Goal: Answer question/provide support: Share knowledge or assist other users

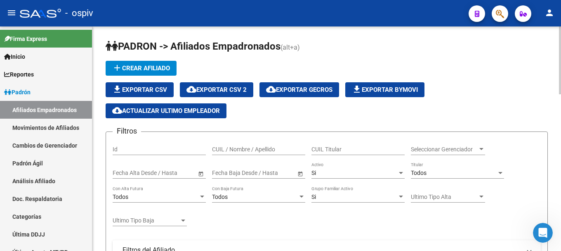
click at [389, 92] on span "file_download Exportar Bymovi" at bounding box center [385, 89] width 66 height 7
click at [498, 97] on div "file_download Exportar CSV cloud_download Exportar CSV 2 cloud_download Exporta…" at bounding box center [327, 100] width 442 height 36
click at [467, 89] on div "file_download Exportar CSV cloud_download Exportar CSV 2 cloud_download Exporta…" at bounding box center [327, 100] width 442 height 36
click at [31, 108] on link "Afiliados Empadronados" at bounding box center [46, 110] width 92 height 18
click at [435, 65] on div "add Crear Afiliado file_download Exportar CSV cloud_download Exportar CSV 2 clo…" at bounding box center [327, 89] width 442 height 57
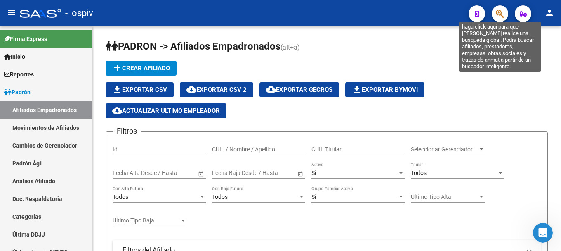
click at [504, 17] on icon "button" at bounding box center [500, 13] width 8 height 9
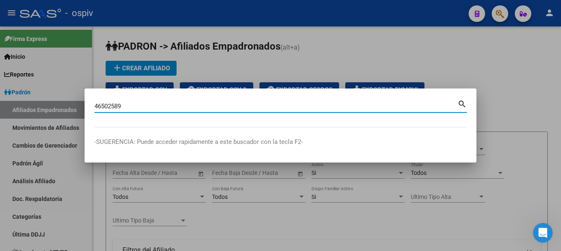
type input "46502589"
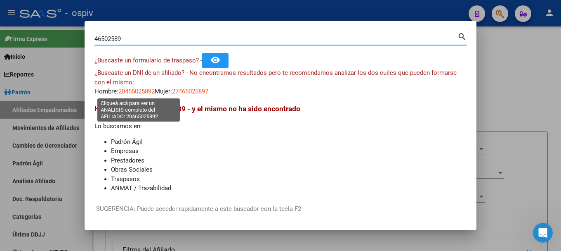
click at [132, 89] on span "20465025892" at bounding box center [136, 90] width 36 height 7
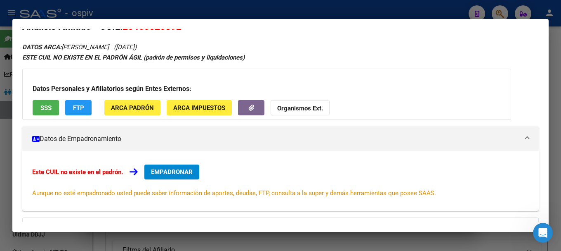
scroll to position [41, 0]
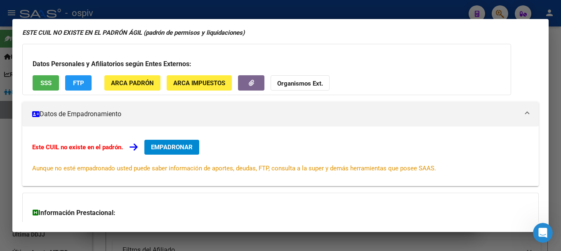
click at [177, 151] on button "EMPADRONAR" at bounding box center [171, 146] width 55 height 15
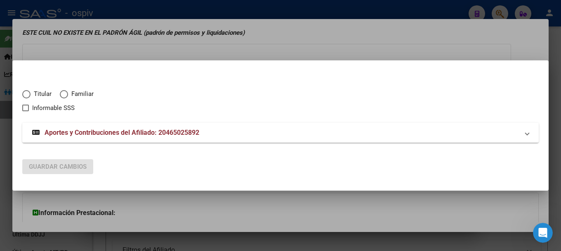
click at [31, 94] on span "Titular" at bounding box center [41, 93] width 21 height 9
click at [31, 94] on input "Titular" at bounding box center [26, 94] width 8 height 8
radio input "true"
checkbox input "true"
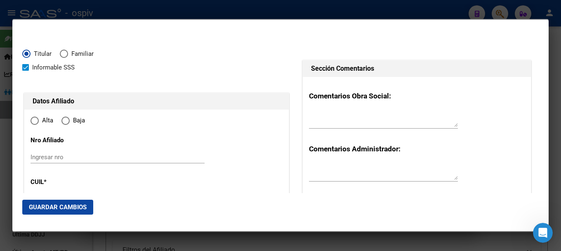
type input "20-46502589-2"
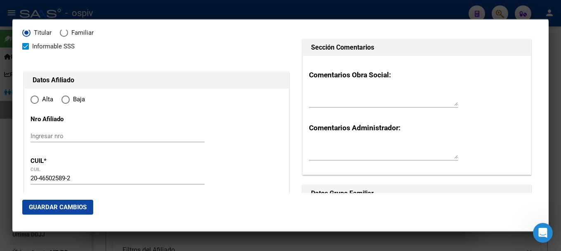
type input "46502589"
type input "SANCHEZ"
type input "LUCIANO SAMUEL"
type input "2005-04-14"
type input "SOURIGUES"
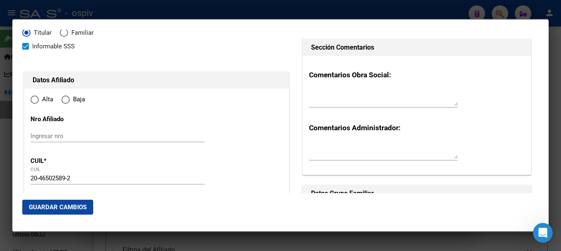
type input "1886"
type input "257 E/ 214 A Y 215"
type input "1485"
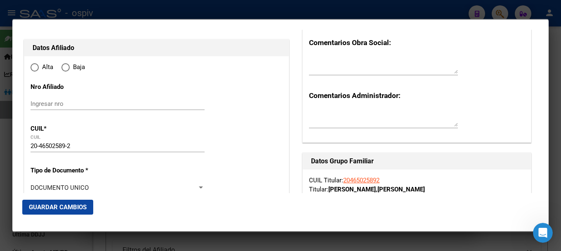
type input "SOURIGUES"
radio input "true"
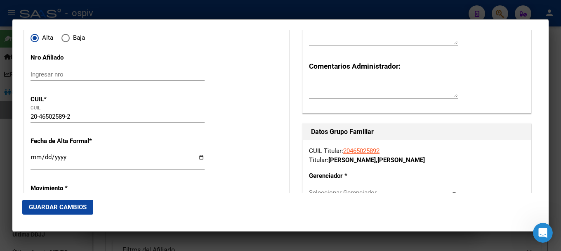
scroll to position [124, 0]
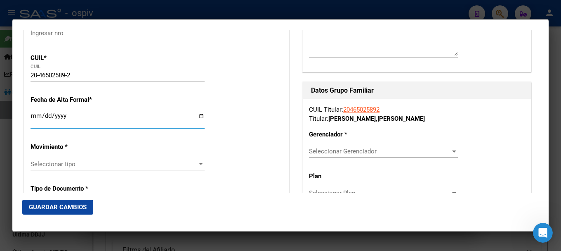
click at [36, 114] on input "Ingresar fecha" at bounding box center [118, 118] width 174 height 13
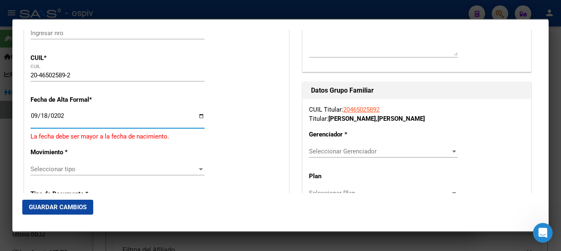
type input "2025-09-18"
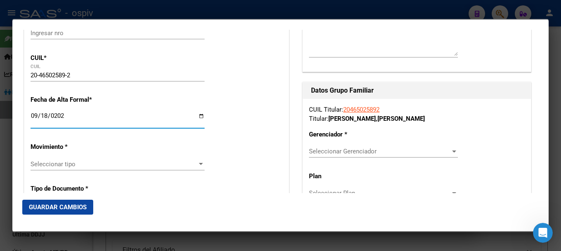
click at [49, 163] on span "Seleccionar tipo" at bounding box center [114, 163] width 167 height 7
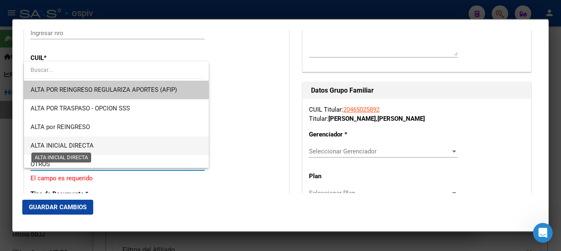
click at [49, 146] on span "ALTA INICIAL DIRECTA" at bounding box center [62, 145] width 63 height 7
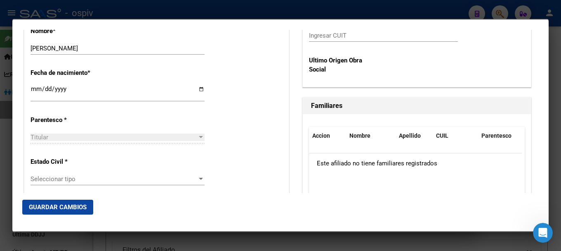
scroll to position [495, 0]
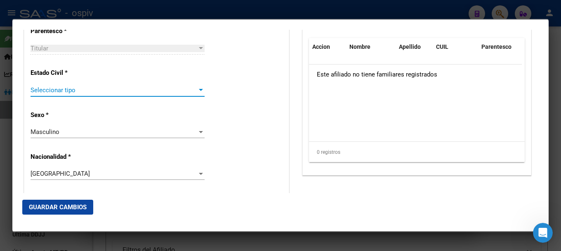
click at [61, 91] on span "Seleccionar tipo" at bounding box center [114, 89] width 167 height 7
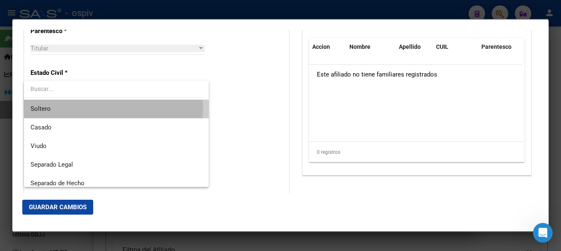
click at [53, 106] on span "Soltero" at bounding box center [117, 108] width 172 height 19
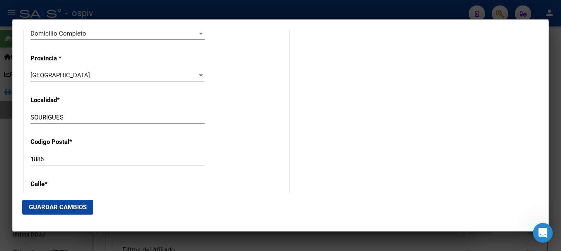
scroll to position [825, 0]
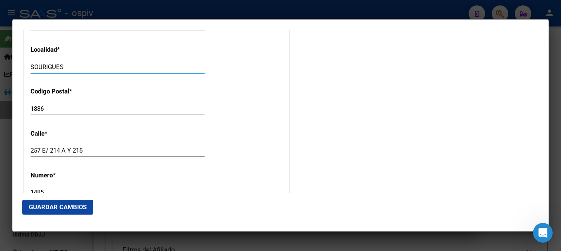
click at [76, 68] on input "SOURIGUES" at bounding box center [118, 66] width 174 height 7
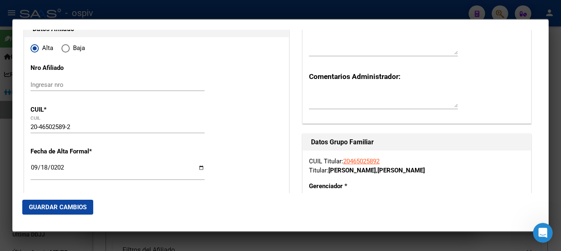
scroll to position [124, 0]
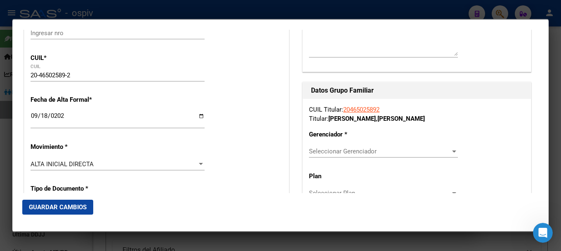
click at [346, 153] on span "Seleccionar Gerenciador" at bounding box center [380, 150] width 142 height 7
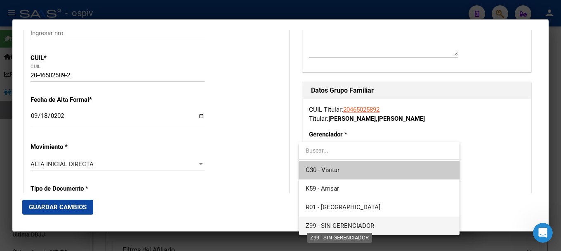
click at [354, 225] on span "Z99 - SIN GERENCIADOR" at bounding box center [340, 225] width 69 height 7
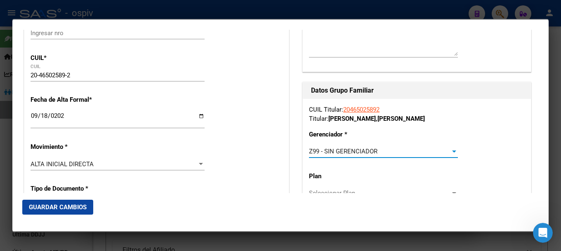
scroll to position [206, 0]
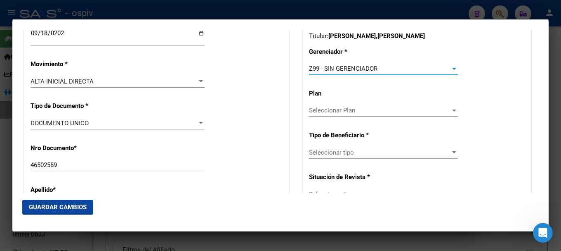
click at [346, 156] on div "Seleccionar tipo Seleccionar tipo" at bounding box center [383, 152] width 149 height 12
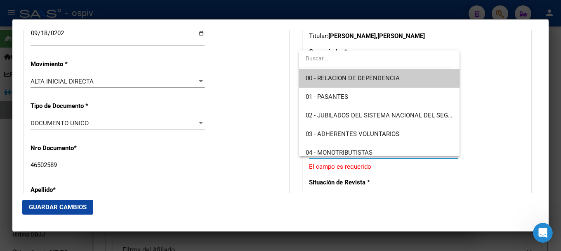
click at [350, 81] on span "00 - RELACION DE DEPENDENCIA" at bounding box center [353, 77] width 94 height 7
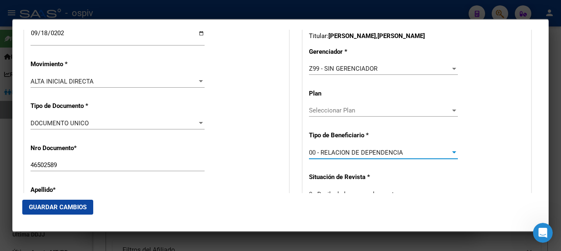
type input "30-50262391-1"
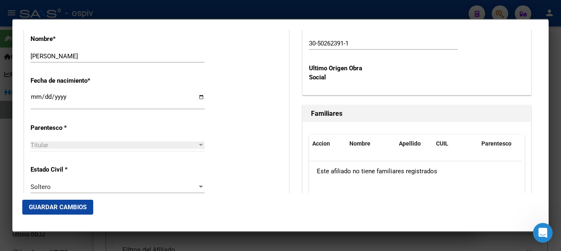
scroll to position [413, 0]
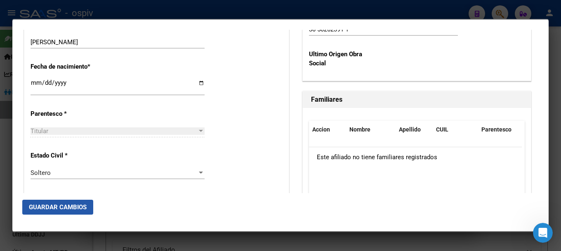
click at [66, 207] on span "Guardar Cambios" at bounding box center [58, 206] width 58 height 7
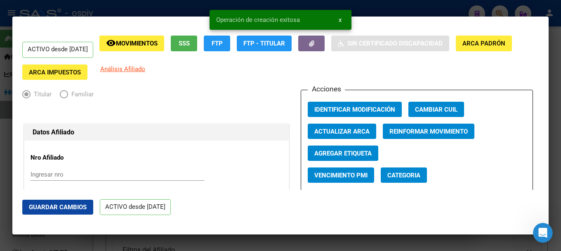
click at [407, 171] on span "Categoria" at bounding box center [404, 174] width 33 height 7
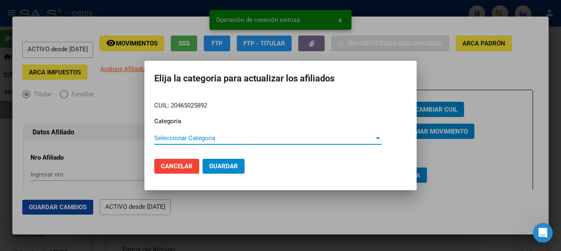
click at [217, 139] on span "Seleccionar Categoria" at bounding box center [264, 137] width 220 height 7
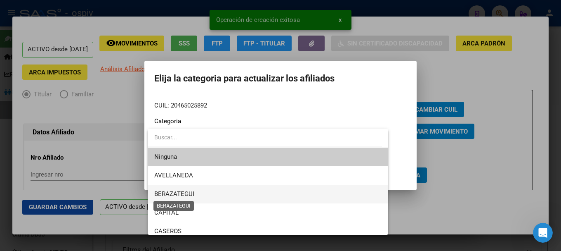
click at [176, 193] on span "BERAZATEGUI" at bounding box center [174, 193] width 40 height 7
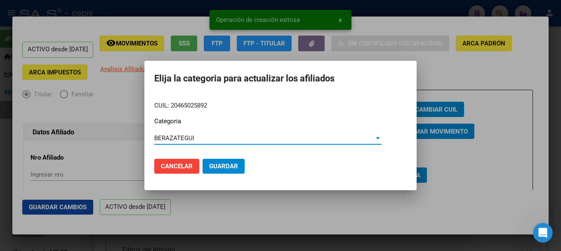
click at [229, 162] on span "Guardar" at bounding box center [223, 165] width 29 height 7
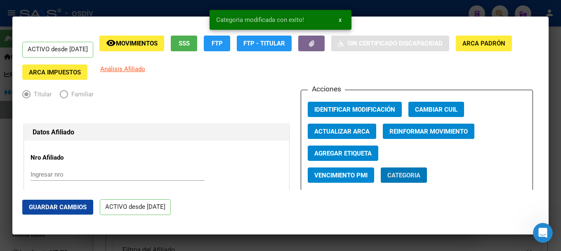
click at [356, 150] on span "Agregar Etiqueta" at bounding box center [342, 152] width 57 height 7
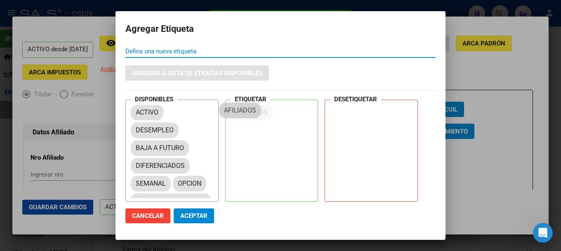
drag, startPoint x: 161, startPoint y: 146, endPoint x: 251, endPoint y: 109, distance: 97.1
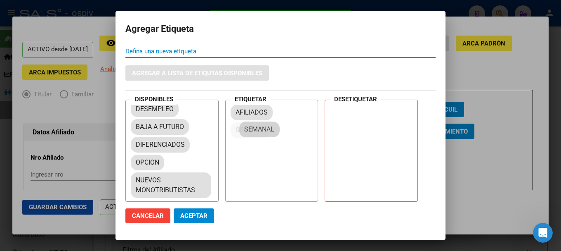
drag, startPoint x: 156, startPoint y: 166, endPoint x: 241, endPoint y: 147, distance: 86.3
click at [191, 220] on button "Aceptar" at bounding box center [194, 215] width 40 height 15
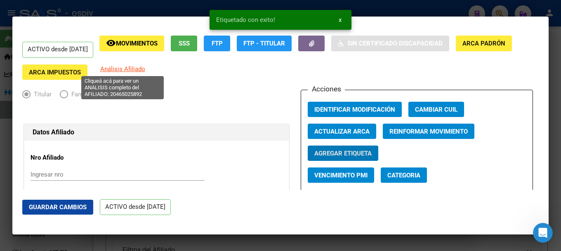
click at [140, 71] on span "Análisis Afiliado" at bounding box center [122, 68] width 45 height 7
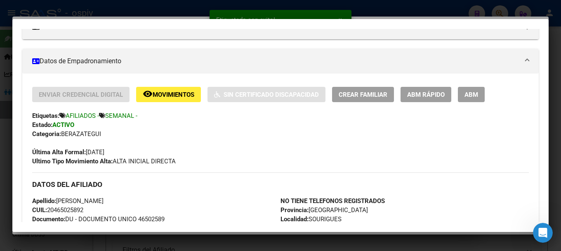
scroll to position [0, 0]
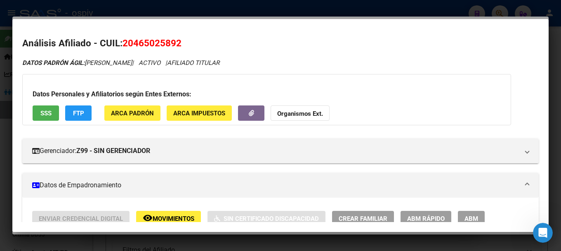
click at [0, 139] on div at bounding box center [280, 125] width 561 height 251
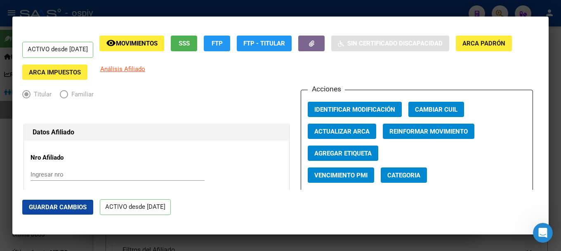
click at [499, 12] on div at bounding box center [280, 125] width 561 height 251
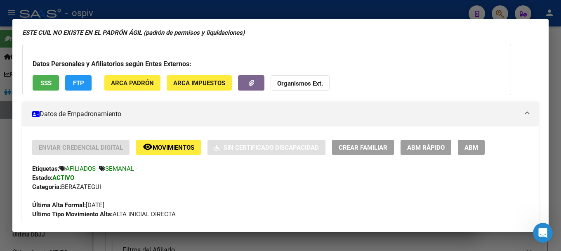
click at [499, 10] on div at bounding box center [280, 125] width 561 height 251
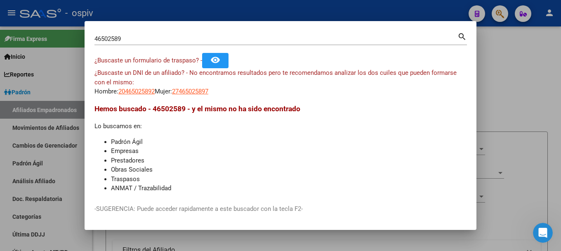
click at [128, 34] on div "46502589 Buscar (apellido, dni, cuil, nro traspaso, cuit, obra social)" at bounding box center [276, 39] width 363 height 12
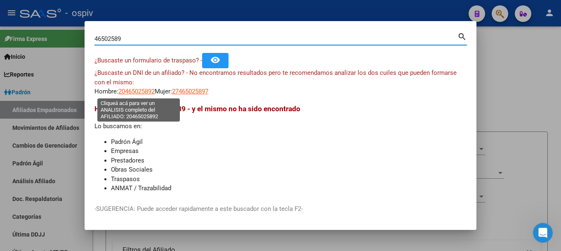
click at [146, 91] on span "20465025892" at bounding box center [136, 90] width 36 height 7
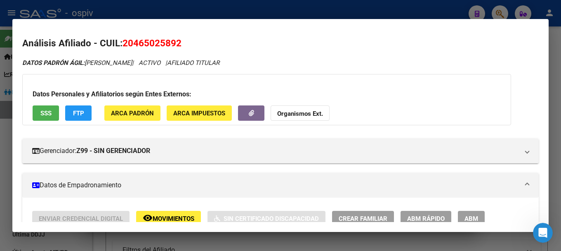
click at [1, 151] on div at bounding box center [280, 125] width 561 height 251
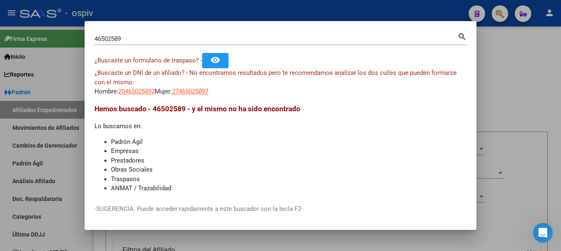
click at [5, 139] on div at bounding box center [280, 125] width 561 height 251
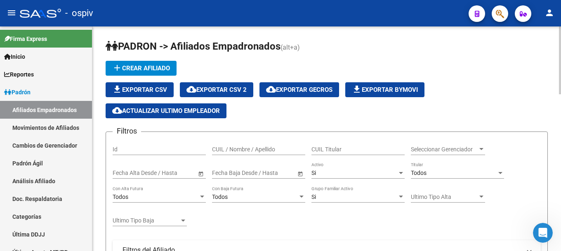
scroll to position [206, 0]
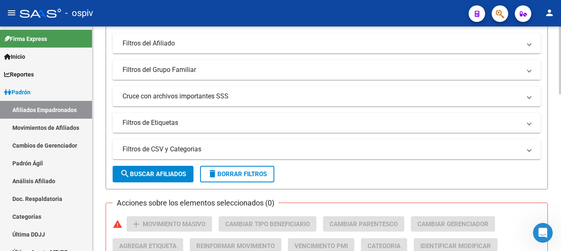
click at [182, 126] on mat-panel-title "Filtros de Etiquetas" at bounding box center [322, 122] width 399 height 9
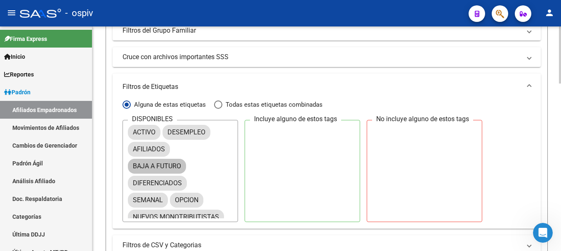
scroll to position [289, 0]
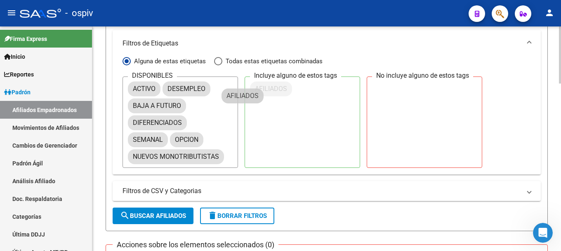
drag, startPoint x: 155, startPoint y: 104, endPoint x: 268, endPoint y: 84, distance: 114.7
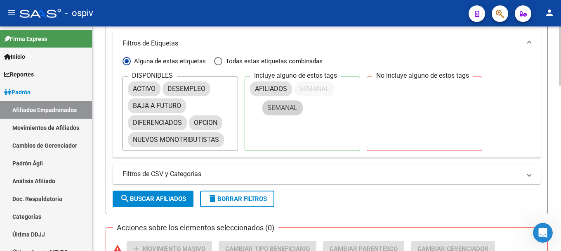
drag, startPoint x: 167, startPoint y: 135, endPoint x: 281, endPoint y: 106, distance: 117.8
click at [260, 62] on span "Todas estas etiquetas combinadas" at bounding box center [272, 61] width 100 height 9
click at [222, 62] on input "Todas estas etiquetas combinadas" at bounding box center [218, 61] width 8 height 8
radio input "true"
click at [156, 197] on span "search Buscar Afiliados" at bounding box center [153, 198] width 66 height 7
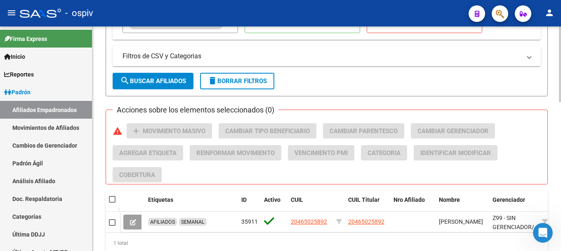
scroll to position [442, 0]
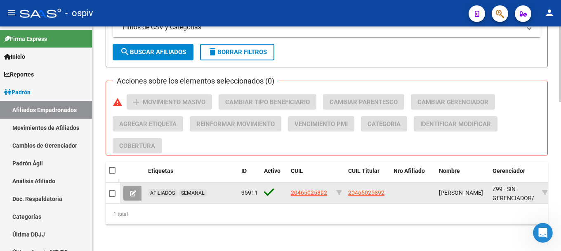
click at [115, 190] on span at bounding box center [112, 193] width 7 height 7
click at [112, 196] on input "checkbox" at bounding box center [112, 196] width 0 height 0
checkbox input "true"
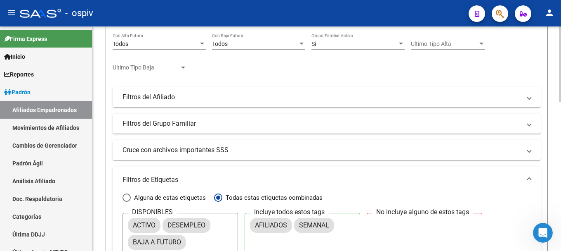
scroll to position [0, 0]
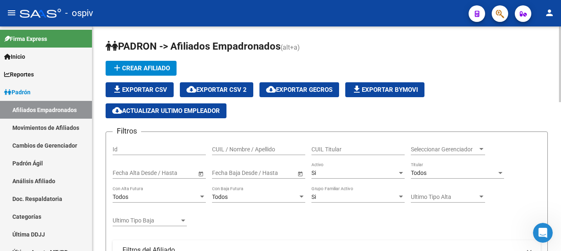
click at [234, 91] on span "cloud_download Exportar CSV 2" at bounding box center [217, 89] width 60 height 7
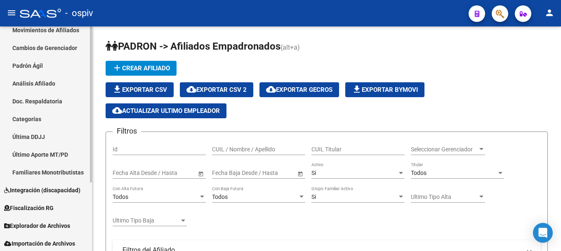
scroll to position [99, 0]
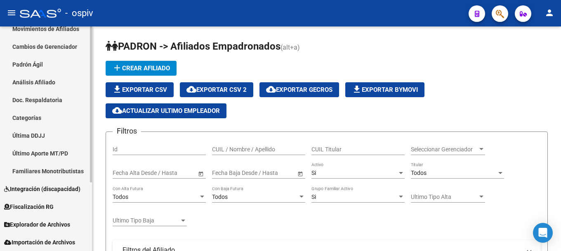
click at [62, 222] on span "Explorador de Archivos" at bounding box center [37, 224] width 66 height 9
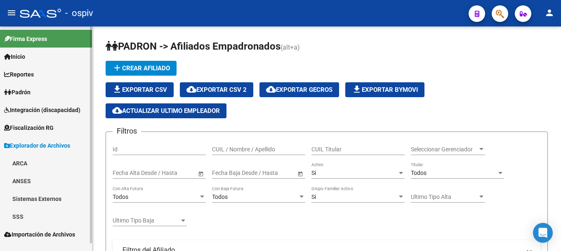
scroll to position [0, 0]
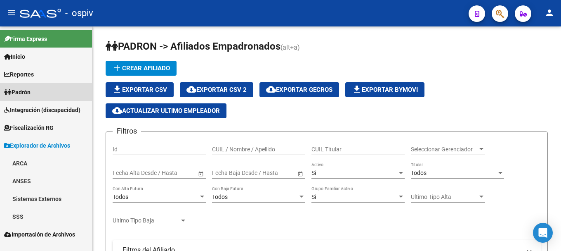
click at [29, 88] on span "Padrón" at bounding box center [17, 91] width 26 height 9
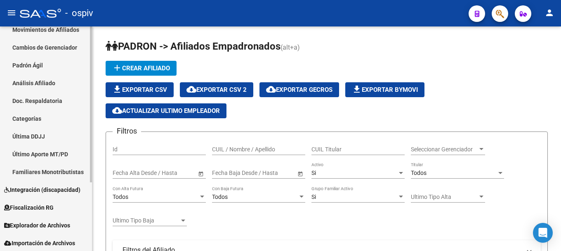
scroll to position [99, 0]
click at [55, 227] on span "Explorador de Archivos" at bounding box center [37, 224] width 66 height 9
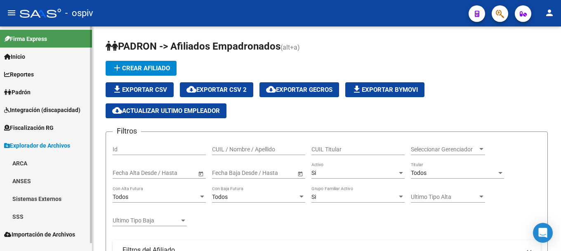
scroll to position [0, 0]
click at [71, 237] on span "Importación de Archivos" at bounding box center [39, 233] width 71 height 9
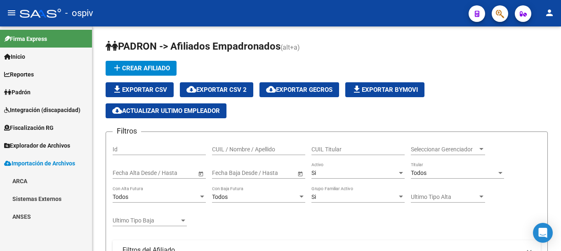
click at [47, 145] on span "Explorador de Archivos" at bounding box center [37, 145] width 66 height 9
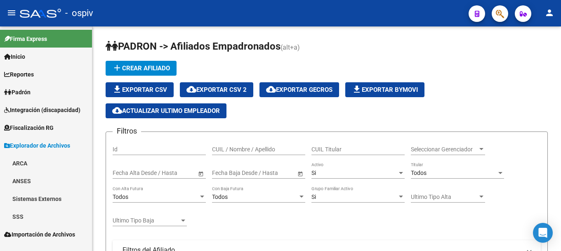
click at [21, 214] on link "SSS" at bounding box center [46, 216] width 92 height 18
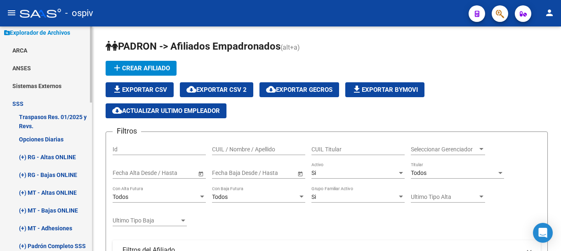
scroll to position [165, 0]
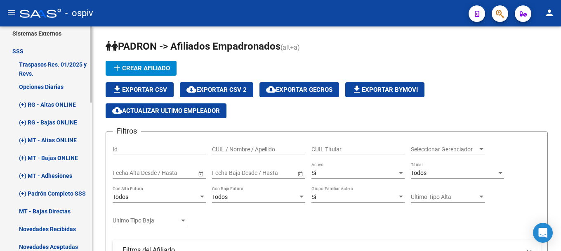
click at [69, 123] on link "(+) RG - Bajas ONLINE" at bounding box center [46, 122] width 92 height 18
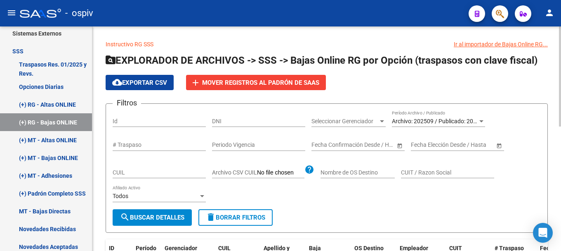
click at [439, 128] on div "Archivo: 202509 / Publicado: 202508 Período Archivo / Publicado" at bounding box center [438, 122] width 93 height 24
click at [501, 11] on span "button" at bounding box center [500, 13] width 8 height 17
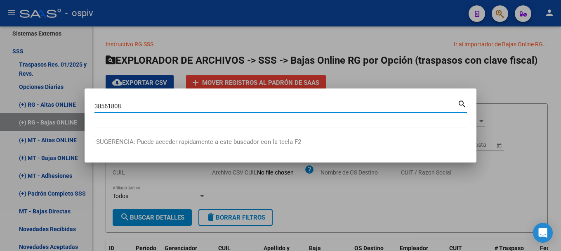
type input "38561808"
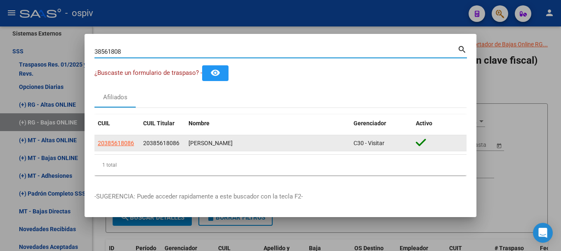
click at [111, 147] on app-link-go-to "20385618086" at bounding box center [116, 142] width 36 height 9
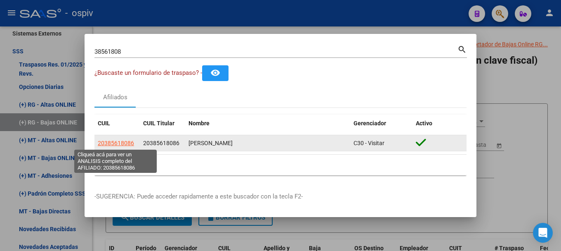
click at [110, 143] on span "20385618086" at bounding box center [116, 142] width 36 height 7
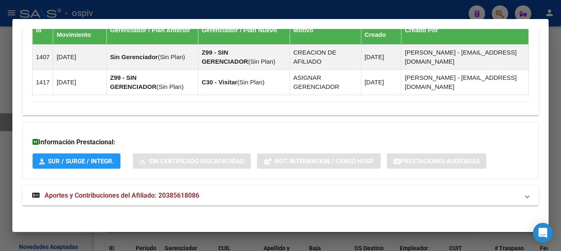
scroll to position [550, 0]
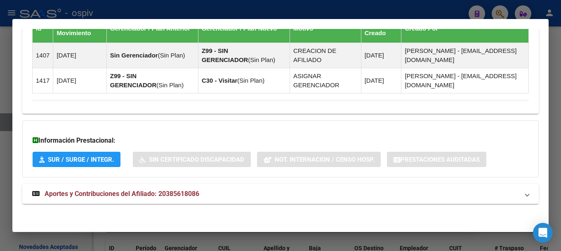
click at [140, 198] on strong "Aportes y Contribuciones del Afiliado: 20385618086" at bounding box center [115, 194] width 167 height 10
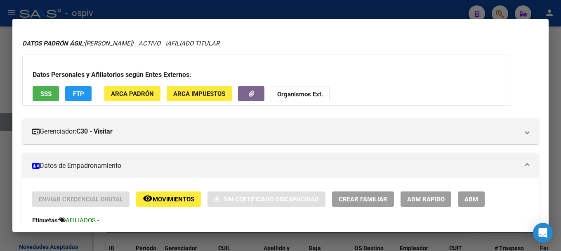
scroll to position [0, 0]
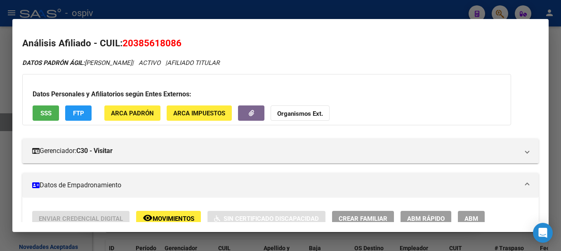
click at [500, 12] on div at bounding box center [280, 125] width 561 height 251
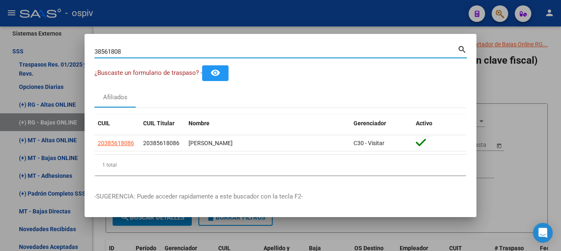
drag, startPoint x: 156, startPoint y: 50, endPoint x: 88, endPoint y: 50, distance: 67.7
click at [88, 50] on mat-dialog-content "38561808 Buscar (apellido, dni, cuil, nro traspaso, cuit, obra social) search ¿…" at bounding box center [281, 113] width 392 height 138
click at [87, 51] on mat-dialog-content "38561808 Buscar (apellido, dni, cuil, nro traspaso, cuit, obra social) search ¿…" at bounding box center [281, 113] width 392 height 138
click at [125, 53] on input "38561808" at bounding box center [276, 51] width 363 height 7
drag, startPoint x: 125, startPoint y: 53, endPoint x: 84, endPoint y: 47, distance: 41.2
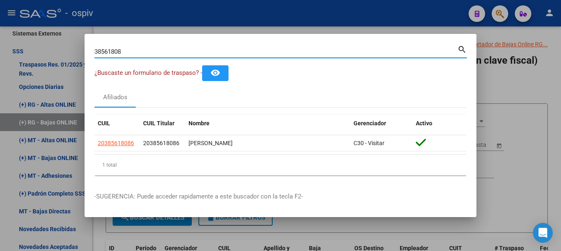
click at [84, 47] on div "38561808 Buscar (apellido, dni, cuil, nro traspaso, cuit, obra social) search ¿…" at bounding box center [280, 125] width 561 height 251
type input "42232060"
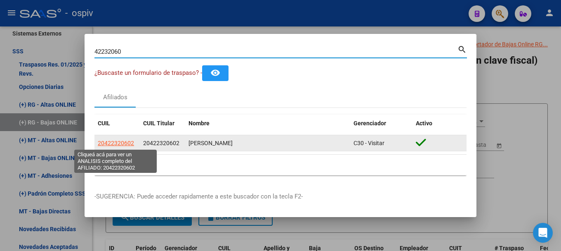
click at [117, 145] on span "20422320602" at bounding box center [116, 142] width 36 height 7
type textarea "20422320602"
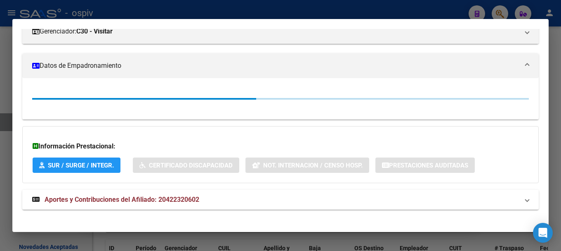
scroll to position [124, 0]
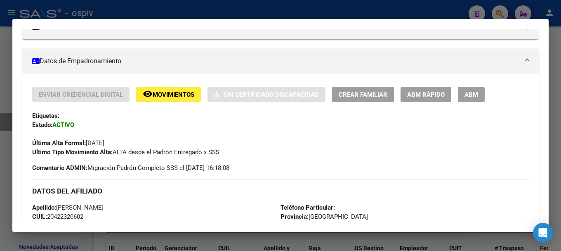
click at [2, 175] on div at bounding box center [280, 125] width 561 height 251
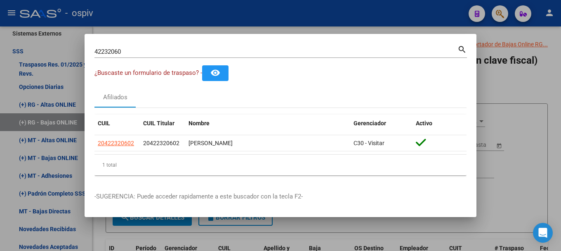
click at [536, 78] on div at bounding box center [280, 125] width 561 height 251
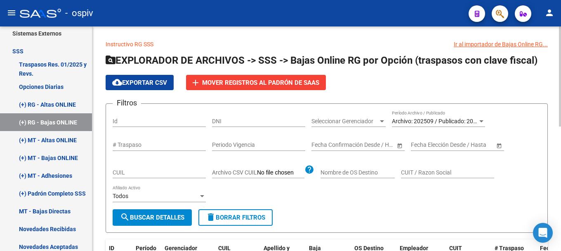
click at [423, 119] on span "Archivo: 202509 / Publicado: 202508" at bounding box center [439, 121] width 95 height 7
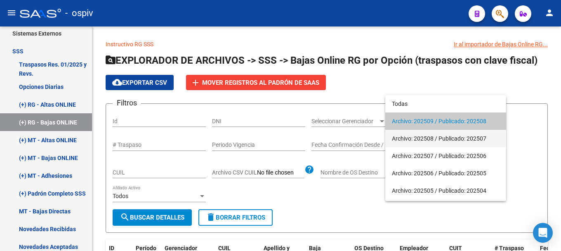
click at [414, 137] on span "Archivo: 202508 / Publicado: 202507" at bounding box center [446, 138] width 108 height 17
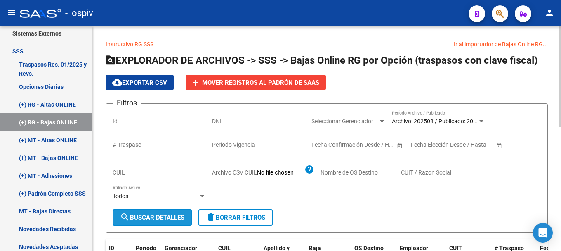
click at [142, 219] on span "search Buscar Detalles" at bounding box center [152, 216] width 64 height 7
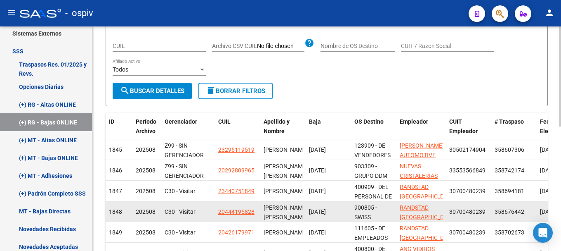
scroll to position [165, 0]
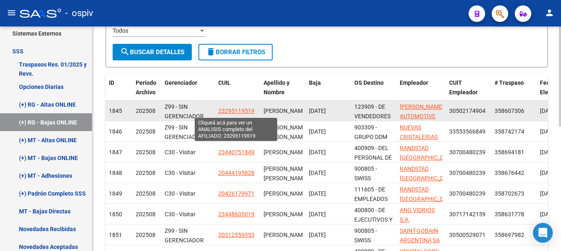
click at [248, 111] on span "23295119519" at bounding box center [236, 110] width 36 height 7
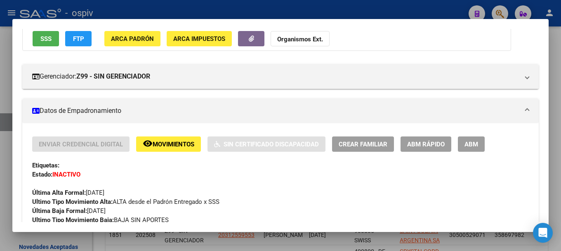
scroll to position [83, 0]
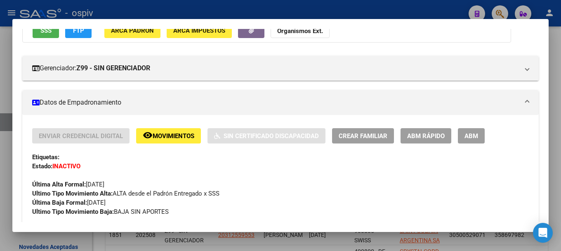
click at [0, 171] on div at bounding box center [280, 125] width 561 height 251
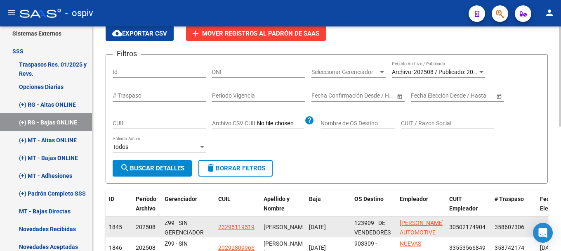
scroll to position [0, 0]
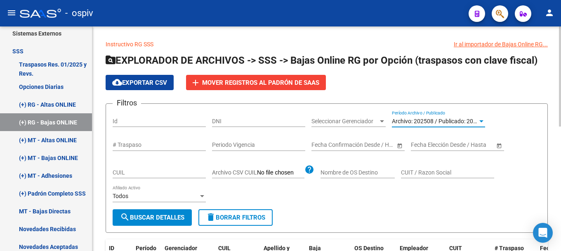
click at [471, 120] on span "Archivo: 202508 / Publicado: 202507" at bounding box center [439, 121] width 95 height 7
click at [437, 124] on div "Archivo: 202508 / Publicado: 202507" at bounding box center [435, 121] width 86 height 7
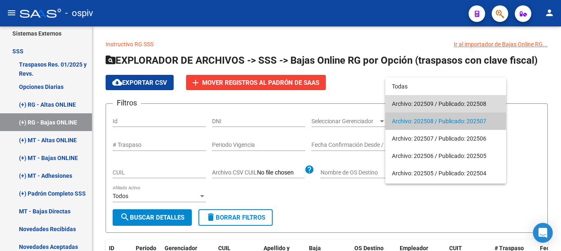
click at [437, 102] on span "Archivo: 202509 / Publicado: 202508" at bounding box center [446, 103] width 108 height 17
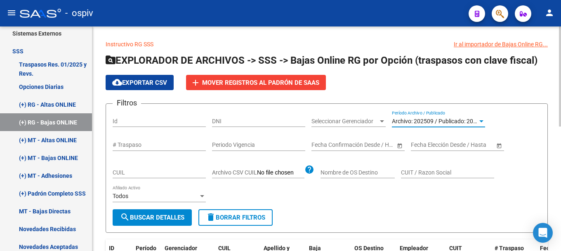
click at [482, 121] on div at bounding box center [482, 121] width 4 height 2
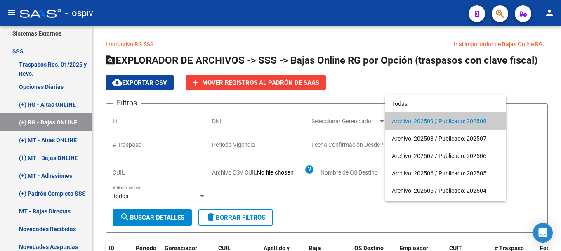
click at [482, 121] on span "Archivo: 202509 / Publicado: 202508" at bounding box center [446, 120] width 108 height 17
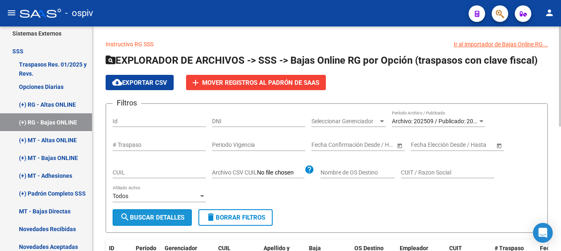
click at [163, 212] on button "search Buscar Detalles" at bounding box center [152, 217] width 79 height 17
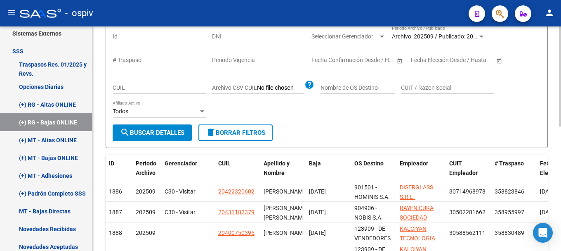
scroll to position [83, 0]
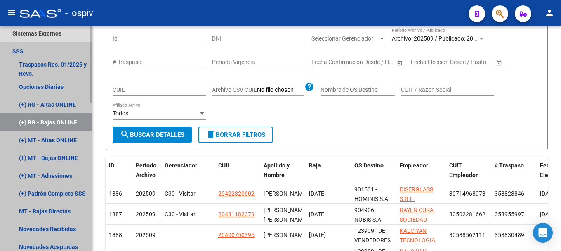
click at [63, 117] on link "(+) RG - Bajas ONLINE" at bounding box center [46, 122] width 92 height 18
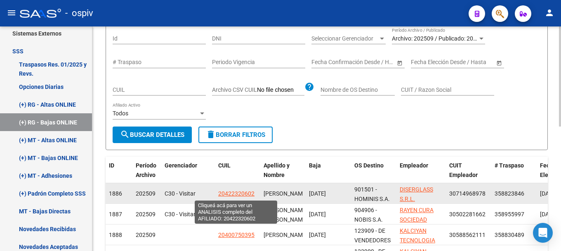
click at [238, 194] on span "20422320602" at bounding box center [236, 193] width 36 height 7
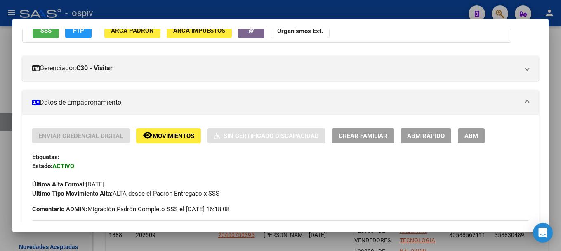
click at [0, 177] on div at bounding box center [280, 125] width 561 height 251
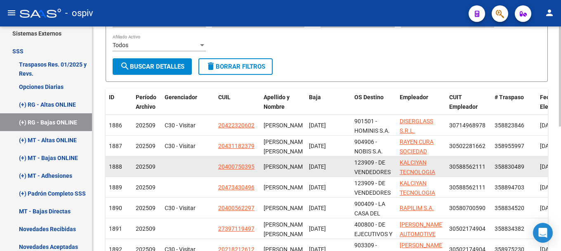
scroll to position [165, 0]
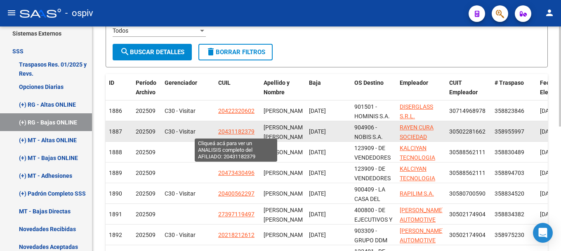
click at [251, 134] on span "20431182379" at bounding box center [236, 131] width 36 height 7
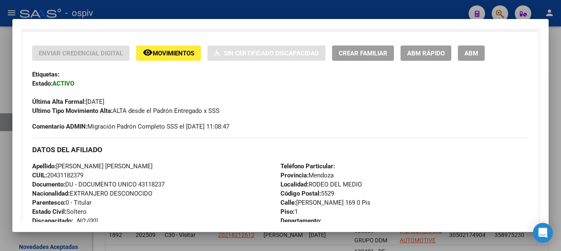
click at [0, 168] on div at bounding box center [280, 125] width 561 height 251
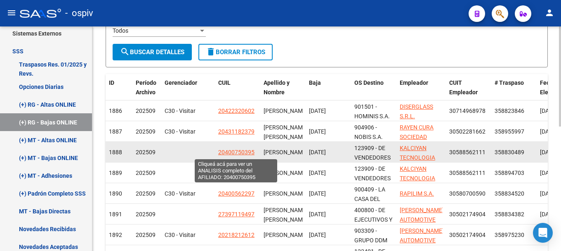
click at [239, 152] on span "20400750395" at bounding box center [236, 152] width 36 height 7
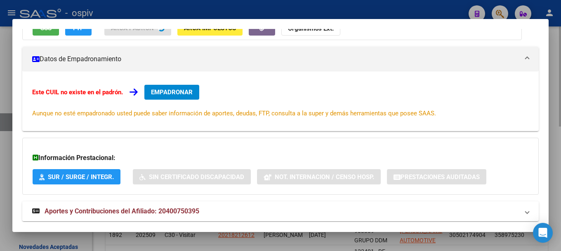
scroll to position [114, 0]
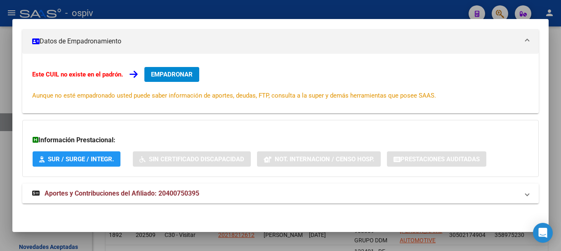
click at [0, 182] on div at bounding box center [280, 125] width 561 height 251
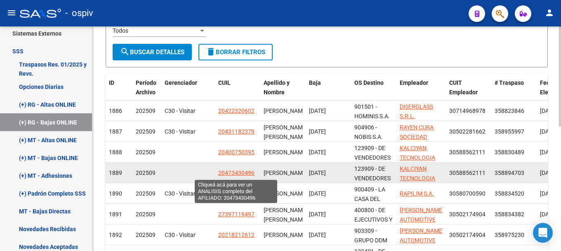
click at [239, 171] on span "20473430496" at bounding box center [236, 172] width 36 height 7
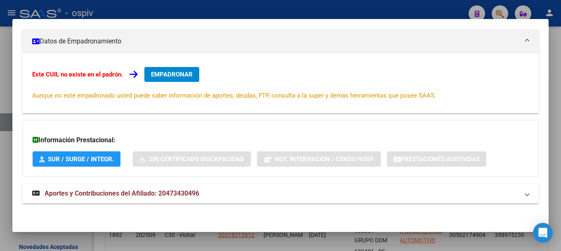
click at [0, 193] on div at bounding box center [280, 125] width 561 height 251
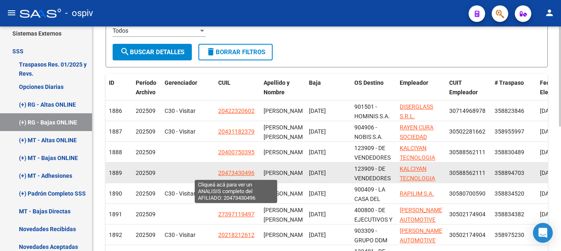
click at [242, 171] on span "20473430496" at bounding box center [236, 172] width 36 height 7
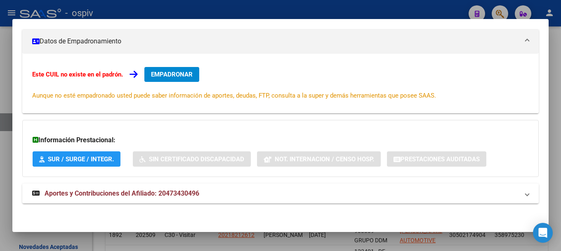
click at [0, 185] on div at bounding box center [280, 125] width 561 height 251
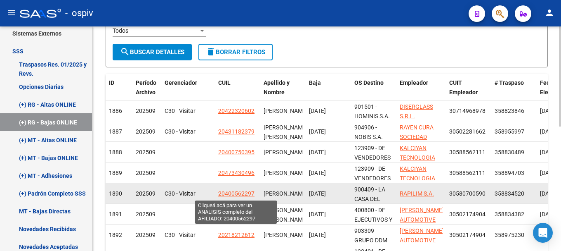
click at [241, 194] on span "20400562297" at bounding box center [236, 193] width 36 height 7
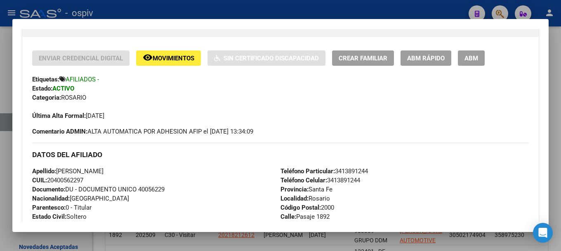
scroll to position [165, 0]
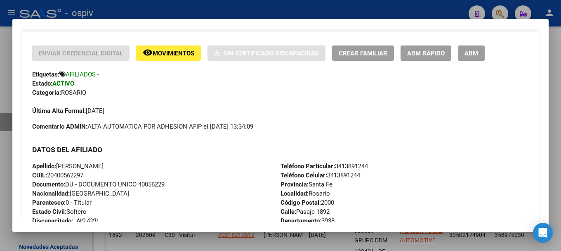
click at [3, 174] on div at bounding box center [280, 125] width 561 height 251
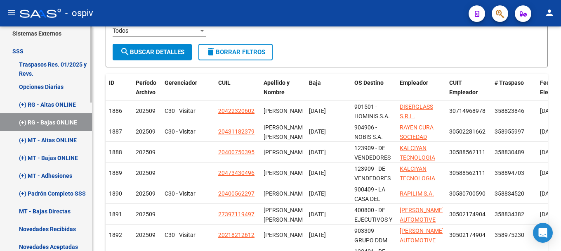
click at [66, 123] on link "(+) RG - Bajas ONLINE" at bounding box center [46, 122] width 92 height 18
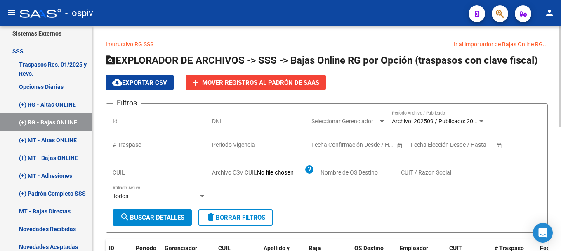
click at [153, 221] on span "search Buscar Detalles" at bounding box center [152, 216] width 64 height 7
click at [277, 85] on span "Mover registros al PADRÓN de SAAS" at bounding box center [260, 82] width 117 height 7
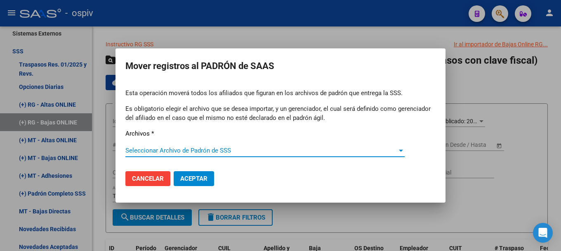
click at [158, 151] on span "Seleccionar Archivo de Padrón de SSS" at bounding box center [261, 150] width 272 height 7
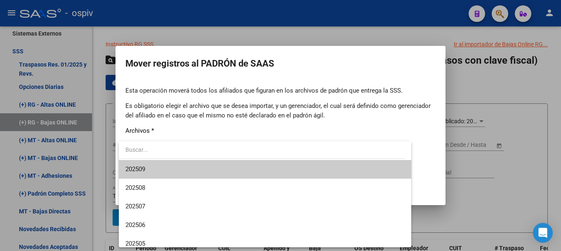
click at [149, 172] on span "202509" at bounding box center [264, 169] width 279 height 19
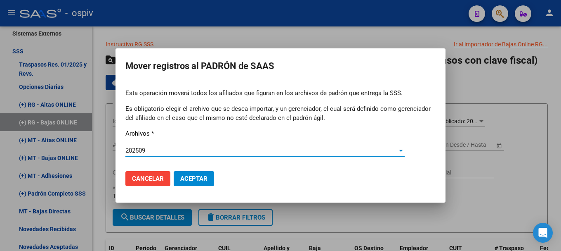
click at [190, 180] on span "Aceptar" at bounding box center [193, 178] width 27 height 7
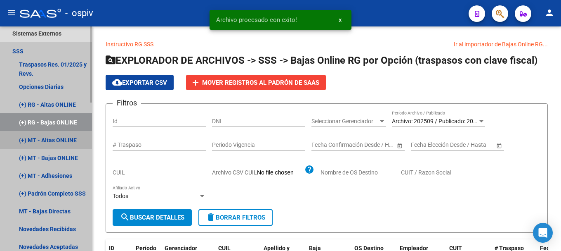
click at [56, 139] on link "(+) MT - Altas ONLINE" at bounding box center [46, 140] width 92 height 18
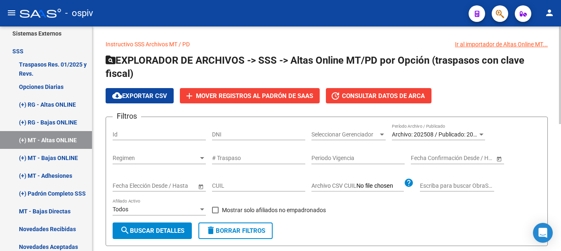
click at [157, 232] on span "search Buscar Detalles" at bounding box center [152, 230] width 64 height 7
click at [469, 137] on div "Archivo: 202508 / Publicado: 202507" at bounding box center [435, 134] width 86 height 7
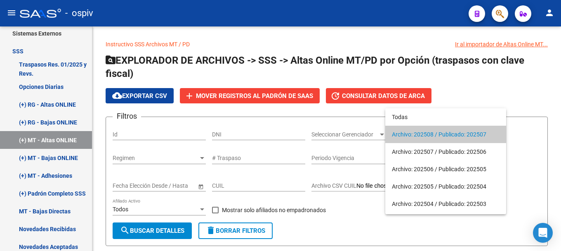
click at [407, 133] on span "Archivo: 202508 / Publicado: 202507" at bounding box center [446, 133] width 108 height 17
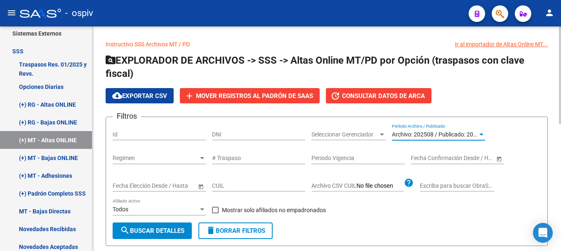
click at [171, 228] on form "Filtros Id DNI Seleccionar Gerenciador Seleccionar Gerenciador Archivo: 202508 …" at bounding box center [327, 180] width 442 height 129
click at [171, 229] on span "search Buscar Detalles" at bounding box center [152, 230] width 64 height 7
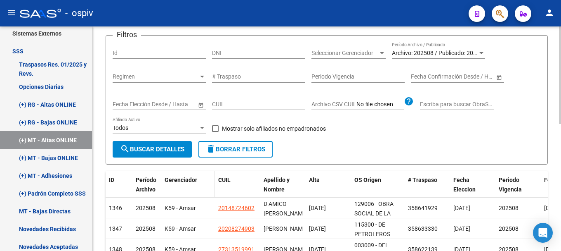
scroll to position [83, 0]
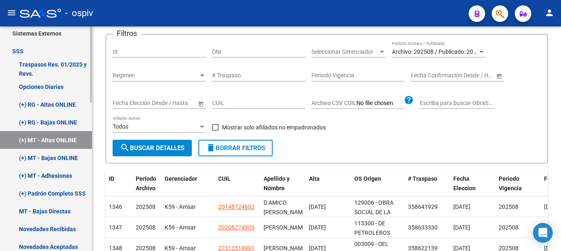
click at [61, 156] on link "(+) MT - Bajas ONLINE" at bounding box center [46, 158] width 92 height 18
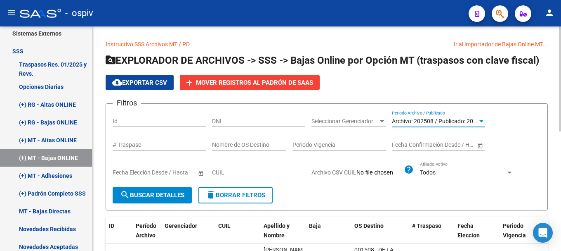
click at [463, 124] on div "Archivo: 202508 / Publicado: 202507" at bounding box center [435, 121] width 86 height 7
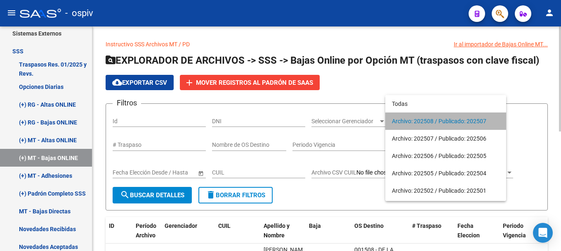
click at [463, 124] on span "Archivo: 202508 / Publicado: 202507" at bounding box center [446, 120] width 108 height 17
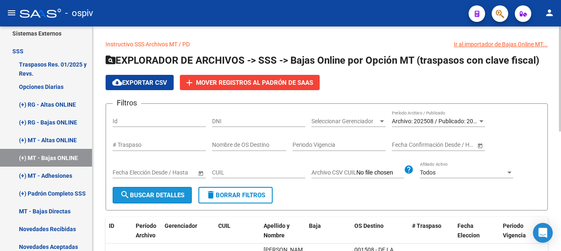
click at [170, 199] on span "search Buscar Detalles" at bounding box center [152, 194] width 64 height 7
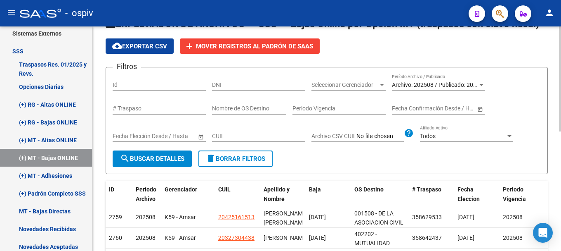
scroll to position [83, 0]
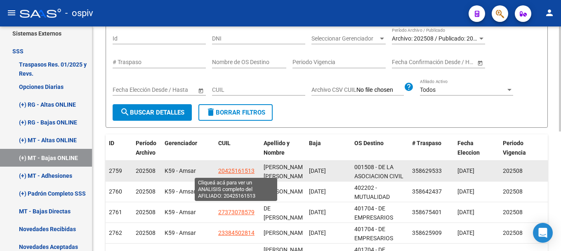
click at [237, 174] on span "20425161513" at bounding box center [236, 170] width 36 height 7
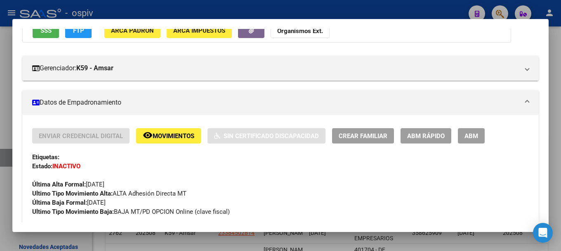
click at [11, 231] on div at bounding box center [280, 125] width 561 height 251
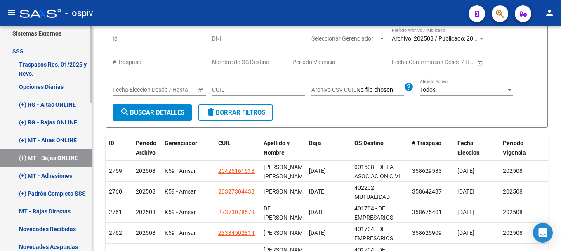
click at [54, 195] on link "(+) Padrón Completo SSS" at bounding box center [46, 193] width 92 height 18
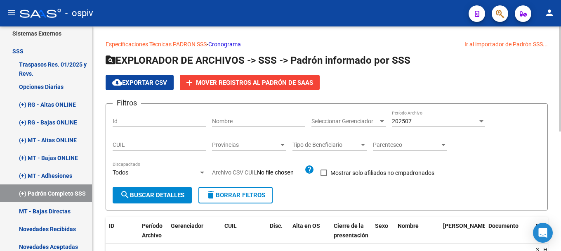
click at [518, 72] on app-list-header "EXPLORADOR DE ARCHIVOS -> SSS -> Padrón informado por SSS cloud_download Export…" at bounding box center [327, 132] width 442 height 156
click at [60, 208] on link "MT - Bajas Directas" at bounding box center [46, 211] width 92 height 18
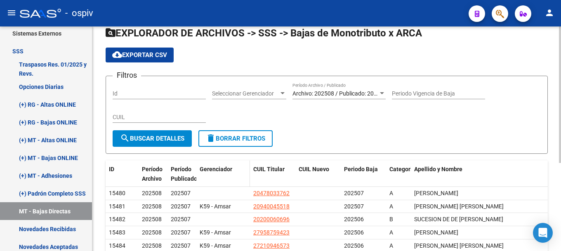
scroll to position [41, 0]
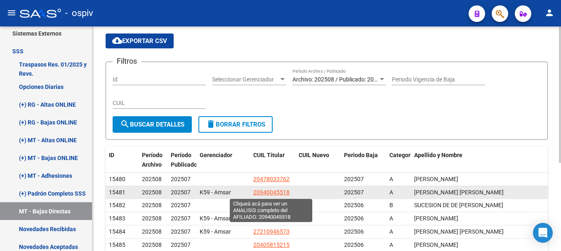
click at [270, 192] on span "20940045518" at bounding box center [271, 192] width 36 height 7
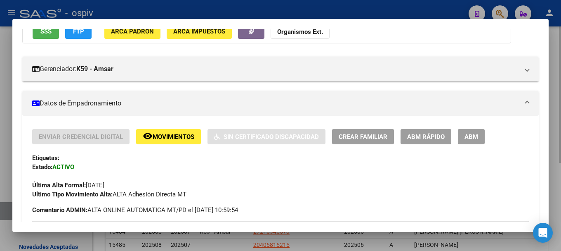
scroll to position [83, 0]
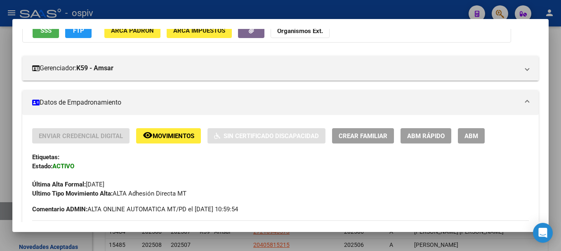
click at [5, 172] on div at bounding box center [280, 125] width 561 height 251
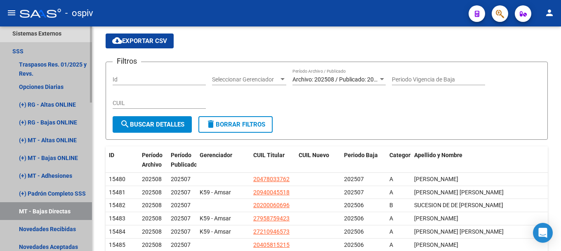
click at [58, 210] on link "MT - Bajas Directas" at bounding box center [46, 211] width 92 height 18
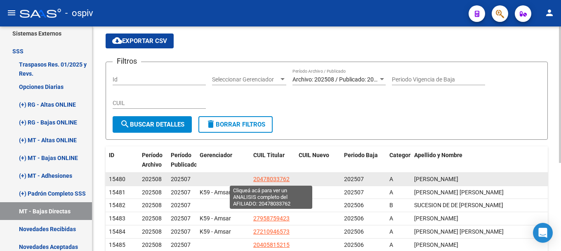
click at [279, 179] on span "20478033762" at bounding box center [271, 178] width 36 height 7
type textarea "20478033762"
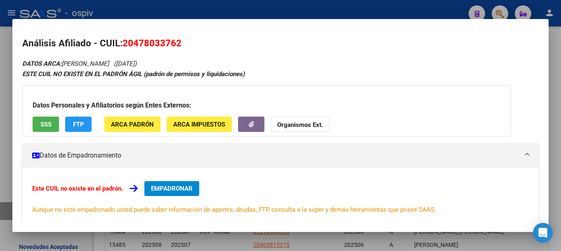
click at [3, 187] on div at bounding box center [280, 125] width 561 height 251
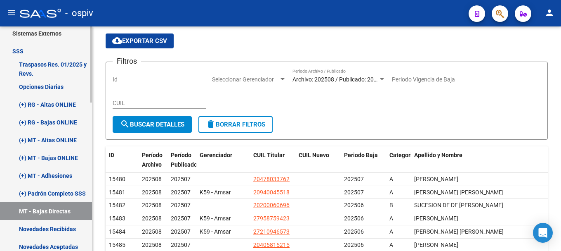
click at [57, 211] on link "MT - Bajas Directas" at bounding box center [46, 211] width 92 height 18
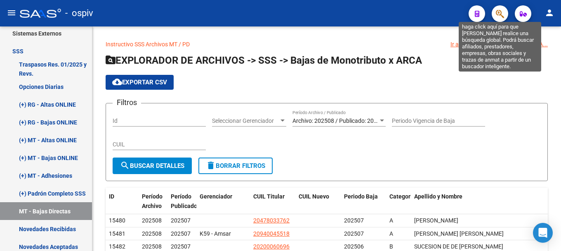
click at [503, 16] on icon "button" at bounding box center [500, 13] width 8 height 9
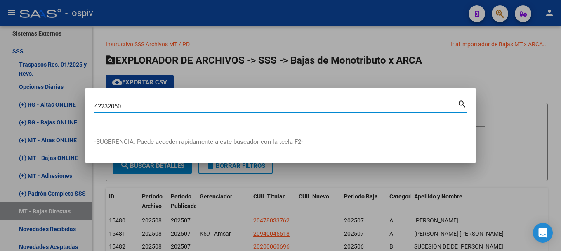
type input "42232060"
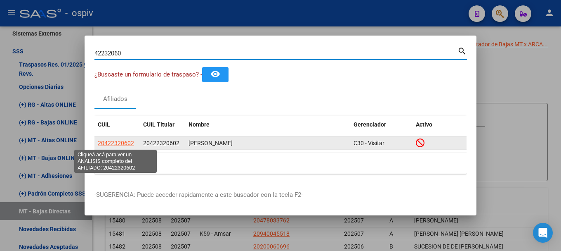
click at [113, 140] on span "20422320602" at bounding box center [116, 142] width 36 height 7
type textarea "20422320602"
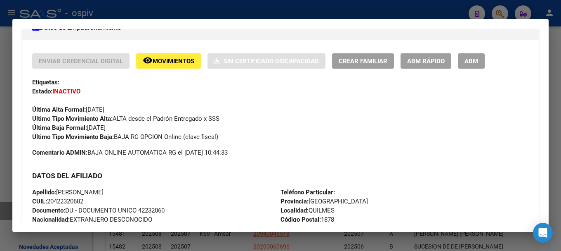
scroll to position [165, 0]
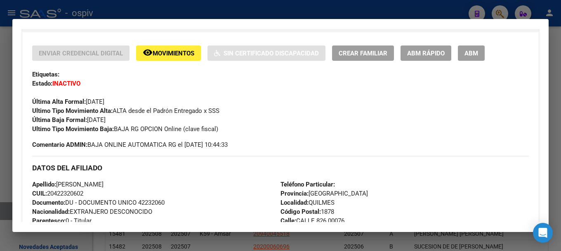
click at [504, 13] on div at bounding box center [280, 125] width 561 height 251
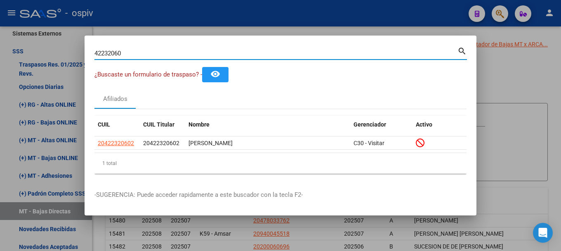
drag, startPoint x: 136, startPoint y: 55, endPoint x: 46, endPoint y: 52, distance: 90.0
click at [50, 52] on div "42232060 Buscar (apellido, dni, cuil, nro traspaso, cuit, obra social) search ¿…" at bounding box center [280, 125] width 561 height 251
type input "43118237"
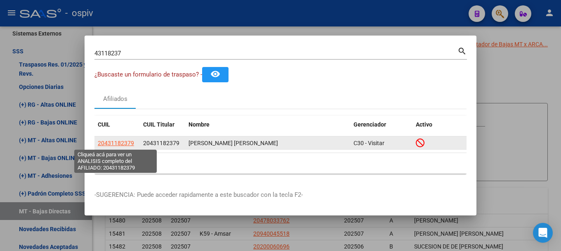
click at [128, 140] on span "20431182379" at bounding box center [116, 142] width 36 height 7
type textarea "20431182379"
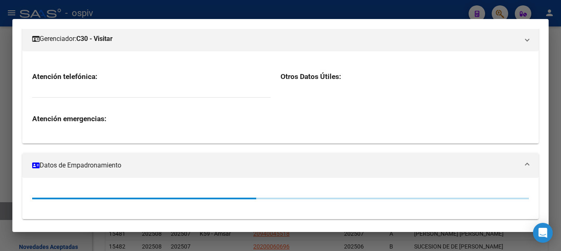
scroll to position [125, 0]
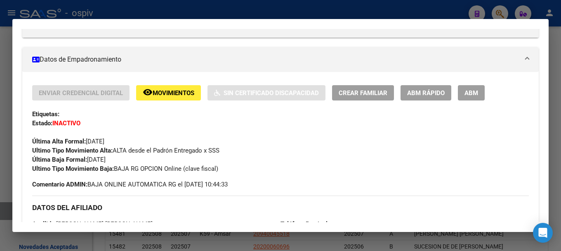
click at [499, 13] on div at bounding box center [280, 125] width 561 height 251
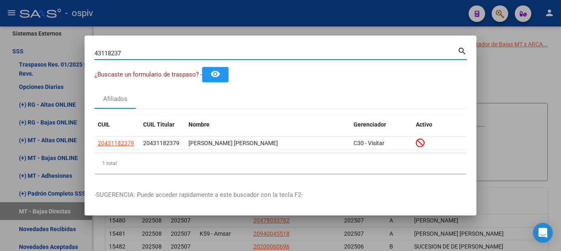
drag, startPoint x: 149, startPoint y: 51, endPoint x: 43, endPoint y: 48, distance: 106.1
click at [43, 48] on div "43118237 Buscar (apellido, dni, cuil, nro traspaso, cuit, obra social) search ¿…" at bounding box center [280, 125] width 561 height 251
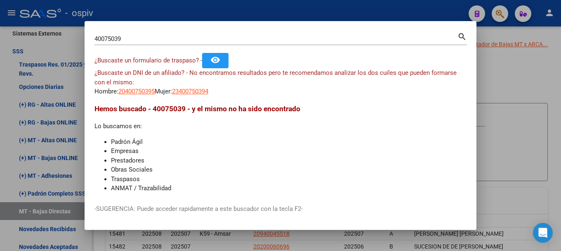
drag, startPoint x: 142, startPoint y: 50, endPoint x: 45, endPoint y: 42, distance: 96.9
click at [64, 39] on div "40075039 Buscar (apellido, dni, cuil, nro traspaso, cuit, obra social) search ¿…" at bounding box center [280, 125] width 561 height 251
click at [151, 38] on input "40075039" at bounding box center [276, 38] width 363 height 7
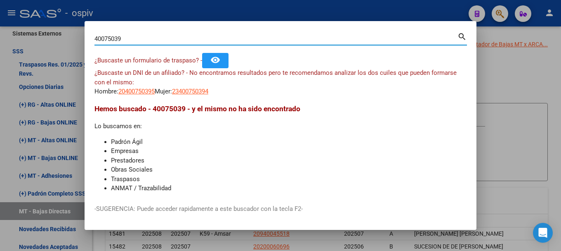
drag, startPoint x: 148, startPoint y: 39, endPoint x: 0, endPoint y: 39, distance: 147.8
click at [0, 39] on div "40075039 Buscar (apellido, dni, cuil, nro traspaso, cuit, obra social) search ¿…" at bounding box center [280, 125] width 561 height 251
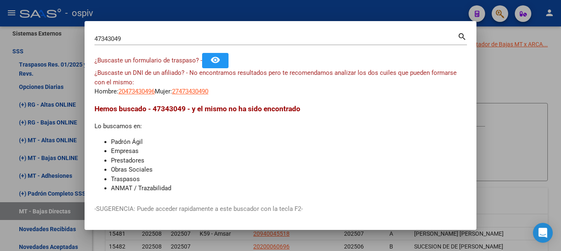
drag, startPoint x: 136, startPoint y: 43, endPoint x: 0, endPoint y: 31, distance: 136.7
click at [0, 31] on div "47343049 Buscar (apellido, dni, cuil, nro traspaso, cuit, obra social) search ¿…" at bounding box center [280, 125] width 561 height 251
drag, startPoint x: 163, startPoint y: 45, endPoint x: 158, endPoint y: 43, distance: 4.8
click at [163, 45] on div "47343049 Buscar (apellido, dni, cuil, nro traspaso, cuit, obra social)" at bounding box center [276, 39] width 363 height 12
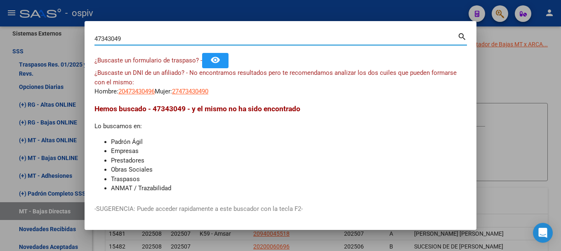
drag, startPoint x: 157, startPoint y: 42, endPoint x: 0, endPoint y: 42, distance: 156.8
click at [0, 42] on div "47343049 Buscar (apellido, dni, cuil, nro traspaso, cuit, obra social) search ¿…" at bounding box center [280, 125] width 561 height 251
type input "40056229"
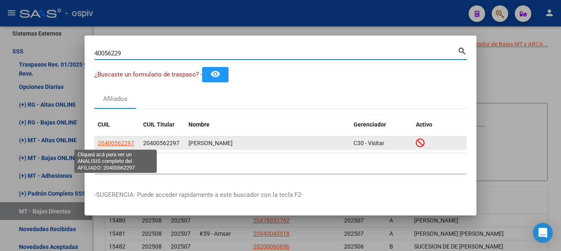
click at [118, 145] on span "20400562297" at bounding box center [116, 142] width 36 height 7
type textarea "20400562297"
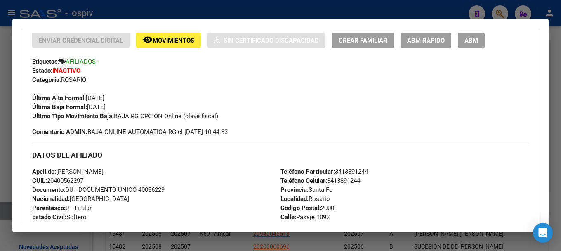
scroll to position [166, 0]
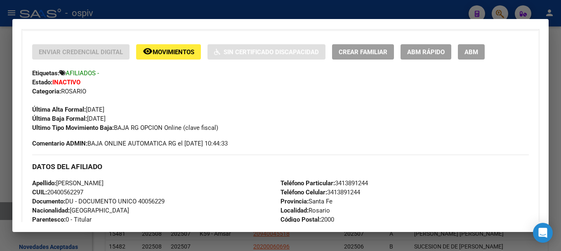
click at [499, 13] on div at bounding box center [280, 125] width 561 height 251
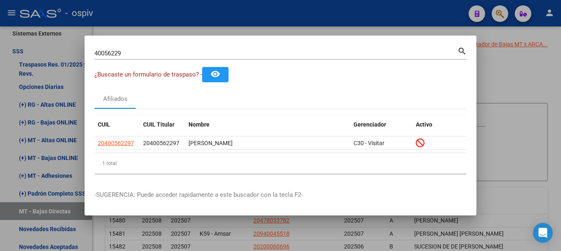
drag, startPoint x: 134, startPoint y: 60, endPoint x: 102, endPoint y: 59, distance: 31.4
click at [102, 59] on div "40056229 Buscar (apellido, dni, cuil, nro traspaso, cuit, obra social) search" at bounding box center [281, 56] width 373 height 22
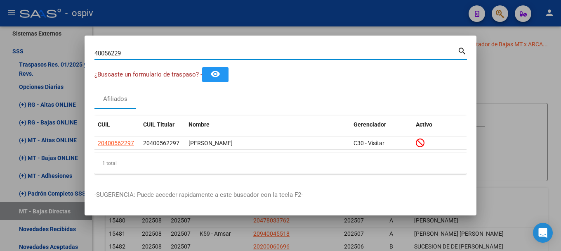
drag, startPoint x: 127, startPoint y: 52, endPoint x: 0, endPoint y: 49, distance: 126.8
click at [0, 49] on div "40056229 Buscar (apellido, dni, cuil, nro traspaso, cuit, obra social) search ¿…" at bounding box center [280, 125] width 561 height 251
type input "4"
type input "39711949"
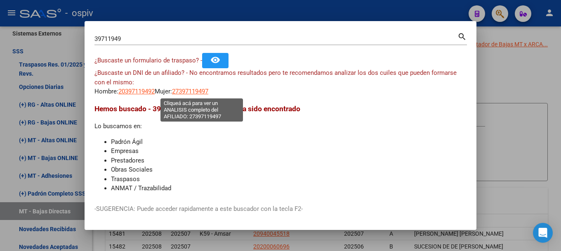
click at [208, 91] on span "27397119497" at bounding box center [190, 90] width 36 height 7
type textarea "27397119497"
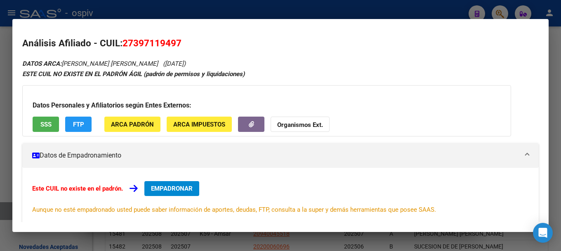
click at [0, 131] on div at bounding box center [280, 125] width 561 height 251
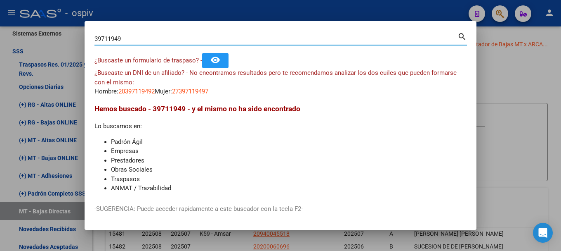
drag, startPoint x: 123, startPoint y: 41, endPoint x: 0, endPoint y: 21, distance: 124.6
click at [0, 21] on div "39711949 Buscar (apellido, dni, cuil, nro traspaso, cuit, obra social) search ¿…" at bounding box center [280, 125] width 561 height 251
type input "21821261"
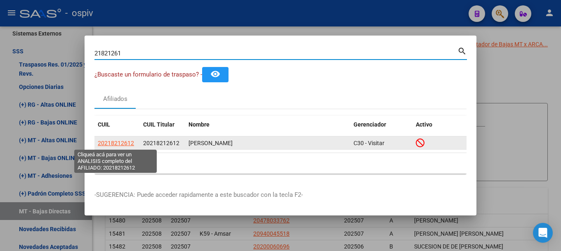
click at [124, 145] on span "20218212612" at bounding box center [116, 142] width 36 height 7
type textarea "20218212612"
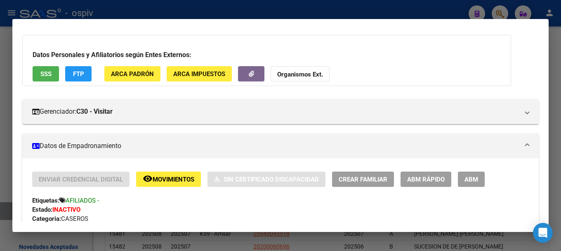
scroll to position [0, 0]
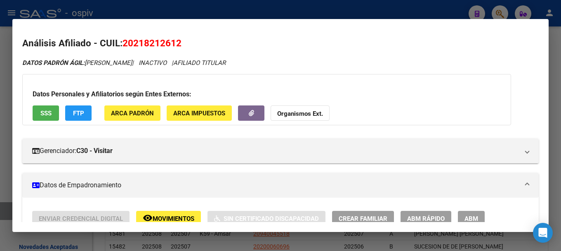
click at [502, 8] on div at bounding box center [280, 125] width 561 height 251
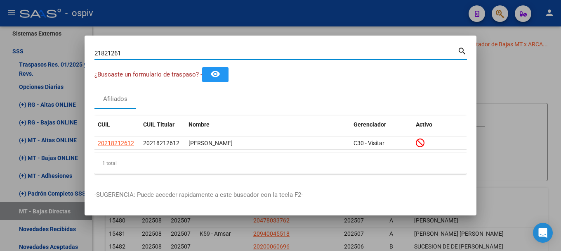
click at [0, 35] on div "21821261 Buscar (apellido, dni, cuil, nro traspaso, cuit, obra social) search ¿…" at bounding box center [280, 125] width 561 height 251
type input "27687875"
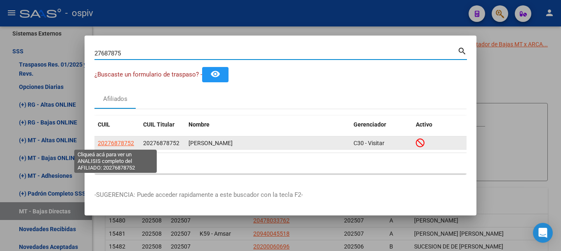
click at [115, 142] on span "20276878752" at bounding box center [116, 142] width 36 height 7
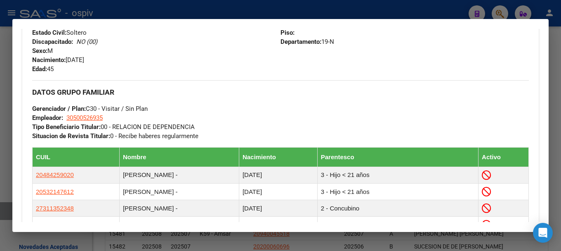
scroll to position [371, 0]
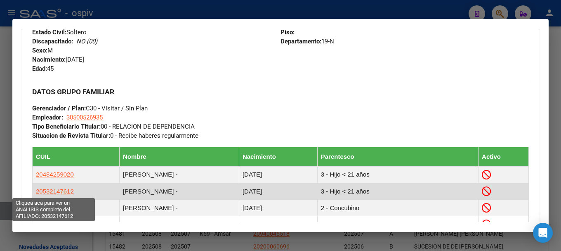
click at [60, 192] on span "20532147612" at bounding box center [55, 190] width 38 height 7
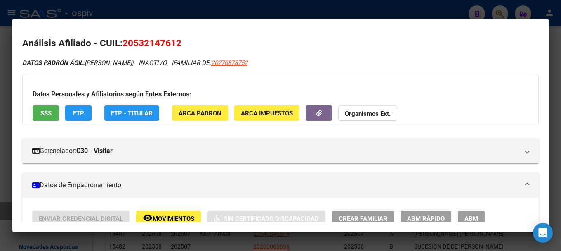
click at [0, 150] on div at bounding box center [280, 125] width 561 height 251
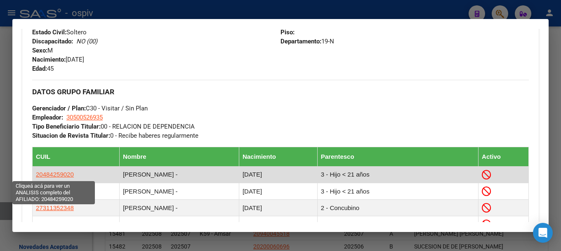
click at [65, 173] on span "20484259020" at bounding box center [55, 173] width 38 height 7
type textarea "20484259020"
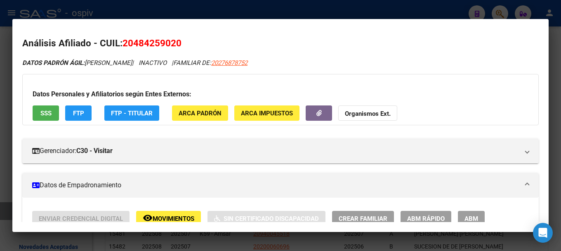
click at [12, 145] on div at bounding box center [280, 125] width 561 height 251
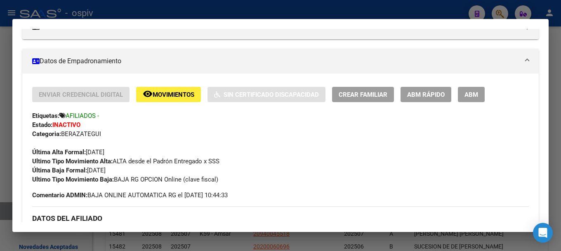
scroll to position [165, 0]
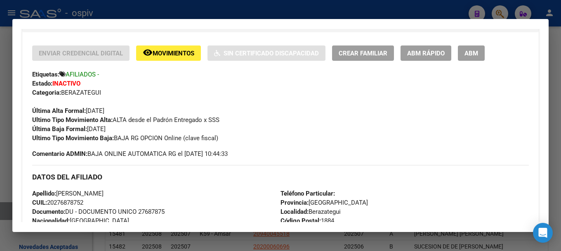
click at [496, 9] on div at bounding box center [280, 125] width 561 height 251
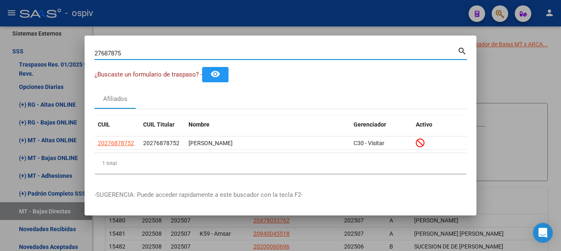
drag, startPoint x: 125, startPoint y: 53, endPoint x: 31, endPoint y: 48, distance: 94.6
click at [31, 48] on div "27687875 Buscar (apellido, dni, cuil, nro traspaso, cuit, obra social) search ¿…" at bounding box center [280, 125] width 561 height 251
type input "37223382"
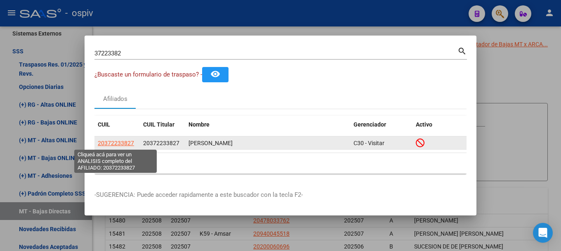
click at [131, 141] on span "20372233827" at bounding box center [116, 142] width 36 height 7
type textarea "20372233827"
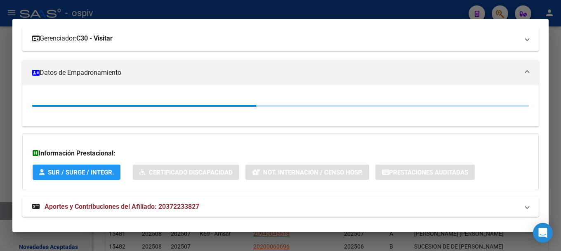
scroll to position [124, 0]
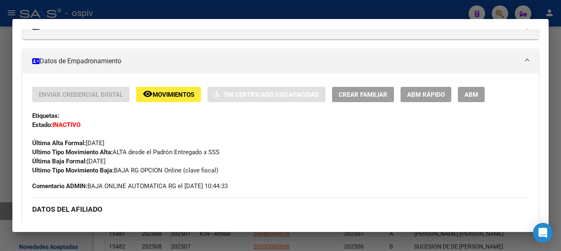
click at [505, 9] on div at bounding box center [280, 125] width 561 height 251
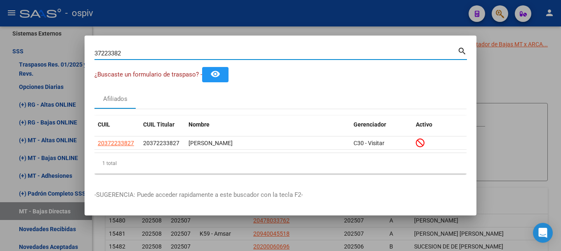
drag, startPoint x: 132, startPoint y: 50, endPoint x: 54, endPoint y: 45, distance: 78.2
click at [63, 46] on div "37223382 Buscar (apellido, dni, cuil, nro traspaso, cuit, obra social) search ¿…" at bounding box center [280, 125] width 561 height 251
type input "39755900"
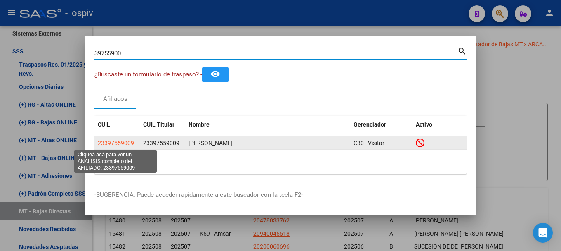
click at [124, 144] on span "23397559009" at bounding box center [116, 142] width 36 height 7
type textarea "23397559009"
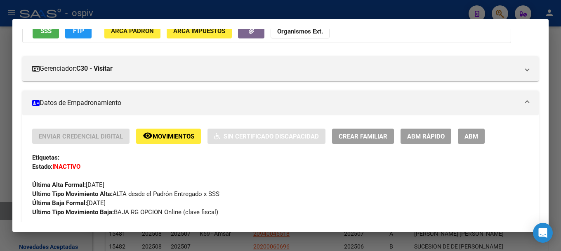
scroll to position [83, 0]
drag, startPoint x: 501, startPoint y: 5, endPoint x: 337, endPoint y: 42, distance: 168.5
click at [501, 5] on div at bounding box center [280, 125] width 561 height 251
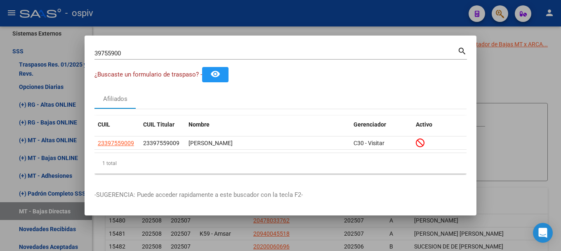
drag, startPoint x: 139, startPoint y: 46, endPoint x: 125, endPoint y: 45, distance: 14.0
click at [25, 46] on div "39755900 Buscar (apellido, dni, cuil, nro traspaso, cuit, obra social) search ¿…" at bounding box center [280, 125] width 561 height 251
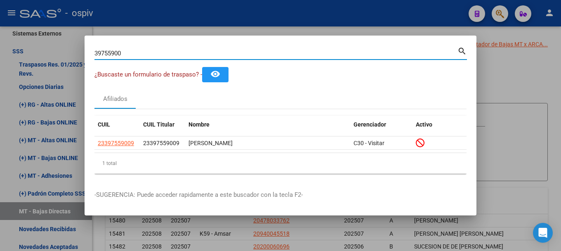
drag, startPoint x: 124, startPoint y: 52, endPoint x: 53, endPoint y: 42, distance: 71.7
click at [53, 42] on div "39755900 Buscar (apellido, dni, cuil, nro traspaso, cuit, obra social) search ¿…" at bounding box center [280, 125] width 561 height 251
type input "43515066"
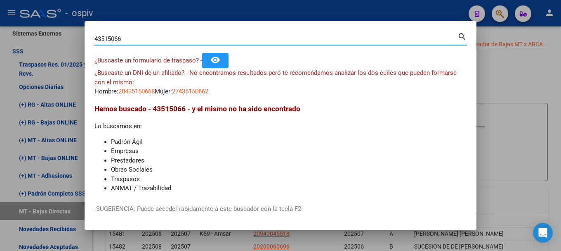
drag, startPoint x: 132, startPoint y: 39, endPoint x: 0, endPoint y: 16, distance: 133.7
click at [0, 16] on div "43515066 Buscar (apellido, dni, cuil, nro traspaso, cuit, obra social) search ¿…" at bounding box center [280, 125] width 561 height 251
type input "32664790"
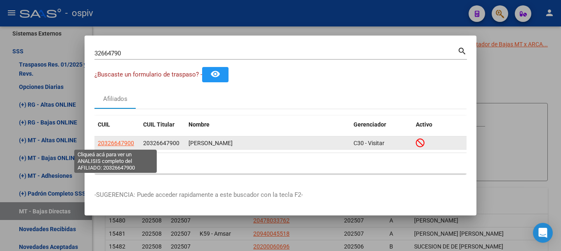
click at [129, 144] on span "20326647900" at bounding box center [116, 142] width 36 height 7
type textarea "20326647900"
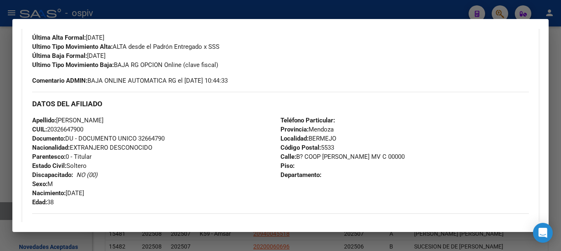
scroll to position [248, 0]
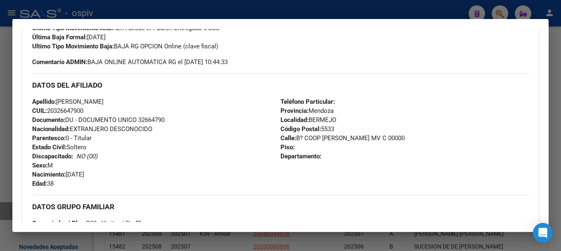
click at [504, 7] on div at bounding box center [280, 125] width 561 height 251
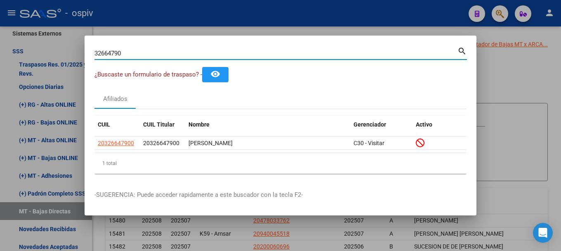
drag, startPoint x: 128, startPoint y: 50, endPoint x: 29, endPoint y: 43, distance: 99.3
click at [37, 43] on div "32664790 Buscar (apellido, dni, cuil, nro traspaso, cuit, obra social) search ¿…" at bounding box center [280, 125] width 561 height 251
type input "33274605"
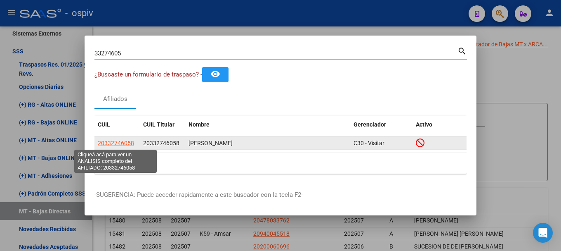
click at [132, 145] on span "20332746058" at bounding box center [116, 142] width 36 height 7
type textarea "20332746058"
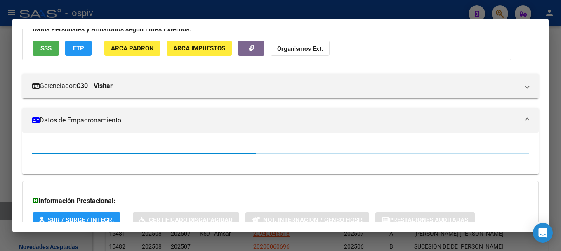
scroll to position [125, 0]
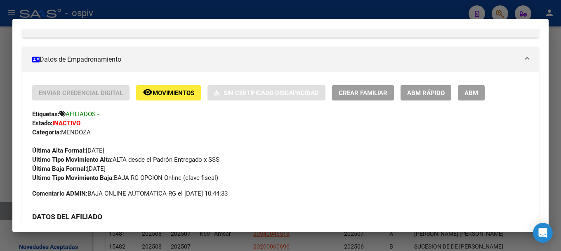
click at [501, 11] on div at bounding box center [280, 125] width 561 height 251
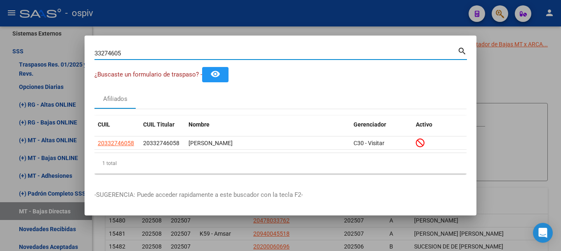
drag, startPoint x: 149, startPoint y: 54, endPoint x: 33, endPoint y: 42, distance: 116.5
click at [33, 42] on div "33274605 Buscar (apellido, dni, cuil, nro traspaso, cuit, obra social) search ¿…" at bounding box center [280, 125] width 561 height 251
type input "42279038"
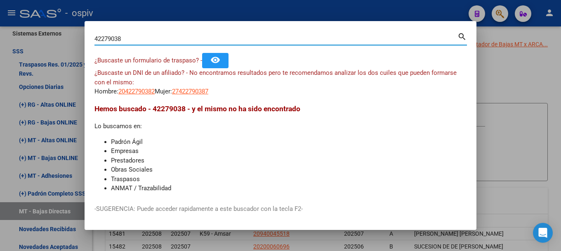
drag, startPoint x: 135, startPoint y: 39, endPoint x: 54, endPoint y: 34, distance: 80.7
click at [54, 34] on div "42279038 Buscar (apellido, dni, cuil, nro traspaso, cuit, obra social) search ¿…" at bounding box center [280, 125] width 561 height 251
type input "26424818"
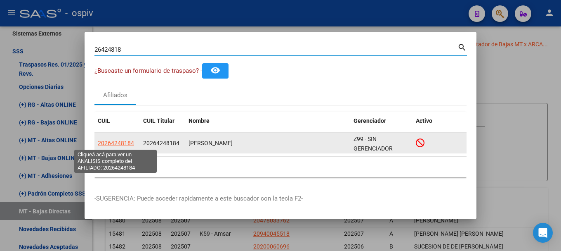
click at [123, 144] on span "20264248184" at bounding box center [116, 142] width 36 height 7
type textarea "20264248184"
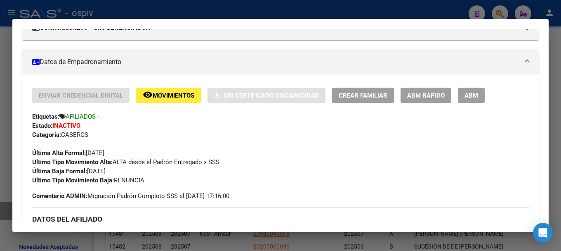
scroll to position [124, 0]
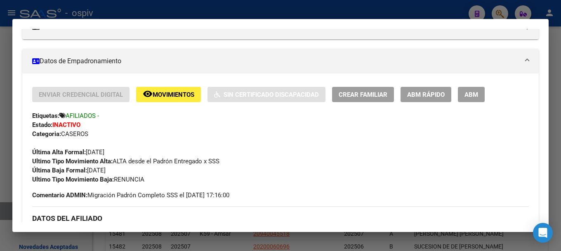
click at [504, 10] on div at bounding box center [280, 125] width 561 height 251
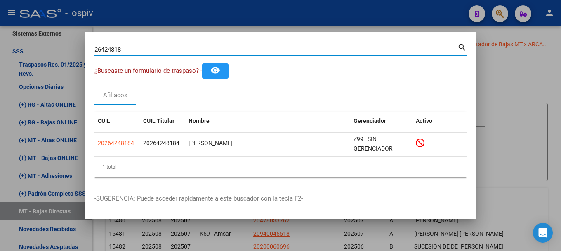
drag, startPoint x: 131, startPoint y: 52, endPoint x: 14, endPoint y: 43, distance: 117.9
click at [21, 43] on div "26424818 Buscar (apellido, dni, cuil, nro traspaso, cuit, obra social) search ¿…" at bounding box center [280, 125] width 561 height 251
type input "28407171"
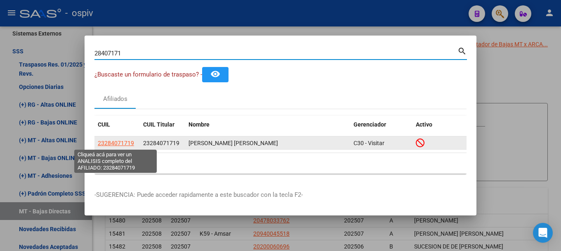
click at [111, 140] on span "23284071719" at bounding box center [116, 142] width 36 height 7
type textarea "23284071719"
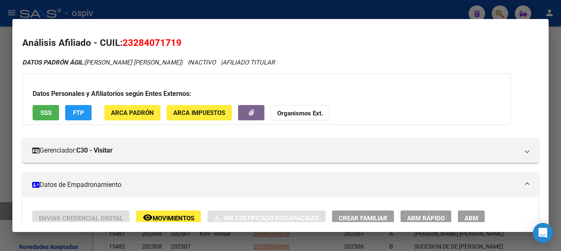
scroll to position [0, 0]
drag, startPoint x: 519, startPoint y: 9, endPoint x: 492, endPoint y: 9, distance: 27.2
click at [513, 9] on div at bounding box center [280, 125] width 561 height 251
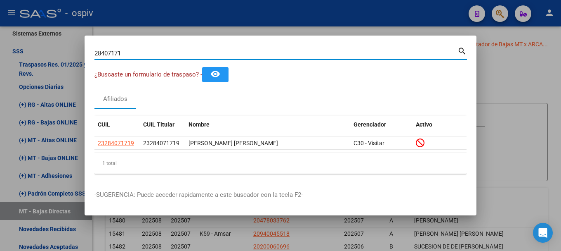
drag, startPoint x: 127, startPoint y: 56, endPoint x: 44, endPoint y: 43, distance: 83.9
click at [44, 43] on div "28407171 Buscar (apellido, dni, cuil, nro traspaso, cuit, obra social) search ¿…" at bounding box center [280, 125] width 561 height 251
type input "47278890"
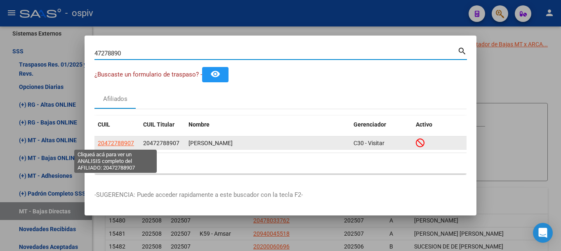
click at [112, 143] on span "20472788907" at bounding box center [116, 142] width 36 height 7
type textarea "20472788907"
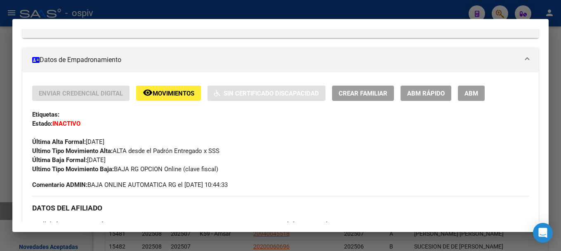
scroll to position [125, 0]
click at [494, 12] on div at bounding box center [280, 125] width 561 height 251
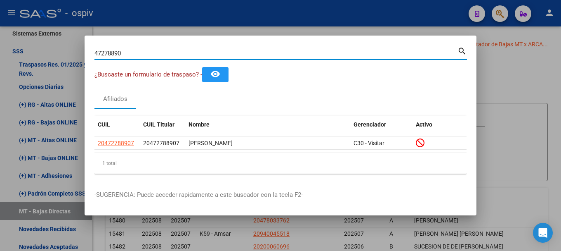
drag, startPoint x: 78, startPoint y: 48, endPoint x: 51, endPoint y: 45, distance: 27.4
click at [51, 45] on div "47278890 Buscar (apellido, dni, cuil, nro traspaso, cuit, obra social) search ¿…" at bounding box center [280, 125] width 561 height 251
type input "42590202"
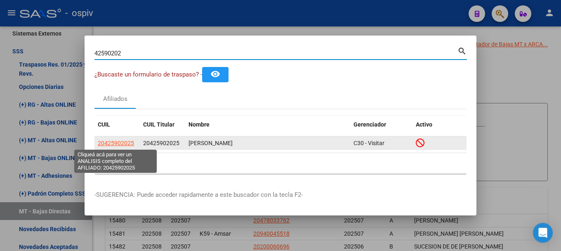
click at [121, 142] on span "20425902025" at bounding box center [116, 142] width 36 height 7
type textarea "20425902025"
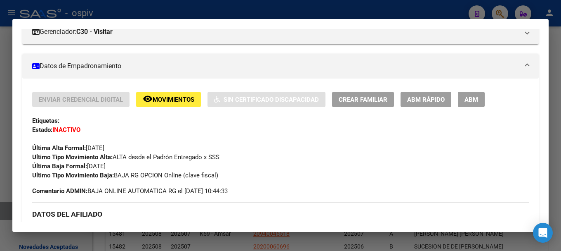
scroll to position [124, 0]
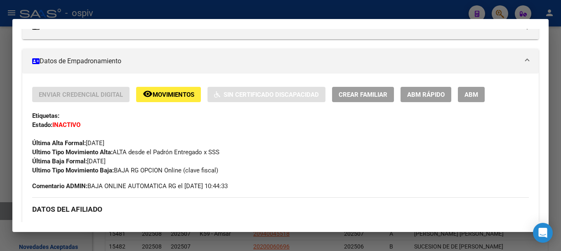
click at [499, 4] on div at bounding box center [280, 125] width 561 height 251
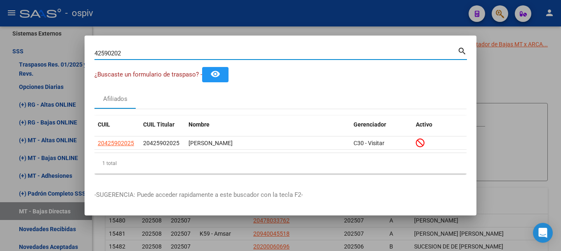
drag, startPoint x: 124, startPoint y: 50, endPoint x: 64, endPoint y: 38, distance: 61.4
click at [64, 38] on div "42590202 Buscar (apellido, dni, cuil, nro traspaso, cuit, obra social) search ¿…" at bounding box center [280, 125] width 561 height 251
type input "40950356"
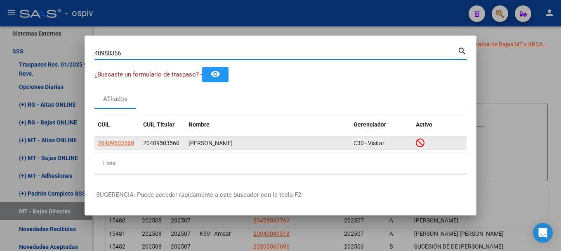
click at [126, 147] on app-link-go-to "20409503560" at bounding box center [116, 142] width 36 height 9
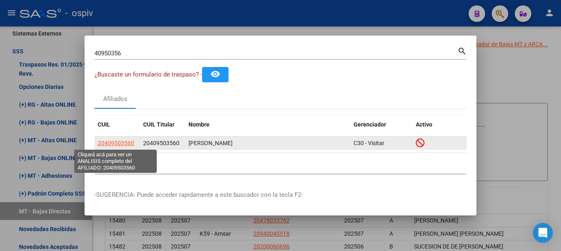
click at [125, 146] on span "20409503560" at bounding box center [116, 142] width 36 height 7
type textarea "20409503560"
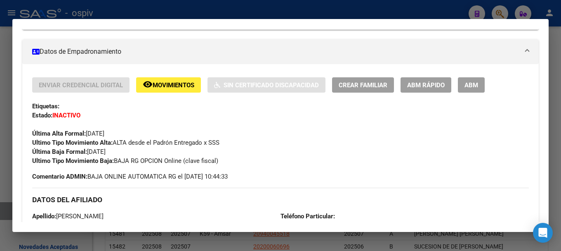
scroll to position [248, 0]
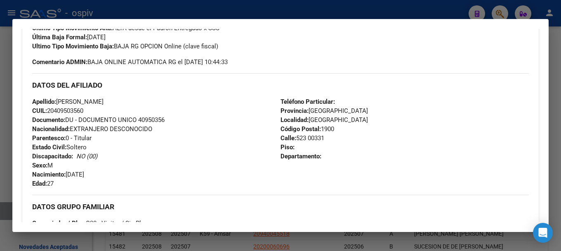
drag, startPoint x: 503, startPoint y: 10, endPoint x: 497, endPoint y: 10, distance: 6.2
click at [503, 10] on div at bounding box center [280, 125] width 561 height 251
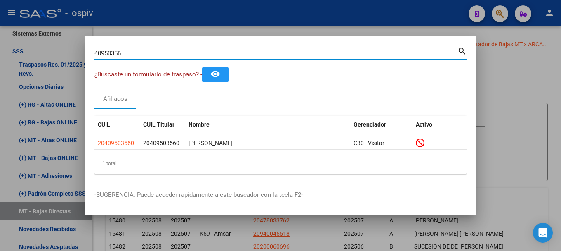
drag, startPoint x: 132, startPoint y: 56, endPoint x: 0, endPoint y: 45, distance: 132.2
click at [0, 45] on div "40950356 Buscar (apellido, dni, cuil, nro traspaso, cuit, obra social) search ¿…" at bounding box center [280, 125] width 561 height 251
type input "46419007"
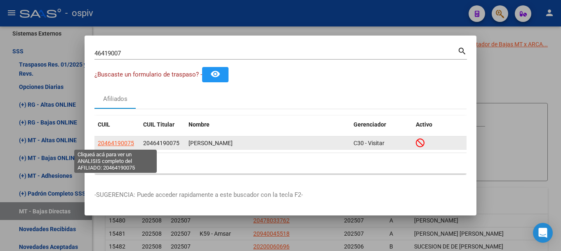
click at [111, 141] on span "20464190075" at bounding box center [116, 142] width 36 height 7
type textarea "20464190075"
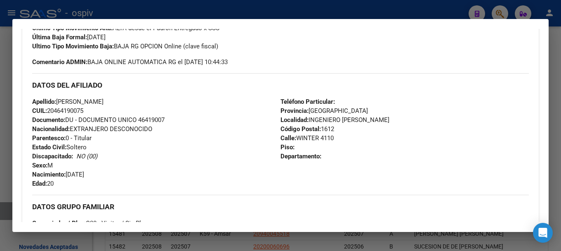
click at [502, 8] on div at bounding box center [280, 125] width 561 height 251
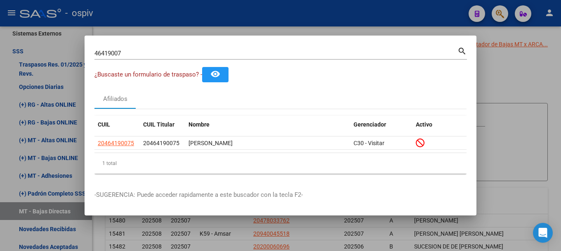
drag, startPoint x: 139, startPoint y: 59, endPoint x: 57, endPoint y: 50, distance: 83.5
click at [57, 50] on div "46419007 Buscar (apellido, dni, cuil, nro traspaso, cuit, obra social) search ¿…" at bounding box center [280, 125] width 561 height 251
click at [123, 52] on input "46419007" at bounding box center [276, 53] width 363 height 7
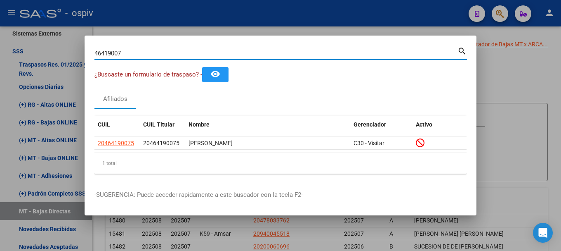
click at [49, 54] on div "46419007 Buscar (apellido, dni, cuil, nro traspaso, cuit, obra social) search ¿…" at bounding box center [280, 125] width 561 height 251
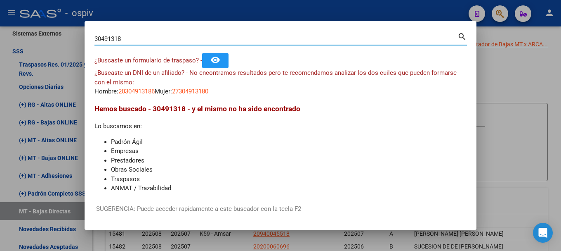
drag, startPoint x: 136, startPoint y: 41, endPoint x: 0, endPoint y: 16, distance: 138.5
click at [0, 17] on div "30491318 Buscar (apellido, dni, cuil, nro traspaso, cuit, obra social) search ¿…" at bounding box center [280, 125] width 561 height 251
type input "45431476"
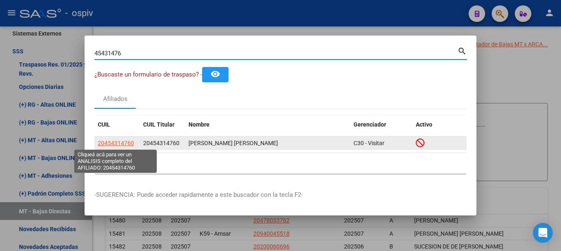
click at [114, 143] on span "20454314760" at bounding box center [116, 142] width 36 height 7
type textarea "20454314760"
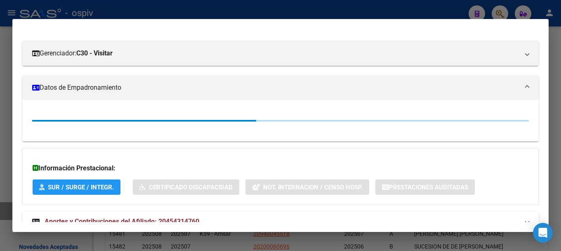
scroll to position [124, 0]
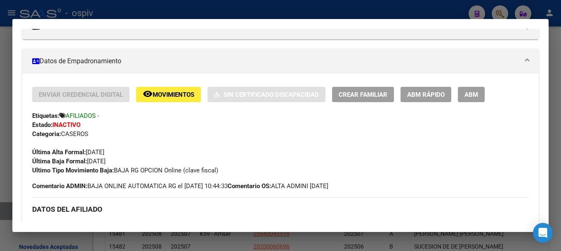
click at [504, 13] on div at bounding box center [280, 125] width 561 height 251
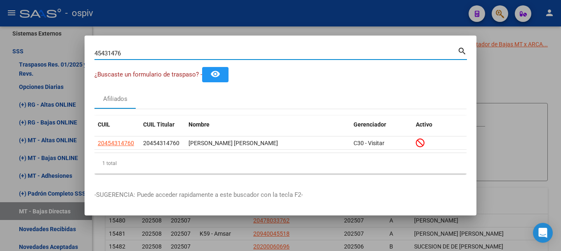
drag, startPoint x: 122, startPoint y: 52, endPoint x: 28, endPoint y: 52, distance: 94.5
click at [34, 50] on div "45431476 Buscar (apellido, dni, cuil, nro traspaso, cuit, obra social) search ¿…" at bounding box center [280, 125] width 561 height 251
type input "46899045"
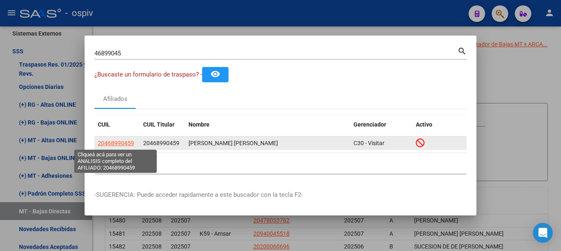
click at [116, 142] on span "20468990459" at bounding box center [116, 142] width 36 height 7
type textarea "20468990459"
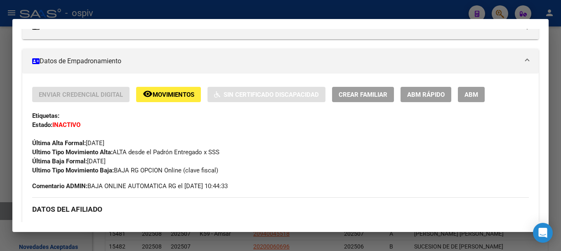
click at [494, 14] on div at bounding box center [280, 125] width 561 height 251
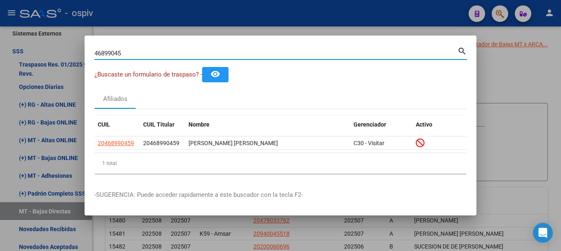
drag, startPoint x: 137, startPoint y: 54, endPoint x: 47, endPoint y: 40, distance: 91.1
click at [47, 40] on div "46899045 Buscar (apellido, dni, cuil, nro traspaso, cuit, obra social) search ¿…" at bounding box center [280, 125] width 561 height 251
type input "45633285"
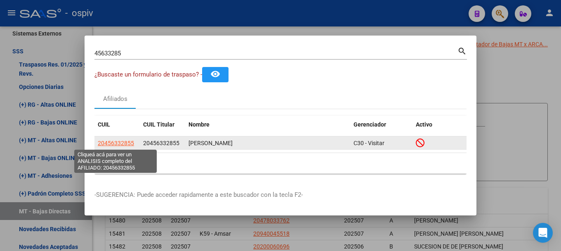
click at [116, 144] on span "20456332855" at bounding box center [116, 142] width 36 height 7
type textarea "20456332855"
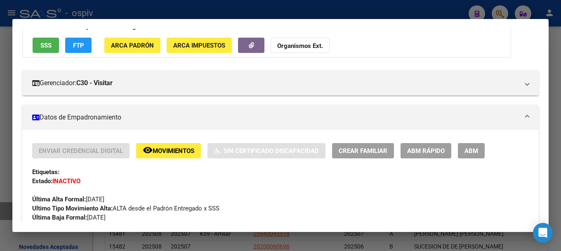
scroll to position [83, 0]
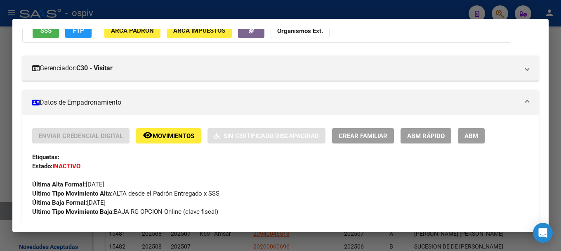
click at [501, 14] on div at bounding box center [280, 125] width 561 height 251
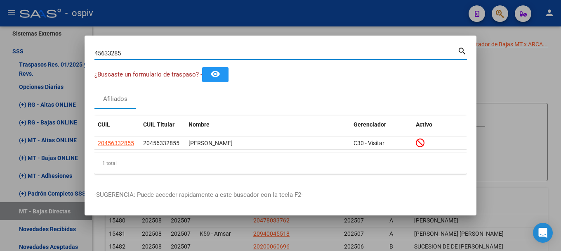
drag, startPoint x: 146, startPoint y: 50, endPoint x: 66, endPoint y: 48, distance: 80.1
click at [66, 48] on div "45633285 Buscar (apellido, dni, cuil, nro traspaso, cuit, obra social) search ¿…" at bounding box center [280, 125] width 561 height 251
type input "41199871"
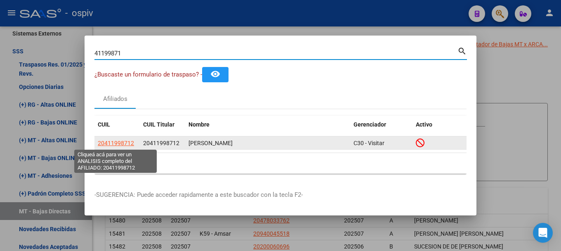
click at [124, 146] on span "20411998712" at bounding box center [116, 142] width 36 height 7
type textarea "20411998712"
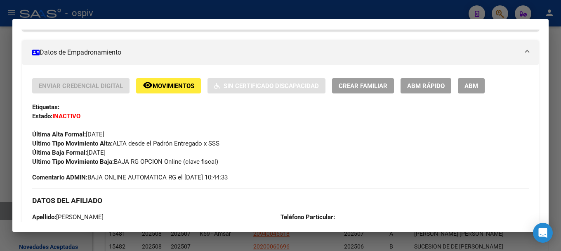
scroll to position [206, 0]
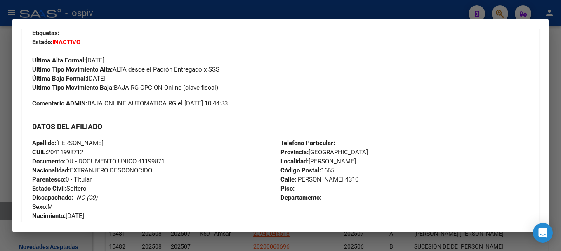
click at [503, 1] on div at bounding box center [280, 125] width 561 height 251
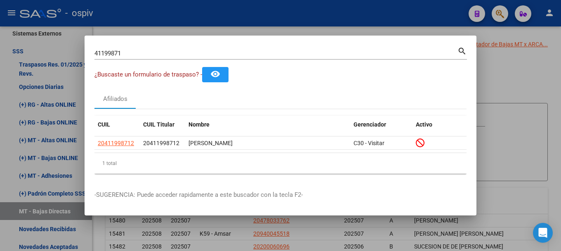
click at [500, 12] on div at bounding box center [280, 125] width 561 height 251
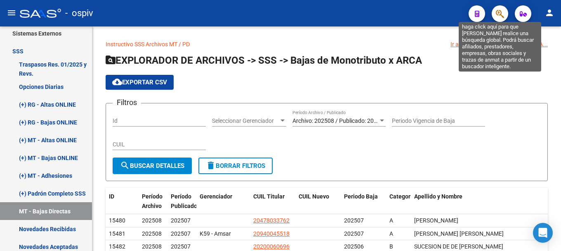
click at [498, 13] on icon "button" at bounding box center [500, 13] width 8 height 9
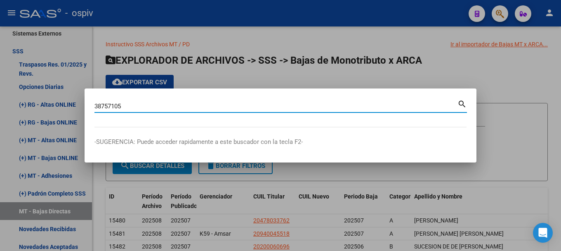
type input "38757105"
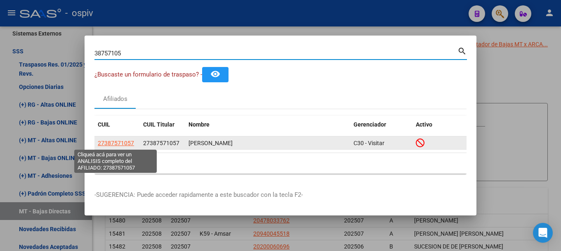
click at [116, 144] on span "27387571057" at bounding box center [116, 142] width 36 height 7
type textarea "27387571057"
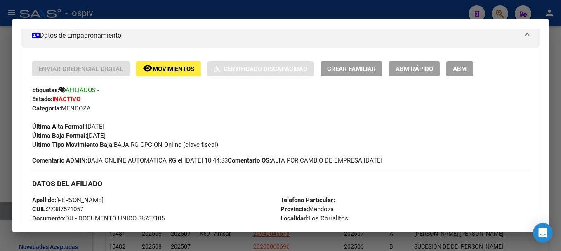
scroll to position [165, 0]
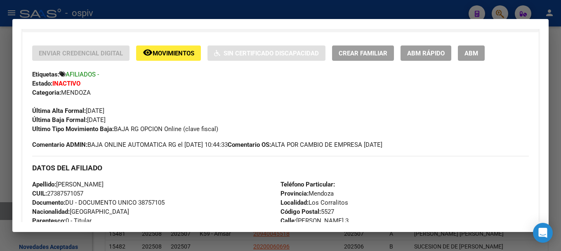
click at [493, 8] on div at bounding box center [280, 125] width 561 height 251
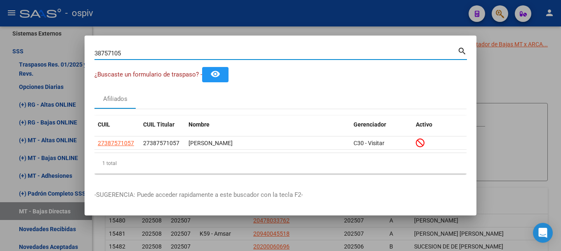
drag, startPoint x: 130, startPoint y: 53, endPoint x: 59, endPoint y: 51, distance: 70.6
click at [59, 51] on div "38757105 Buscar (apellido, dni, cuil, nro traspaso, cuit, obra social) search ¿…" at bounding box center [280, 125] width 561 height 251
type input "41140710"
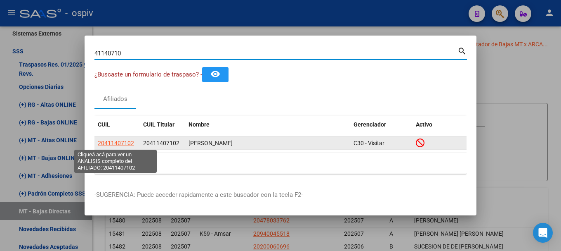
click at [123, 142] on span "20411407102" at bounding box center [116, 142] width 36 height 7
type textarea "20411407102"
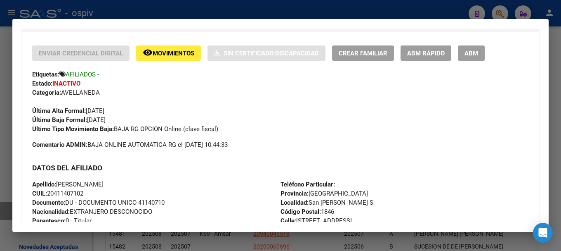
click at [495, 12] on div at bounding box center [280, 125] width 561 height 251
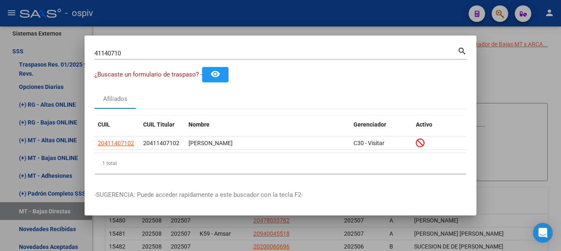
drag, startPoint x: 133, startPoint y: 58, endPoint x: 58, endPoint y: 45, distance: 76.7
click at [58, 45] on div "41140710 Buscar (apellido, dni, cuil, nro traspaso, cuit, obra social) search ¿…" at bounding box center [280, 125] width 561 height 251
click at [130, 55] on input "41140710" at bounding box center [276, 53] width 363 height 7
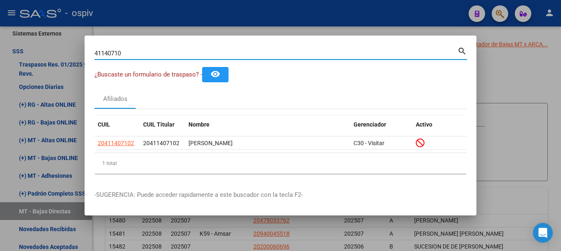
drag, startPoint x: 71, startPoint y: 48, endPoint x: 17, endPoint y: 40, distance: 54.7
click at [17, 40] on div "41140710 Buscar (apellido, dni, cuil, nro traspaso, cuit, obra social) search ¿…" at bounding box center [280, 125] width 561 height 251
type input "37001192"
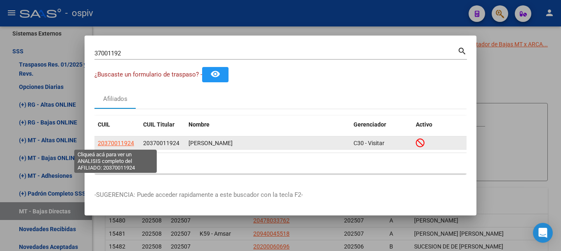
click at [116, 144] on span "20370011924" at bounding box center [116, 142] width 36 height 7
type textarea "20370011924"
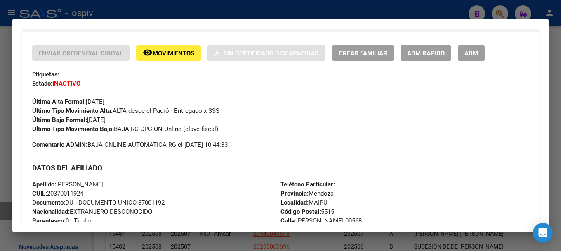
click at [500, 12] on div at bounding box center [280, 125] width 561 height 251
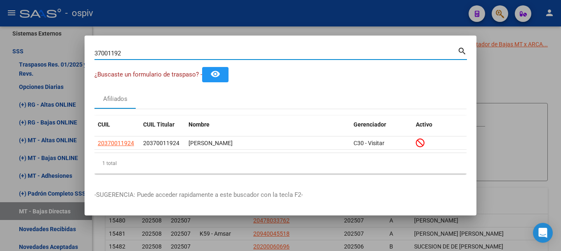
drag, startPoint x: 57, startPoint y: 33, endPoint x: 14, endPoint y: 24, distance: 43.1
click at [14, 24] on div "37001192 Buscar (apellido, dni, cuil, nro traspaso, cuit, obra social) search ¿…" at bounding box center [280, 125] width 561 height 251
type input "38533942"
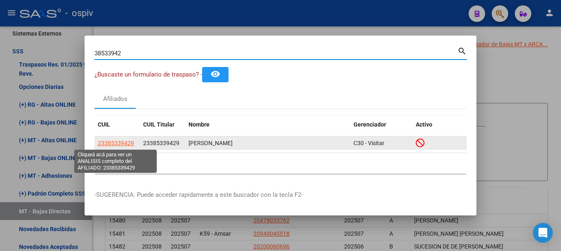
click at [117, 143] on span "23385339429" at bounding box center [116, 142] width 36 height 7
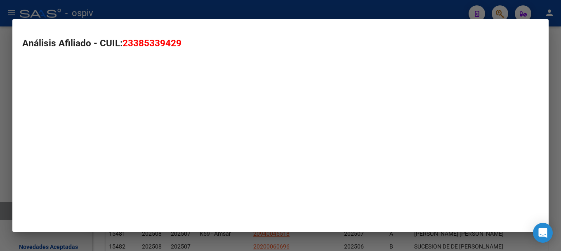
type textarea "23385339429"
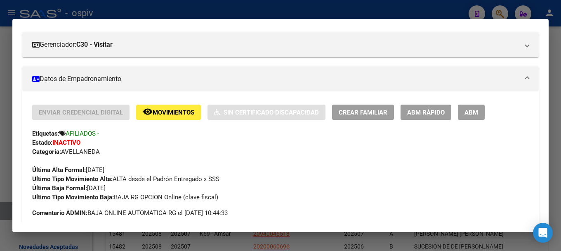
scroll to position [124, 0]
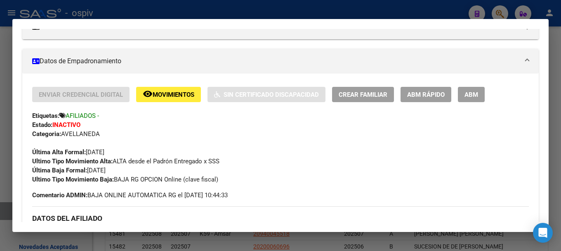
click at [497, 7] on div at bounding box center [280, 125] width 561 height 251
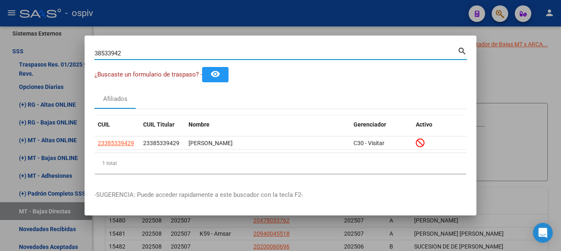
drag, startPoint x: 135, startPoint y: 54, endPoint x: 34, endPoint y: 30, distance: 104.4
click at [34, 30] on div "38533942 Buscar (apellido, dni, cuil, nro traspaso, cuit, obra social) search ¿…" at bounding box center [280, 125] width 561 height 251
type input "42242321"
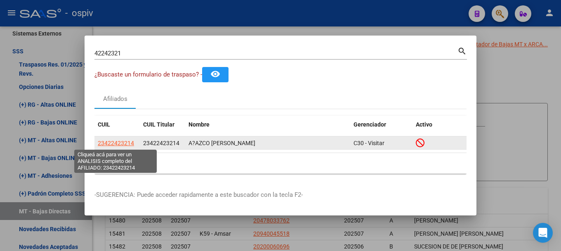
click at [121, 142] on span "23422423214" at bounding box center [116, 142] width 36 height 7
type textarea "23422423214"
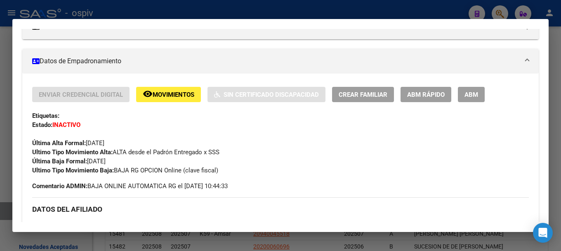
scroll to position [0, 0]
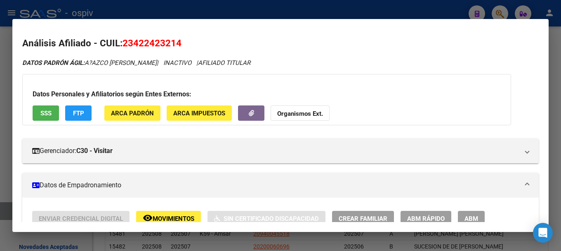
click at [496, 11] on div at bounding box center [280, 125] width 561 height 251
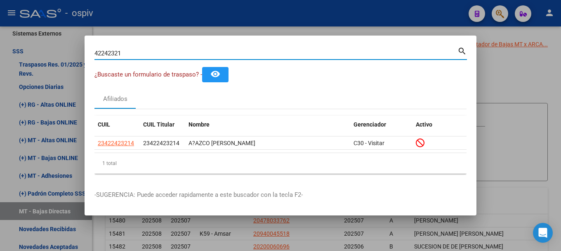
drag, startPoint x: 88, startPoint y: 49, endPoint x: 30, endPoint y: 40, distance: 58.8
click at [44, 45] on div "42242321 Buscar (apellido, dni, cuil, nro traspaso, cuit, obra social) search ¿…" at bounding box center [280, 125] width 561 height 251
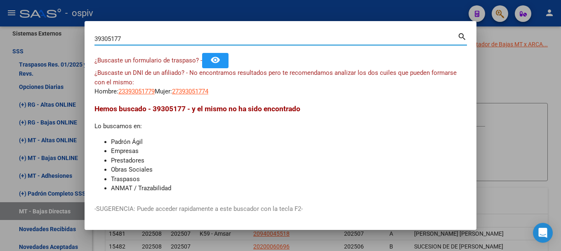
drag, startPoint x: 133, startPoint y: 41, endPoint x: 34, endPoint y: 28, distance: 99.6
click at [37, 28] on div "39305177 Buscar (apellido, dni, cuil, nro traspaso, cuit, obra social) search ¿…" at bounding box center [280, 125] width 561 height 251
type input "38842493"
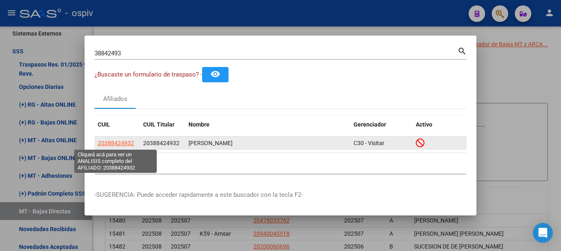
click at [118, 145] on span "20388424932" at bounding box center [116, 142] width 36 height 7
type textarea "20388424932"
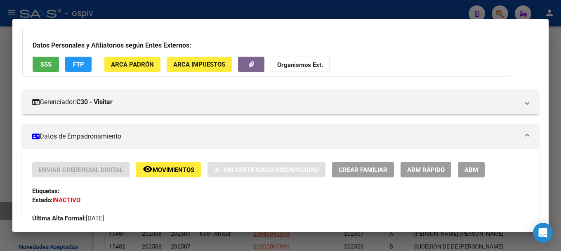
scroll to position [83, 0]
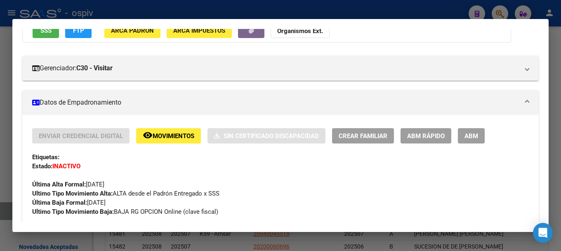
click at [500, 11] on div at bounding box center [280, 125] width 561 height 251
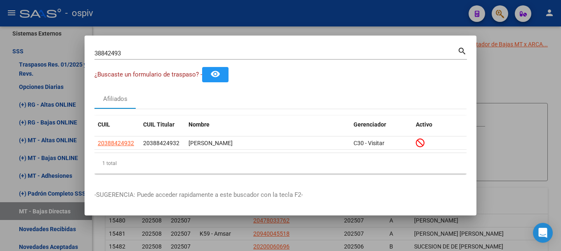
drag, startPoint x: 64, startPoint y: 53, endPoint x: 54, endPoint y: 54, distance: 9.9
click at [54, 54] on div "38842493 Buscar (apellido, dni, cuil, nro traspaso, cuit, obra social) search ¿…" at bounding box center [280, 125] width 561 height 251
click at [127, 53] on input "38842493" at bounding box center [276, 53] width 363 height 7
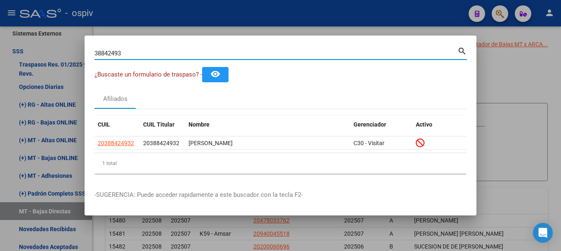
drag, startPoint x: 127, startPoint y: 53, endPoint x: 81, endPoint y: 50, distance: 45.9
click at [82, 50] on div "38842493 Buscar (apellido, dni, cuil, nro traspaso, cuit, obra social) search ¿…" at bounding box center [280, 125] width 561 height 251
type input "34622856"
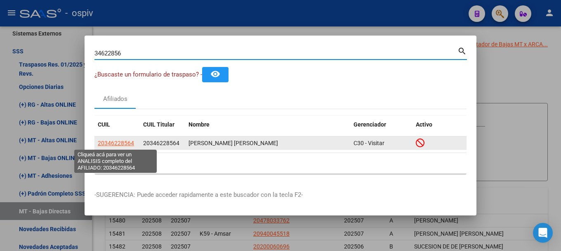
click at [117, 144] on span "20346228564" at bounding box center [116, 142] width 36 height 7
type textarea "20346228564"
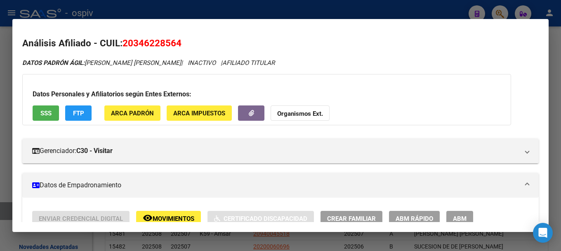
scroll to position [124, 0]
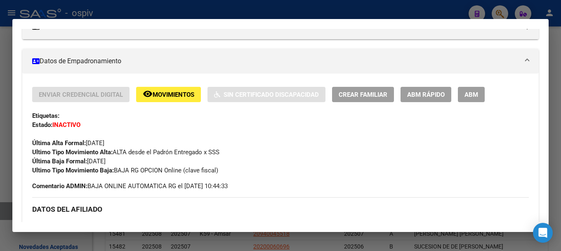
click at [502, 12] on div at bounding box center [280, 125] width 561 height 251
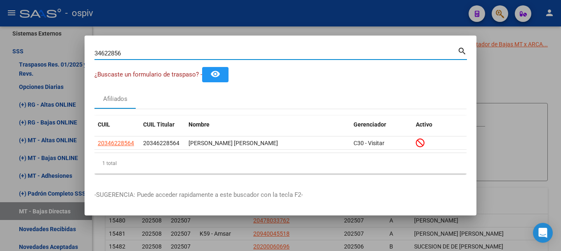
drag, startPoint x: 139, startPoint y: 54, endPoint x: 26, endPoint y: 39, distance: 114.1
click at [31, 39] on div "34622856 Buscar (apellido, dni, cuil, nro traspaso, cuit, obra social) search ¿…" at bounding box center [280, 125] width 561 height 251
type input "3"
type input "43424182"
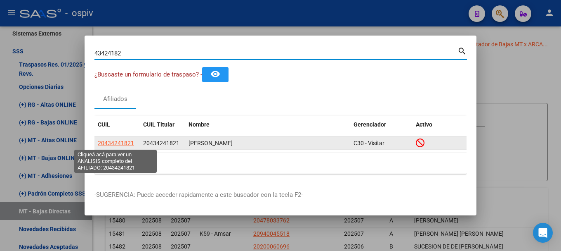
click at [112, 144] on span "20434241821" at bounding box center [116, 142] width 36 height 7
type textarea "20434241821"
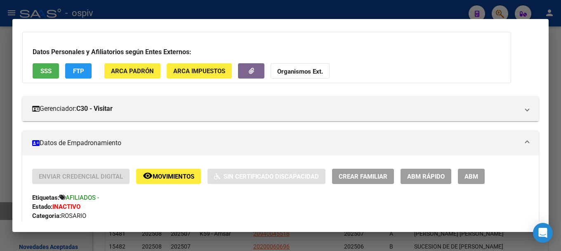
scroll to position [41, 0]
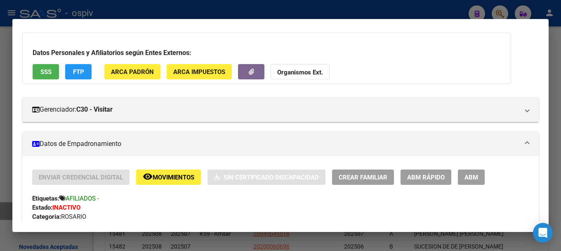
click at [506, 15] on div at bounding box center [280, 125] width 561 height 251
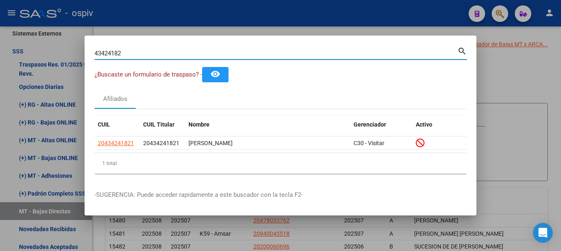
drag, startPoint x: 132, startPoint y: 57, endPoint x: 55, endPoint y: 53, distance: 76.4
click at [72, 54] on div "43424182 Buscar (apellido, dni, cuil, nro traspaso, cuit, obra social) search ¿…" at bounding box center [280, 125] width 561 height 251
type input "40842976"
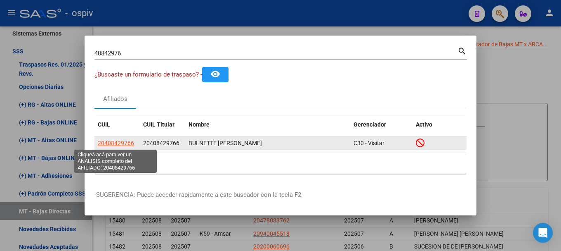
click at [116, 142] on span "20408429766" at bounding box center [116, 142] width 36 height 7
type textarea "20408429766"
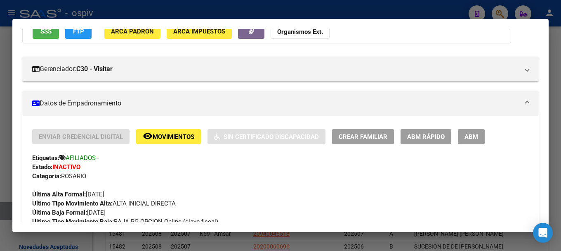
scroll to position [83, 0]
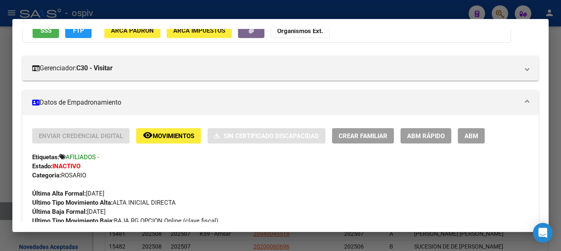
click at [505, 9] on div at bounding box center [280, 125] width 561 height 251
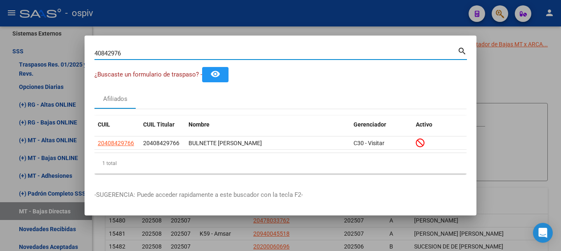
drag, startPoint x: 142, startPoint y: 53, endPoint x: 49, endPoint y: 46, distance: 93.1
click at [51, 46] on div "40842976 Buscar (apellido, dni, cuil, nro traspaso, cuit, obra social) search ¿…" at bounding box center [280, 125] width 561 height 251
type input "39489950"
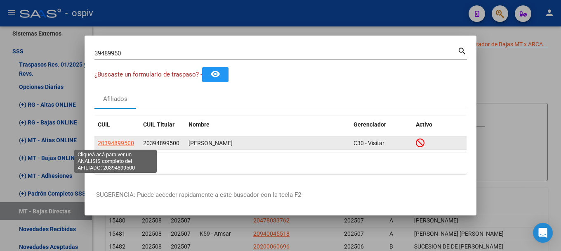
click at [125, 142] on span "20394899500" at bounding box center [116, 142] width 36 height 7
type textarea "20394899500"
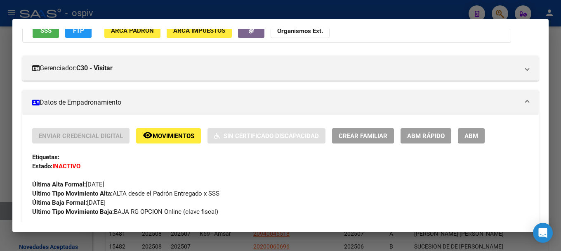
click at [496, 7] on div at bounding box center [280, 125] width 561 height 251
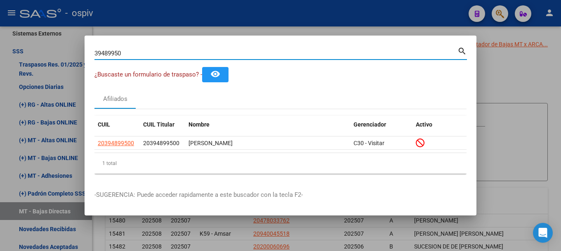
drag, startPoint x: 134, startPoint y: 54, endPoint x: 49, endPoint y: 48, distance: 85.2
click at [51, 48] on div "39489950 Buscar (apellido, dni, cuil, nro traspaso, cuit, obra social) search ¿…" at bounding box center [280, 125] width 561 height 251
type input "2"
type input "33897864"
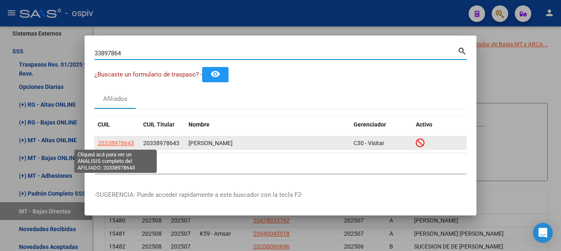
click at [121, 143] on span "20338978643" at bounding box center [116, 142] width 36 height 7
type textarea "20338978643"
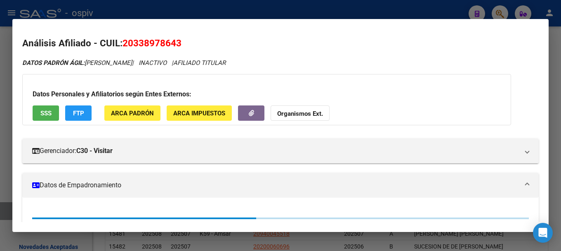
scroll to position [124, 0]
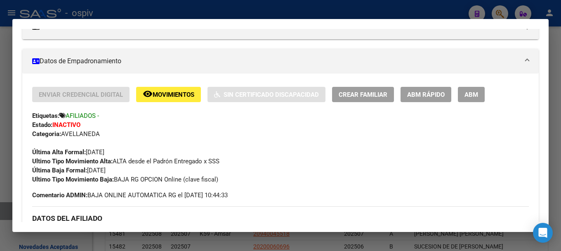
click at [497, 11] on div at bounding box center [280, 125] width 561 height 251
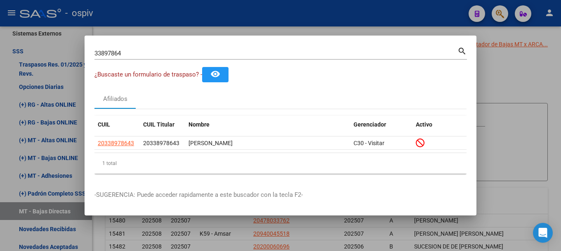
drag, startPoint x: 128, startPoint y: 57, endPoint x: 39, endPoint y: 52, distance: 89.3
click at [40, 52] on div "33897864 Buscar (apellido, dni, cuil, nro traspaso, cuit, obra social) search ¿…" at bounding box center [280, 125] width 561 height 251
click at [149, 55] on input "33897864" at bounding box center [276, 53] width 363 height 7
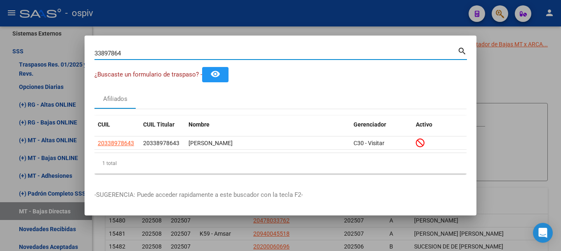
drag, startPoint x: 136, startPoint y: 54, endPoint x: 57, endPoint y: 43, distance: 79.5
click at [59, 44] on div "33897864 Buscar (apellido, dni, cuil, nro traspaso, cuit, obra social) search ¿…" at bounding box center [280, 125] width 561 height 251
type input "35799826"
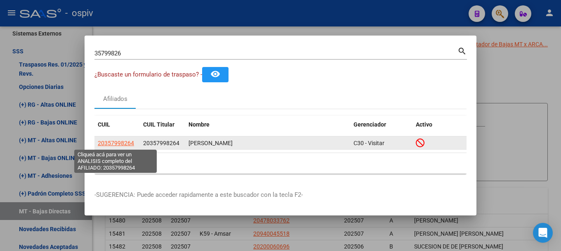
click at [128, 143] on span "20357998264" at bounding box center [116, 142] width 36 height 7
type textarea "20357998264"
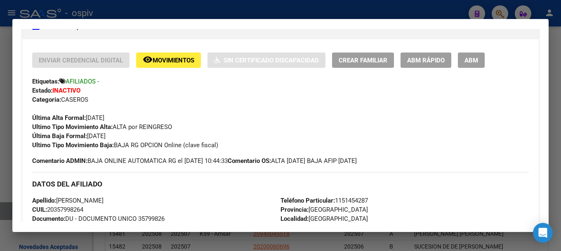
scroll to position [165, 0]
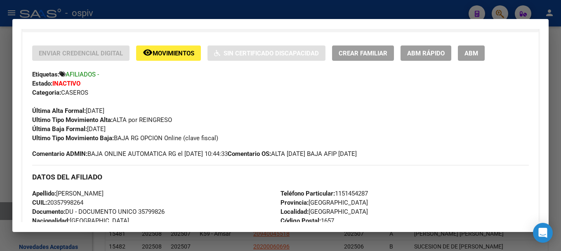
click at [501, 9] on div at bounding box center [280, 125] width 561 height 251
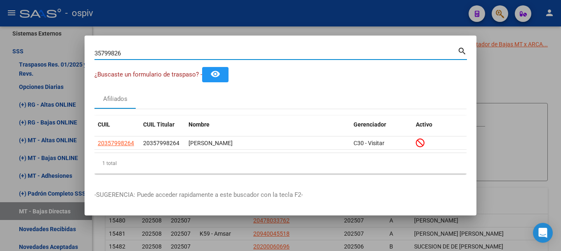
drag, startPoint x: 24, startPoint y: 38, endPoint x: 19, endPoint y: 38, distance: 5.0
click at [22, 38] on div "35799826 Buscar (apellido, dni, cuil, nro traspaso, cuit, obra social) search ¿…" at bounding box center [280, 125] width 561 height 251
type input "40433846"
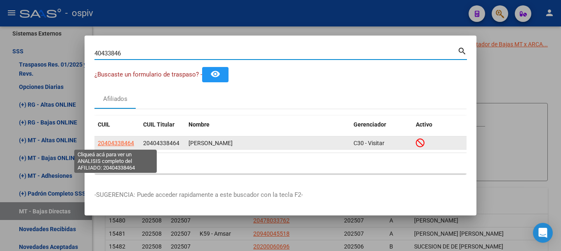
click at [118, 142] on span "20404338464" at bounding box center [116, 142] width 36 height 7
type textarea "20404338464"
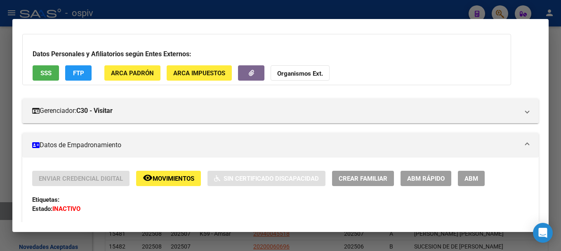
scroll to position [0, 0]
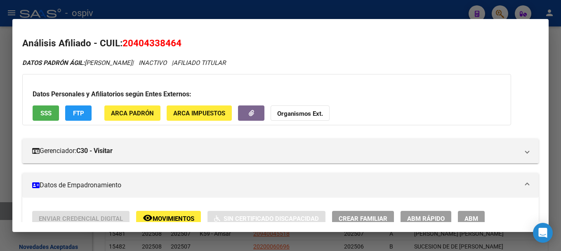
click at [501, 6] on div at bounding box center [280, 125] width 561 height 251
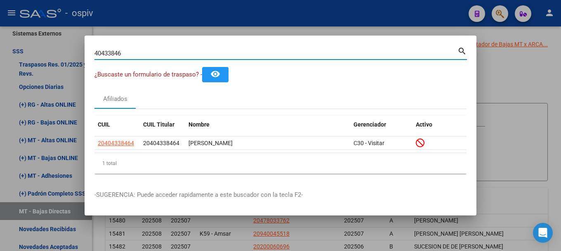
drag, startPoint x: 134, startPoint y: 54, endPoint x: 38, endPoint y: 44, distance: 96.7
click at [38, 44] on div "40433846 Buscar (apellido, dni, cuil, nro traspaso, cuit, obra social) search ¿…" at bounding box center [280, 125] width 561 height 251
type input "42941596"
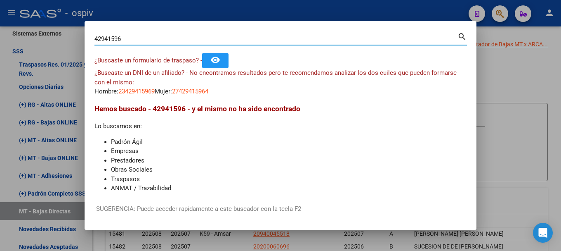
drag, startPoint x: 135, startPoint y: 39, endPoint x: 10, endPoint y: 18, distance: 127.2
click at [10, 18] on div "42941596 Buscar (apellido, dni, cuil, nro traspaso, cuit, obra social) search ¿…" at bounding box center [280, 125] width 561 height 251
type input "42820392"
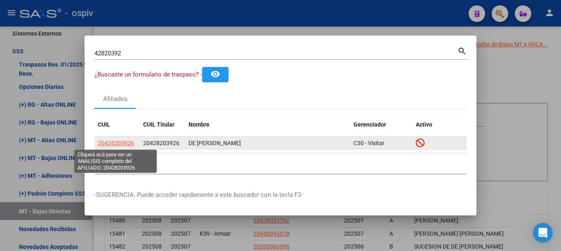
click at [117, 142] on span "20428203926" at bounding box center [116, 142] width 36 height 7
type textarea "20428203926"
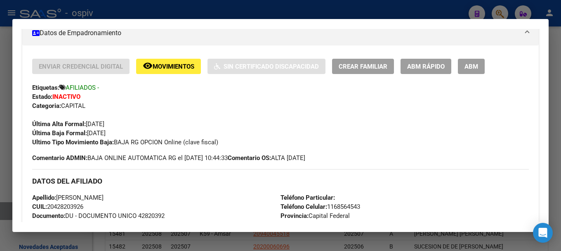
scroll to position [165, 0]
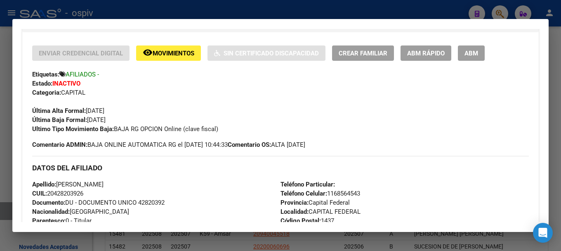
drag, startPoint x: 505, startPoint y: 9, endPoint x: 181, endPoint y: 74, distance: 330.3
click at [496, 13] on div at bounding box center [280, 125] width 561 height 251
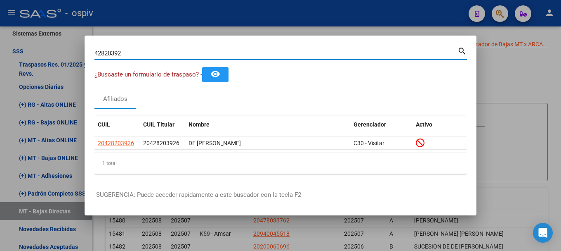
drag, startPoint x: 135, startPoint y: 54, endPoint x: 45, endPoint y: 47, distance: 89.5
click at [47, 47] on div "42820392 Buscar (apellido, dni, cuil, nro traspaso, cuit, obra social) search ¿…" at bounding box center [280, 125] width 561 height 251
type input "24704503"
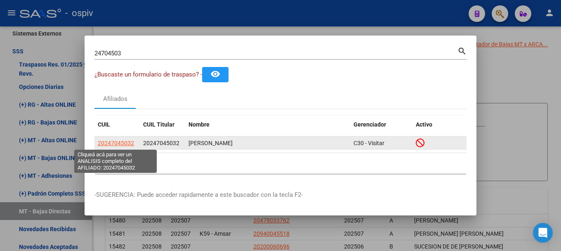
click at [118, 143] on span "20247045032" at bounding box center [116, 142] width 36 height 7
type textarea "20247045032"
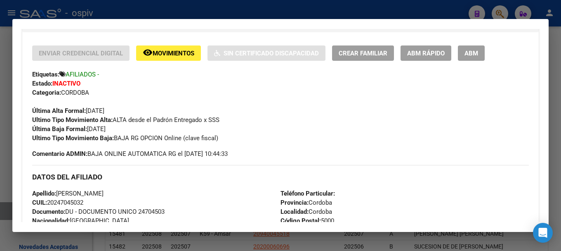
click at [500, 7] on div at bounding box center [280, 125] width 561 height 251
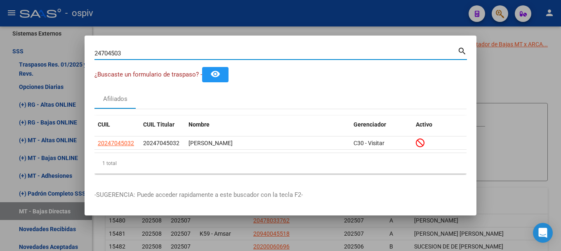
drag, startPoint x: 127, startPoint y: 50, endPoint x: 77, endPoint y: 48, distance: 50.0
click at [77, 48] on div "24704503 Buscar (apellido, dni, cuil, nro traspaso, cuit, obra social) search ¿…" at bounding box center [280, 125] width 561 height 251
type input "33785646"
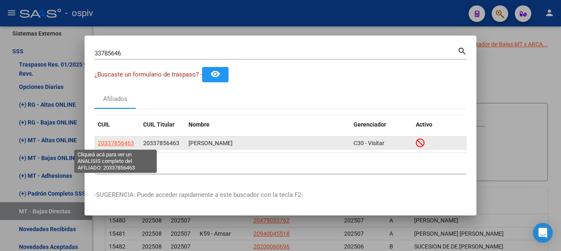
click at [119, 145] on span "20337856463" at bounding box center [116, 142] width 36 height 7
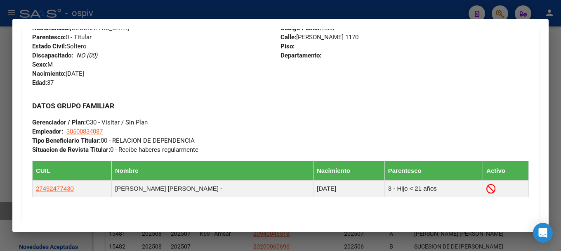
scroll to position [413, 0]
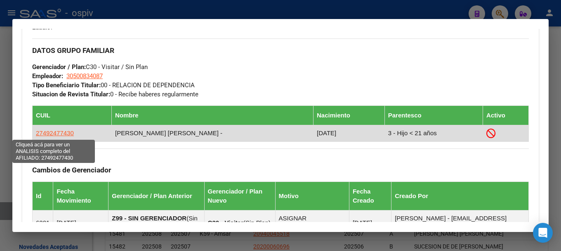
click at [52, 131] on span "27492477430" at bounding box center [55, 132] width 38 height 7
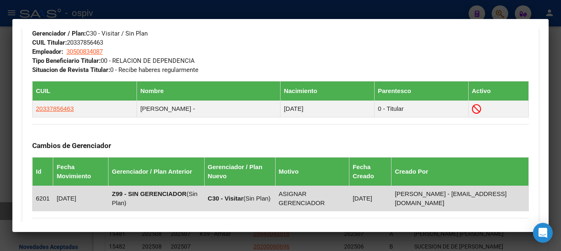
scroll to position [454, 0]
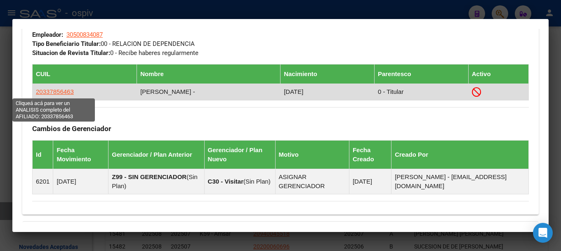
click at [62, 90] on span "20337856463" at bounding box center [55, 91] width 38 height 7
type textarea "20337856463"
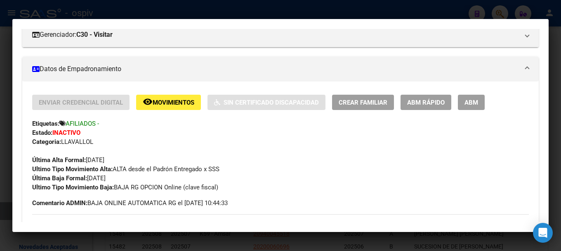
scroll to position [165, 0]
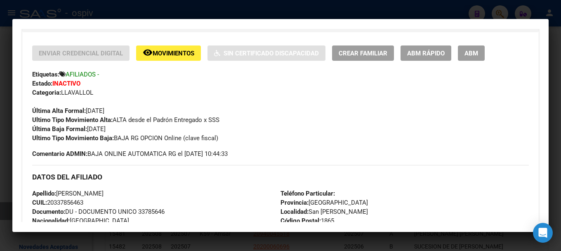
click at [0, 188] on div at bounding box center [280, 125] width 561 height 251
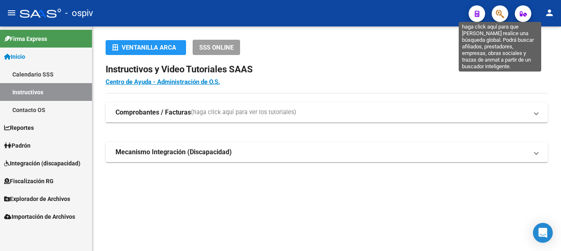
click at [497, 9] on icon "button" at bounding box center [500, 13] width 8 height 9
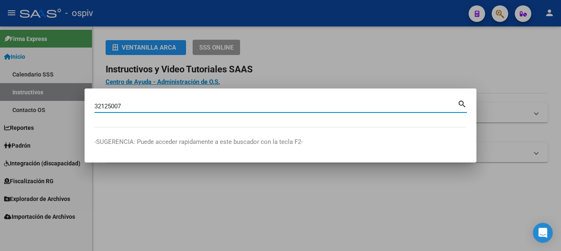
type input "32125007"
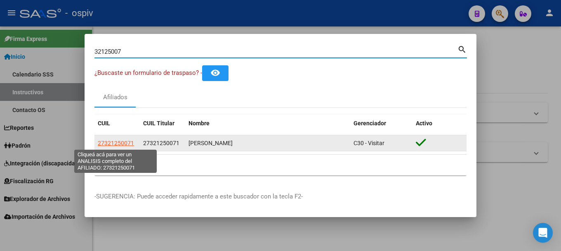
click at [117, 143] on span "27321250071" at bounding box center [116, 142] width 36 height 7
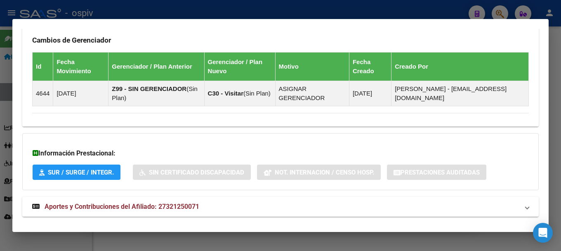
scroll to position [540, 0]
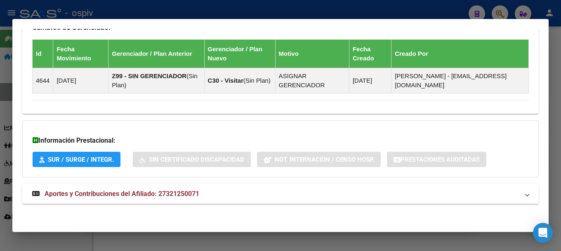
click at [92, 196] on span "Aportes y Contribuciones del Afiliado: 27321250071" at bounding box center [122, 193] width 155 height 8
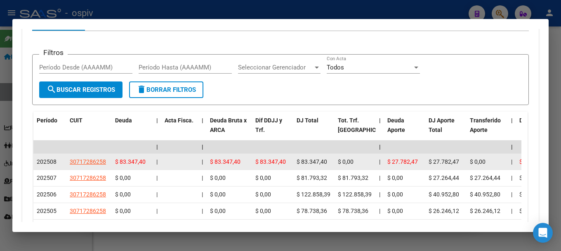
scroll to position [795, 0]
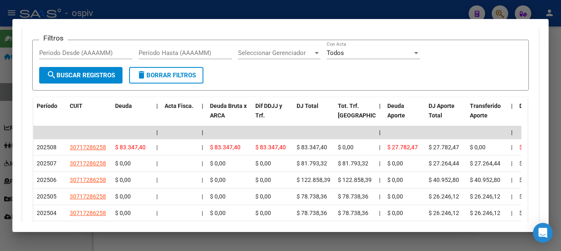
click at [505, 11] on div at bounding box center [280, 125] width 561 height 251
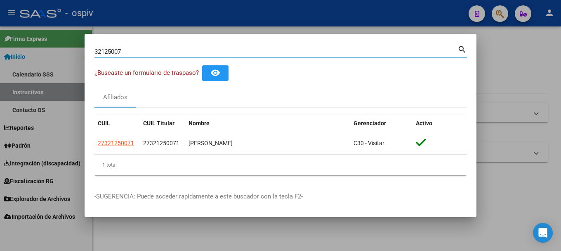
drag, startPoint x: 127, startPoint y: 50, endPoint x: 18, endPoint y: 38, distance: 109.2
click at [18, 38] on div "32125007 Buscar (apellido, dni, cuil, nro traspaso, cuit, obra social) search ¿…" at bounding box center [280, 125] width 561 height 251
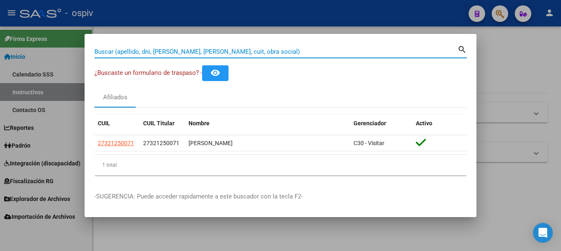
paste input "20478033762"
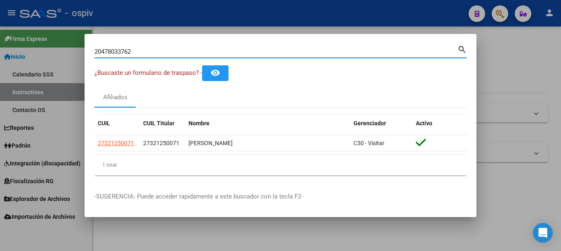
type input "20478033762"
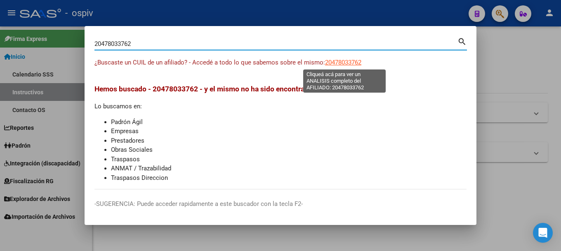
click at [326, 63] on span "20478033762" at bounding box center [343, 62] width 36 height 7
type textarea "20478033762"
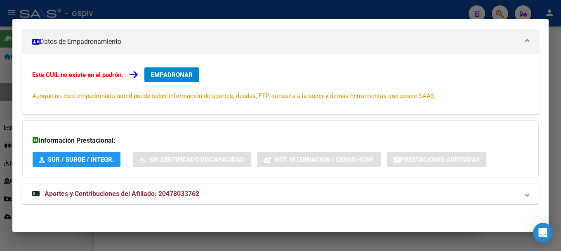
scroll to position [114, 0]
click at [502, 10] on div at bounding box center [280, 125] width 561 height 251
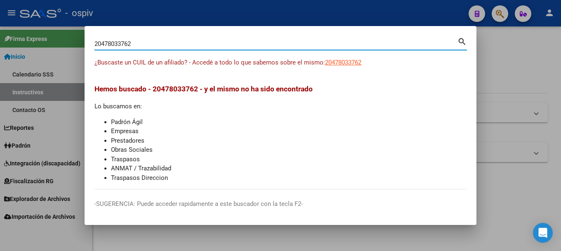
drag, startPoint x: 145, startPoint y: 45, endPoint x: 52, endPoint y: 40, distance: 92.6
click at [52, 40] on div "20478033762 Buscar (apellido, dni, cuil, nro traspaso, cuit, obra social) searc…" at bounding box center [280, 125] width 561 height 251
paste input "7210946573"
type input "27210946573"
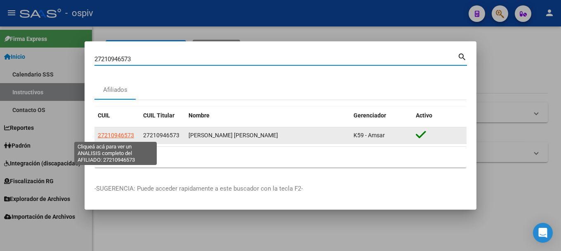
click at [123, 135] on span "27210946573" at bounding box center [116, 135] width 36 height 7
type textarea "27210946573"
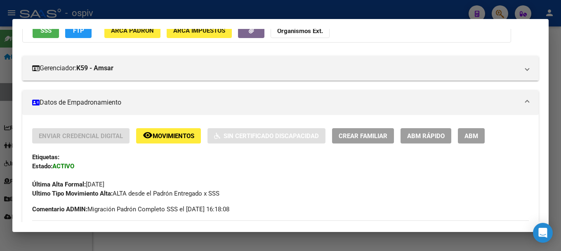
scroll to position [0, 0]
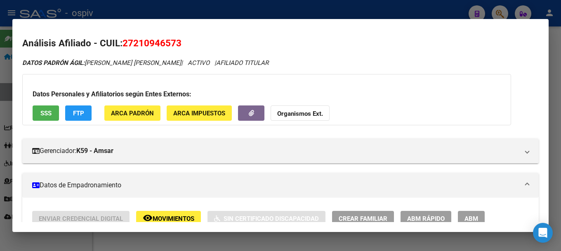
click at [81, 108] on button "FTP" at bounding box center [78, 112] width 26 height 15
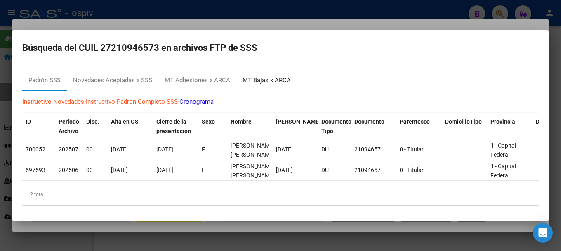
click at [262, 78] on div "MT Bajas x ARCA" at bounding box center [267, 80] width 48 height 9
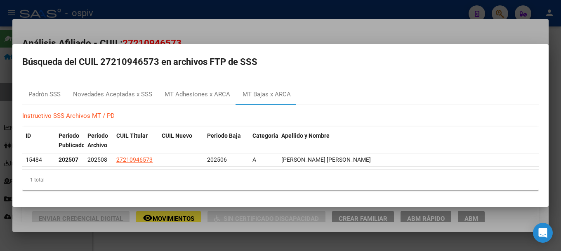
click at [0, 109] on div at bounding box center [280, 125] width 561 height 251
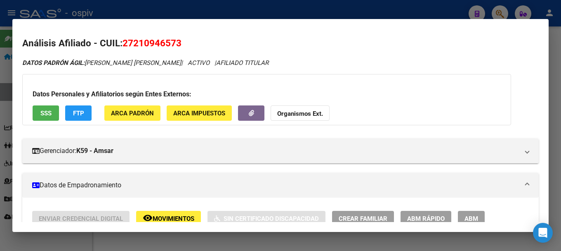
click at [503, 13] on div at bounding box center [280, 125] width 561 height 251
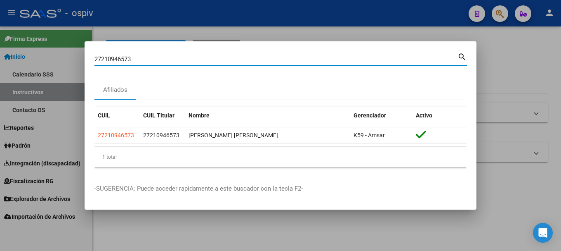
drag, startPoint x: 144, startPoint y: 59, endPoint x: 87, endPoint y: 58, distance: 57.0
click at [87, 58] on mat-dialog-content "27210946573 Buscar (apellido, dni, cuil, nro traspaso, cuit, obra social) searc…" at bounding box center [281, 112] width 392 height 123
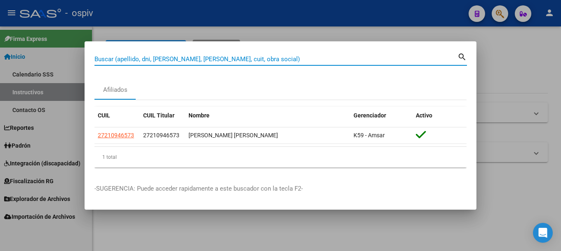
paste input "20940045518"
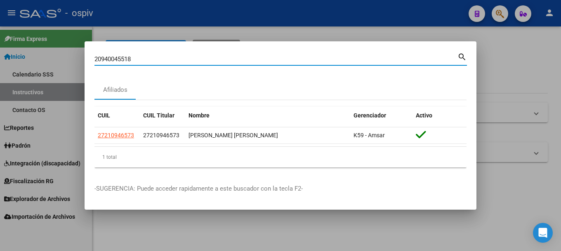
type input "20940045518"
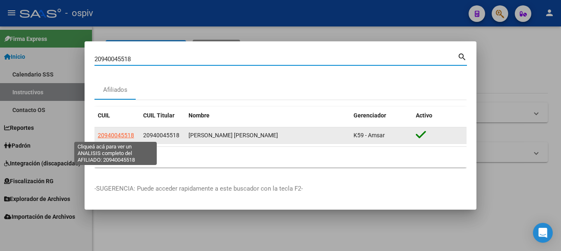
click at [121, 133] on span "20940045518" at bounding box center [116, 135] width 36 height 7
type textarea "20940045518"
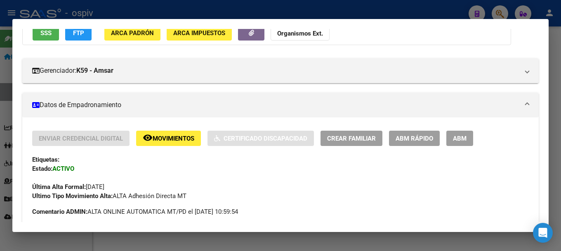
scroll to position [124, 0]
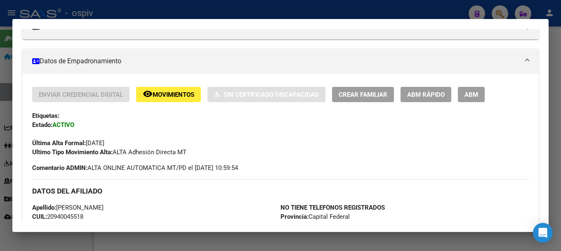
click at [475, 96] on span "ABM" at bounding box center [472, 94] width 14 height 7
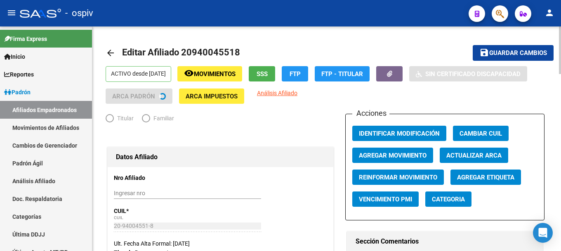
radio input "true"
type input "20-94004551-8"
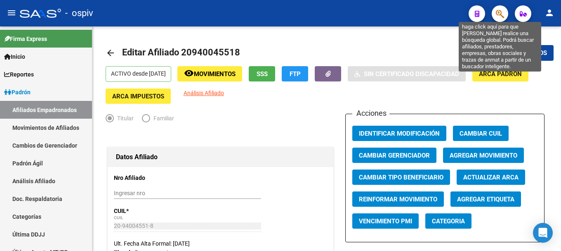
click at [497, 17] on icon "button" at bounding box center [500, 13] width 8 height 9
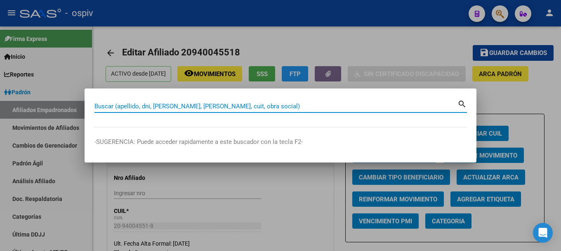
paste input "20200060696"
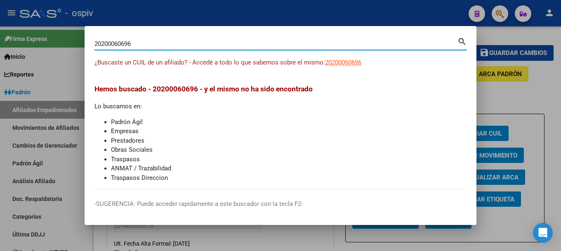
drag, startPoint x: 133, startPoint y: 46, endPoint x: 77, endPoint y: 36, distance: 57.1
click at [78, 37] on div "20200060696 Buscar (apellido, dni, cuil, nro traspaso, cuit, obra social) searc…" at bounding box center [280, 125] width 561 height 251
paste input "7247124972"
type input "27247124972"
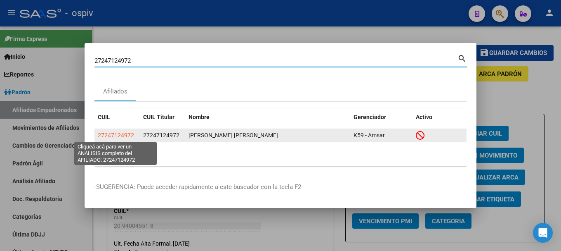
click at [115, 134] on span "27247124972" at bounding box center [116, 135] width 36 height 7
type textarea "27247124972"
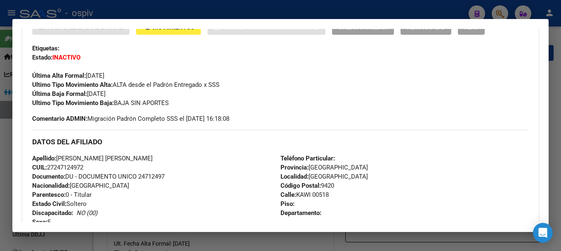
scroll to position [165, 0]
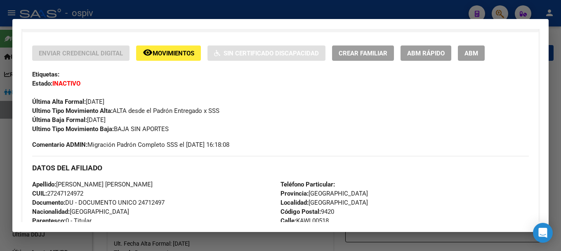
click at [503, 14] on div at bounding box center [280, 125] width 561 height 251
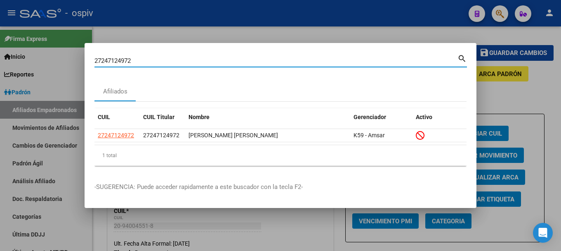
drag, startPoint x: 147, startPoint y: 64, endPoint x: 35, endPoint y: 48, distance: 112.5
click at [35, 48] on div "27247124972 Buscar (apellido, dni, cuil, nro traspaso, cuit, obra social) searc…" at bounding box center [280, 125] width 561 height 251
paste input "3247251189"
type input "23247251189"
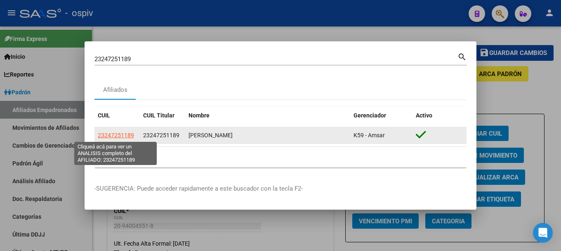
click at [116, 133] on span "23247251189" at bounding box center [116, 135] width 36 height 7
type textarea "23247251189"
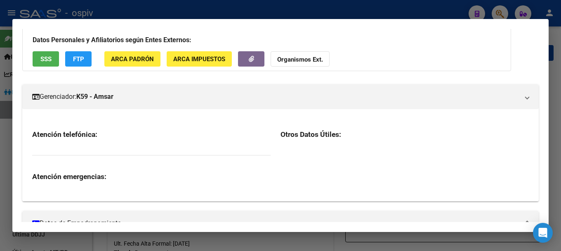
scroll to position [83, 0]
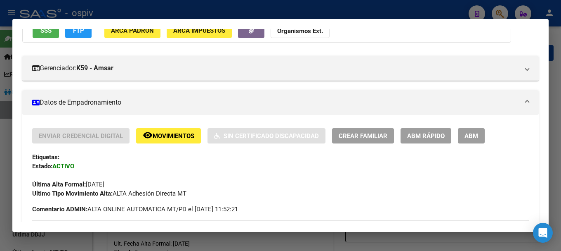
click at [501, 10] on div at bounding box center [280, 125] width 561 height 251
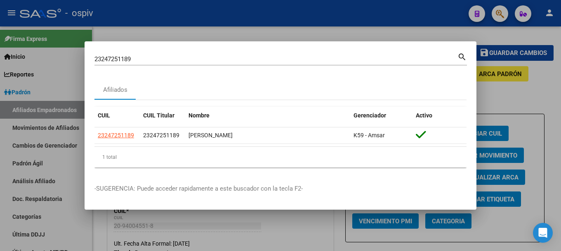
drag, startPoint x: 153, startPoint y: 64, endPoint x: 42, endPoint y: 43, distance: 112.9
click at [42, 43] on div "23247251189 Buscar (apellido, dni, cuil, nro traspaso, cuit, obra social) searc…" at bounding box center [280, 125] width 561 height 251
drag, startPoint x: 174, startPoint y: 73, endPoint x: 156, endPoint y: 61, distance: 21.2
click at [173, 72] on div "23247251189 Buscar (apellido, dni, cuil, nro traspaso, cuit, obra social) search" at bounding box center [281, 62] width 373 height 22
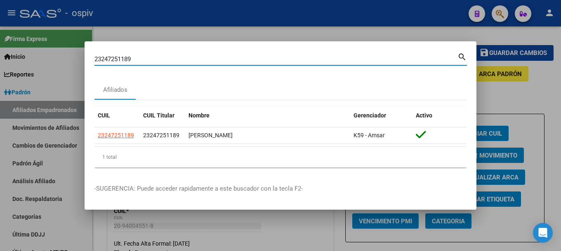
drag, startPoint x: 156, startPoint y: 61, endPoint x: 44, endPoint y: 44, distance: 113.9
click at [44, 44] on div "23247251189 Buscar (apellido, dni, cuil, nro traspaso, cuit, obra social) searc…" at bounding box center [280, 125] width 561 height 251
paste input "0329275745"
type input "20329275745"
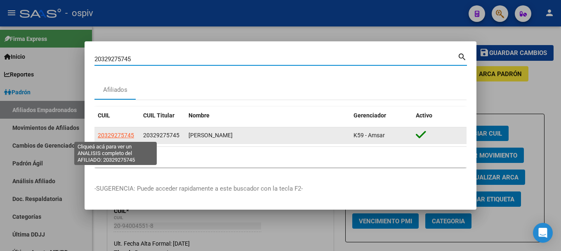
click at [122, 132] on span "20329275745" at bounding box center [116, 135] width 36 height 7
type textarea "20329275745"
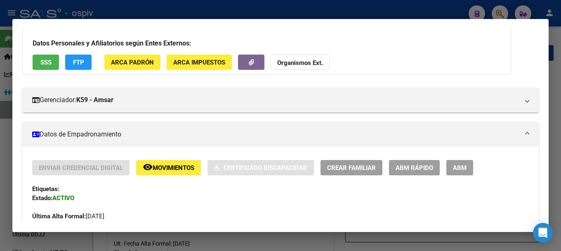
scroll to position [124, 0]
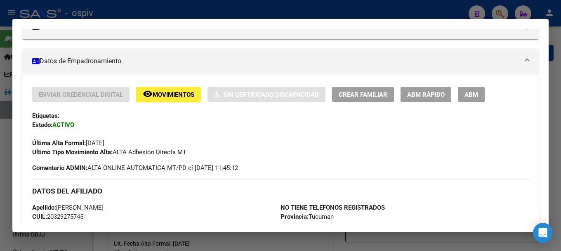
click at [497, 10] on div at bounding box center [280, 125] width 561 height 251
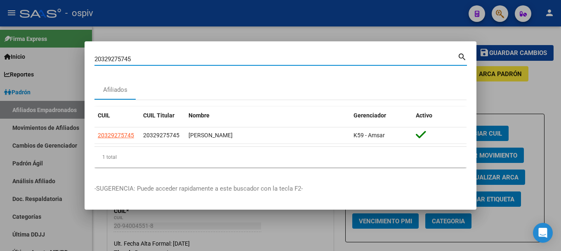
drag, startPoint x: 147, startPoint y: 56, endPoint x: 66, endPoint y: 56, distance: 80.9
click at [66, 56] on div "20329275745 Buscar (apellido, dni, cuil, nro traspaso, cuit, obra social) searc…" at bounding box center [280, 125] width 561 height 251
paste input "25758727"
type input "20257587275"
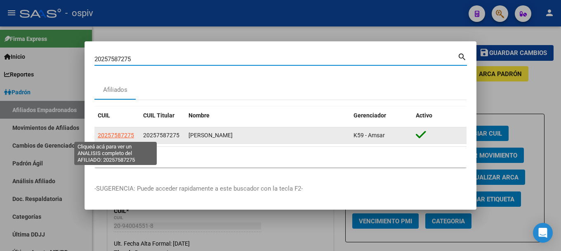
click at [127, 134] on span "20257587275" at bounding box center [116, 135] width 36 height 7
type textarea "20257587275"
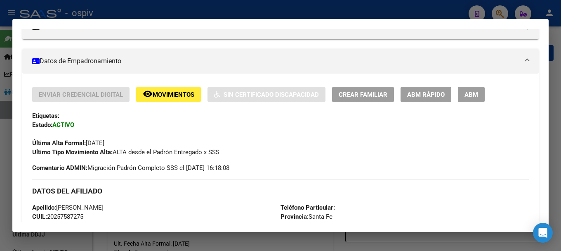
drag, startPoint x: 498, startPoint y: 13, endPoint x: 141, endPoint y: 64, distance: 360.6
click at [498, 13] on div at bounding box center [280, 125] width 561 height 251
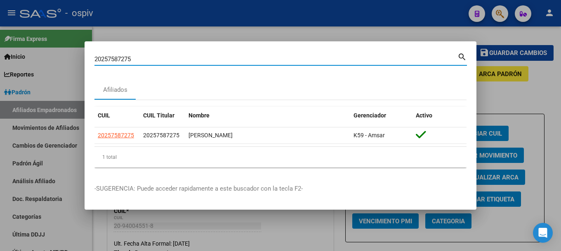
drag, startPoint x: 149, startPoint y: 56, endPoint x: 78, endPoint y: 55, distance: 70.2
click at [78, 55] on div "20257587275 Buscar (apellido, dni, cuil, nro traspaso, cuit, obra social) searc…" at bounding box center [280, 125] width 561 height 251
paste input "472698398"
type input "20472698398"
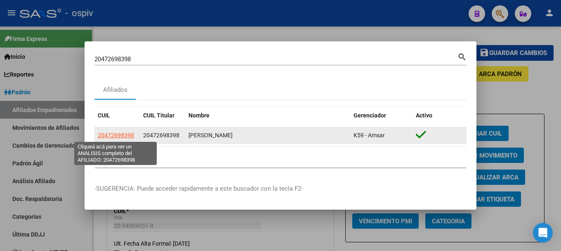
click at [108, 136] on span "20472698398" at bounding box center [116, 135] width 36 height 7
type textarea "20472698398"
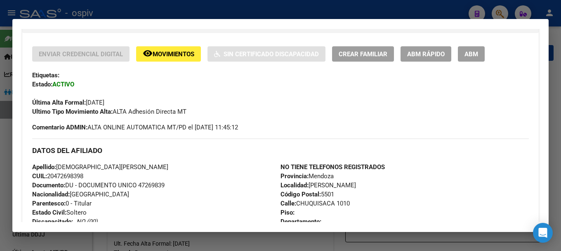
scroll to position [165, 0]
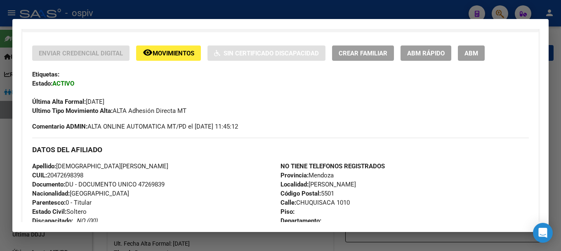
click at [496, 11] on div at bounding box center [280, 125] width 561 height 251
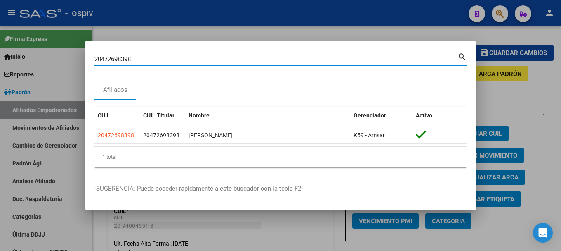
drag, startPoint x: 130, startPoint y: 57, endPoint x: 55, endPoint y: 54, distance: 75.6
click at [55, 54] on div "20472698398 Buscar (apellido, dni, cuil, nro traspaso, cuit, obra social) searc…" at bounding box center [280, 125] width 561 height 251
drag, startPoint x: 141, startPoint y: 61, endPoint x: 15, endPoint y: 45, distance: 126.5
click at [15, 45] on div "20472698398 Buscar (apellido, dni, cuil, nro traspaso, cuit, obra social) searc…" at bounding box center [280, 125] width 561 height 251
paste input "54072031"
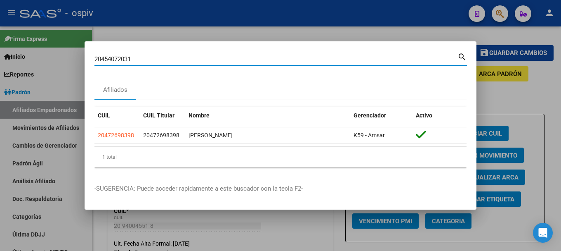
type input "20454072031"
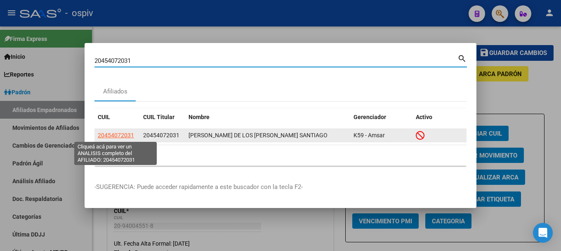
click at [104, 136] on span "20454072031" at bounding box center [116, 135] width 36 height 7
type textarea "20454072031"
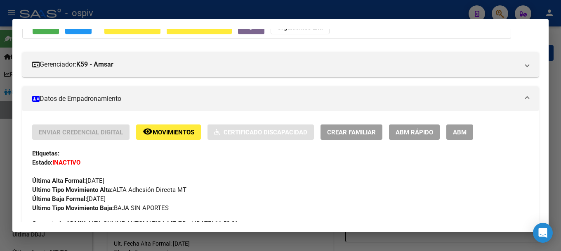
scroll to position [124, 0]
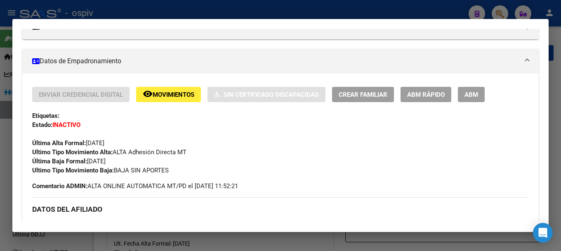
drag, startPoint x: 494, startPoint y: 11, endPoint x: 294, endPoint y: 27, distance: 200.8
click at [495, 11] on div at bounding box center [280, 125] width 561 height 251
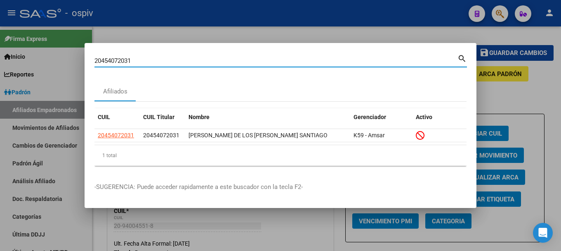
drag, startPoint x: 141, startPoint y: 61, endPoint x: 46, endPoint y: 50, distance: 95.3
click at [46, 50] on div "20454072031 Buscar (apellido, dni, cuil, nro traspaso, cuit, obra social) searc…" at bounding box center [280, 125] width 561 height 251
paste input "27980996"
type input "20427980996"
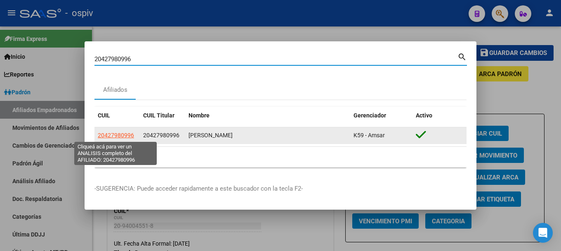
click at [113, 132] on span "20427980996" at bounding box center [116, 135] width 36 height 7
type textarea "20427980996"
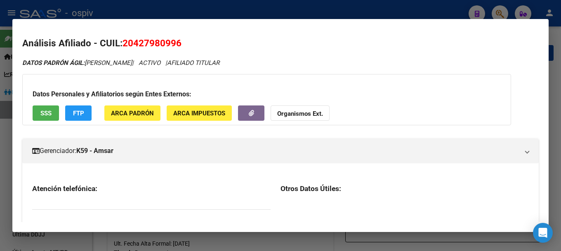
scroll to position [83, 0]
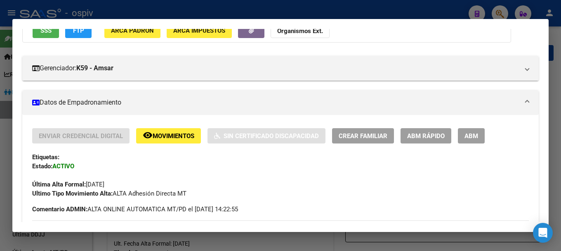
drag, startPoint x: 498, startPoint y: 9, endPoint x: 121, endPoint y: 44, distance: 379.2
click at [495, 10] on div at bounding box center [280, 125] width 561 height 251
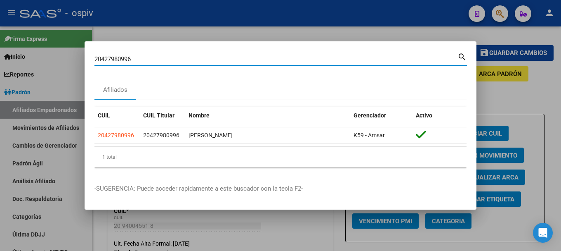
drag, startPoint x: 143, startPoint y: 59, endPoint x: 74, endPoint y: 51, distance: 69.8
click at [74, 51] on div "20427980996 Buscar (apellido, dni, cuil, nro traspaso, cuit, obra social) searc…" at bounding box center [280, 125] width 561 height 251
paste input "947970101"
type input "20947970101"
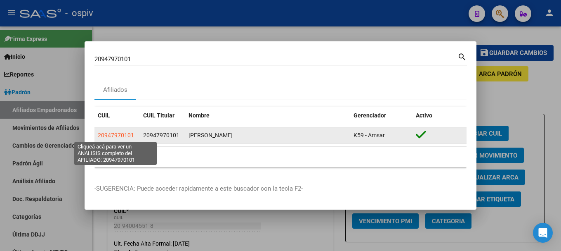
click at [118, 135] on span "20947970101" at bounding box center [116, 135] width 36 height 7
type textarea "20947970101"
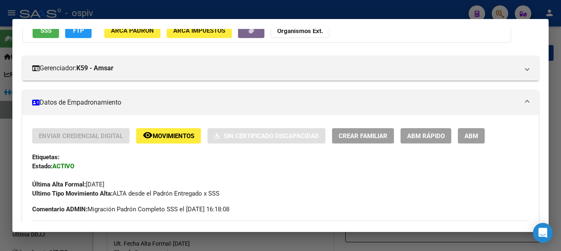
click at [496, 12] on div at bounding box center [280, 125] width 561 height 251
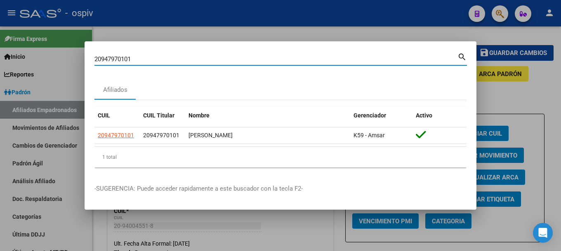
drag, startPoint x: 153, startPoint y: 59, endPoint x: 90, endPoint y: 59, distance: 62.3
click at [90, 59] on mat-dialog-content "20947970101 Buscar (apellido, dni, cuil, nro traspaso, cuit, obra social) searc…" at bounding box center [281, 112] width 392 height 123
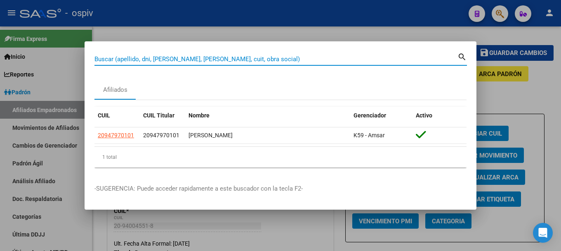
click at [73, 84] on div at bounding box center [280, 125] width 561 height 251
click at [73, 84] on link "Padrón" at bounding box center [46, 92] width 92 height 18
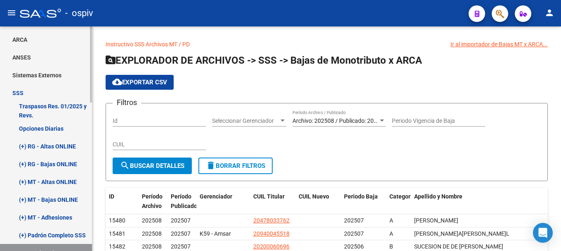
scroll to position [124, 0]
click at [52, 201] on link "(+) MT - Bajas ONLINE" at bounding box center [46, 199] width 92 height 18
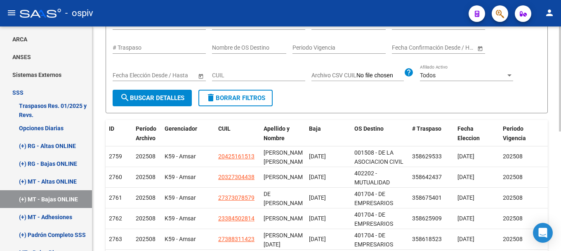
scroll to position [124, 0]
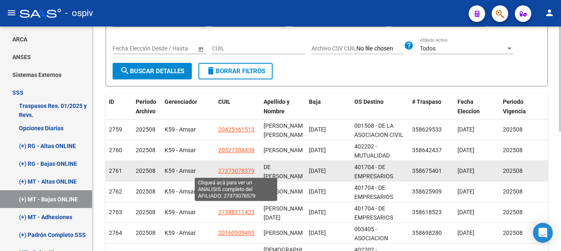
click at [238, 173] on span "27373078579" at bounding box center [236, 170] width 36 height 7
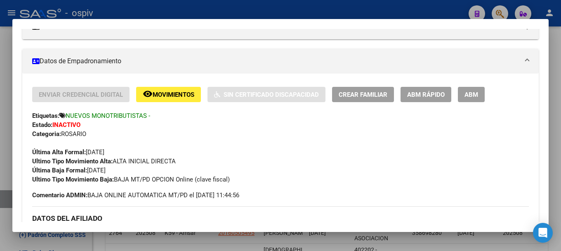
click at [3, 159] on div at bounding box center [280, 125] width 561 height 251
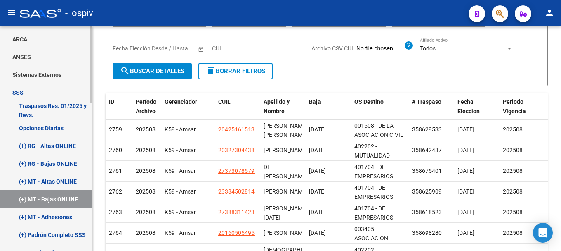
click at [40, 200] on link "(+) MT - Bajas ONLINE" at bounding box center [46, 199] width 92 height 18
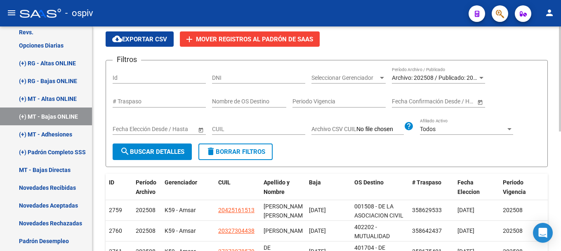
scroll to position [0, 0]
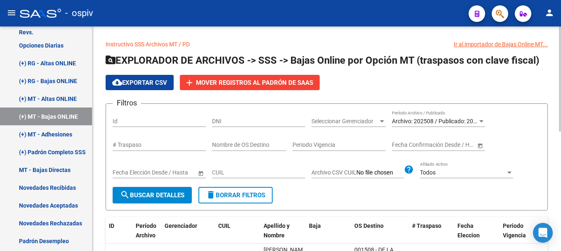
click at [160, 79] on span "cloud_download Exportar CSV" at bounding box center [139, 82] width 55 height 7
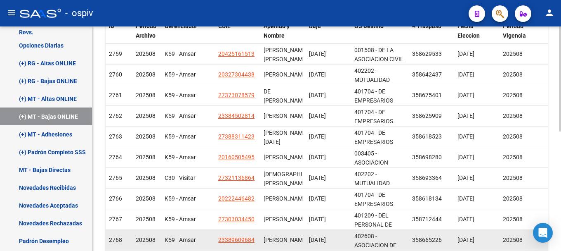
scroll to position [132, 0]
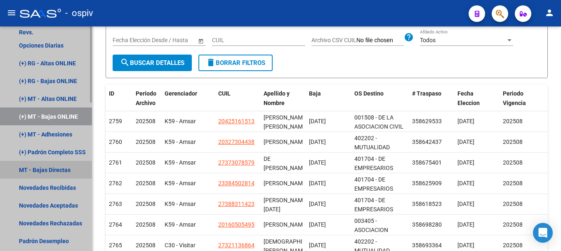
click at [52, 168] on link "MT - Bajas Directas" at bounding box center [46, 170] width 92 height 18
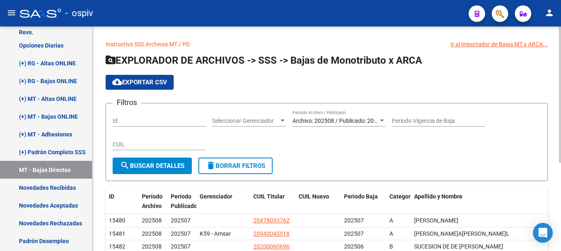
click at [151, 80] on span "cloud_download Exportar CSV" at bounding box center [139, 81] width 55 height 7
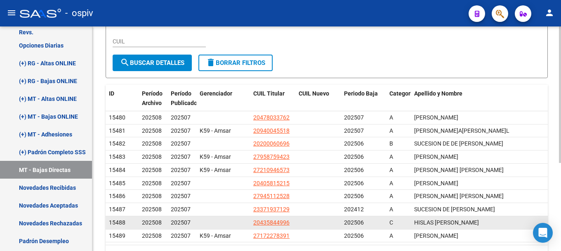
scroll to position [144, 0]
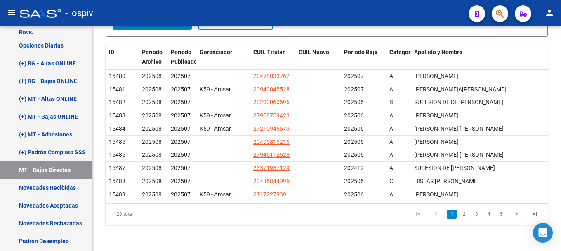
click at [505, 8] on button "button" at bounding box center [500, 13] width 17 height 17
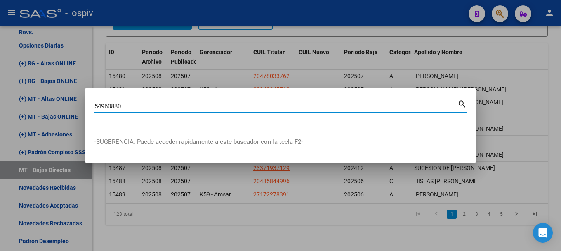
type input "54960880"
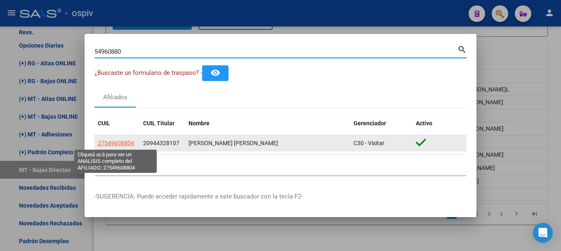
click at [126, 141] on span "27549608804" at bounding box center [116, 142] width 36 height 7
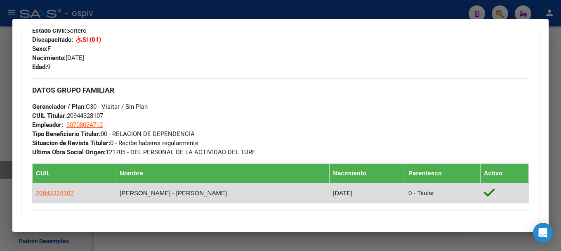
scroll to position [371, 0]
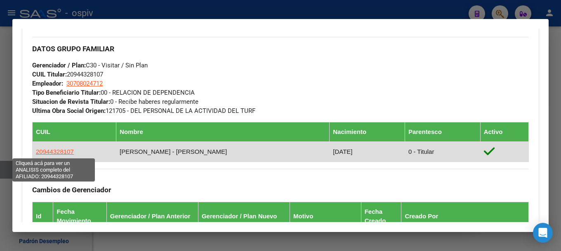
click at [58, 152] on span "20944328107" at bounding box center [55, 151] width 38 height 7
type textarea "20944328107"
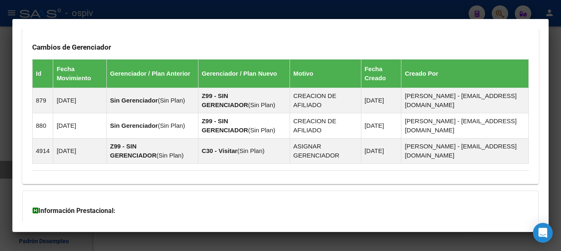
scroll to position [600, 0]
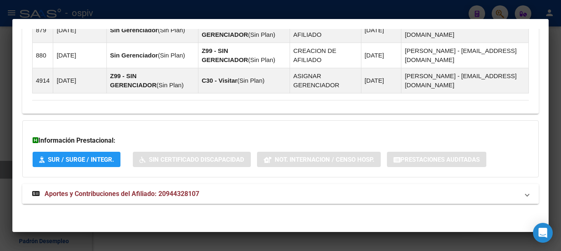
drag, startPoint x: 130, startPoint y: 192, endPoint x: 213, endPoint y: 192, distance: 83.0
click at [137, 192] on span "Aportes y Contribuciones del Afiliado: 20944328107" at bounding box center [122, 193] width 155 height 8
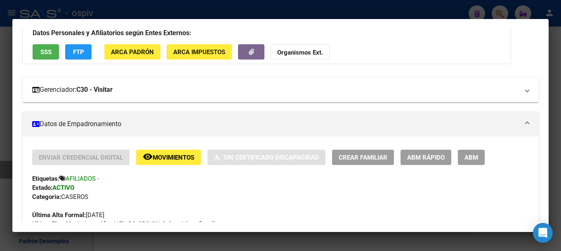
scroll to position [0, 0]
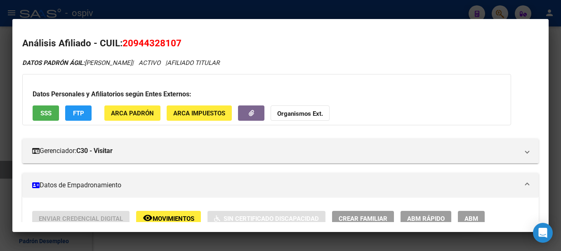
drag, startPoint x: 125, startPoint y: 42, endPoint x: 192, endPoint y: 38, distance: 67.8
click at [192, 38] on h2 "Análisis Afiliado - CUIL: 20944328107" at bounding box center [280, 43] width 517 height 14
copy span "20944328107"
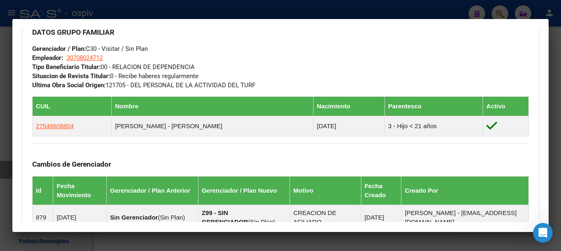
click at [496, 9] on div at bounding box center [280, 125] width 561 height 251
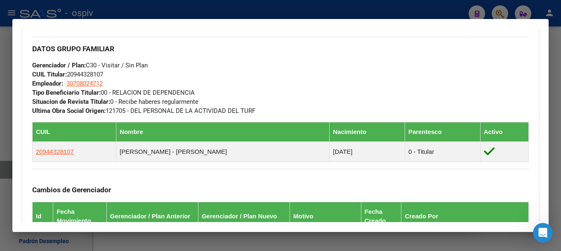
drag, startPoint x: 500, startPoint y: 11, endPoint x: 402, endPoint y: 31, distance: 100.2
click at [500, 11] on div at bounding box center [280, 125] width 561 height 251
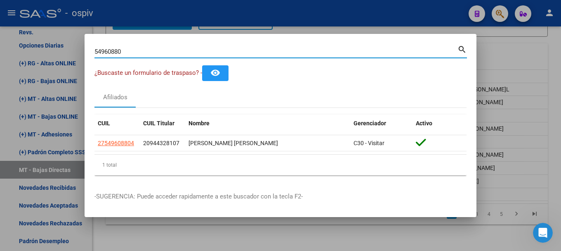
drag, startPoint x: 119, startPoint y: 56, endPoint x: 66, endPoint y: 57, distance: 52.4
click at [66, 57] on div "54960880 Buscar (apellido, dni, cuil, nro traspaso, cuit, obra social) search ¿…" at bounding box center [280, 125] width 561 height 251
type input "40056229"
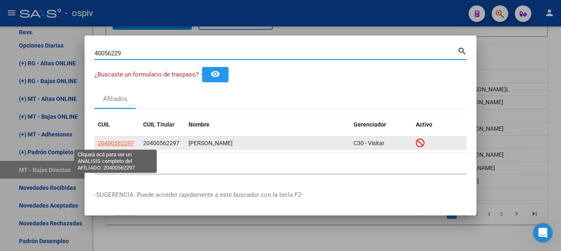
click at [119, 144] on span "20400562297" at bounding box center [116, 142] width 36 height 7
type textarea "20400562297"
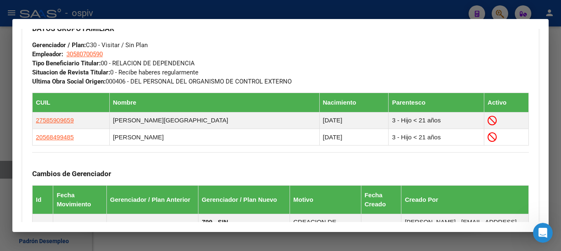
scroll to position [456, 0]
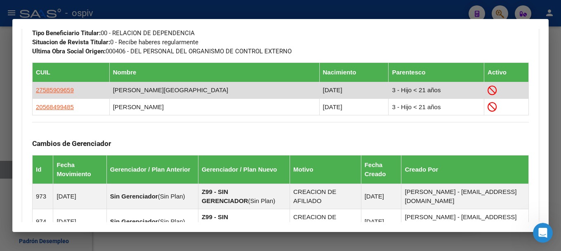
drag, startPoint x: 35, startPoint y: 90, endPoint x: 78, endPoint y: 86, distance: 43.2
click at [78, 86] on td "27585909659" at bounding box center [71, 90] width 77 height 17
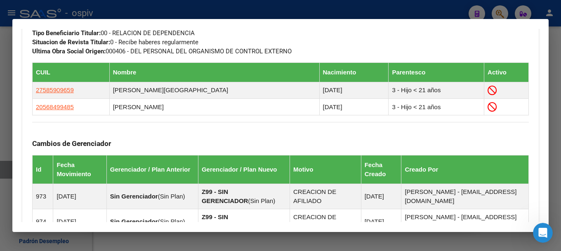
copy span "27585909659"
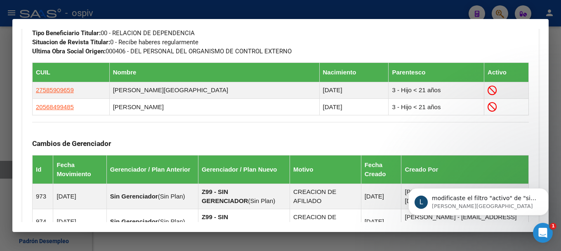
scroll to position [0, 0]
click at [501, 13] on div at bounding box center [280, 125] width 561 height 251
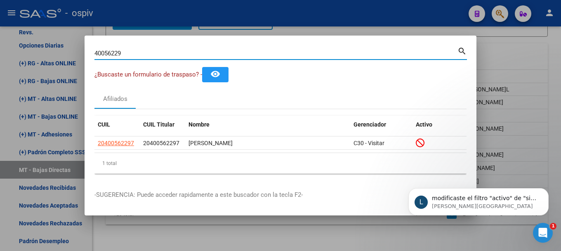
drag, startPoint x: 141, startPoint y: 51, endPoint x: 21, endPoint y: 59, distance: 120.4
click at [21, 59] on div "40056229 Buscar (apellido, dni, cuil, nro traspaso, cuit, obra social) search ¿…" at bounding box center [280, 125] width 561 height 251
paste input "20465025892"
type input "20465025892"
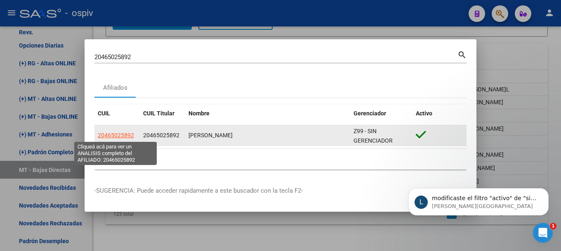
click at [120, 134] on span "20465025892" at bounding box center [116, 135] width 36 height 7
type textarea "20465025892"
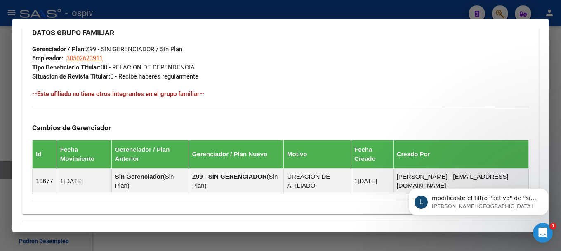
scroll to position [413, 0]
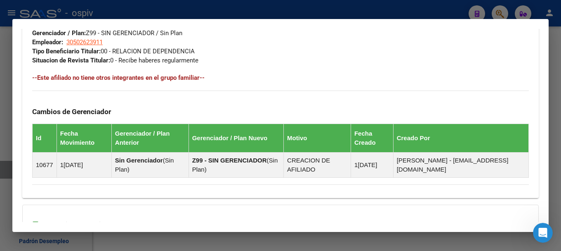
click at [502, 9] on div at bounding box center [280, 125] width 561 height 251
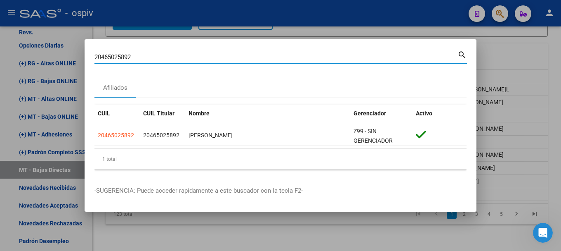
drag, startPoint x: 123, startPoint y: 54, endPoint x: 23, endPoint y: 40, distance: 101.3
click at [23, 40] on div "20465025892 Buscar (apellido, dni, cuil, nro traspaso, cuit, obra social) searc…" at bounding box center [280, 125] width 561 height 251
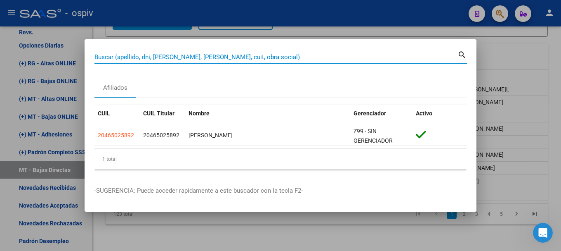
paste input "23422423214"
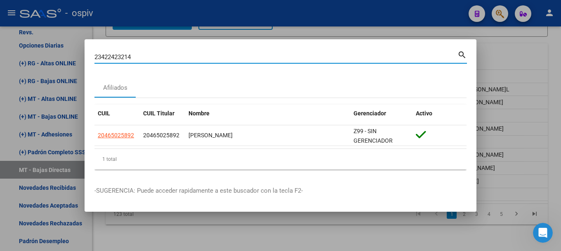
type input "23422423214"
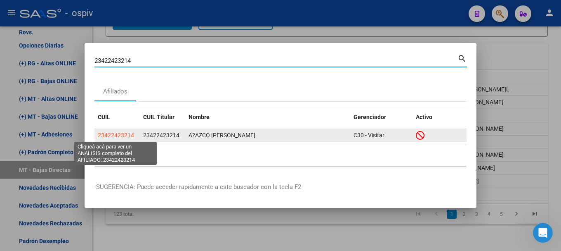
click at [111, 135] on span "23422423214" at bounding box center [116, 135] width 36 height 7
type textarea "23422423214"
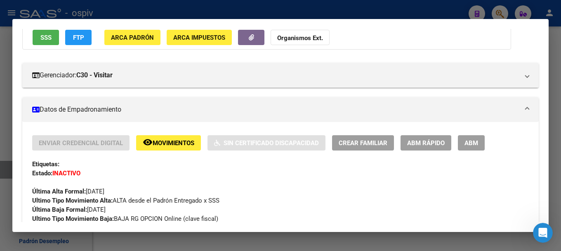
scroll to position [124, 0]
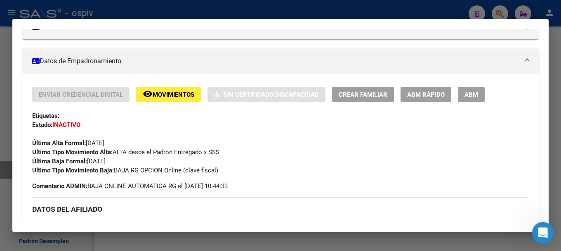
click at [534, 227] on div "Abrir Intercom Messenger" at bounding box center [541, 231] width 27 height 27
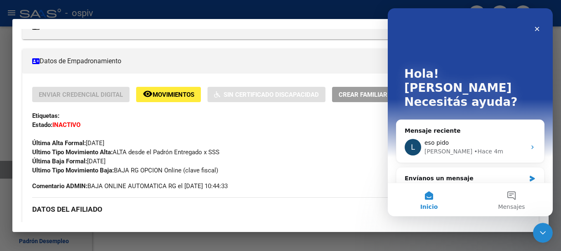
scroll to position [0, 0]
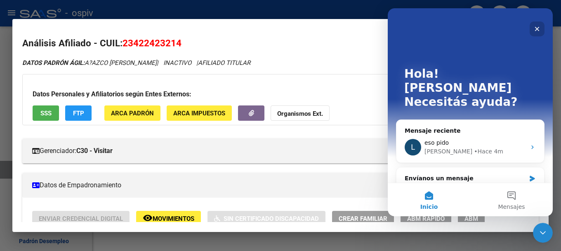
click at [538, 29] on icon "Cerrar" at bounding box center [537, 29] width 5 height 5
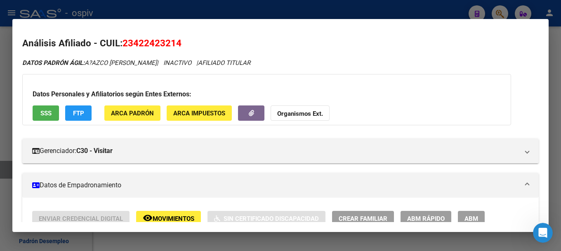
click at [502, 13] on div at bounding box center [280, 125] width 561 height 251
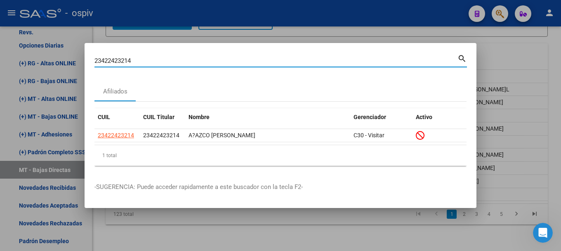
drag, startPoint x: 163, startPoint y: 57, endPoint x: 0, endPoint y: 27, distance: 166.2
click at [0, 27] on div "23422423214 Buscar (apellido, dni, cuil, nro traspaso, cuit, obra social) searc…" at bounding box center [280, 125] width 561 height 251
paste input "20431182379"
type input "20431182379"
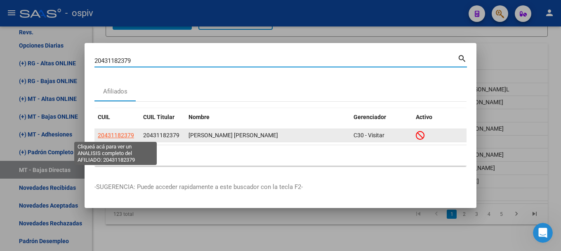
click at [123, 137] on span "20431182379" at bounding box center [116, 135] width 36 height 7
type textarea "20431182379"
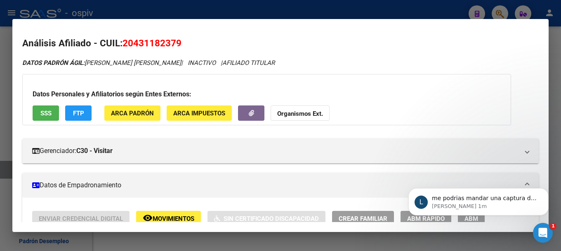
click at [501, 11] on div at bounding box center [280, 125] width 561 height 251
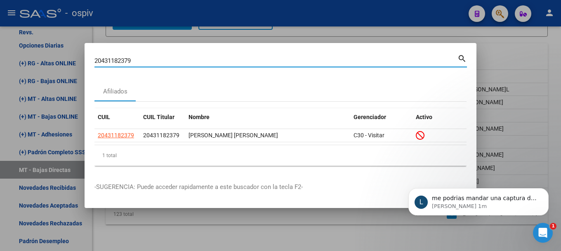
drag, startPoint x: 78, startPoint y: 56, endPoint x: 45, endPoint y: 40, distance: 36.7
click at [43, 48] on div "20431182379 Buscar (apellido, dni, cuil, nro traspaso, cuit, obra social) searc…" at bounding box center [280, 125] width 561 height 251
paste input "20332746058"
type input "20332746058"
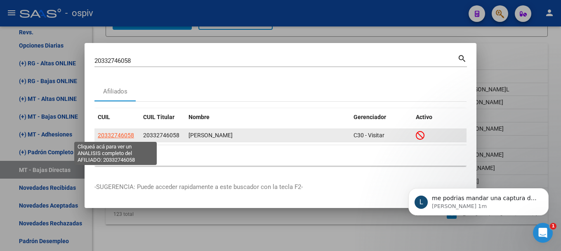
click at [122, 135] on span "20332746058" at bounding box center [116, 135] width 36 height 7
type textarea "20332746058"
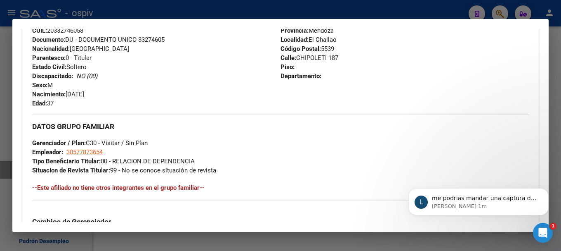
scroll to position [414, 0]
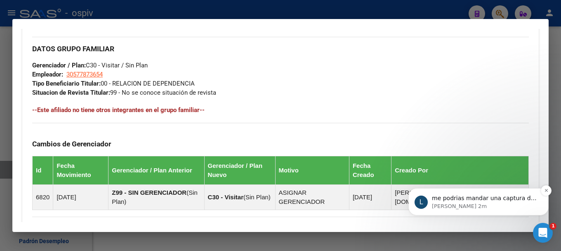
click at [465, 202] on p "Ludmila • Hace 2m" at bounding box center [485, 205] width 106 height 7
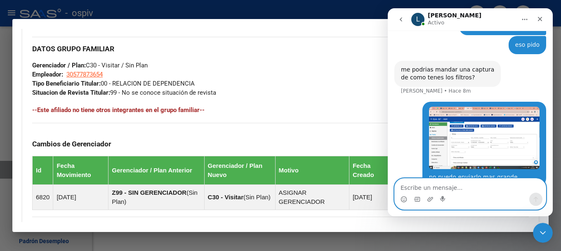
scroll to position [468, 0]
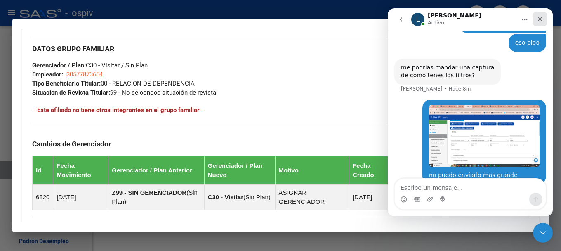
drag, startPoint x: 544, startPoint y: 20, endPoint x: 705, endPoint y: 57, distance: 164.9
click at [544, 20] on div "Cerrar" at bounding box center [540, 19] width 15 height 15
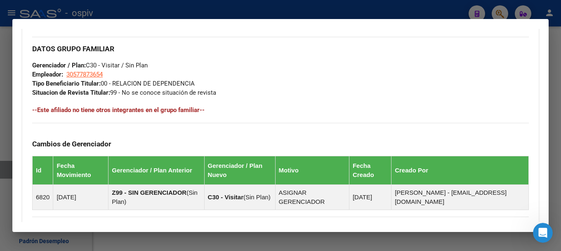
click at [504, 10] on div at bounding box center [280, 125] width 561 height 251
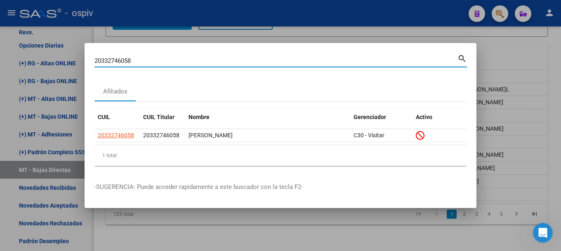
drag, startPoint x: 144, startPoint y: 62, endPoint x: 58, endPoint y: 53, distance: 86.7
click at [58, 53] on div "20332746058 Buscar (apellido, dni, cuil, nro traspaso, cuit, obra social) searc…" at bounding box center [280, 125] width 561 height 251
paste input "20332746058"
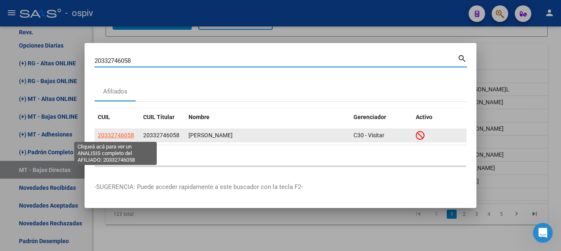
click at [111, 132] on span "20332746058" at bounding box center [116, 135] width 36 height 7
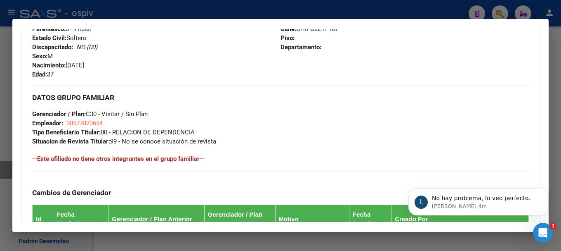
scroll to position [0, 0]
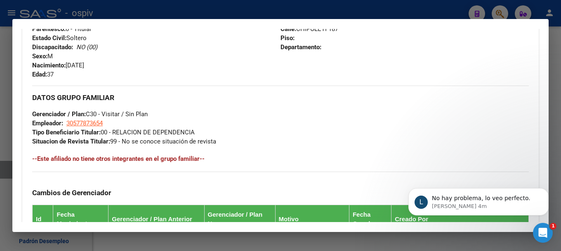
click at [501, 12] on div at bounding box center [280, 125] width 561 height 251
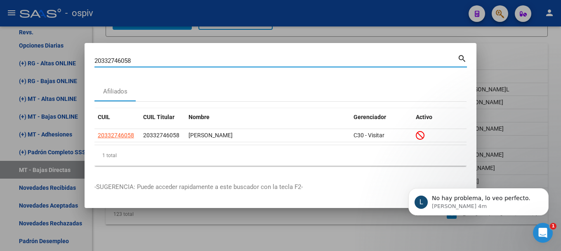
drag, startPoint x: 151, startPoint y: 62, endPoint x: 87, endPoint y: 58, distance: 64.1
click at [87, 58] on mat-dialog-content "20332746058 Buscar (apellido, dni, cuil, nro traspaso, cuit, obra social) searc…" at bounding box center [281, 112] width 392 height 119
paste input "45431476"
type input "45431476"
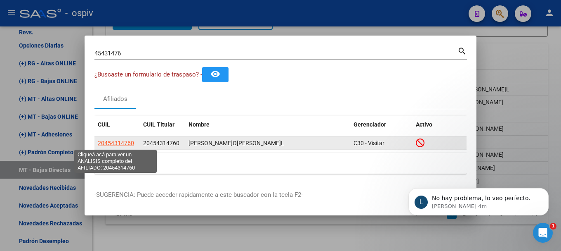
click at [121, 144] on span "20454314760" at bounding box center [116, 142] width 36 height 7
type textarea "20454314760"
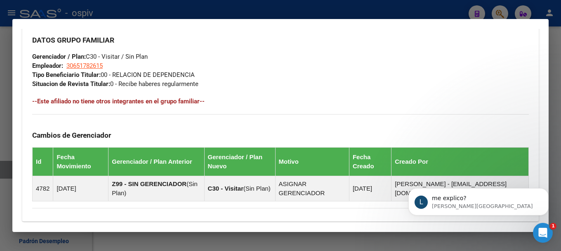
scroll to position [619, 0]
click at [504, 13] on div at bounding box center [280, 125] width 561 height 251
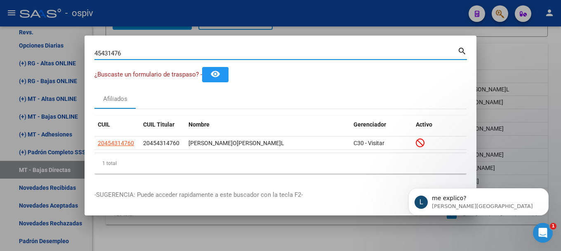
drag, startPoint x: 142, startPoint y: 51, endPoint x: 78, endPoint y: 56, distance: 65.0
click at [80, 56] on div "45431476 Buscar (apellido, dni, cuil, nro traspaso, cuit, obra social) search ¿…" at bounding box center [280, 125] width 561 height 251
paste input "53490241"
type input "53490241"
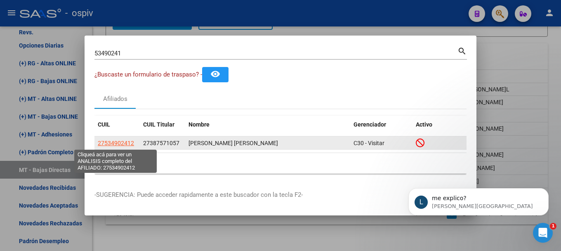
click at [124, 142] on span "27534902412" at bounding box center [116, 142] width 36 height 7
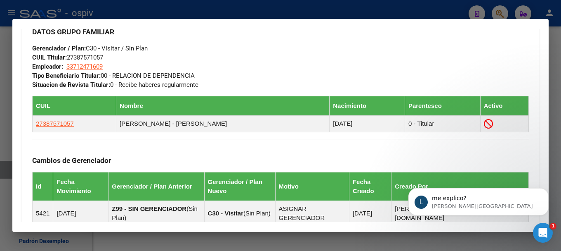
scroll to position [454, 0]
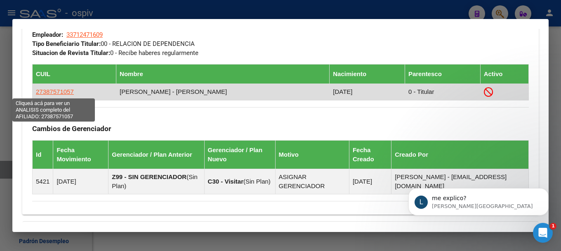
click at [48, 92] on span "27387571057" at bounding box center [55, 91] width 38 height 7
type textarea "27387571057"
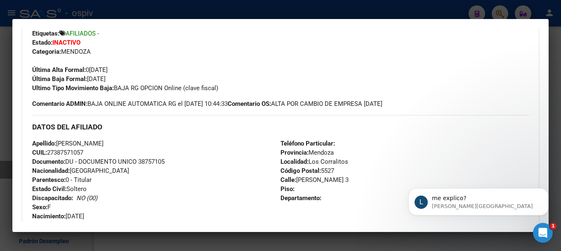
scroll to position [206, 0]
click at [546, 235] on div "Abrir Intercom Messenger" at bounding box center [541, 231] width 27 height 27
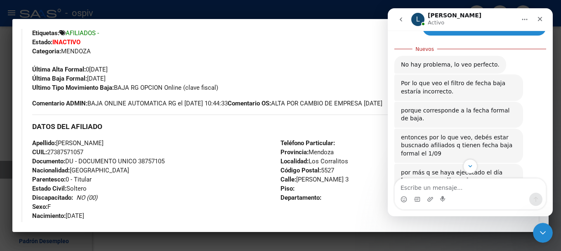
scroll to position [633, 0]
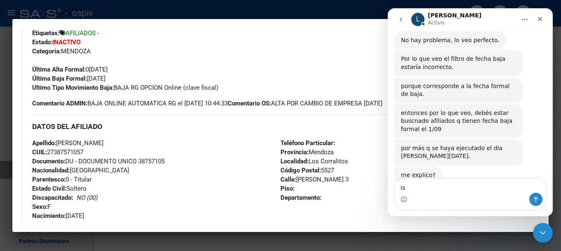
type textarea "i"
type textarea "si"
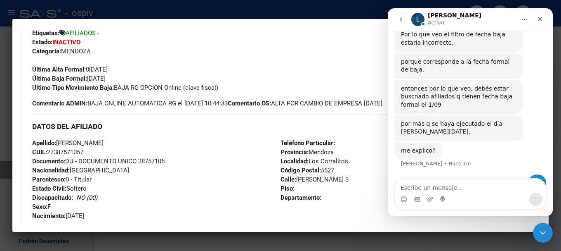
click at [298, 78] on div "Enviar Credencial Digital remove_red_eye Movimientos Sin Certificado Discapacid…" at bounding box center [280, 48] width 497 height 88
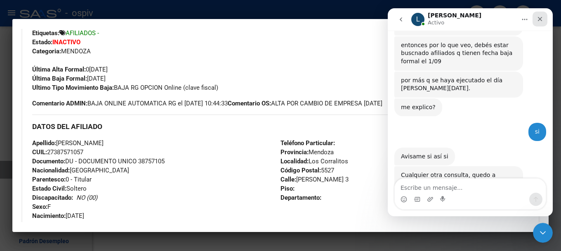
click at [540, 20] on icon "Cerrar" at bounding box center [540, 19] width 5 height 5
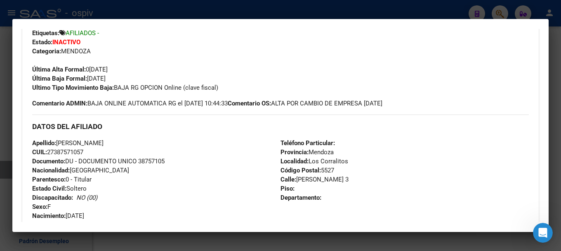
click at [1, 109] on div at bounding box center [280, 125] width 561 height 251
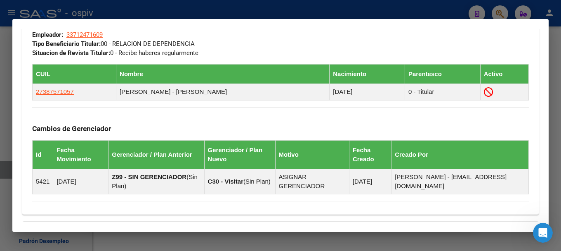
click at [7, 114] on div at bounding box center [280, 125] width 561 height 251
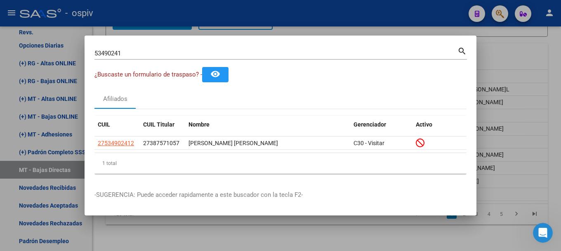
click at [75, 137] on div at bounding box center [280, 125] width 561 height 251
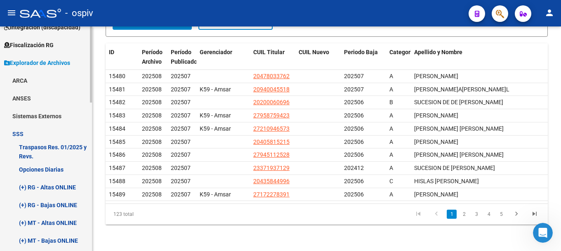
scroll to position [0, 0]
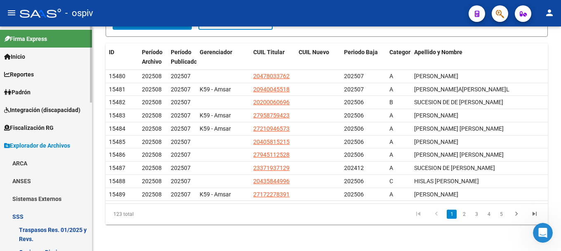
click at [38, 91] on link "Padrón" at bounding box center [46, 92] width 92 height 18
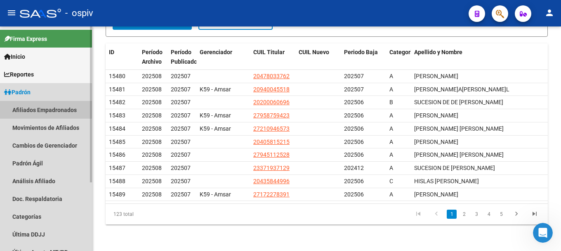
click at [40, 107] on link "Afiliados Empadronados" at bounding box center [46, 110] width 92 height 18
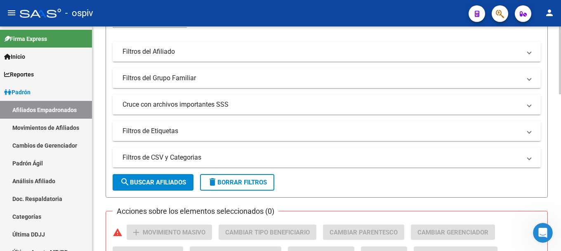
scroll to position [206, 0]
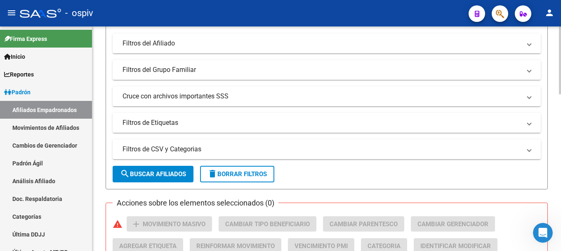
click at [532, 125] on mat-expansion-panel-header "Filtros de Etiquetas" at bounding box center [327, 123] width 428 height 20
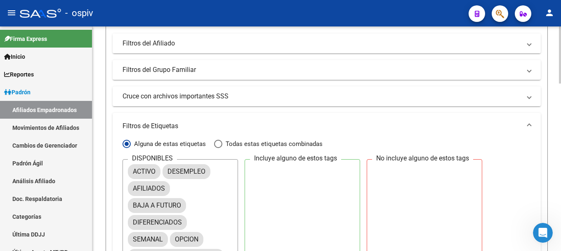
click at [525, 43] on span "Filtros del Afiliado" at bounding box center [325, 43] width 405 height 9
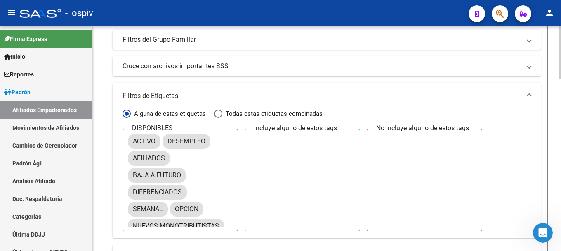
scroll to position [330, 0]
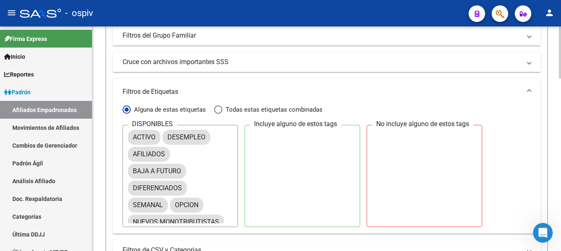
click at [532, 58] on mat-expansion-panel-header "Cruce con archivos importantes SSS" at bounding box center [327, 62] width 428 height 20
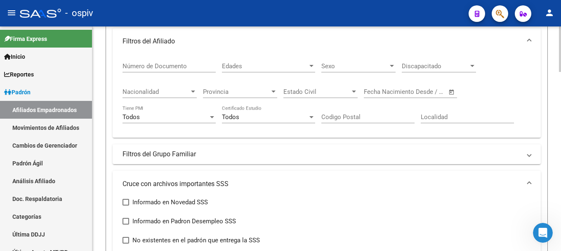
scroll to position [83, 0]
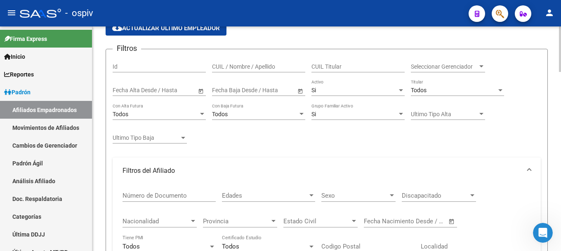
click at [424, 90] on span "Todos" at bounding box center [419, 90] width 16 height 7
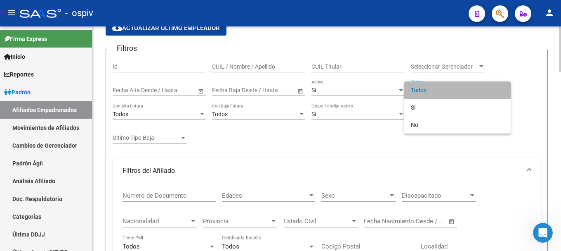
click at [424, 90] on span "Todos" at bounding box center [457, 89] width 93 height 17
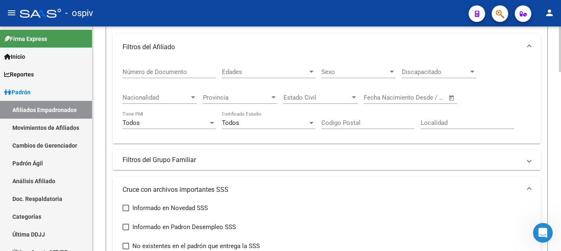
scroll to position [206, 0]
click at [174, 159] on mat-panel-title "Filtros del Grupo Familiar" at bounding box center [322, 159] width 399 height 9
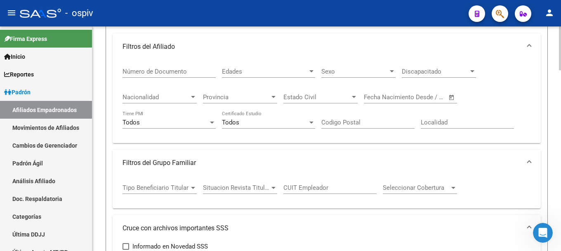
click at [453, 187] on div at bounding box center [454, 188] width 4 height 2
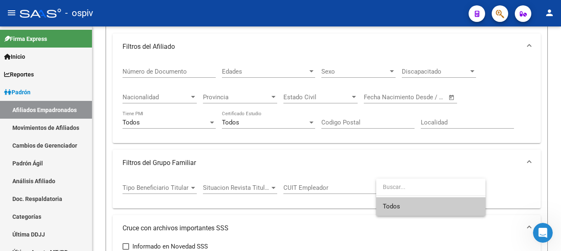
click at [453, 187] on input "dropdown search" at bounding box center [430, 186] width 109 height 17
click at [235, 162] on div at bounding box center [280, 125] width 561 height 251
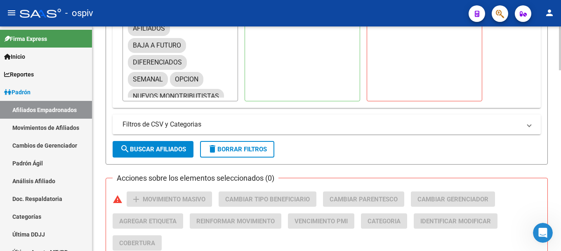
scroll to position [619, 0]
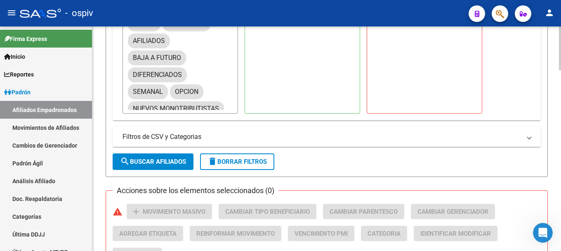
click at [521, 137] on mat-panel-title "Filtros de CSV y Categorias" at bounding box center [322, 136] width 399 height 9
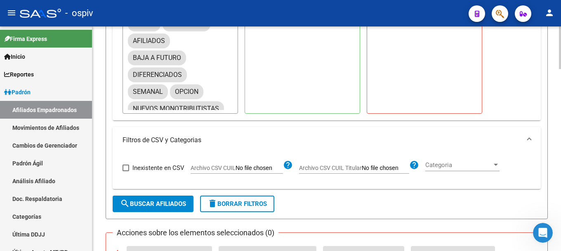
click at [464, 166] on span "Categoria" at bounding box center [459, 164] width 67 height 7
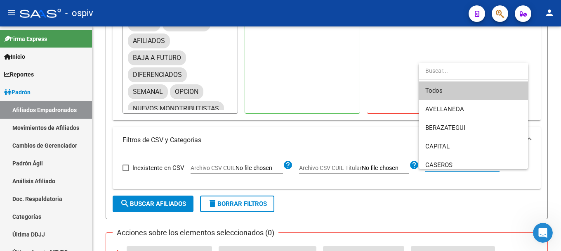
click at [314, 138] on div at bounding box center [280, 125] width 561 height 251
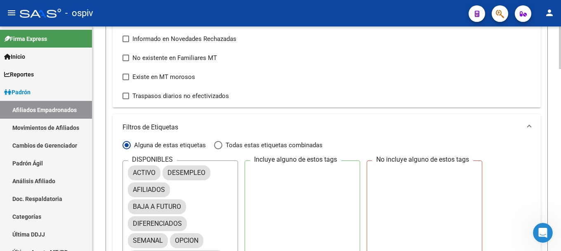
scroll to position [454, 0]
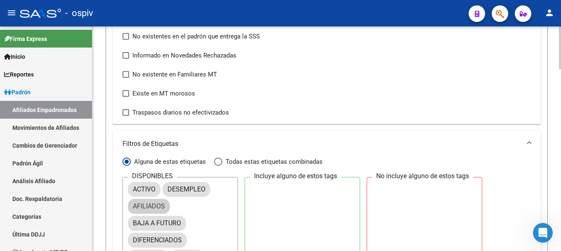
click at [157, 203] on mat-chip "AFILIADOS" at bounding box center [149, 206] width 42 height 15
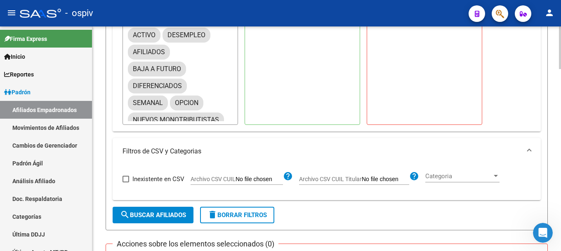
scroll to position [743, 0]
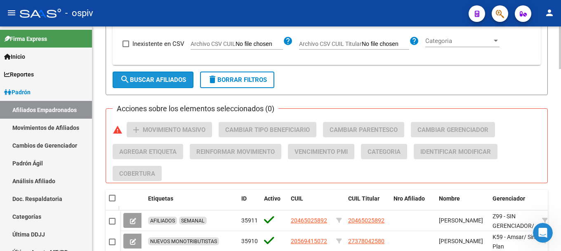
click at [169, 81] on span "search Buscar Afiliados" at bounding box center [153, 79] width 66 height 7
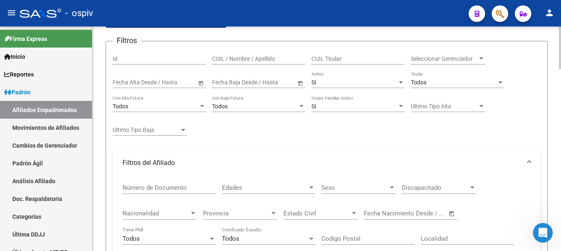
scroll to position [0, 0]
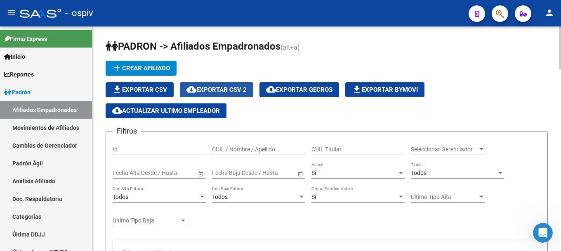
click at [231, 90] on span "cloud_download Exportar CSV 2" at bounding box center [217, 89] width 60 height 7
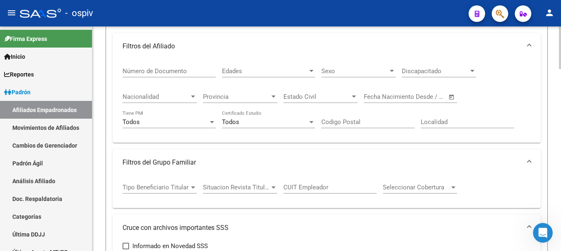
scroll to position [206, 0]
click at [448, 187] on span "Seleccionar Cobertura" at bounding box center [416, 187] width 67 height 7
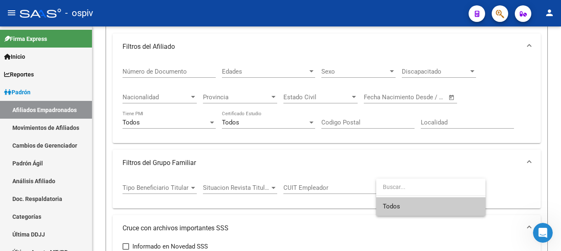
click at [448, 151] on div at bounding box center [280, 125] width 561 height 251
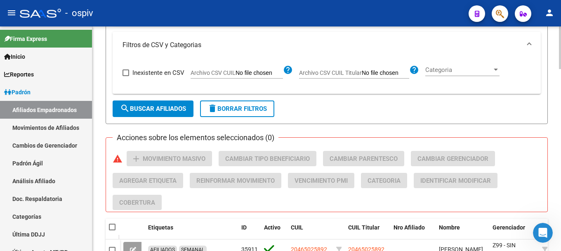
scroll to position [702, 0]
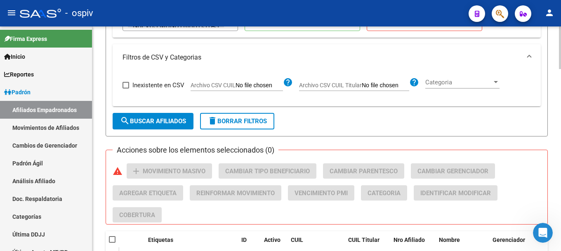
click at [496, 80] on div at bounding box center [495, 82] width 7 height 7
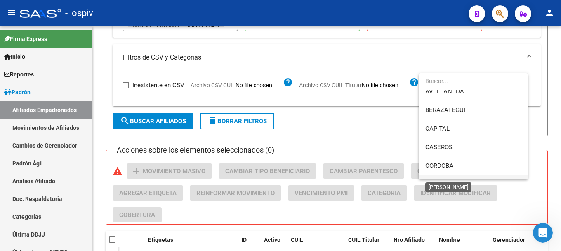
scroll to position [41, 0]
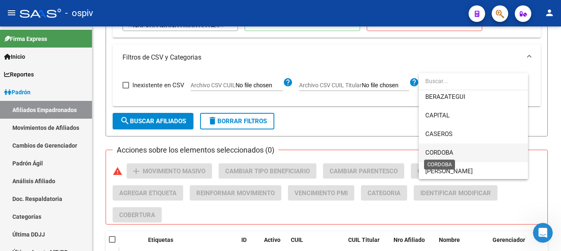
click at [431, 154] on span "CORDOBA" at bounding box center [440, 152] width 28 height 7
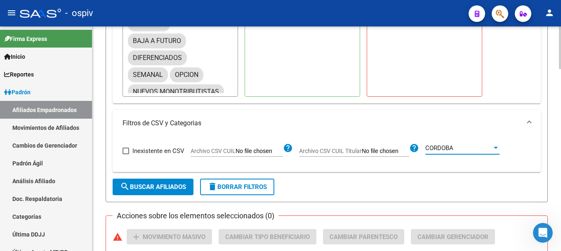
scroll to position [619, 0]
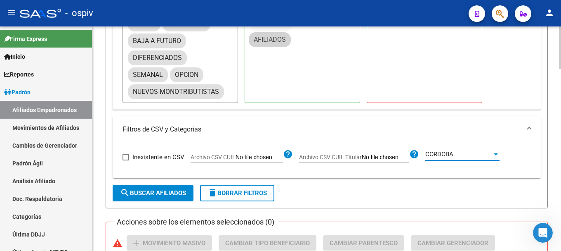
drag, startPoint x: 155, startPoint y: 39, endPoint x: 279, endPoint y: 32, distance: 124.4
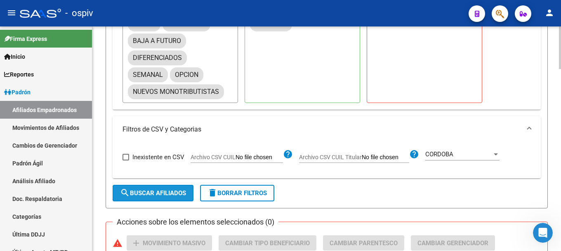
click at [154, 195] on span "search Buscar Afiliados" at bounding box center [153, 192] width 66 height 7
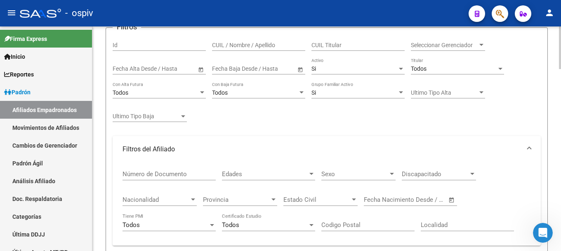
scroll to position [85, 0]
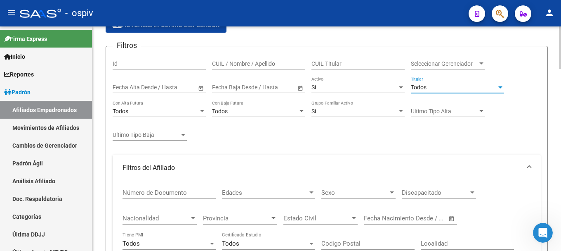
click at [429, 85] on div "Todos" at bounding box center [454, 87] width 86 height 7
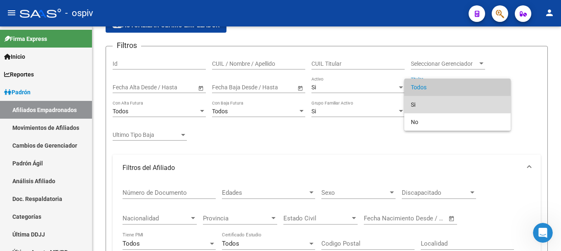
click at [414, 103] on span "Si" at bounding box center [457, 104] width 93 height 17
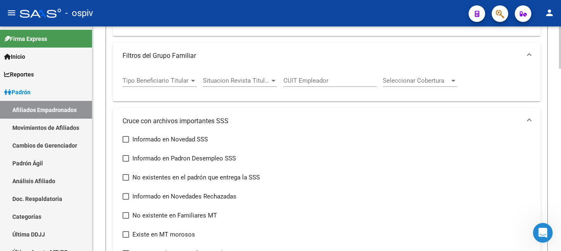
scroll to position [622, 0]
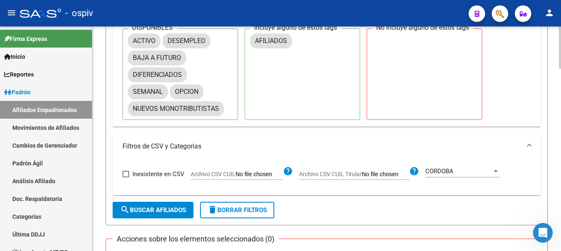
click at [163, 210] on span "search Buscar Afiliados" at bounding box center [153, 209] width 66 height 7
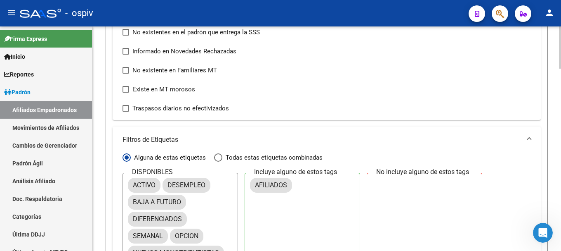
scroll to position [477, 0]
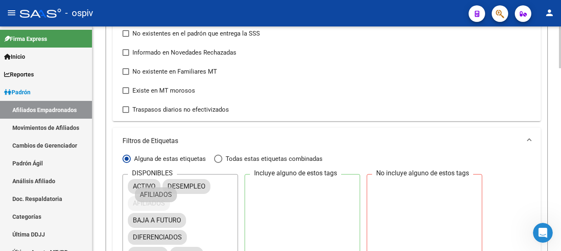
drag, startPoint x: 271, startPoint y: 184, endPoint x: 156, endPoint y: 198, distance: 115.9
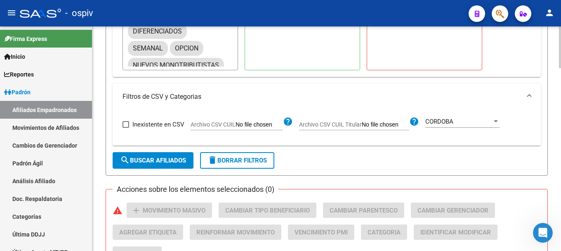
scroll to position [683, 0]
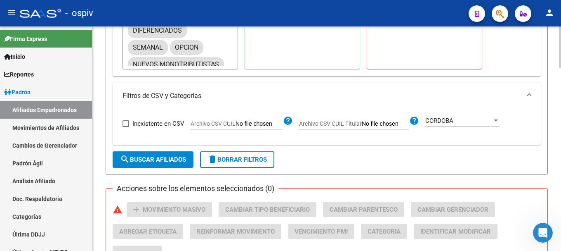
click at [498, 119] on div at bounding box center [495, 120] width 7 height 7
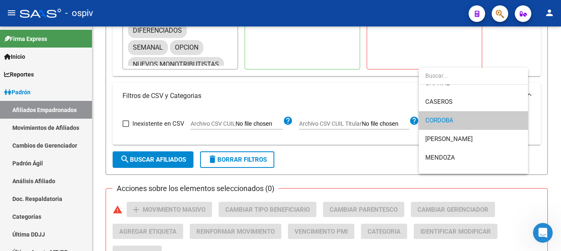
scroll to position [0, 0]
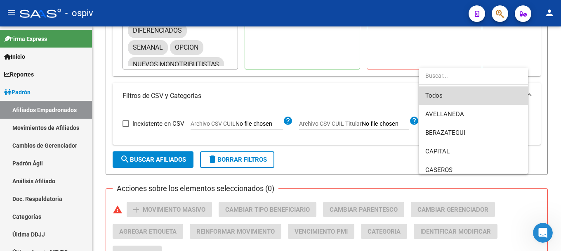
click at [431, 94] on span "Todos" at bounding box center [474, 95] width 96 height 19
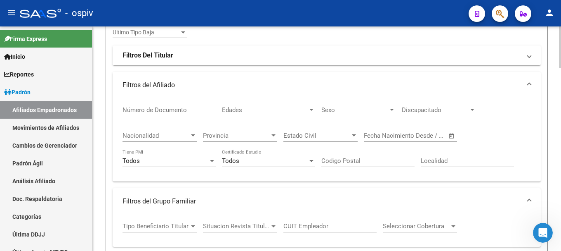
scroll to position [229, 0]
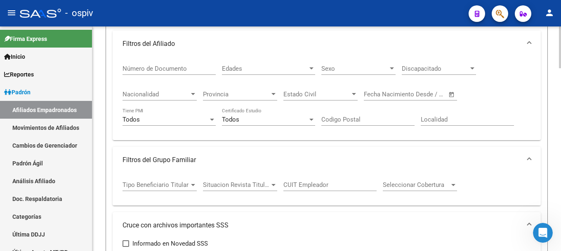
click at [272, 91] on div at bounding box center [273, 94] width 7 height 7
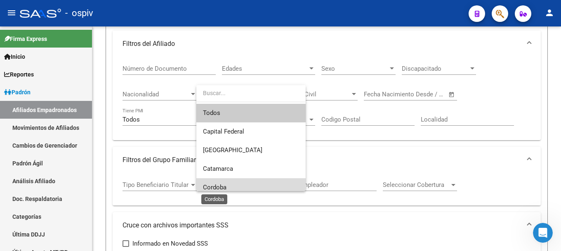
click at [222, 184] on span "Cordoba" at bounding box center [215, 186] width 24 height 7
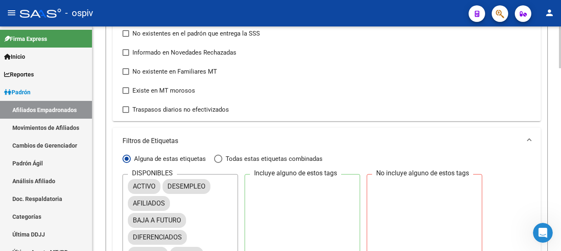
scroll to position [683, 0]
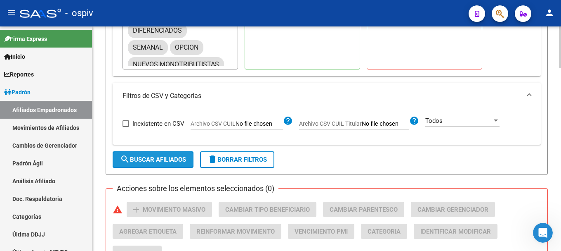
click at [167, 158] on span "search Buscar Afiliados" at bounding box center [153, 159] width 66 height 7
click at [497, 118] on div at bounding box center [495, 120] width 7 height 7
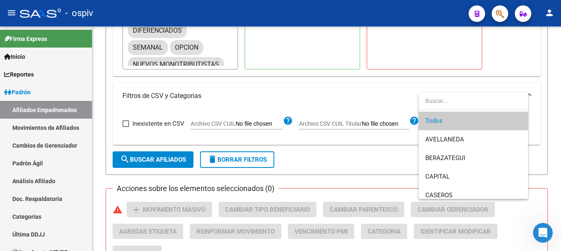
scroll to position [266, 0]
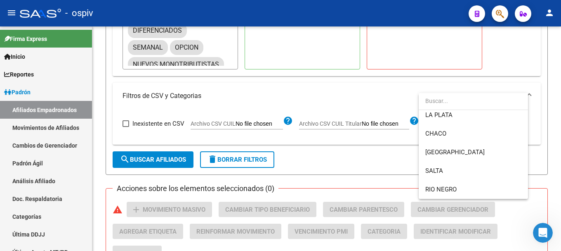
click at [357, 99] on div at bounding box center [280, 125] width 561 height 251
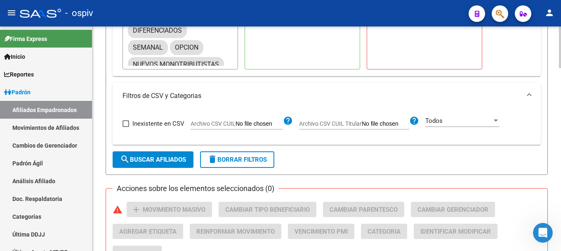
click at [157, 160] on span "search Buscar Afiliados" at bounding box center [153, 159] width 66 height 7
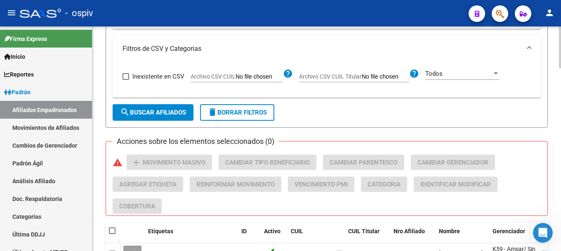
scroll to position [972, 0]
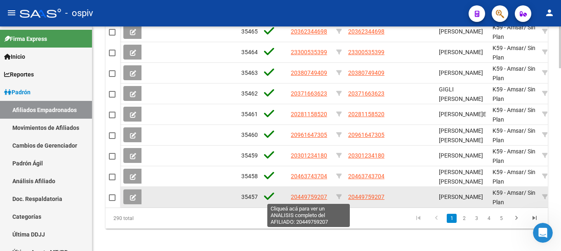
click at [310, 196] on span "20449759207" at bounding box center [309, 196] width 36 height 7
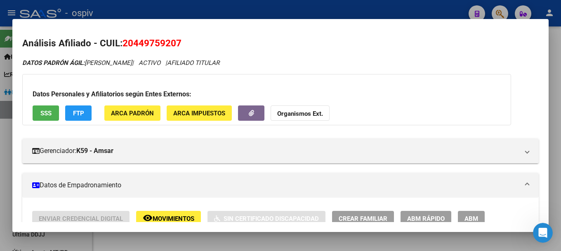
scroll to position [165, 0]
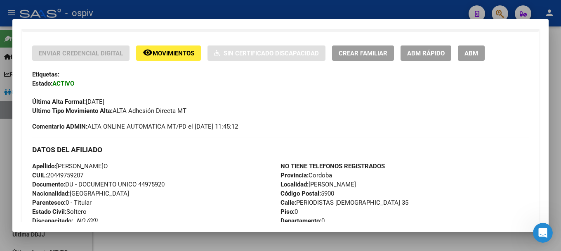
click at [5, 154] on div at bounding box center [280, 125] width 561 height 251
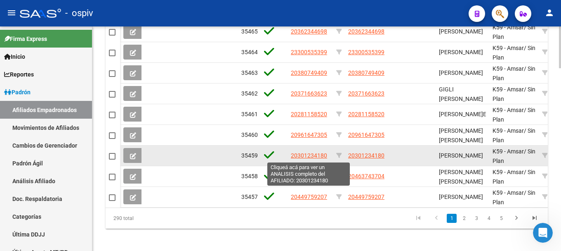
click at [301, 156] on span "20301234180" at bounding box center [309, 155] width 36 height 7
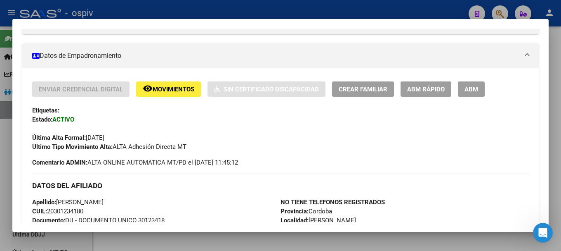
scroll to position [125, 0]
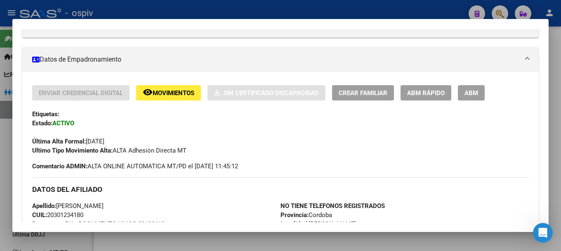
click at [0, 181] on div at bounding box center [280, 125] width 561 height 251
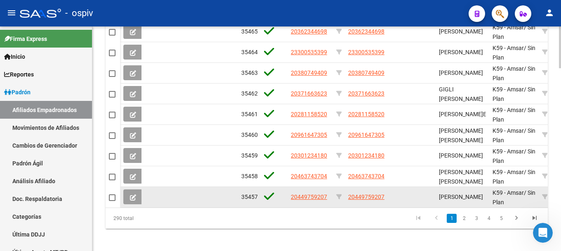
click at [417, 192] on datatable-body-cell at bounding box center [412, 197] width 45 height 20
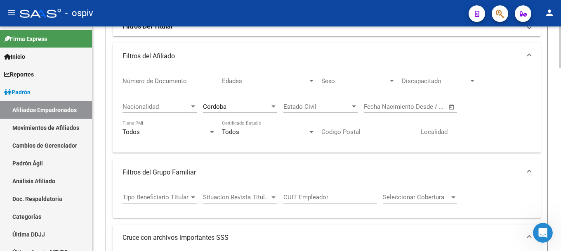
scroll to position [229, 0]
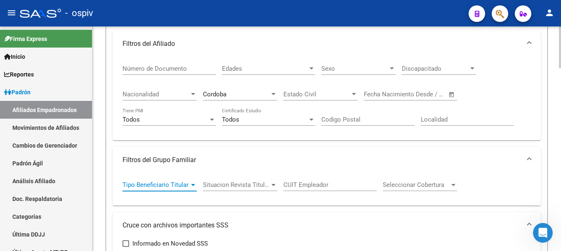
click at [189, 183] on span "Tipo Beneficiario Titular" at bounding box center [156, 184] width 67 height 7
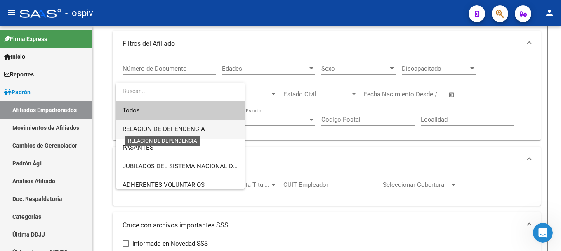
click at [153, 128] on span "RELACION DE DEPENDENCIA" at bounding box center [164, 128] width 83 height 7
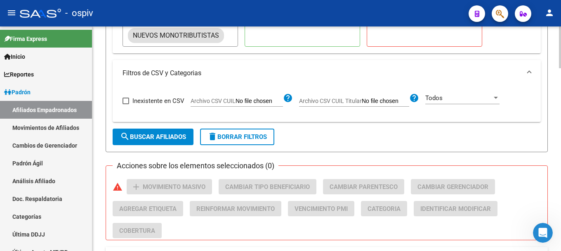
scroll to position [724, 0]
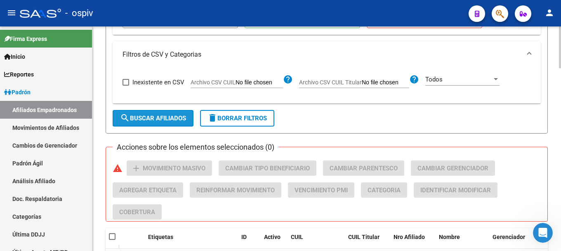
click at [160, 118] on span "search Buscar Afiliados" at bounding box center [153, 117] width 66 height 7
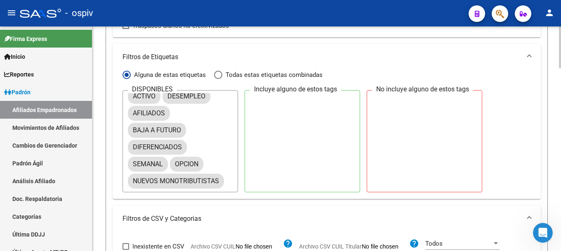
scroll to position [487, 0]
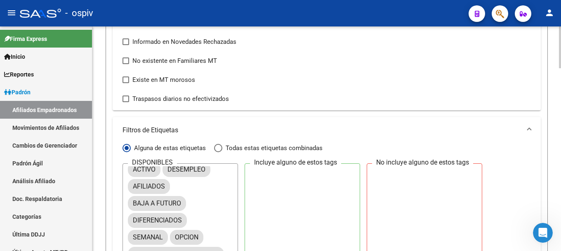
click at [406, 128] on mat-panel-title "Filtros de Etiquetas" at bounding box center [322, 129] width 399 height 9
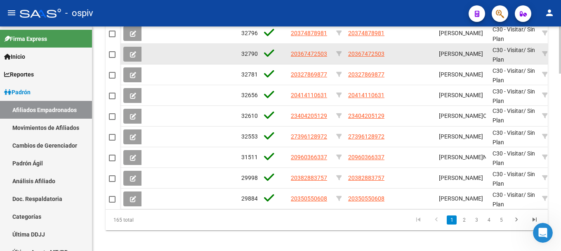
scroll to position [848, 0]
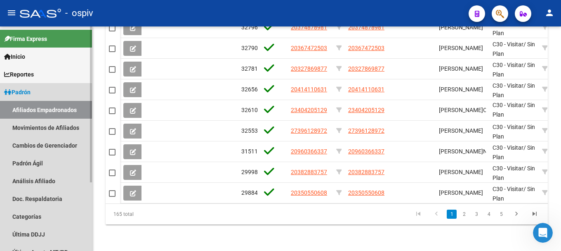
click at [63, 109] on link "Afiliados Empadronados" at bounding box center [46, 110] width 92 height 18
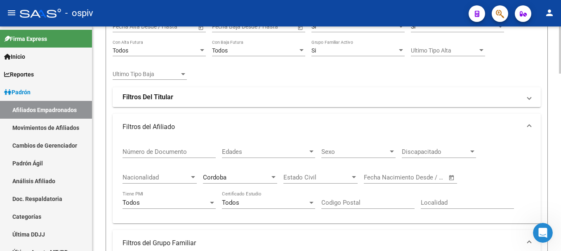
scroll to position [0, 0]
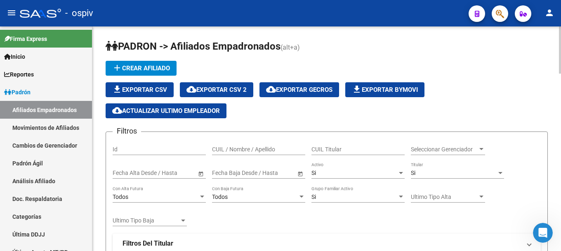
click at [414, 172] on span "Si" at bounding box center [413, 172] width 5 height 7
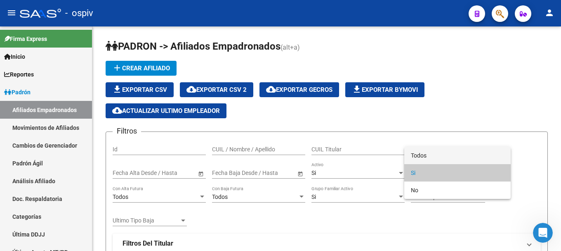
click at [423, 156] on span "Todos" at bounding box center [457, 155] width 93 height 17
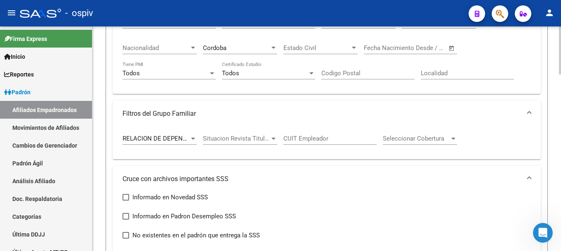
scroll to position [289, 0]
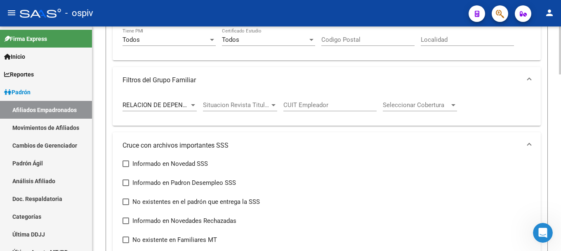
click at [192, 106] on div at bounding box center [193, 105] width 4 height 2
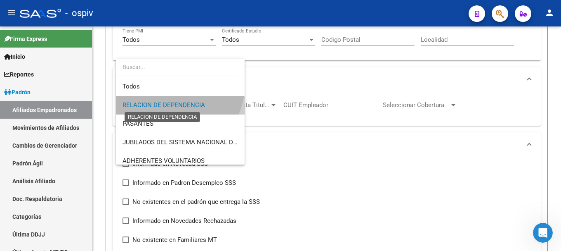
click at [156, 104] on span "RELACION DE DEPENDENCIA" at bounding box center [164, 104] width 83 height 7
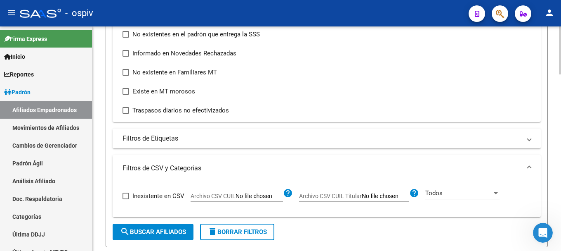
scroll to position [454, 0]
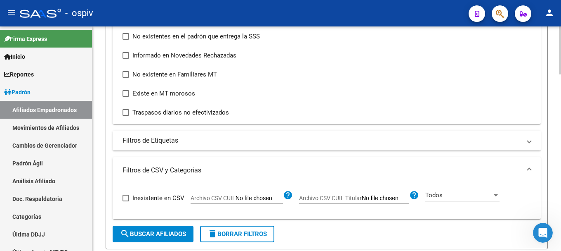
click at [173, 145] on mat-panel-title "Filtros de Etiquetas" at bounding box center [322, 140] width 399 height 9
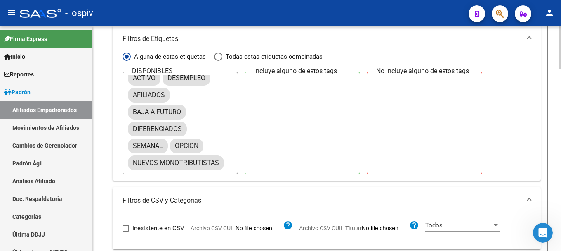
scroll to position [660, 0]
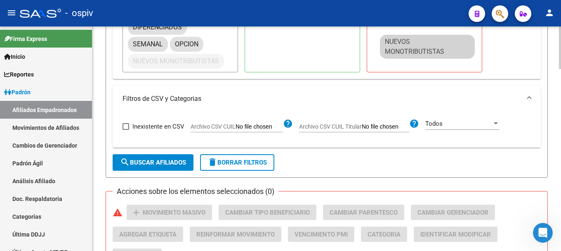
drag, startPoint x: 195, startPoint y: 59, endPoint x: 457, endPoint y: 50, distance: 262.3
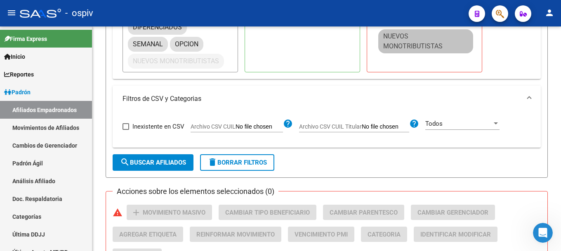
drag, startPoint x: 194, startPoint y: 54, endPoint x: 451, endPoint y: 39, distance: 257.2
click at [451, 39] on div "DISPONIBLES ACTIVO DESEMPLEO AFILIADOS BAJA A FUTURO DIFERENCIADOS SEMANAL OPCI…" at bounding box center [327, 21] width 409 height 102
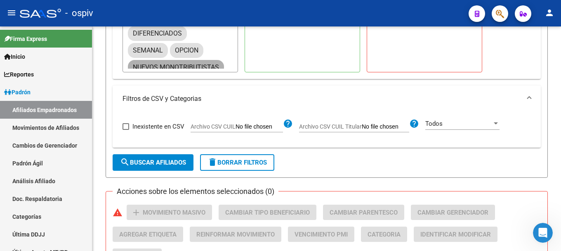
scroll to position [15, 0]
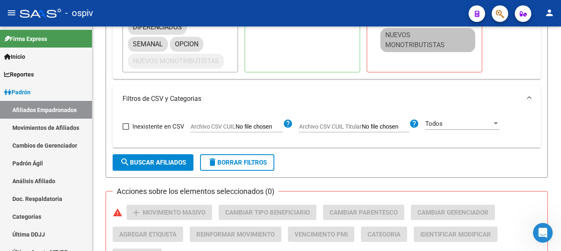
drag, startPoint x: 392, startPoint y: 69, endPoint x: 426, endPoint y: 40, distance: 44.6
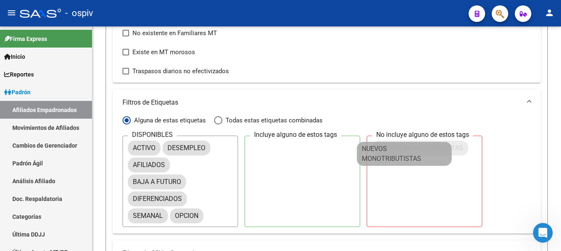
scroll to position [0, 0]
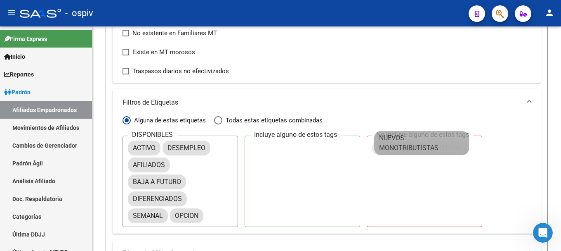
drag, startPoint x: 178, startPoint y: 219, endPoint x: 426, endPoint y: 140, distance: 260.3
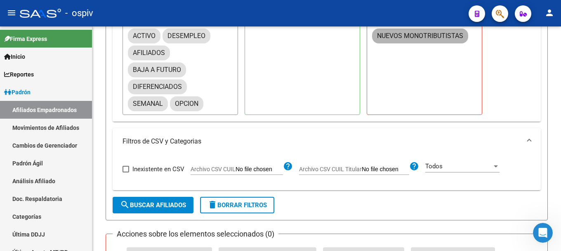
scroll to position [660, 0]
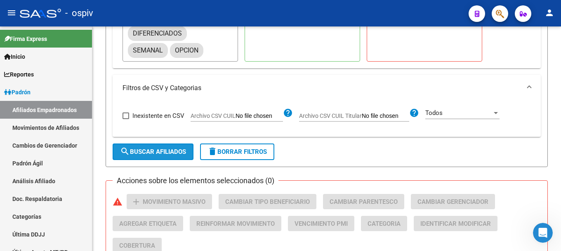
click at [156, 150] on span "search Buscar Afiliados" at bounding box center [153, 151] width 66 height 7
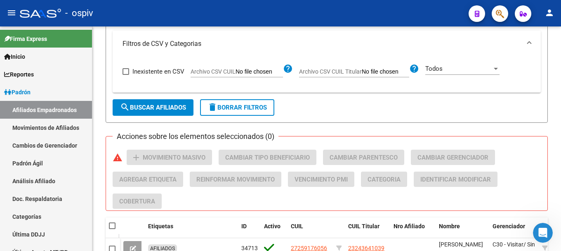
scroll to position [911, 0]
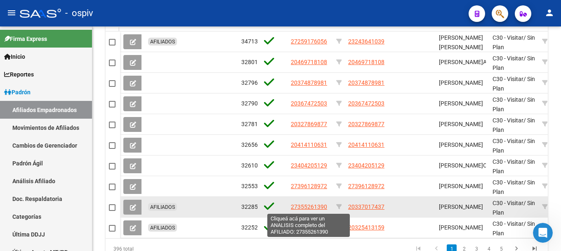
click at [312, 210] on span "27355261390" at bounding box center [309, 206] width 36 height 7
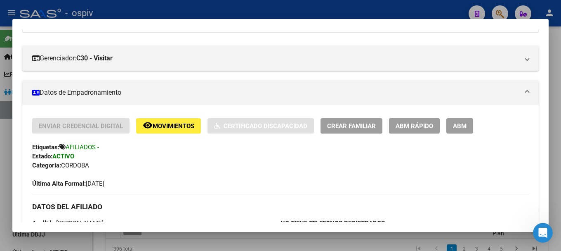
scroll to position [145, 0]
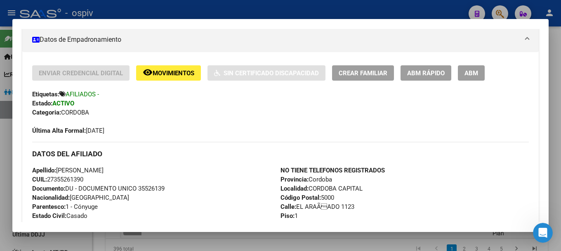
click at [0, 155] on div at bounding box center [280, 125] width 561 height 251
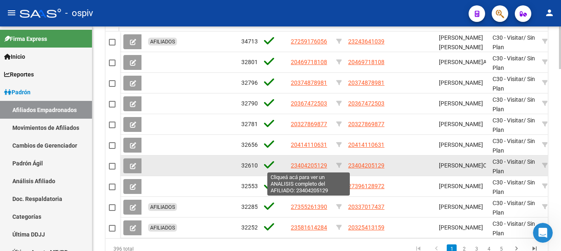
click at [311, 165] on span "23404205129" at bounding box center [309, 165] width 36 height 7
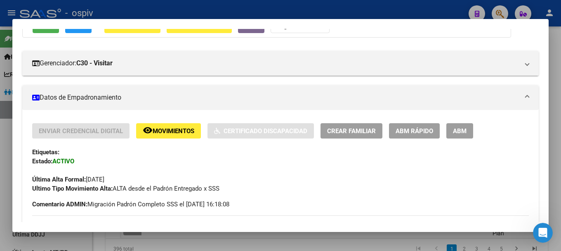
scroll to position [124, 0]
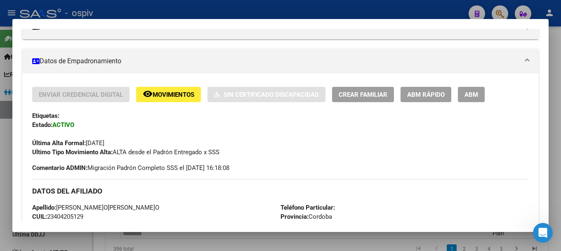
click at [0, 172] on div at bounding box center [280, 125] width 561 height 251
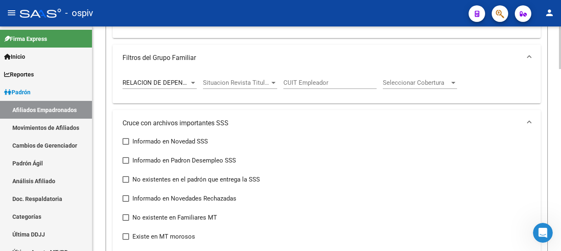
scroll to position [251, 0]
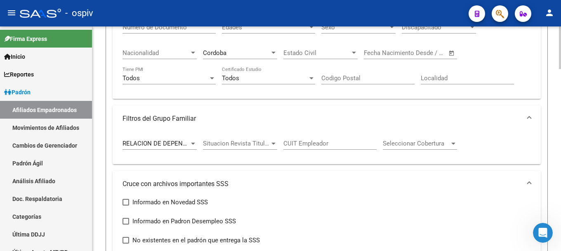
click at [177, 145] on span "RELACION DE DEPENDENCIA" at bounding box center [164, 142] width 83 height 7
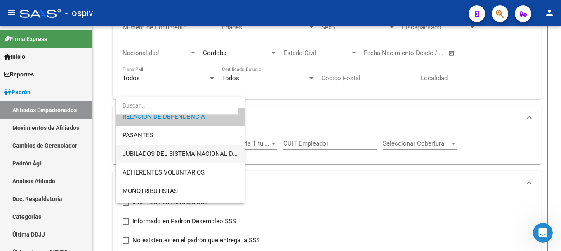
scroll to position [41, 0]
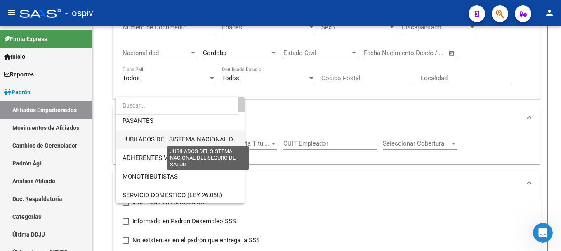
click at [179, 141] on span "JUBILADOS DEL SISTEMA NACIONAL DEL SEGURO DE SALUD" at bounding box center [209, 138] width 173 height 7
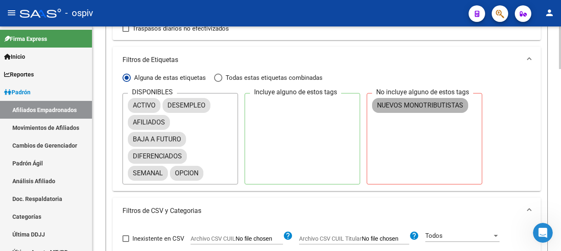
scroll to position [663, 0]
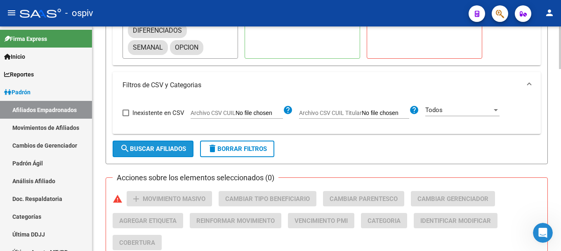
click at [163, 147] on span "search Buscar Afiliados" at bounding box center [153, 148] width 66 height 7
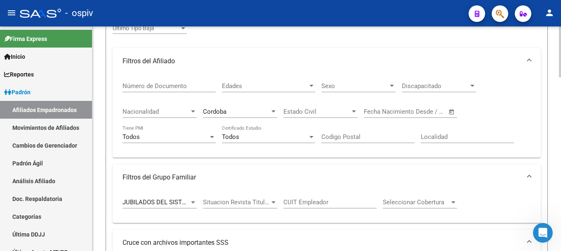
scroll to position [189, 0]
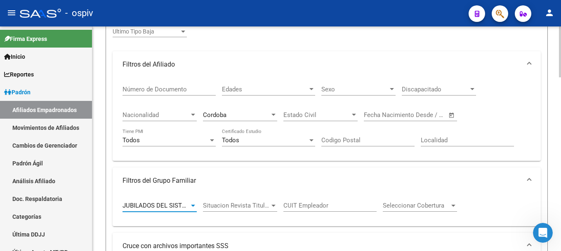
click at [195, 204] on div at bounding box center [192, 205] width 7 height 7
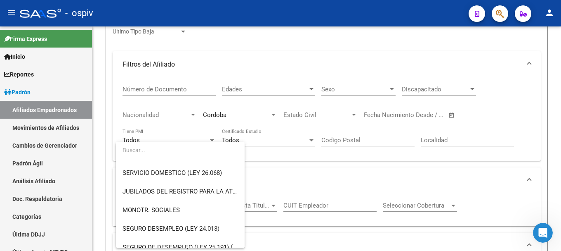
scroll to position [125, 0]
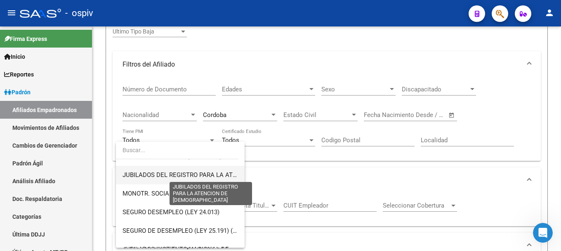
click at [187, 173] on span "JUBILADOS DEL REGISTRO PARA LA ATENCION DE [DEMOGRAPHIC_DATA]" at bounding box center [227, 174] width 209 height 7
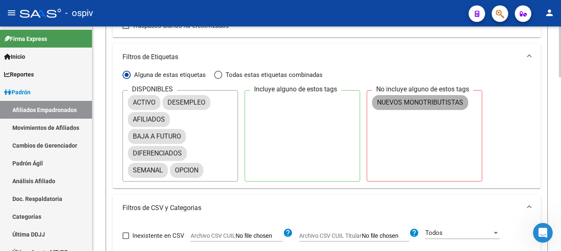
scroll to position [643, 0]
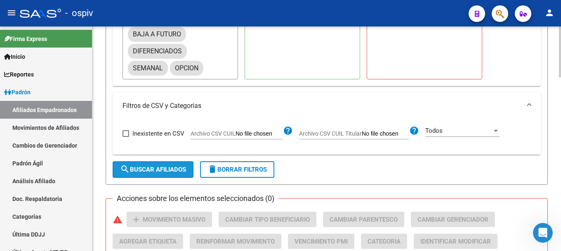
click at [162, 170] on span "search Buscar Afiliados" at bounding box center [153, 168] width 66 height 7
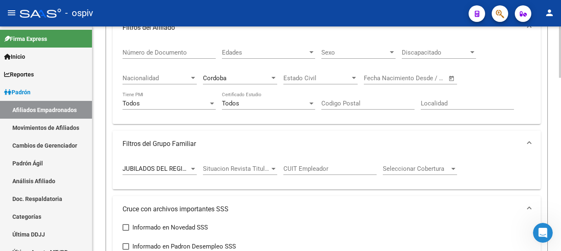
scroll to position [224, 0]
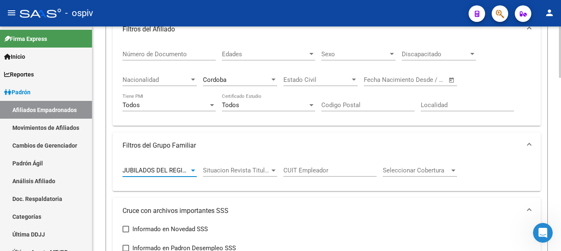
click at [191, 169] on div at bounding box center [192, 170] width 7 height 7
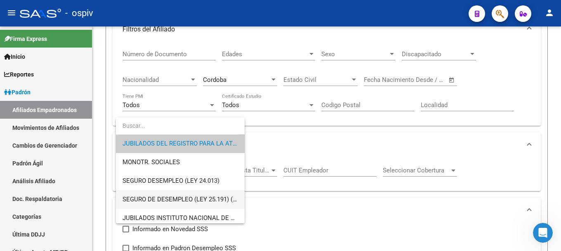
scroll to position [173, 0]
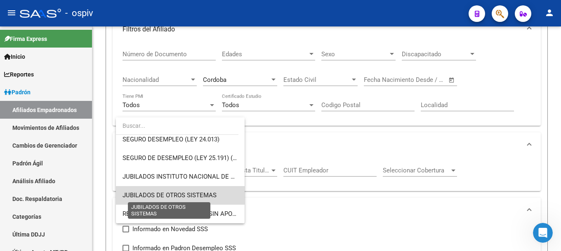
click at [188, 197] on span "JUBILADOS DE OTROS SISTEMAS" at bounding box center [170, 194] width 94 height 7
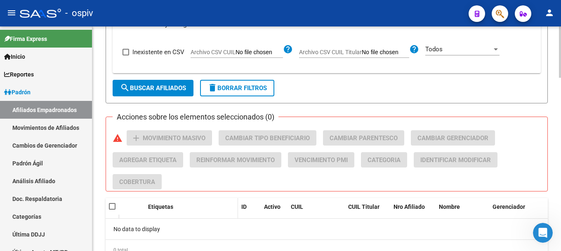
scroll to position [760, 0]
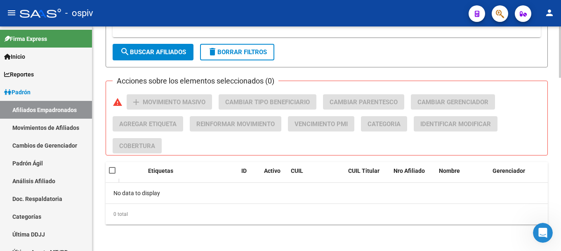
click at [172, 54] on span "search Buscar Afiliados" at bounding box center [153, 51] width 66 height 7
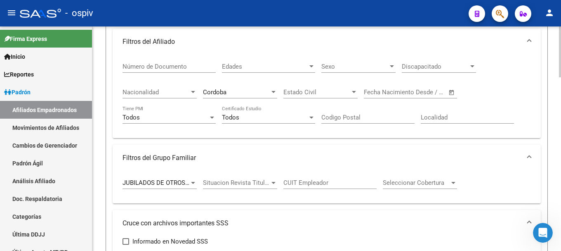
scroll to position [206, 0]
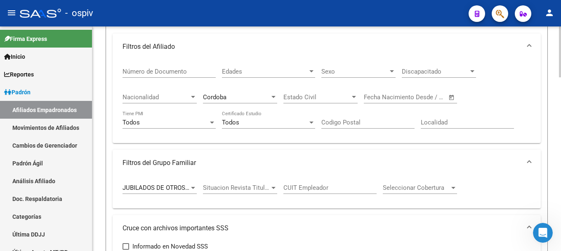
click at [195, 187] on div at bounding box center [193, 188] width 4 height 2
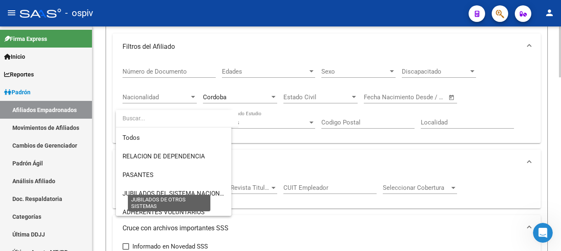
scroll to position [173, 0]
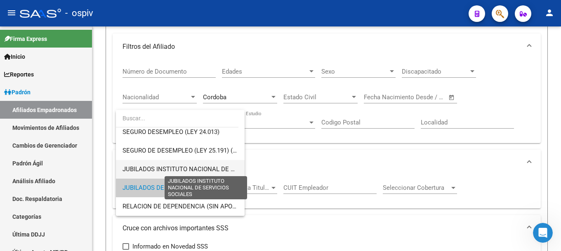
click at [200, 167] on span "JUBILADOS INSTITUTO NACIONAL DE SERVICIOS SOCIALES" at bounding box center [207, 168] width 169 height 7
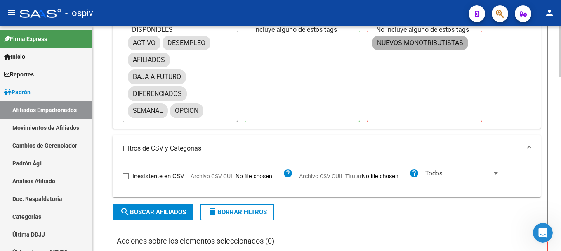
scroll to position [766, 0]
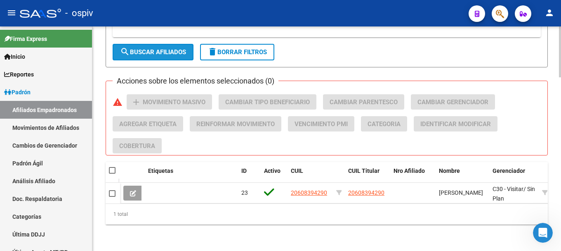
click at [169, 48] on span "search Buscar Afiliados" at bounding box center [153, 51] width 66 height 7
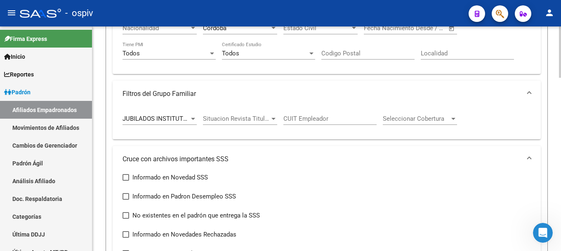
scroll to position [289, 0]
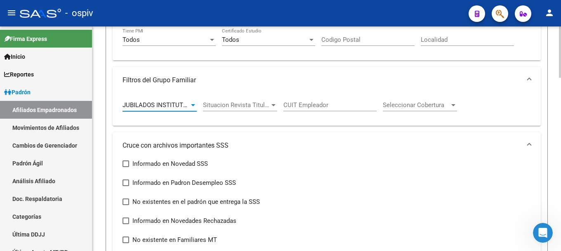
click at [194, 105] on div at bounding box center [193, 105] width 4 height 2
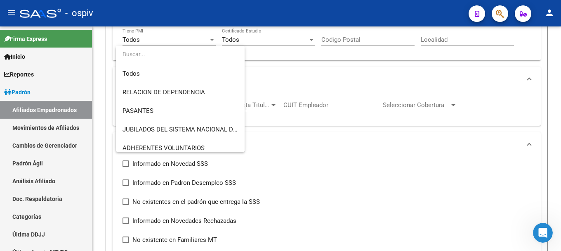
scroll to position [173, 0]
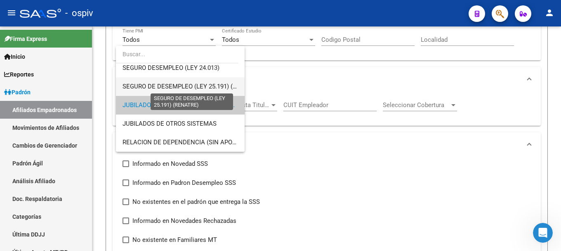
click at [194, 88] on span "SEGURO DE DESEMPLEO (LEY 25.191) (RENATRE)" at bounding box center [192, 86] width 139 height 7
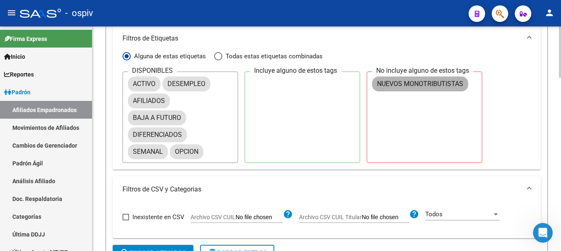
scroll to position [743, 0]
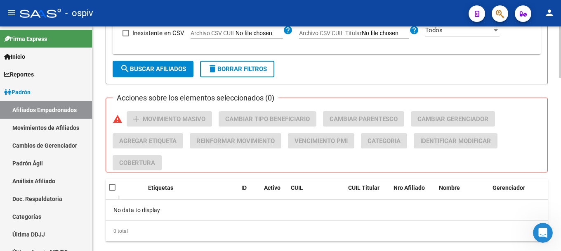
click at [173, 71] on span "search Buscar Afiliados" at bounding box center [153, 68] width 66 height 7
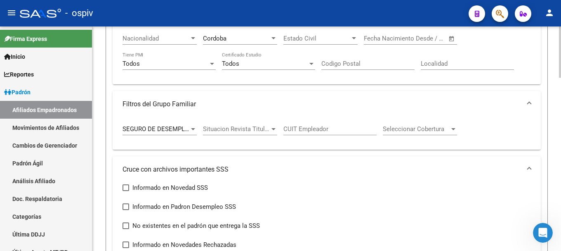
scroll to position [248, 0]
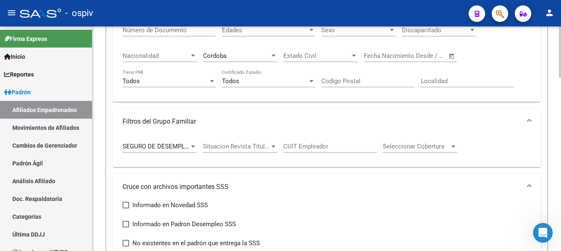
click at [190, 146] on div at bounding box center [192, 146] width 7 height 7
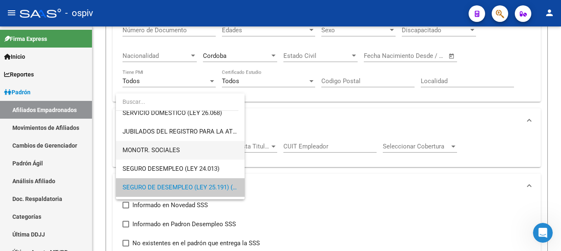
scroll to position [78, 0]
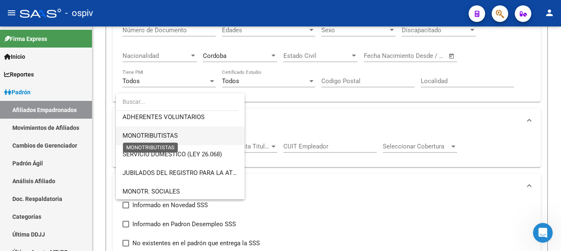
click at [171, 135] on span "MONOTRIBUTISTAS" at bounding box center [150, 135] width 55 height 7
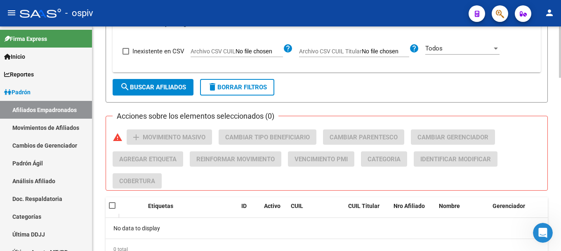
scroll to position [678, 0]
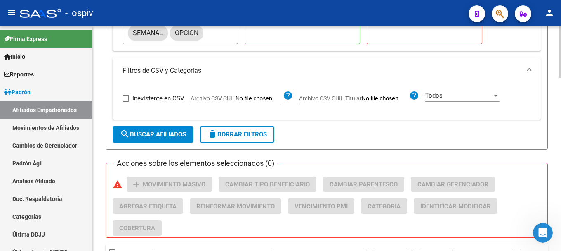
click at [160, 137] on span "search Buscar Afiliados" at bounding box center [153, 133] width 66 height 7
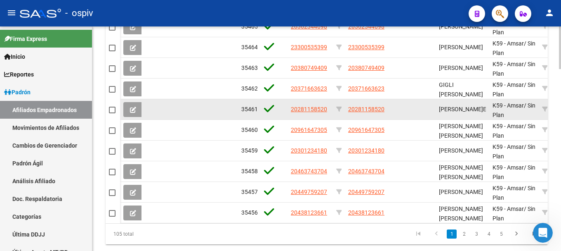
scroll to position [952, 0]
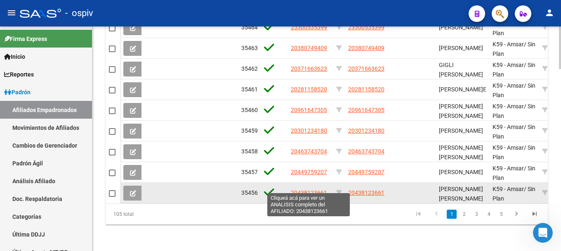
click at [320, 189] on span "20438123661" at bounding box center [309, 192] width 36 height 7
type textarea "20438123661"
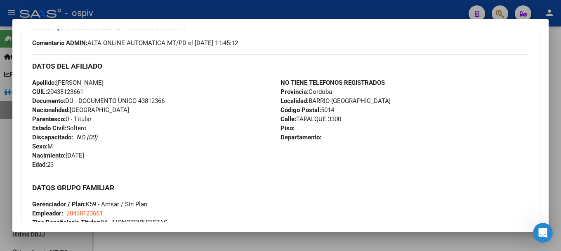
scroll to position [248, 0]
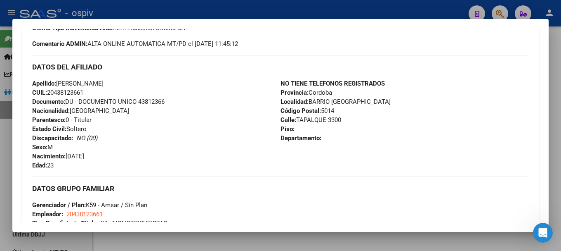
click at [0, 177] on div at bounding box center [280, 125] width 561 height 251
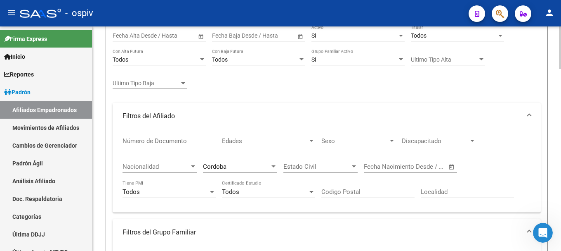
scroll to position [85, 0]
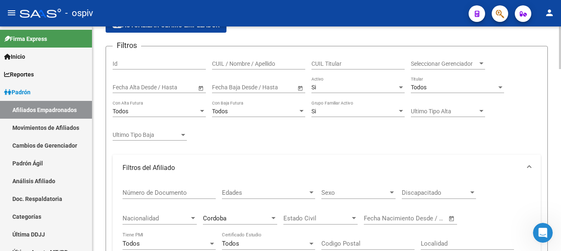
click at [474, 69] on div "Seleccionar Gerenciador Seleccionar Gerenciador" at bounding box center [448, 61] width 74 height 17
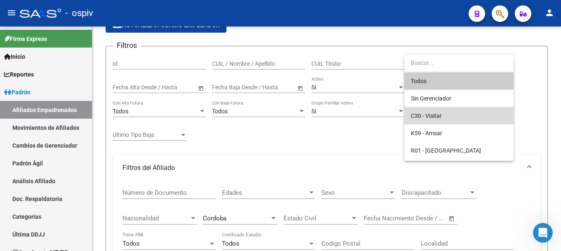
click at [436, 111] on span "C30 - Visitar" at bounding box center [459, 115] width 96 height 17
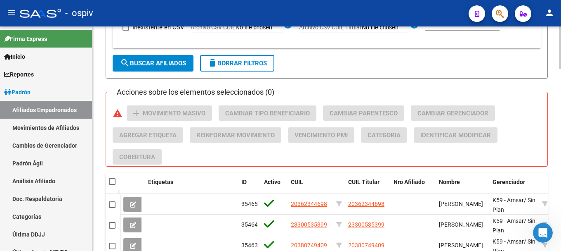
scroll to position [705, 0]
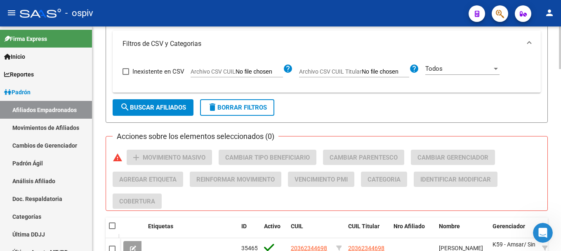
click at [172, 105] on span "search Buscar Afiliados" at bounding box center [153, 107] width 66 height 7
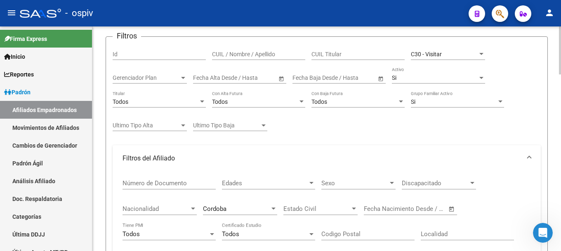
scroll to position [83, 0]
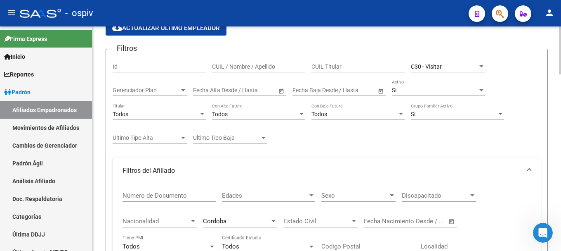
click at [500, 111] on div at bounding box center [500, 114] width 7 height 7
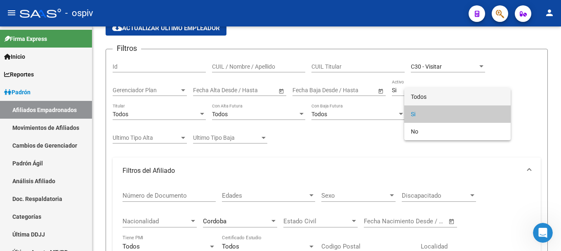
click at [445, 97] on span "Todos" at bounding box center [457, 96] width 93 height 17
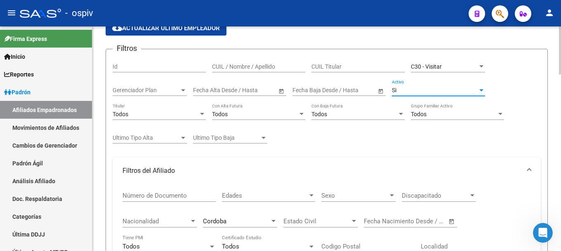
click at [480, 91] on div at bounding box center [482, 90] width 4 height 2
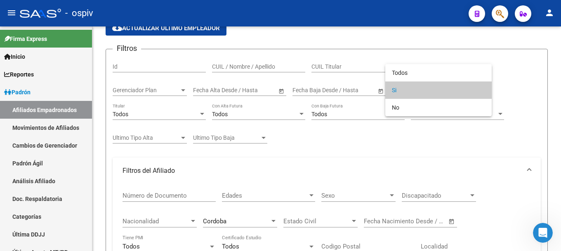
click at [390, 88] on mat-option "Si" at bounding box center [438, 89] width 106 height 17
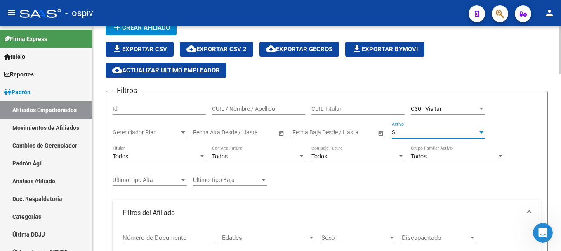
scroll to position [0, 0]
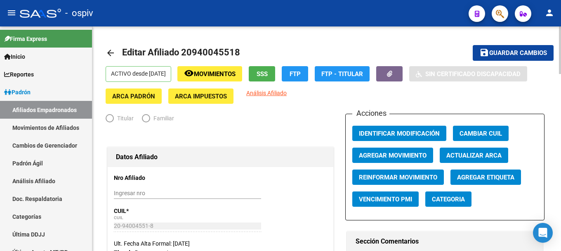
radio input "true"
type input "20-94004551-8"
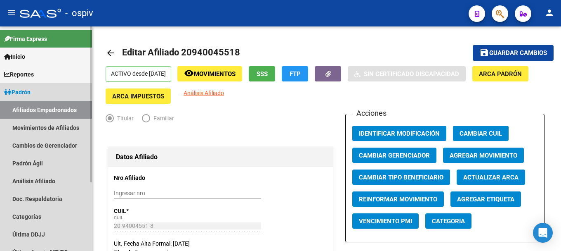
click at [40, 108] on link "Afiliados Empadronados" at bounding box center [46, 110] width 92 height 18
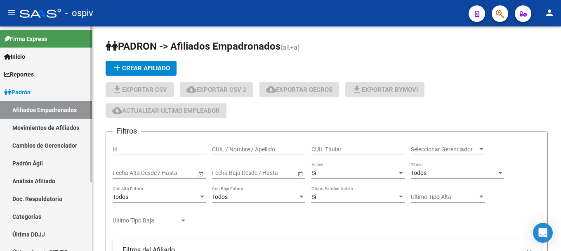
click at [27, 92] on span "Padrón" at bounding box center [17, 91] width 26 height 9
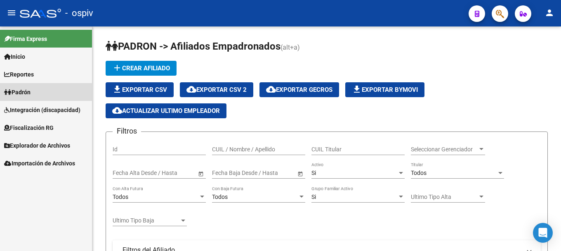
click at [28, 89] on span "Padrón" at bounding box center [17, 91] width 26 height 9
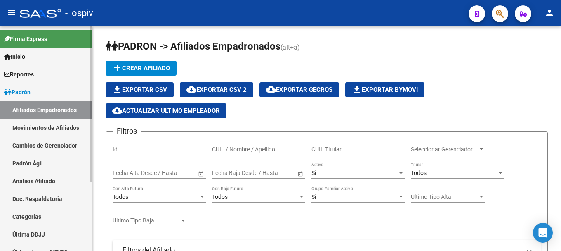
click at [23, 109] on link "Afiliados Empadronados" at bounding box center [46, 110] width 92 height 18
click at [422, 174] on span "Todos" at bounding box center [419, 172] width 16 height 7
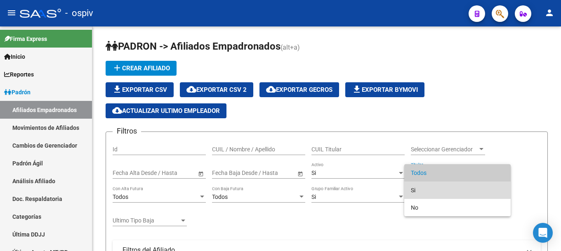
click at [418, 190] on span "Si" at bounding box center [457, 189] width 93 height 17
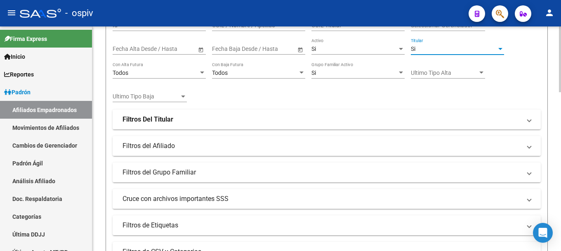
scroll to position [165, 0]
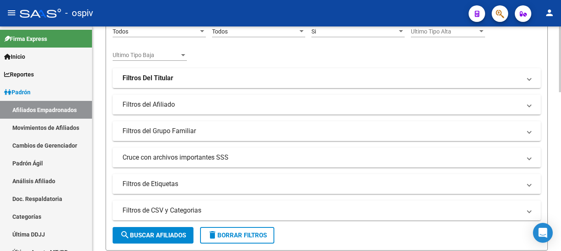
click at [164, 186] on mat-panel-title "Filtros de Etiquetas" at bounding box center [322, 183] width 399 height 9
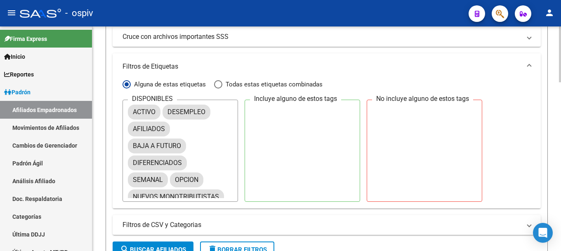
scroll to position [289, 0]
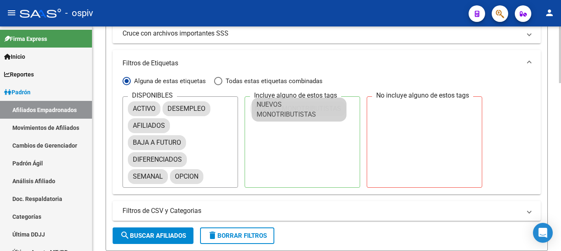
drag, startPoint x: 169, startPoint y: 190, endPoint x: 296, endPoint y: 101, distance: 155.3
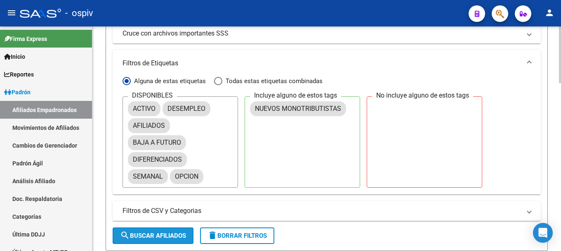
click at [166, 234] on span "search Buscar Afiliados" at bounding box center [153, 235] width 66 height 7
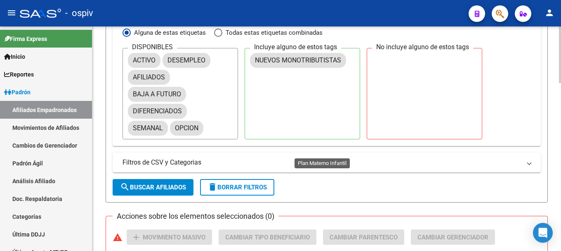
scroll to position [495, 0]
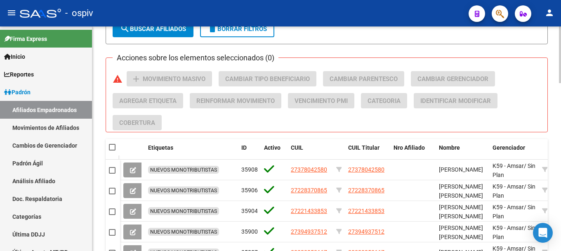
click at [112, 148] on span at bounding box center [112, 147] width 7 height 7
click at [112, 150] on input "checkbox" at bounding box center [112, 150] width 0 height 0
checkbox input "true"
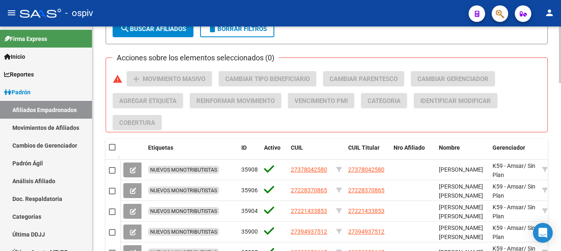
checkbox input "true"
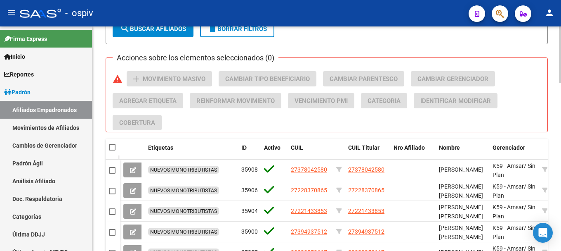
checkbox input "true"
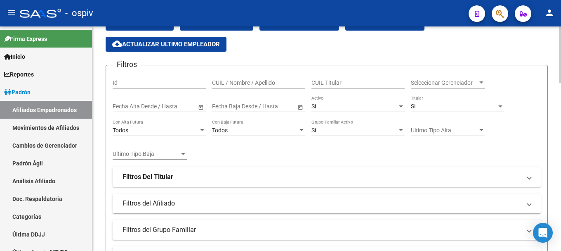
scroll to position [0, 0]
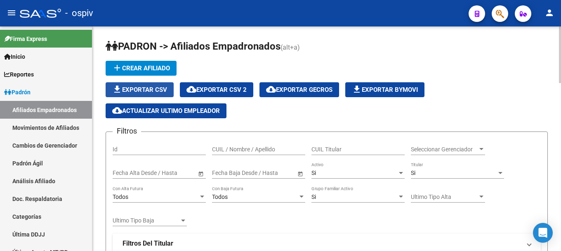
click at [135, 86] on span "file_download Exportar CSV" at bounding box center [139, 89] width 55 height 7
click at [496, 14] on button "button" at bounding box center [500, 13] width 17 height 17
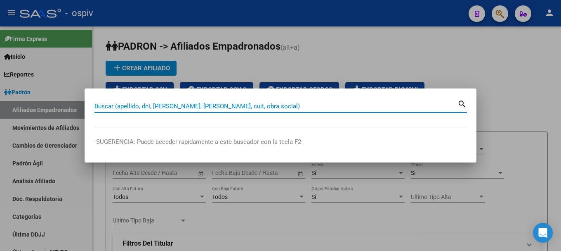
paste input "27220214074"
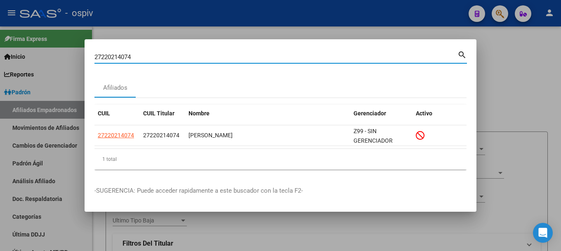
drag, startPoint x: 111, startPoint y: 50, endPoint x: 80, endPoint y: 50, distance: 30.1
click at [80, 50] on div "27220214074 Buscar (apellido, dni, cuil, nro traspaso, cuit, obra social) searc…" at bounding box center [280, 125] width 561 height 251
paste input "342945062"
drag, startPoint x: 147, startPoint y: 56, endPoint x: 42, endPoint y: 44, distance: 105.5
click at [44, 44] on div "23429450624 Buscar (apellido, dni, cuil, nro traspaso, cuit, obra social) searc…" at bounding box center [280, 125] width 561 height 251
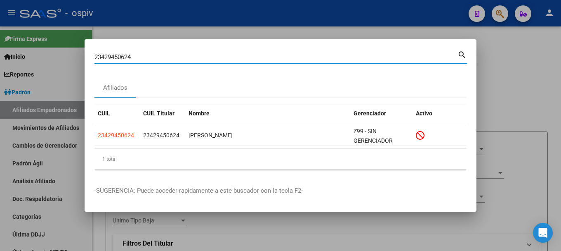
paste input "7933061480"
drag, startPoint x: 150, startPoint y: 59, endPoint x: 76, endPoint y: 52, distance: 75.0
click at [84, 56] on div "27933061480 Buscar (apellido, dni, cuil, nro traspaso, cuit, obra social) searc…" at bounding box center [280, 125] width 561 height 251
paste input "171510819"
drag, startPoint x: 115, startPoint y: 52, endPoint x: 54, endPoint y: 50, distance: 61.1
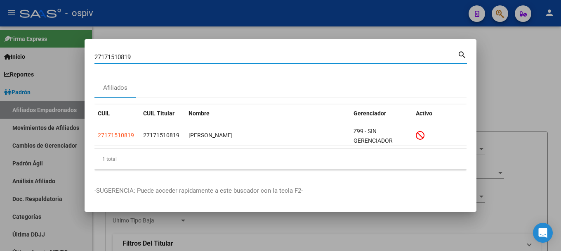
click at [54, 50] on div "27171510819 Buscar (apellido, dni, cuil, nro traspaso, cuit, obra social) searc…" at bounding box center [280, 125] width 561 height 251
paste input "405472797"
drag, startPoint x: 144, startPoint y: 59, endPoint x: 44, endPoint y: 36, distance: 102.0
click at [44, 36] on div "27405472797 Buscar (apellido, dni, cuil, nro traspaso, cuit, obra social) searc…" at bounding box center [280, 125] width 561 height 251
paste input "38955957"
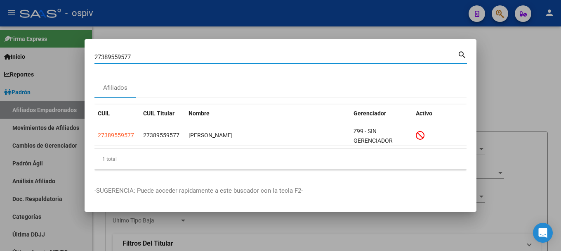
drag, startPoint x: 154, startPoint y: 56, endPoint x: 61, endPoint y: 46, distance: 93.3
click at [61, 46] on div "27389559577 Buscar (apellido, dni, cuil, nro traspaso, cuit, obra social) searc…" at bounding box center [280, 125] width 561 height 251
paste input "419738161"
drag, startPoint x: 144, startPoint y: 59, endPoint x: 45, endPoint y: 52, distance: 99.7
click at [45, 52] on div "27419738161 Buscar (apellido, dni, cuil, nro traspaso, cuit, obra social) searc…" at bounding box center [280, 125] width 561 height 251
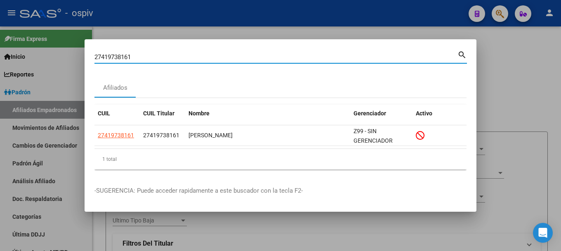
paste input "0404227328"
drag, startPoint x: 143, startPoint y: 52, endPoint x: 48, endPoint y: 36, distance: 95.9
click at [48, 36] on div "20404227328 Buscar (apellido, dni, cuil, nro traspaso, cuit, obra social) searc…" at bounding box center [280, 125] width 561 height 251
drag, startPoint x: 125, startPoint y: 56, endPoint x: 36, endPoint y: 45, distance: 90.3
click at [37, 45] on div "20404227328 Buscar (apellido, dni, cuil, nro traspaso, cuit, obra social) searc…" at bounding box center [280, 125] width 561 height 251
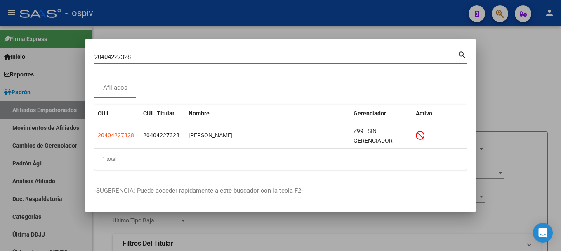
paste input "71742064"
drag, startPoint x: 147, startPoint y: 58, endPoint x: 0, endPoint y: 35, distance: 148.2
click at [0, 35] on div "27174206428 Buscar (apellido, dni, cuil, nro traspaso, cuit, obra social) searc…" at bounding box center [280, 125] width 561 height 251
paste input "0127405817"
drag, startPoint x: 147, startPoint y: 57, endPoint x: 29, endPoint y: 40, distance: 118.5
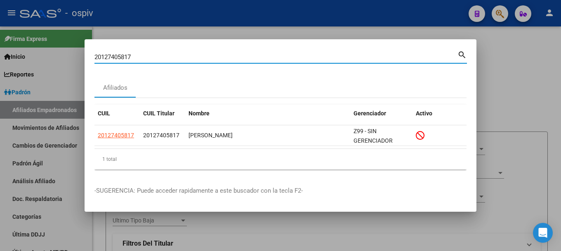
click at [29, 40] on div "20127405817 Buscar (apellido, dni, cuil, nro traspaso, cuit, obra social) searc…" at bounding box center [280, 125] width 561 height 251
paste input "736881085"
drag, startPoint x: 163, startPoint y: 58, endPoint x: 7, endPoint y: 44, distance: 156.6
click at [7, 44] on div "27368810857 Buscar (apellido, dni, cuil, nro traspaso, cuit, obra social) searc…" at bounding box center [280, 125] width 561 height 251
paste input "0146910"
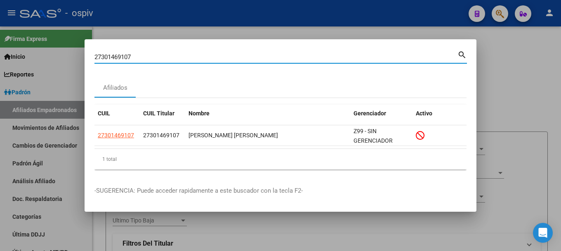
drag, startPoint x: 153, startPoint y: 54, endPoint x: 5, endPoint y: 26, distance: 150.3
click at [0, 28] on div "27301469107 Buscar (apellido, dni, cuil, nro traspaso, cuit, obra social) searc…" at bounding box center [280, 125] width 561 height 251
paste input "0333522226"
drag, startPoint x: 146, startPoint y: 59, endPoint x: 4, endPoint y: 31, distance: 144.7
click at [4, 31] on div "20333522226 Buscar (apellido, dni, cuil, nro traspaso, cuit, obra social) searc…" at bounding box center [280, 125] width 561 height 251
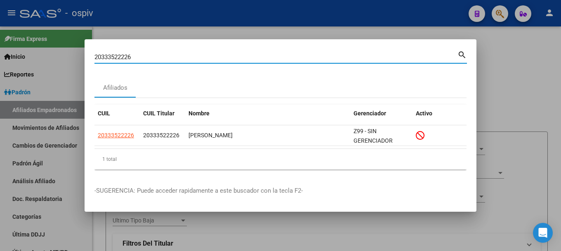
paste input "7232754449"
drag, startPoint x: 143, startPoint y: 59, endPoint x: 67, endPoint y: 57, distance: 76.0
click at [67, 57] on div "27232754449 Buscar (apellido, dni, cuil, nro traspaso, cuit, obra social) searc…" at bounding box center [280, 125] width 561 height 251
paste input "030641188"
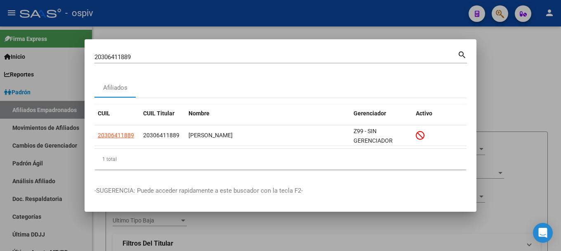
drag, startPoint x: 137, startPoint y: 62, endPoint x: 83, endPoint y: 63, distance: 53.3
click at [83, 63] on div "20306411889 Buscar (apellido, dni, cuil, nro traspaso, cuit, obra social) searc…" at bounding box center [280, 125] width 561 height 251
click at [140, 56] on input "20306411889" at bounding box center [276, 56] width 363 height 7
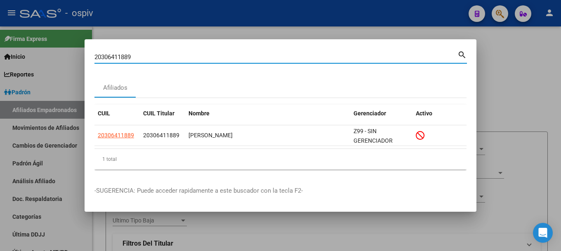
drag, startPoint x: 140, startPoint y: 56, endPoint x: 85, endPoint y: 50, distance: 56.1
click at [123, 61] on div "20306411889 Buscar (apellido, dni, cuil, nro traspaso, cuit, obra social)" at bounding box center [276, 57] width 363 height 12
paste input "93188783"
type input "20393188783"
click at [64, 109] on div at bounding box center [280, 125] width 561 height 251
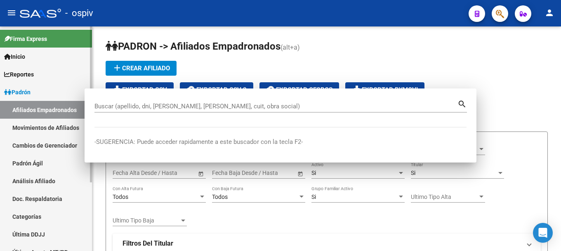
click at [64, 109] on link "Afiliados Empadronados" at bounding box center [46, 110] width 92 height 18
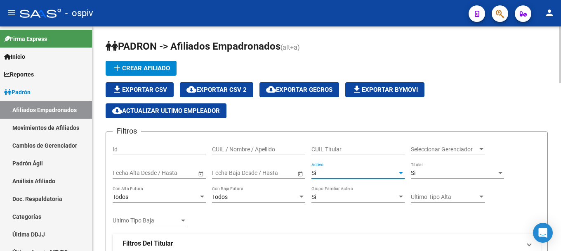
click at [326, 175] on div "Si" at bounding box center [355, 172] width 86 height 7
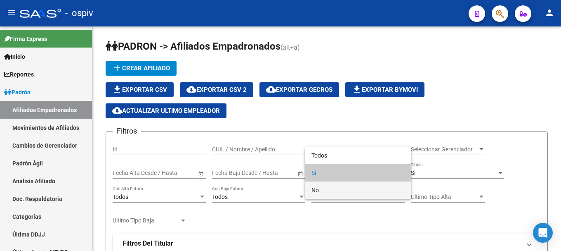
click at [325, 191] on span "No" at bounding box center [358, 189] width 93 height 17
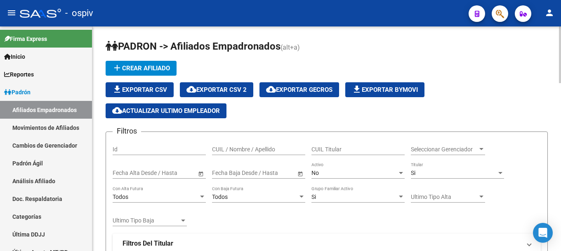
click at [232, 165] on div "Fecha inicio – Fecha fin Fecha Baja Desde / Hasta" at bounding box center [254, 170] width 84 height 17
type input "1"
type input "[DATE]"
checkbox input "false"
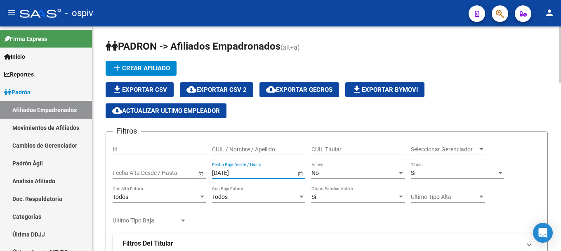
checkbox input "false"
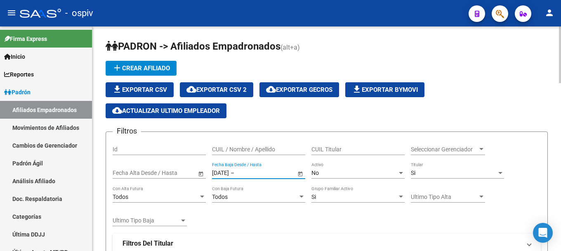
checkbox input "false"
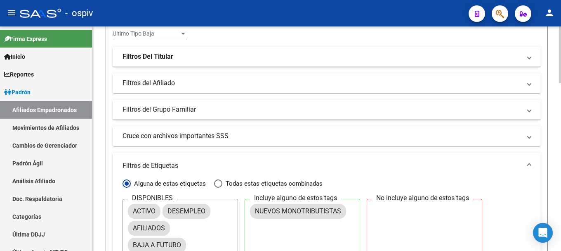
scroll to position [206, 0]
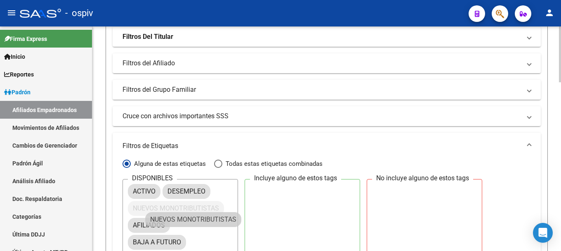
drag, startPoint x: 294, startPoint y: 191, endPoint x: 185, endPoint y: 216, distance: 112.2
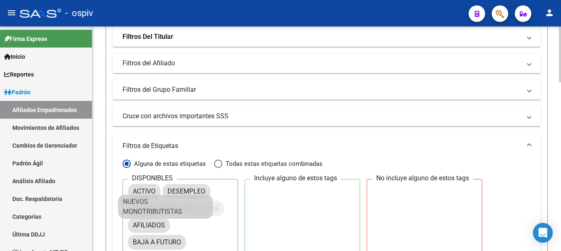
click at [171, 208] on mat-chip "NUEVOS MONOTRIBUTISTAS" at bounding box center [176, 208] width 96 height 15
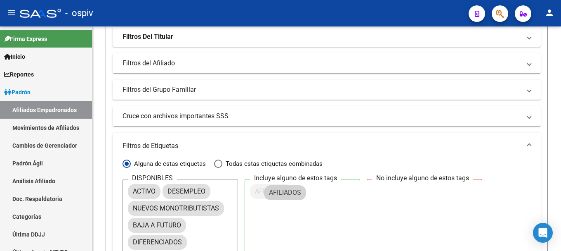
drag, startPoint x: 201, startPoint y: 239, endPoint x: 276, endPoint y: 187, distance: 91.4
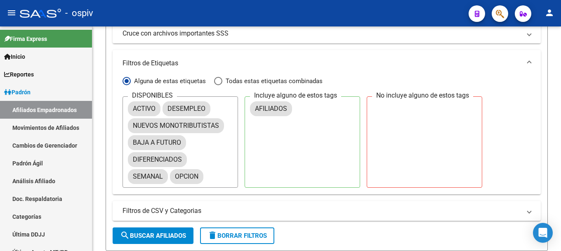
scroll to position [330, 0]
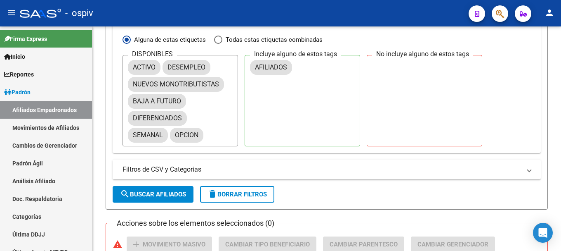
type input "[DATE]"
click at [166, 196] on span "search Buscar Afiliados" at bounding box center [153, 193] width 66 height 7
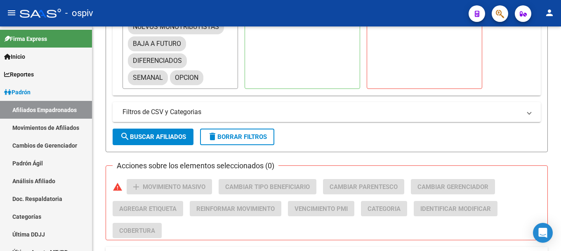
scroll to position [375, 0]
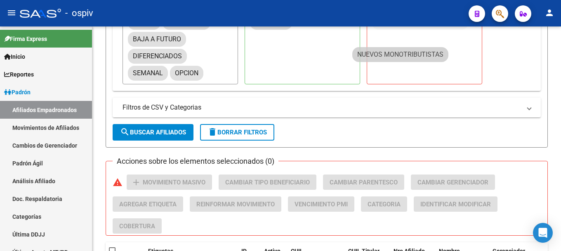
drag, startPoint x: 182, startPoint y: 38, endPoint x: 449, endPoint y: 48, distance: 266.8
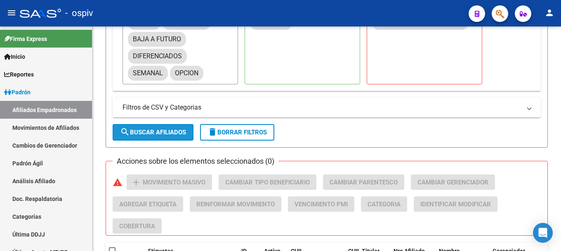
click at [170, 129] on span "search Buscar Afiliados" at bounding box center [153, 131] width 66 height 7
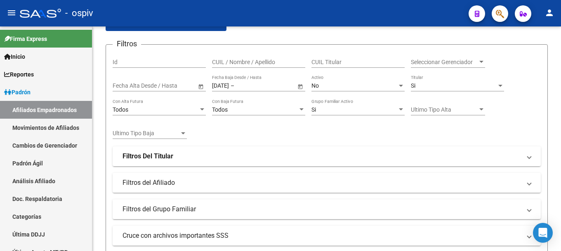
scroll to position [86, 0]
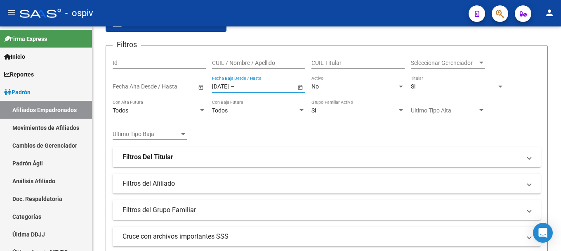
click at [219, 87] on input "[DATE]" at bounding box center [220, 86] width 17 height 7
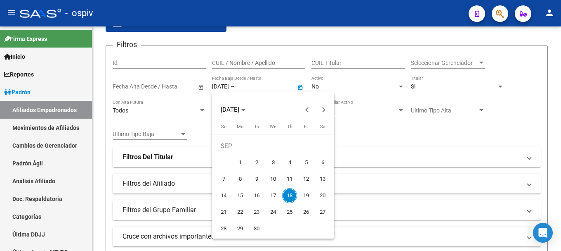
drag, startPoint x: 272, startPoint y: 196, endPoint x: 270, endPoint y: 94, distance: 101.5
click at [272, 195] on span "17" at bounding box center [273, 195] width 15 height 15
type input "[DATE]"
click at [260, 82] on div at bounding box center [280, 125] width 561 height 251
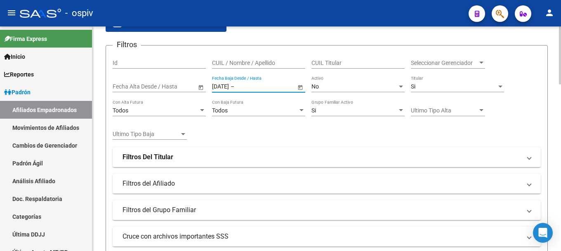
click at [260, 85] on input "text" at bounding box center [256, 86] width 40 height 7
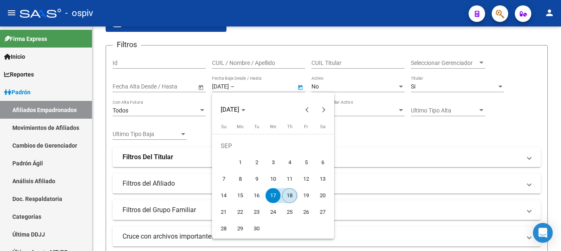
click at [288, 198] on span "18" at bounding box center [289, 195] width 15 height 15
type input "[DATE]"
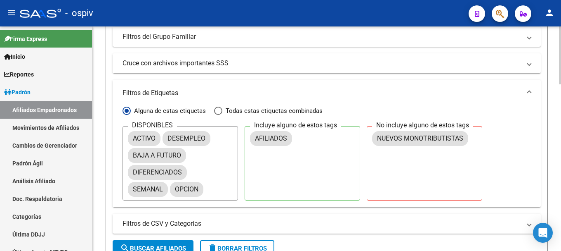
scroll to position [334, 0]
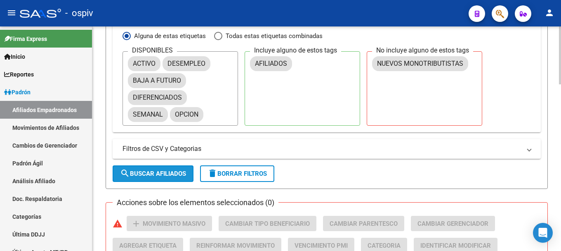
click at [180, 178] on button "search Buscar Afiliados" at bounding box center [153, 173] width 81 height 17
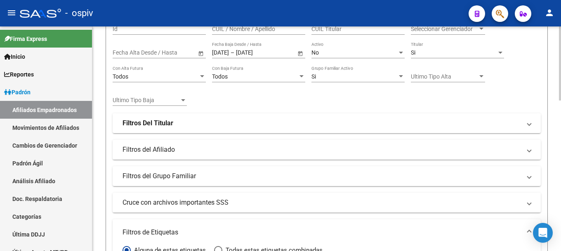
scroll to position [1, 0]
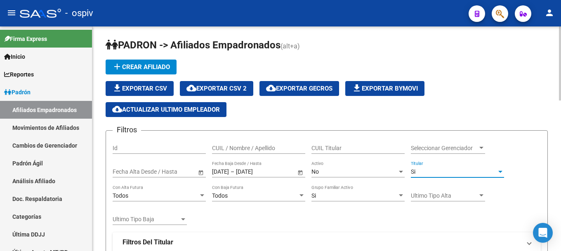
click at [443, 174] on div "Si" at bounding box center [454, 171] width 86 height 7
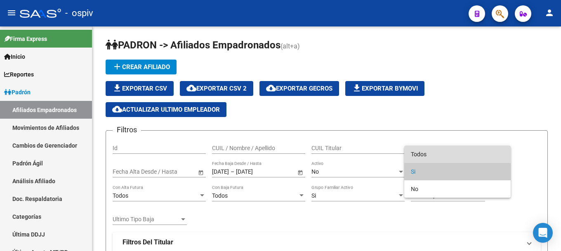
click at [428, 153] on span "Todos" at bounding box center [457, 153] width 93 height 17
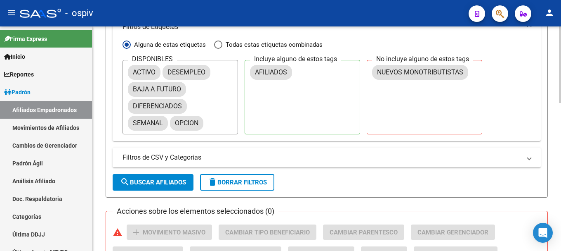
scroll to position [331, 0]
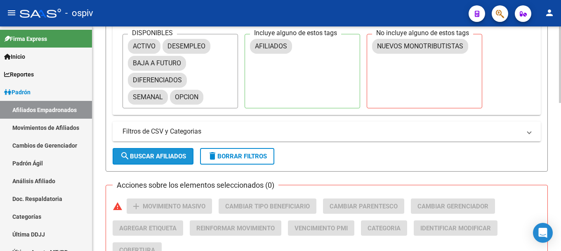
click at [170, 152] on span "search Buscar Afiliados" at bounding box center [153, 155] width 66 height 7
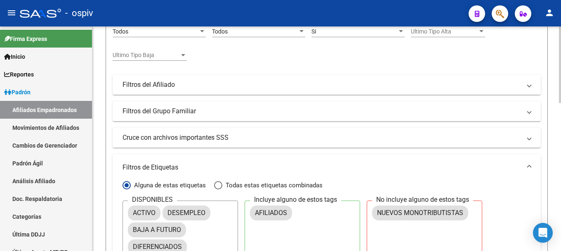
scroll to position [206, 0]
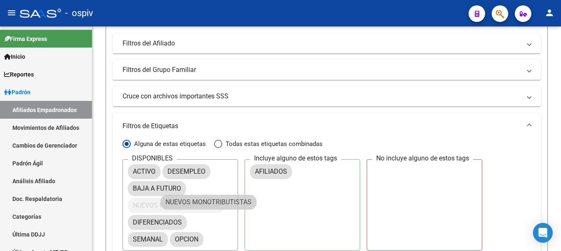
drag, startPoint x: 407, startPoint y: 171, endPoint x: 170, endPoint y: 201, distance: 239.3
click at [154, 201] on mat-chip "NUEVOS MONOTRIBUTISTAS" at bounding box center [176, 205] width 96 height 15
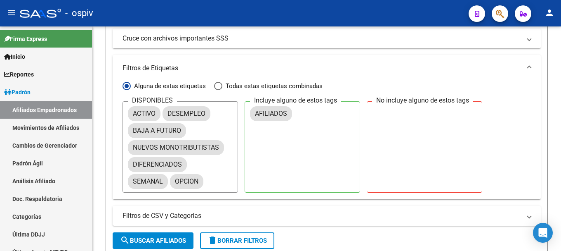
scroll to position [413, 0]
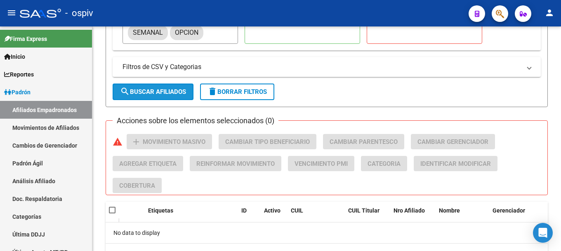
click at [179, 88] on span "search Buscar Afiliados" at bounding box center [153, 91] width 66 height 7
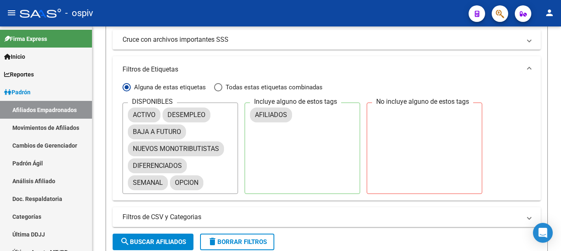
scroll to position [330, 0]
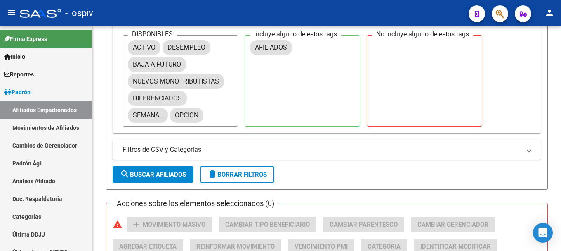
click at [172, 176] on span "search Buscar Afiliados" at bounding box center [153, 173] width 66 height 7
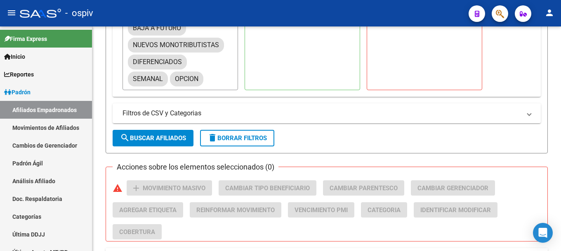
scroll to position [452, 0]
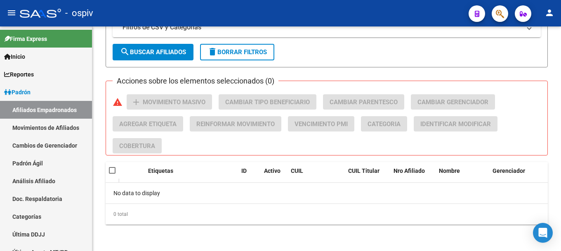
drag, startPoint x: 109, startPoint y: 170, endPoint x: 176, endPoint y: 170, distance: 66.9
click at [109, 170] on span at bounding box center [112, 170] width 7 height 7
click at [112, 173] on input "checkbox" at bounding box center [112, 173] width 0 height 0
checkbox input "true"
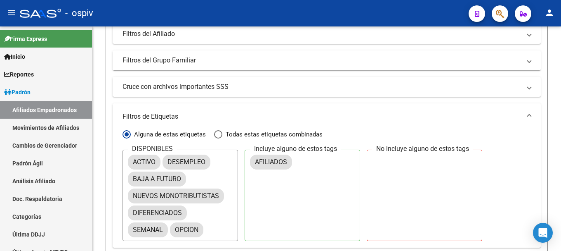
scroll to position [205, 0]
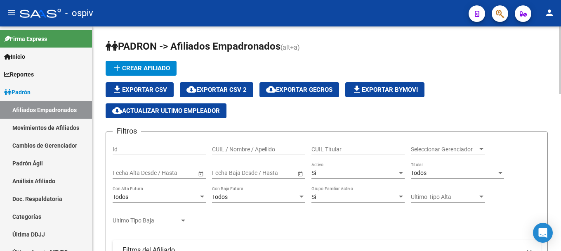
click at [338, 170] on div "Si" at bounding box center [355, 172] width 86 height 7
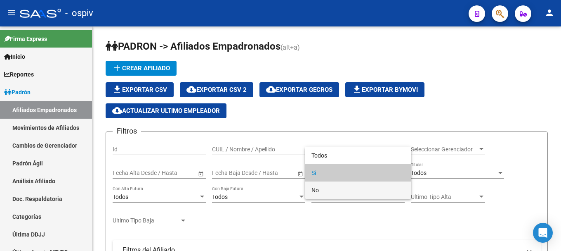
click at [312, 190] on span "No" at bounding box center [358, 189] width 93 height 17
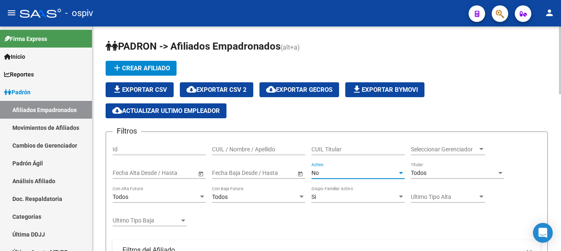
click at [234, 169] on div "Fecha inicio – Fecha fin Fecha Baja Desde / Hasta" at bounding box center [254, 170] width 84 height 17
click at [300, 171] on span "Open calendar" at bounding box center [301, 173] width 20 height 20
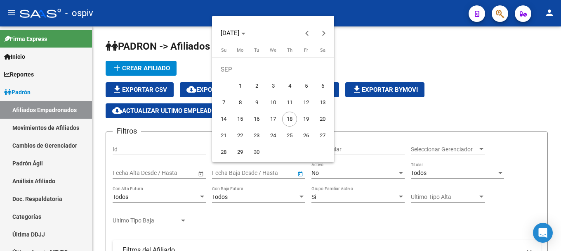
click at [274, 115] on span "17" at bounding box center [273, 118] width 15 height 15
type input "[DATE]"
click at [288, 117] on span "18" at bounding box center [289, 118] width 15 height 15
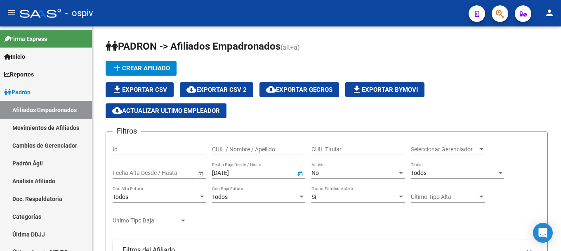
type input "[DATE]"
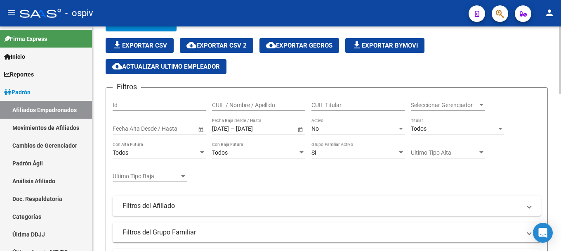
scroll to position [206, 0]
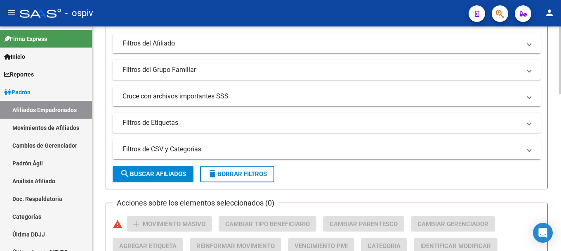
click at [155, 172] on span "search Buscar Afiliados" at bounding box center [153, 173] width 66 height 7
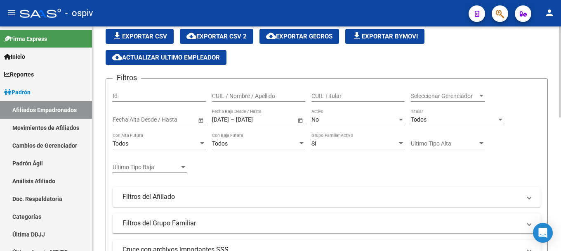
scroll to position [39, 0]
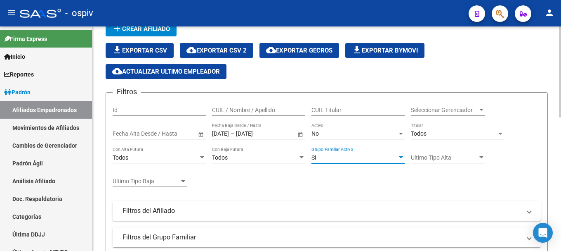
click at [333, 156] on div "Si" at bounding box center [355, 157] width 86 height 7
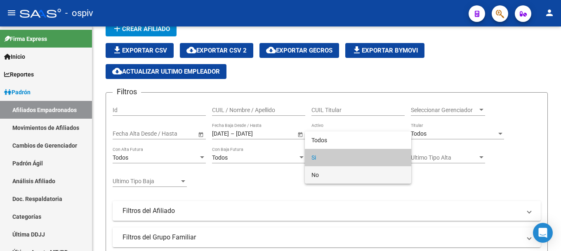
click at [318, 171] on span "No" at bounding box center [358, 174] width 93 height 17
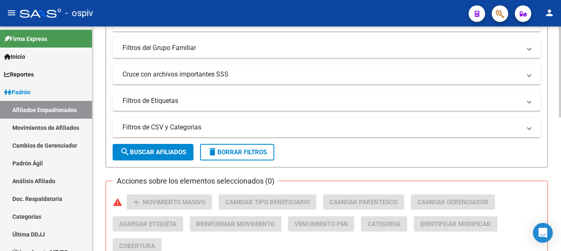
scroll to position [246, 0]
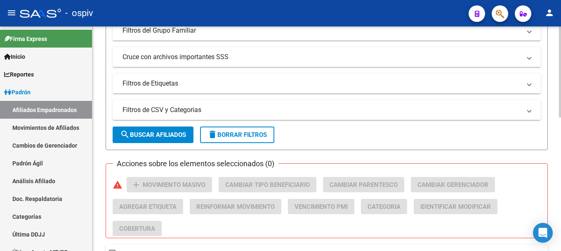
click at [165, 135] on span "search Buscar Afiliados" at bounding box center [153, 134] width 66 height 7
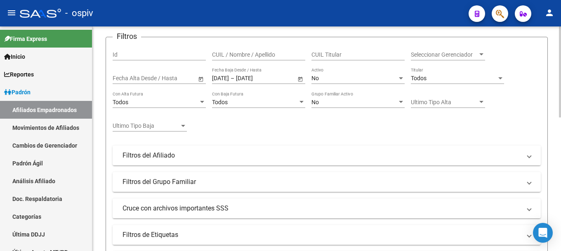
scroll to position [80, 0]
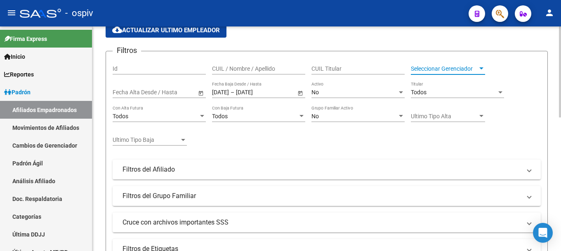
click at [443, 68] on span "Seleccionar Gerenciador" at bounding box center [444, 68] width 67 height 7
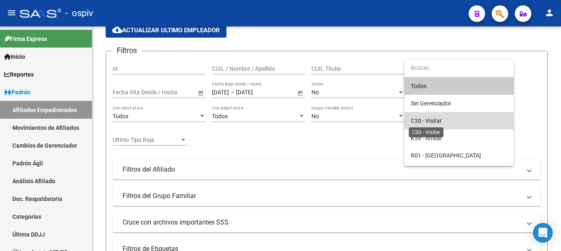
click at [430, 121] on span "C30 - Visitar" at bounding box center [426, 120] width 31 height 7
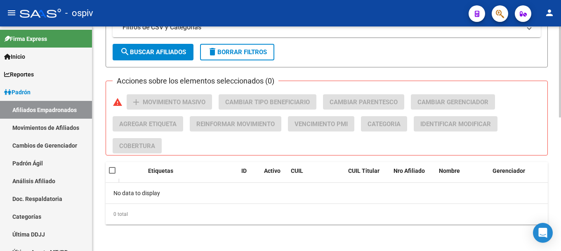
click at [164, 47] on button "search Buscar Afiliados" at bounding box center [153, 52] width 81 height 17
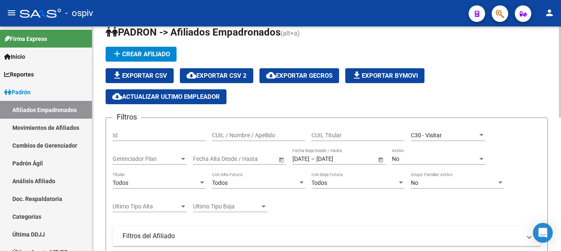
scroll to position [0, 0]
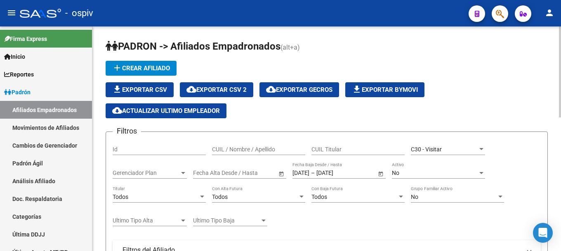
click at [440, 149] on span "C30 - Visitar" at bounding box center [426, 149] width 31 height 7
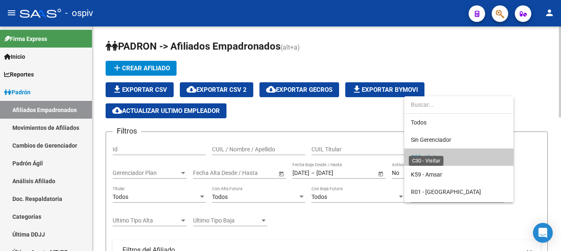
scroll to position [8, 0]
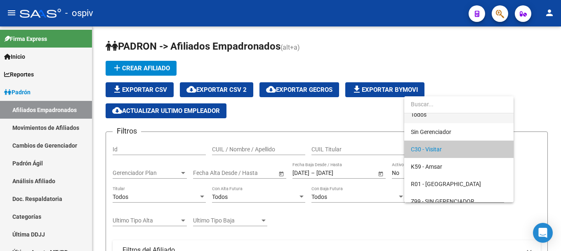
click at [437, 116] on span "Todos" at bounding box center [459, 114] width 96 height 17
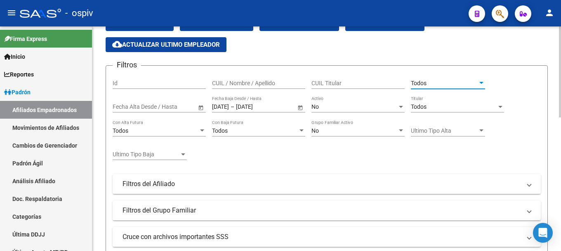
scroll to position [83, 0]
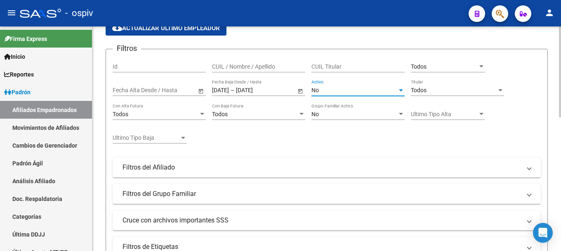
click at [314, 87] on span "No" at bounding box center [315, 90] width 7 height 7
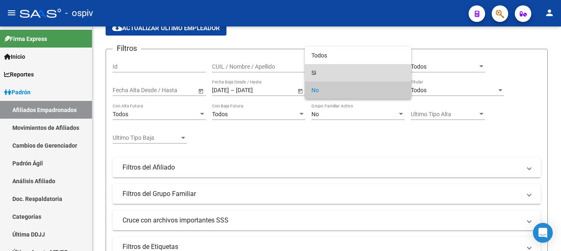
click at [323, 67] on span "Si" at bounding box center [358, 72] width 93 height 17
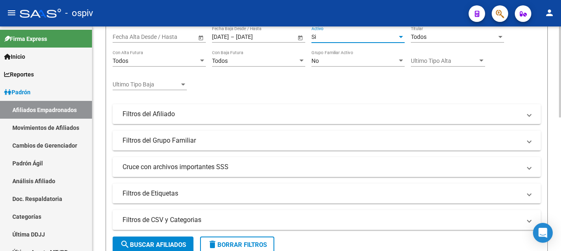
scroll to position [289, 0]
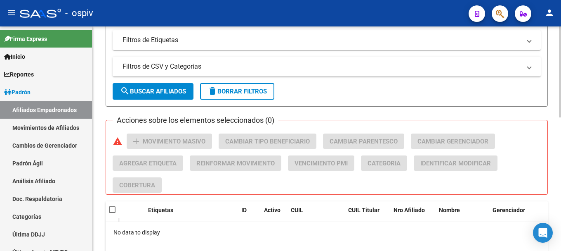
click at [163, 84] on button "search Buscar Afiliados" at bounding box center [153, 91] width 81 height 17
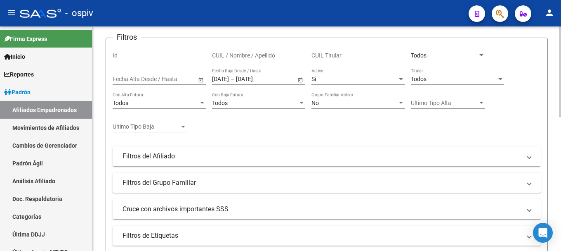
scroll to position [83, 0]
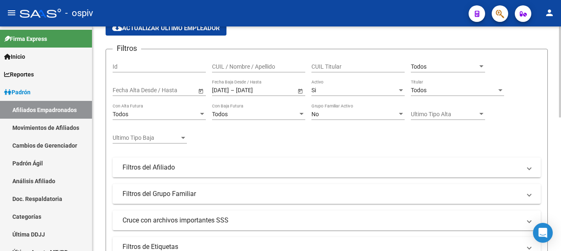
click at [315, 89] on span "Si" at bounding box center [314, 90] width 5 height 7
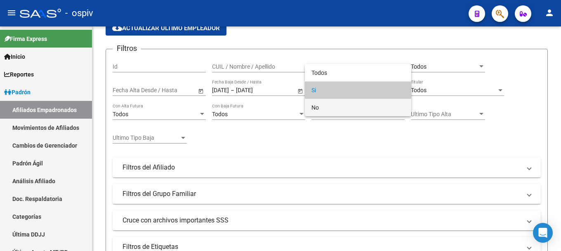
click at [317, 105] on span "No" at bounding box center [358, 107] width 93 height 17
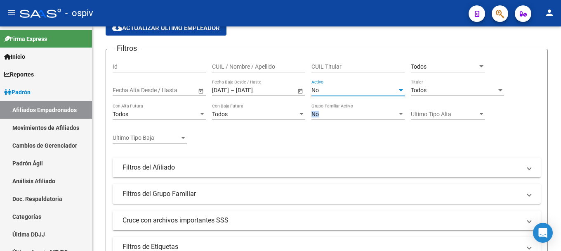
click at [317, 105] on div "No Grupo Familiar Activo" at bounding box center [358, 111] width 93 height 17
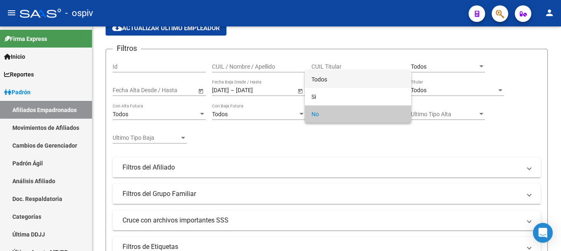
click at [324, 76] on span "Todos" at bounding box center [358, 79] width 93 height 17
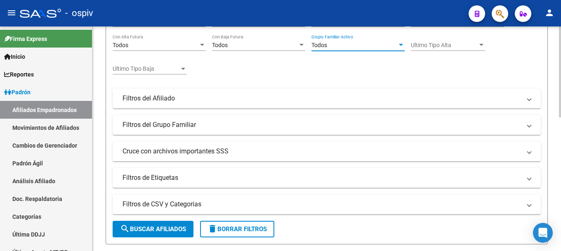
scroll to position [248, 0]
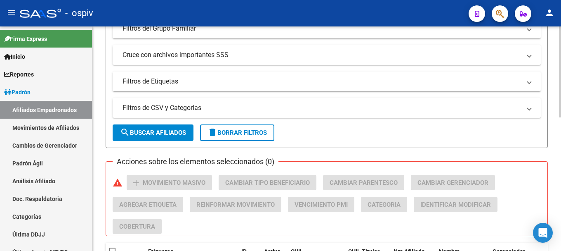
click at [162, 129] on span "search Buscar Afiliados" at bounding box center [153, 132] width 66 height 7
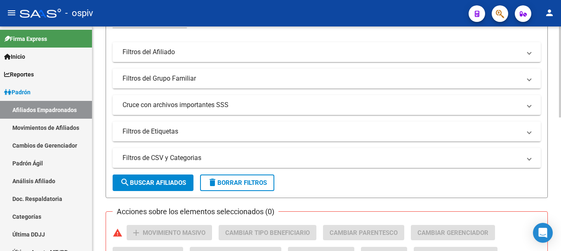
scroll to position [80, 0]
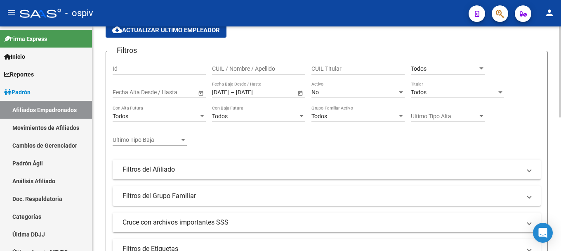
click at [347, 96] on div "No Activo" at bounding box center [358, 89] width 93 height 17
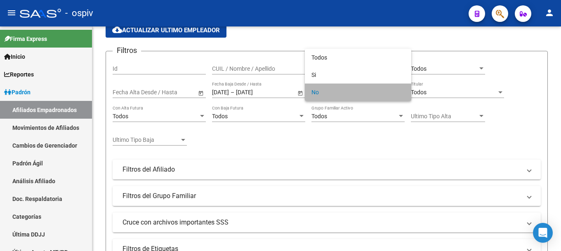
click at [314, 88] on span "No" at bounding box center [358, 91] width 93 height 17
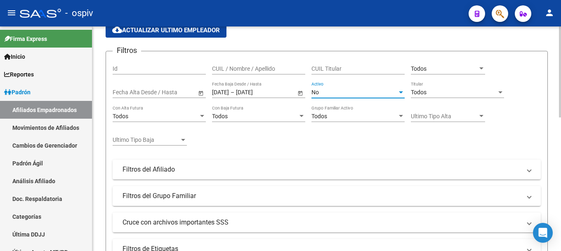
click at [422, 92] on span "Todos" at bounding box center [419, 92] width 16 height 7
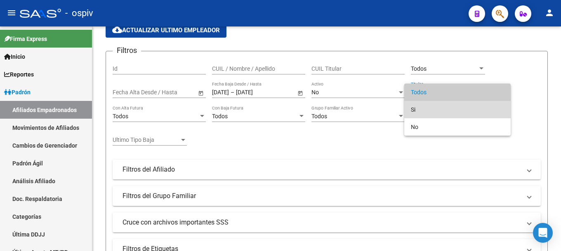
click at [413, 111] on span "Si" at bounding box center [457, 109] width 93 height 17
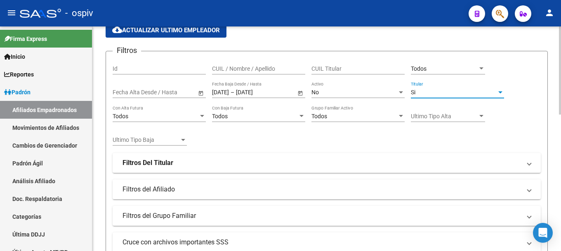
click at [416, 92] on div "Si" at bounding box center [454, 92] width 86 height 7
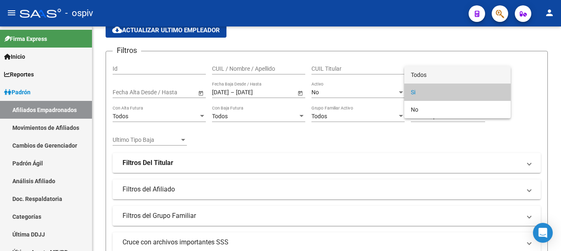
click at [417, 73] on span "Todos" at bounding box center [457, 74] width 93 height 17
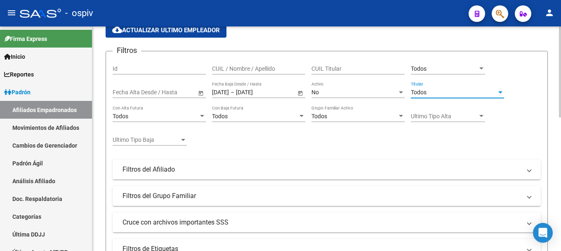
click at [208, 165] on mat-panel-title "Filtros del Afiliado" at bounding box center [322, 169] width 399 height 9
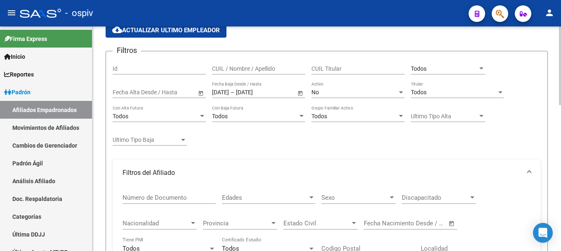
scroll to position [122, 0]
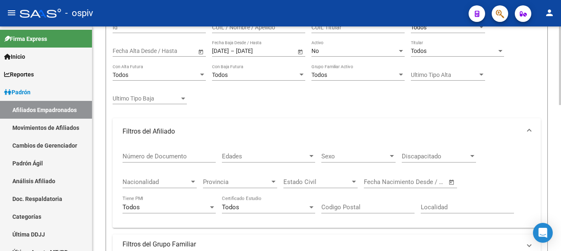
click at [200, 133] on mat-panel-title "Filtros del Afiliado" at bounding box center [322, 131] width 399 height 9
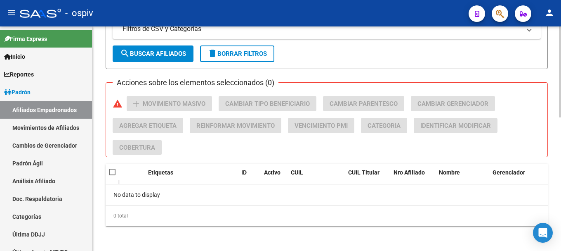
scroll to position [328, 0]
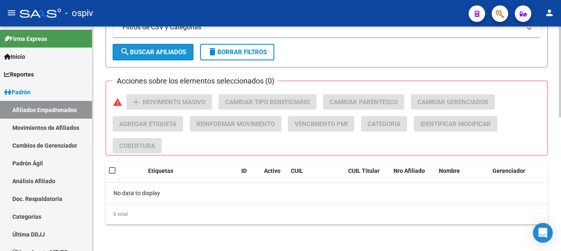
click at [168, 55] on span "search Buscar Afiliados" at bounding box center [153, 51] width 66 height 7
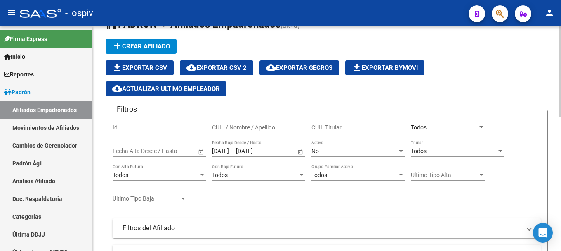
scroll to position [0, 0]
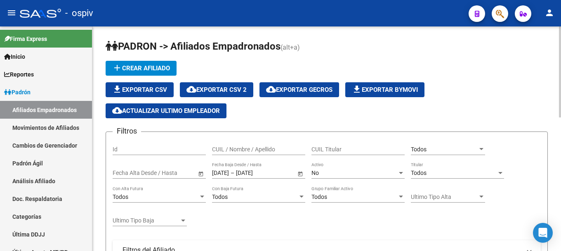
click at [249, 171] on div "17/09/2025 17/09/2025 – 18/09/2025 Fecha fin" at bounding box center [254, 172] width 84 height 7
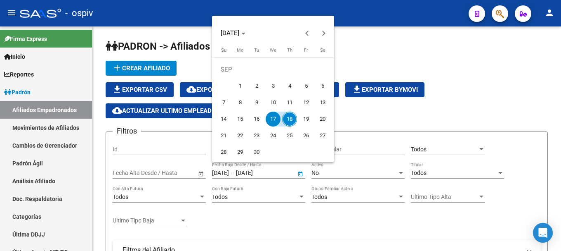
click at [291, 116] on span "18" at bounding box center [289, 118] width 15 height 15
type input "[DATE]"
click at [470, 105] on div at bounding box center [280, 125] width 561 height 251
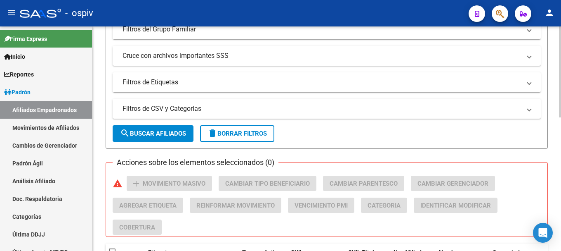
scroll to position [248, 0]
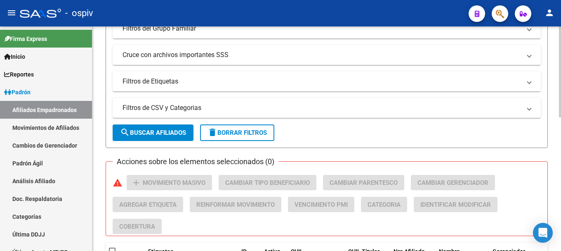
click at [160, 130] on span "search Buscar Afiliados" at bounding box center [153, 132] width 66 height 7
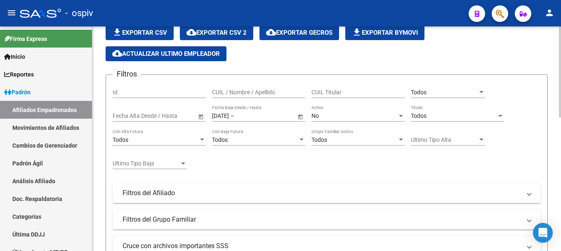
scroll to position [39, 0]
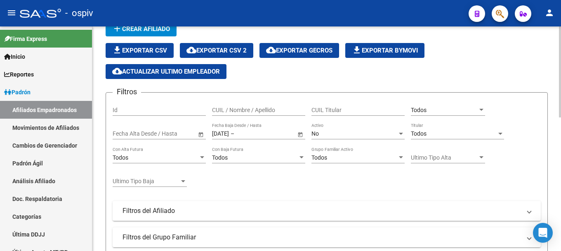
click at [266, 136] on input "text" at bounding box center [256, 133] width 40 height 7
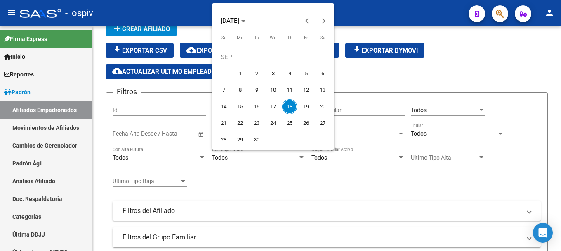
click at [274, 104] on span "17" at bounding box center [273, 106] width 15 height 15
type input "[DATE]"
click at [285, 109] on span "18" at bounding box center [289, 106] width 15 height 15
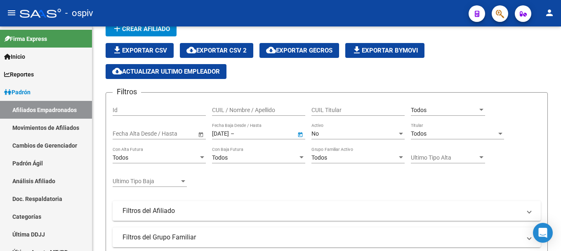
type input "[DATE]"
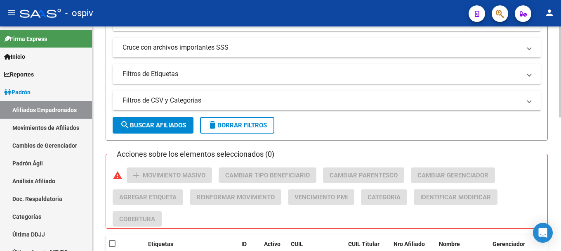
scroll to position [287, 0]
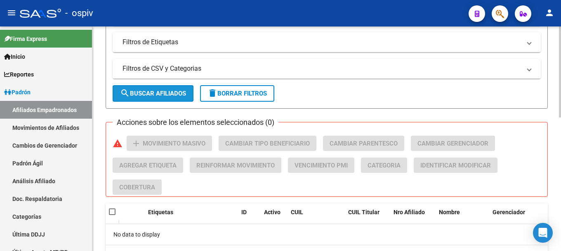
click at [161, 87] on button "search Buscar Afiliados" at bounding box center [153, 93] width 81 height 17
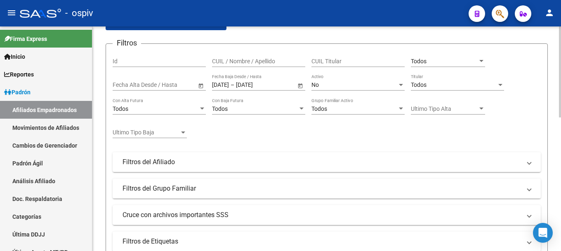
scroll to position [80, 0]
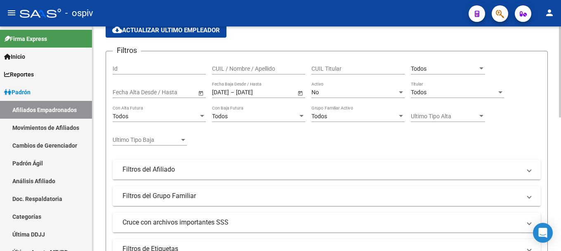
click at [344, 94] on div "No" at bounding box center [355, 92] width 86 height 7
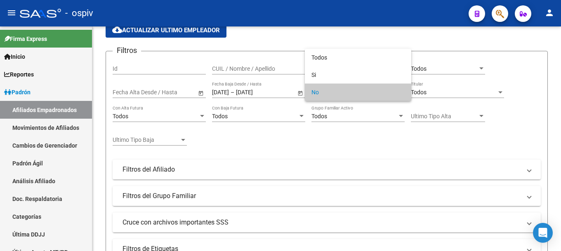
click at [338, 90] on span "No" at bounding box center [358, 91] width 93 height 17
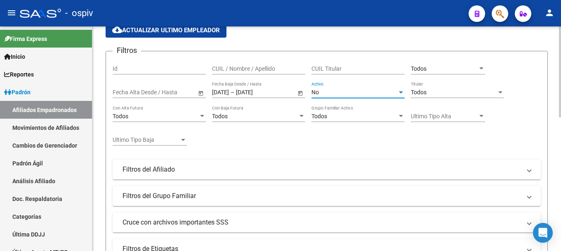
click at [433, 94] on div "Todos" at bounding box center [454, 92] width 86 height 7
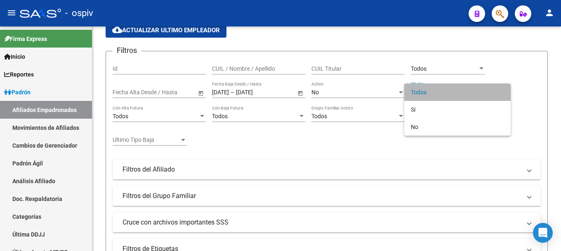
click at [423, 95] on span "Todos" at bounding box center [457, 91] width 93 height 17
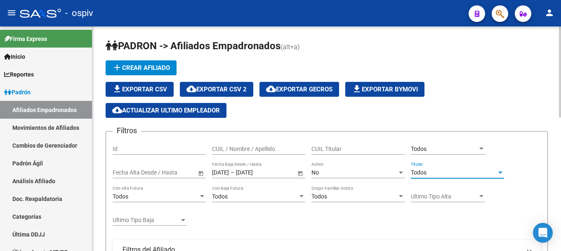
scroll to position [0, 0]
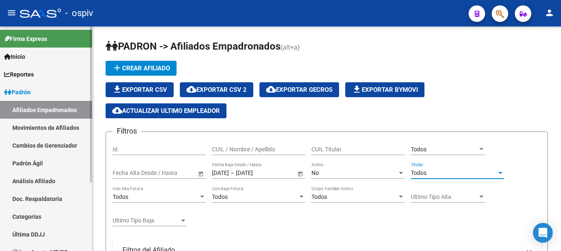
click at [46, 109] on link "Afiliados Empadronados" at bounding box center [46, 110] width 92 height 18
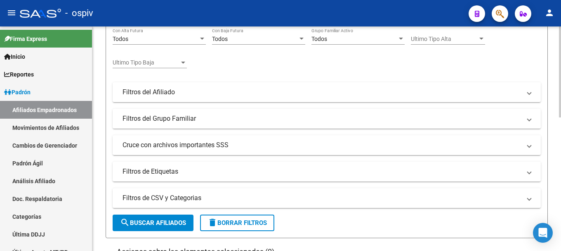
scroll to position [165, 0]
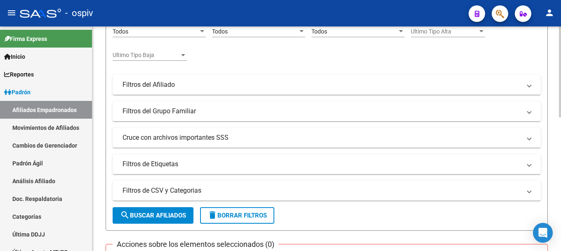
click at [208, 166] on mat-panel-title "Filtros de Etiquetas" at bounding box center [322, 163] width 399 height 9
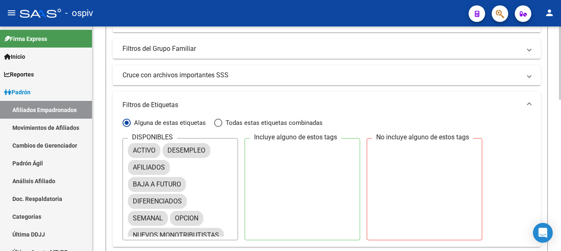
scroll to position [248, 0]
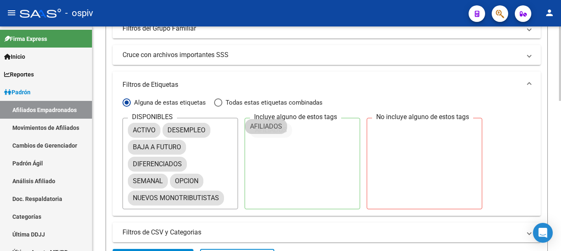
drag, startPoint x: 166, startPoint y: 147, endPoint x: 279, endPoint y: 126, distance: 115.0
click at [499, 138] on div "DISPONIBLES ACTIVO DESEMPLEO BAJA A FUTURO DIFERENCIADOS SEMANAL OPCION NUEVOS …" at bounding box center [327, 163] width 409 height 91
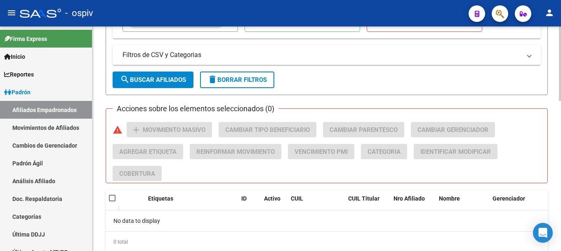
scroll to position [411, 0]
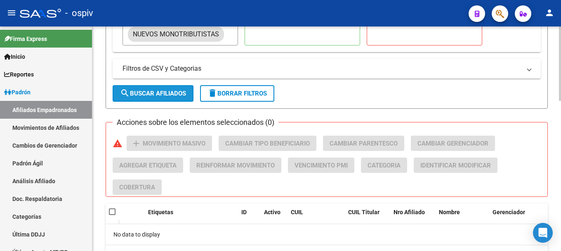
click at [156, 93] on span "search Buscar Afiliados" at bounding box center [153, 93] width 66 height 7
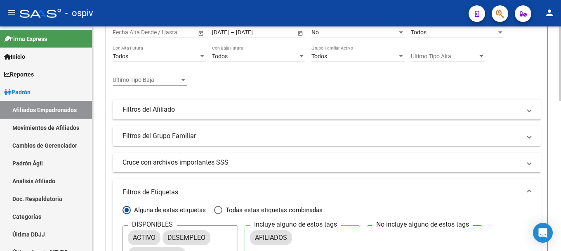
scroll to position [122, 0]
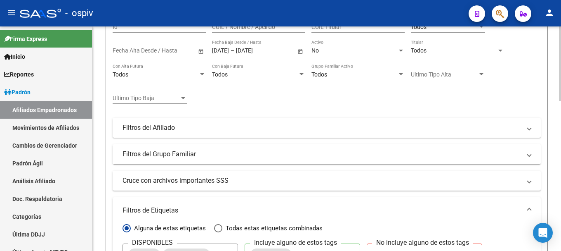
click at [180, 158] on mat-panel-title "Filtros del Grupo Familiar" at bounding box center [322, 153] width 399 height 9
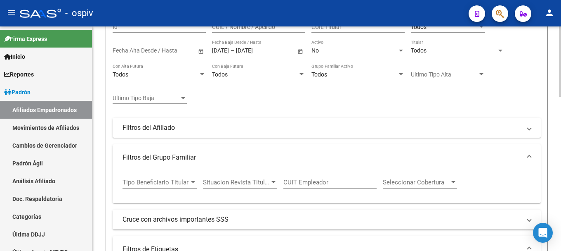
click at [190, 182] on div at bounding box center [192, 182] width 7 height 7
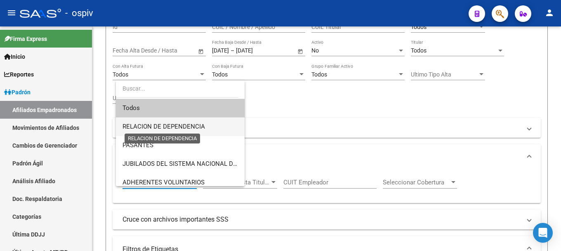
click at [180, 127] on span "RELACION DE DEPENDENCIA" at bounding box center [164, 126] width 83 height 7
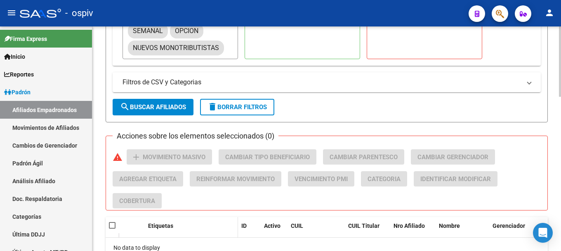
scroll to position [491, 0]
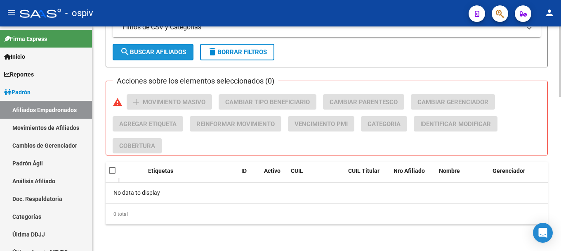
click at [168, 54] on span "search Buscar Afiliados" at bounding box center [153, 51] width 66 height 7
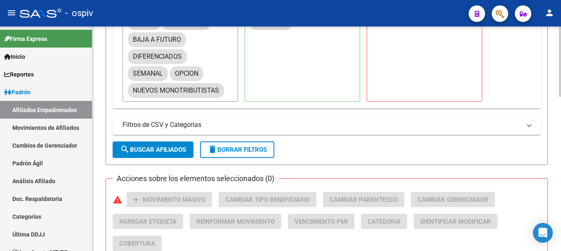
scroll to position [285, 0]
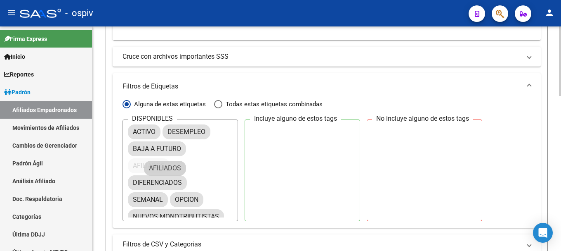
drag, startPoint x: 269, startPoint y: 135, endPoint x: 163, endPoint y: 174, distance: 113.3
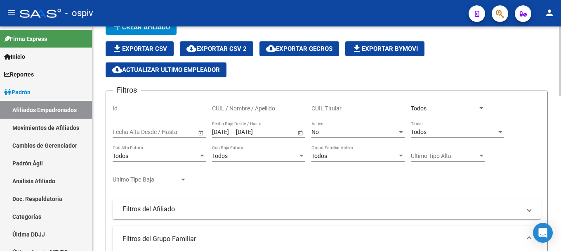
scroll to position [37, 0]
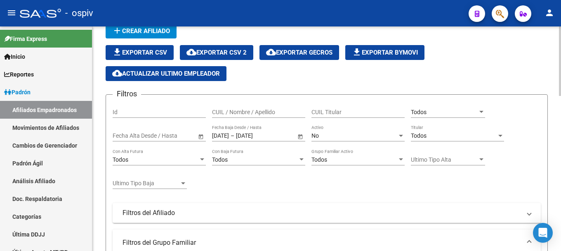
click at [304, 161] on div at bounding box center [301, 159] width 7 height 7
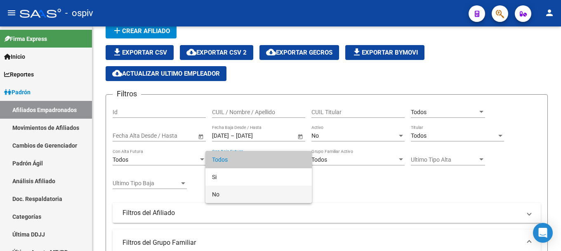
click at [216, 192] on span "No" at bounding box center [258, 193] width 93 height 17
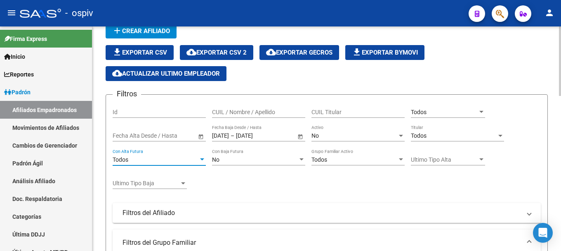
click at [205, 158] on div at bounding box center [202, 159] width 7 height 7
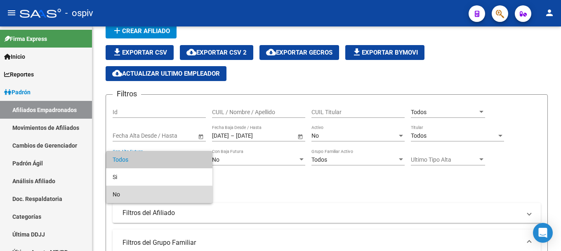
click at [141, 194] on span "No" at bounding box center [159, 193] width 93 height 17
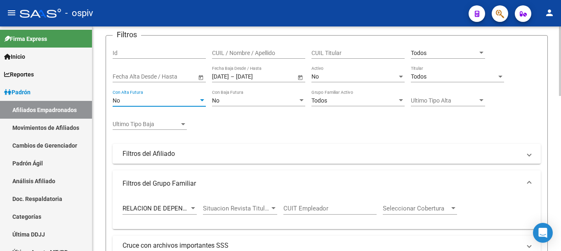
scroll to position [120, 0]
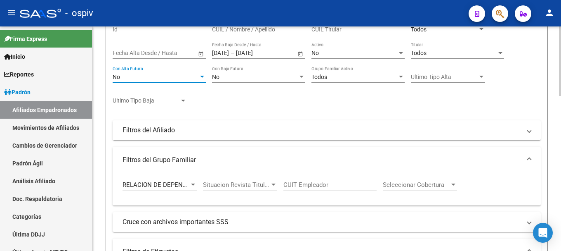
click at [157, 101] on span "Ultimo Tipo Baja" at bounding box center [146, 100] width 67 height 7
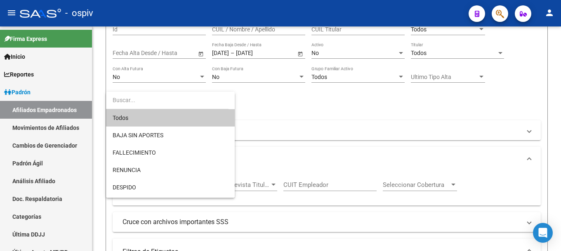
click at [291, 106] on div at bounding box center [280, 125] width 561 height 251
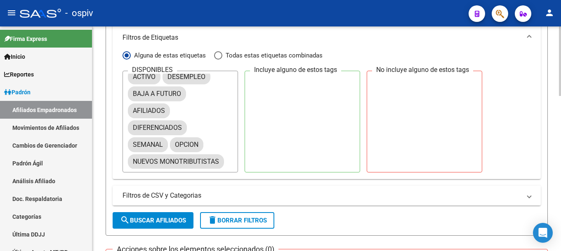
scroll to position [491, 0]
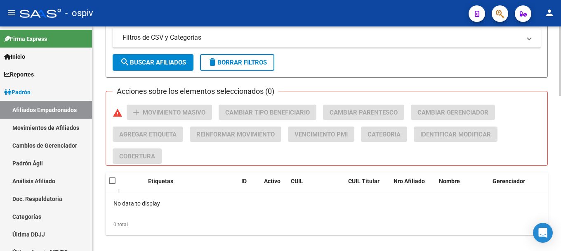
click at [160, 65] on span "search Buscar Afiliados" at bounding box center [153, 62] width 66 height 7
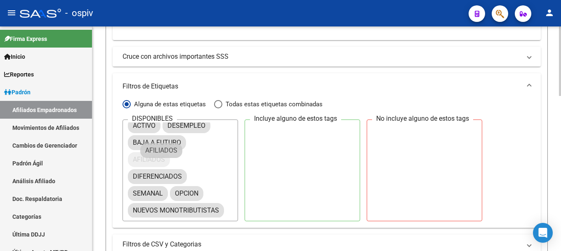
scroll to position [0, 0]
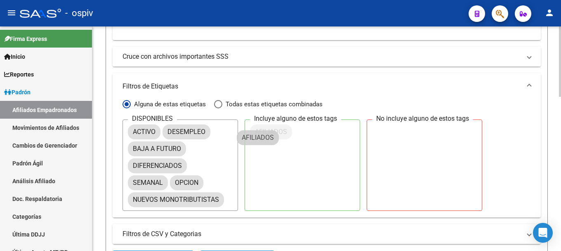
drag, startPoint x: 162, startPoint y: 149, endPoint x: 290, endPoint y: 128, distance: 129.7
click at [290, 128] on mat-chip "AFILIADOS" at bounding box center [271, 131] width 42 height 15
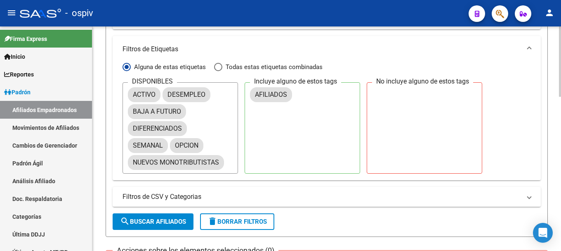
scroll to position [491, 0]
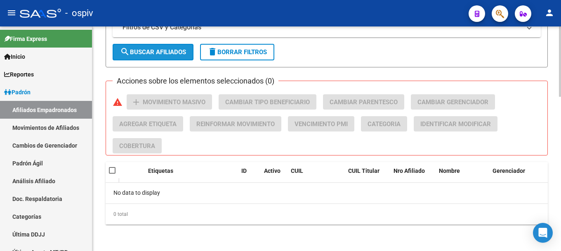
click at [164, 49] on span "search Buscar Afiliados" at bounding box center [153, 51] width 66 height 7
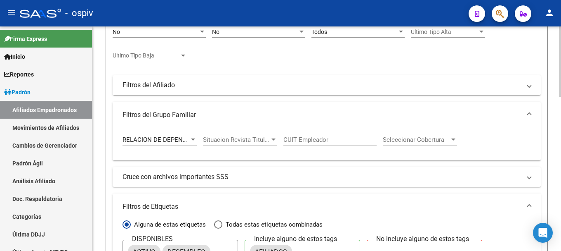
scroll to position [161, 0]
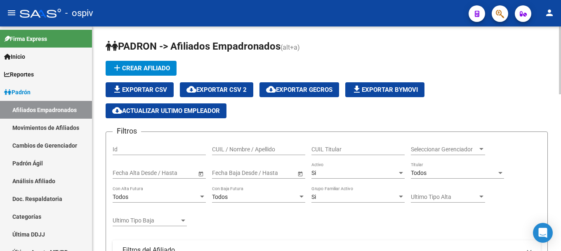
click at [346, 176] on div "Si Activo" at bounding box center [358, 170] width 93 height 17
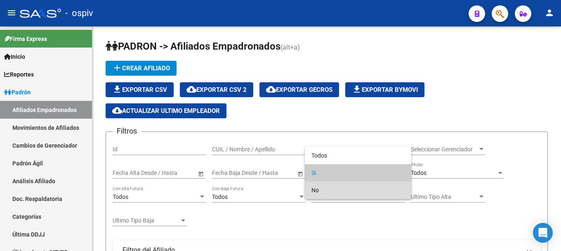
click at [328, 186] on span "No" at bounding box center [358, 189] width 93 height 17
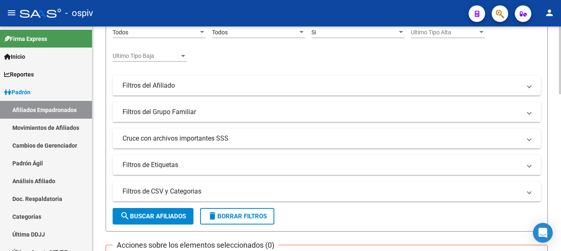
scroll to position [165, 0]
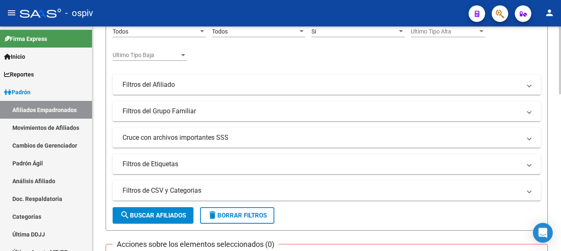
click at [170, 210] on button "search Buscar Afiliados" at bounding box center [153, 215] width 81 height 17
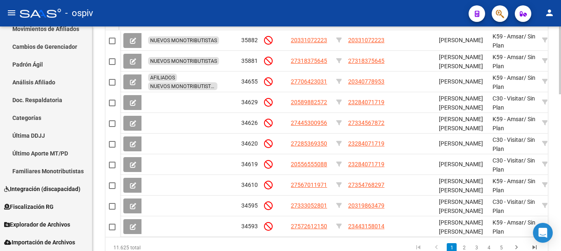
scroll to position [520, 0]
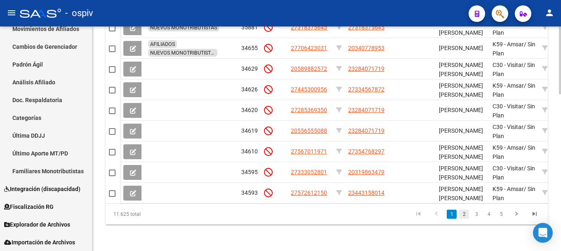
click at [465, 215] on link "2" at bounding box center [464, 213] width 10 height 9
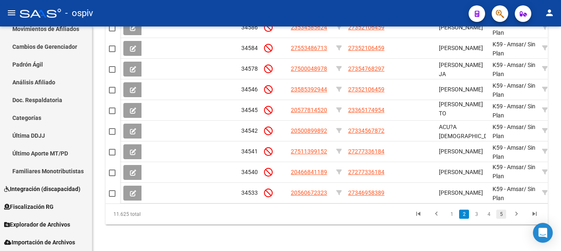
click at [504, 213] on link "5" at bounding box center [501, 213] width 10 height 9
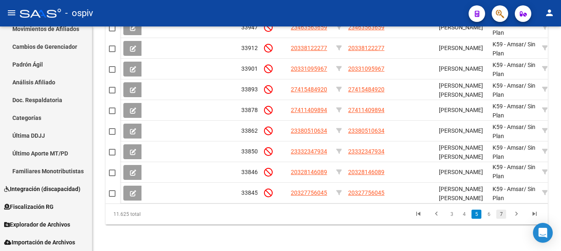
click at [504, 213] on link "7" at bounding box center [501, 213] width 10 height 9
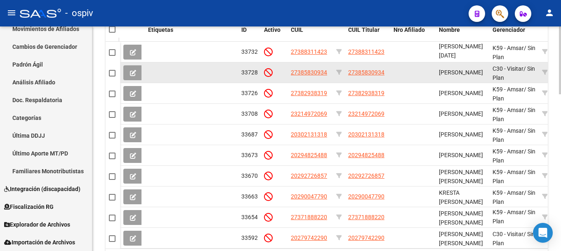
scroll to position [396, 0]
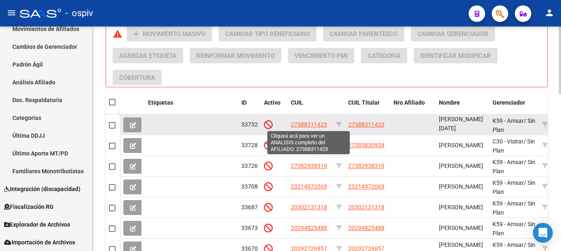
click at [321, 125] on span "27388311423" at bounding box center [309, 124] width 36 height 7
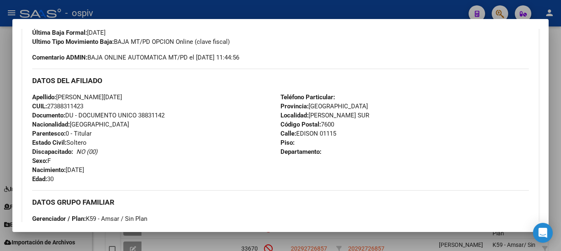
scroll to position [124, 0]
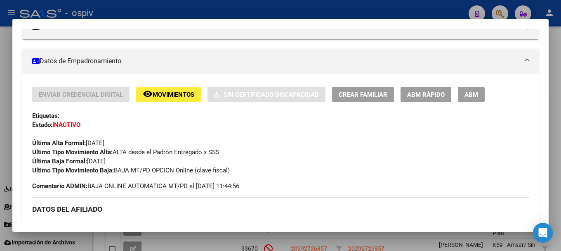
click at [1, 118] on div at bounding box center [280, 125] width 561 height 251
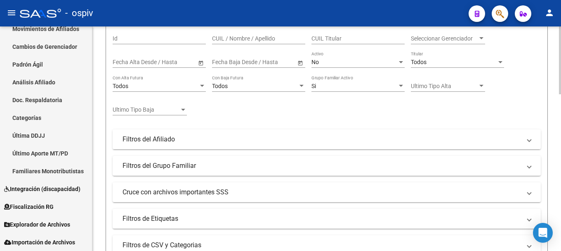
scroll to position [66, 0]
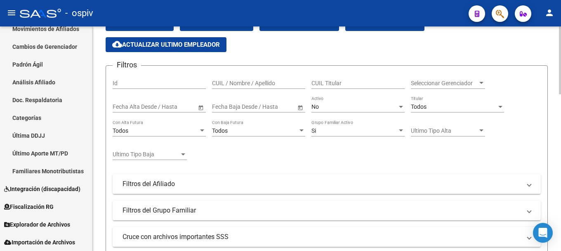
click at [235, 129] on div "Todos" at bounding box center [255, 130] width 86 height 7
click at [322, 134] on div "Si Grupo Familiar Activo" at bounding box center [358, 128] width 93 height 17
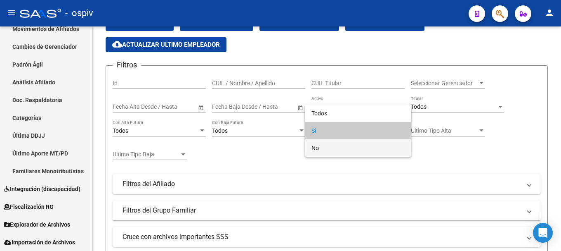
click at [320, 149] on span "No" at bounding box center [358, 147] width 93 height 17
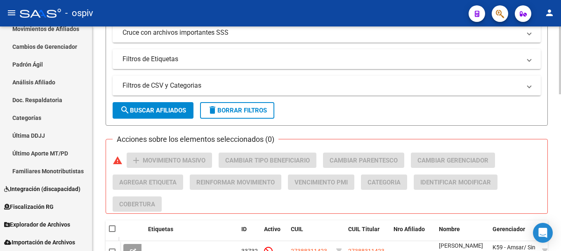
scroll to position [272, 0]
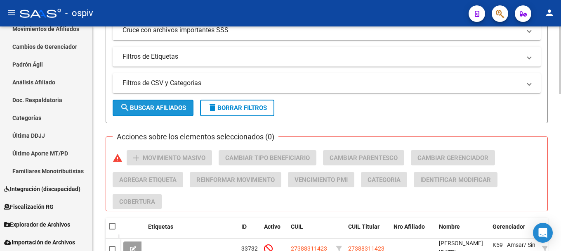
click at [175, 107] on span "search Buscar Afiliados" at bounding box center [153, 107] width 66 height 7
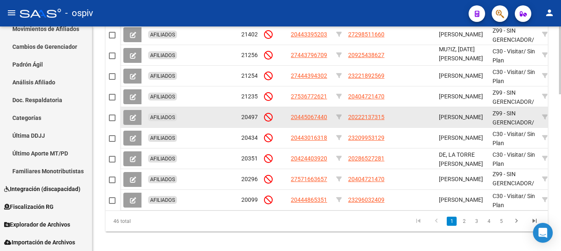
scroll to position [520, 0]
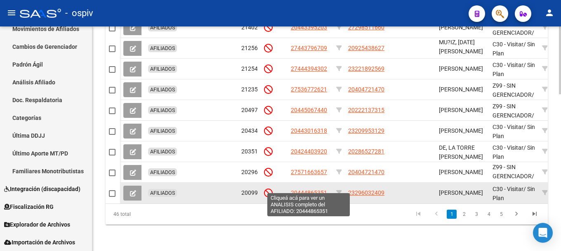
click at [312, 189] on span "20444865351" at bounding box center [309, 192] width 36 height 7
type textarea "20444865351"
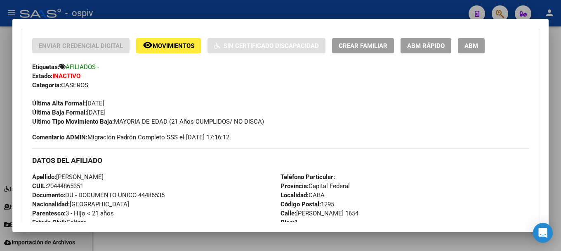
scroll to position [165, 0]
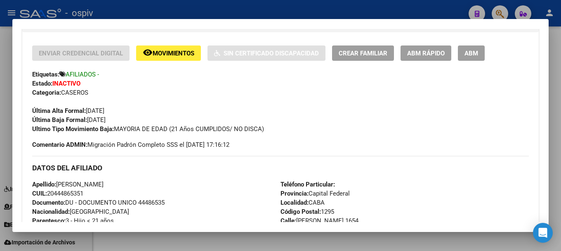
click at [1, 132] on div at bounding box center [280, 125] width 561 height 251
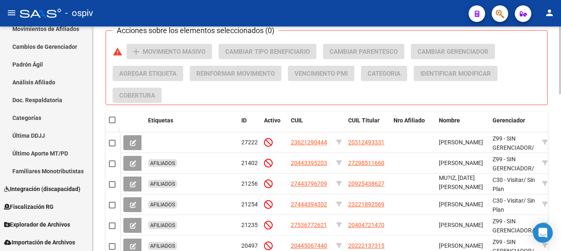
scroll to position [355, 0]
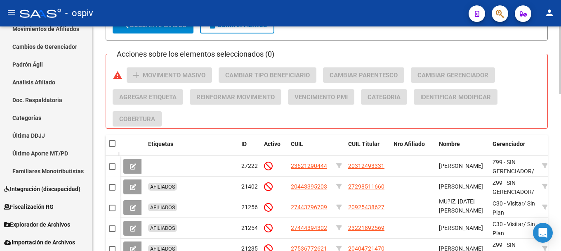
drag, startPoint x: 110, startPoint y: 148, endPoint x: 111, endPoint y: 142, distance: 6.2
click at [110, 147] on datatable-header-cell at bounding box center [113, 143] width 14 height 17
click at [111, 142] on span at bounding box center [112, 143] width 7 height 7
click at [112, 147] on input "checkbox" at bounding box center [112, 147] width 0 height 0
checkbox input "true"
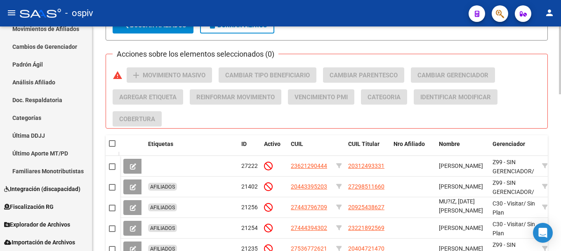
checkbox input "true"
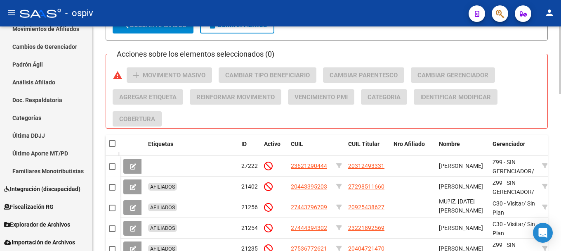
checkbox input "true"
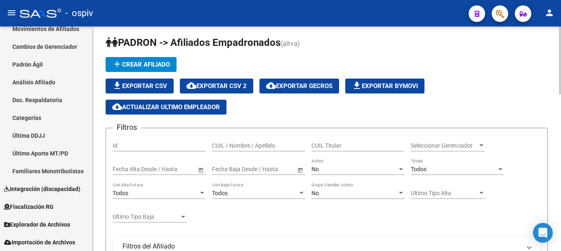
scroll to position [0, 0]
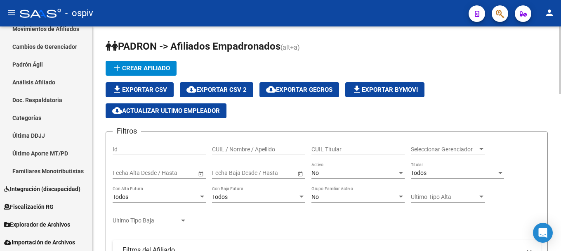
click at [240, 91] on span "cloud_download Exportar CSV 2" at bounding box center [217, 89] width 60 height 7
click at [229, 90] on span "cloud_download Exportar CSV 2" at bounding box center [217, 89] width 60 height 7
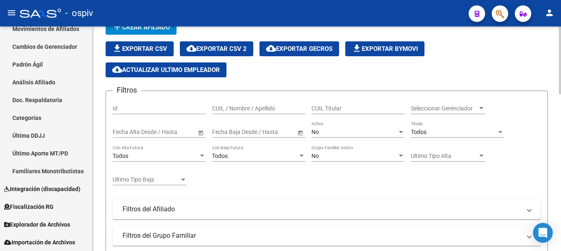
scroll to position [83, 0]
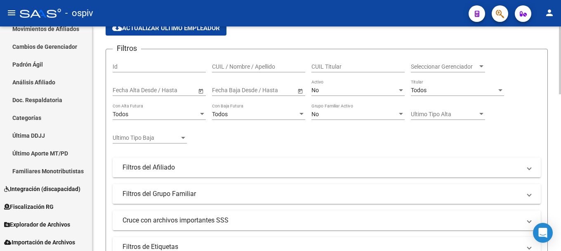
click at [236, 90] on input "text" at bounding box center [227, 90] width 30 height 7
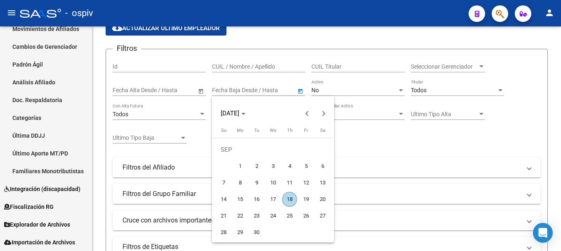
click at [287, 199] on span "18" at bounding box center [289, 199] width 15 height 15
type input "[DATE]"
click at [456, 158] on div at bounding box center [280, 125] width 561 height 251
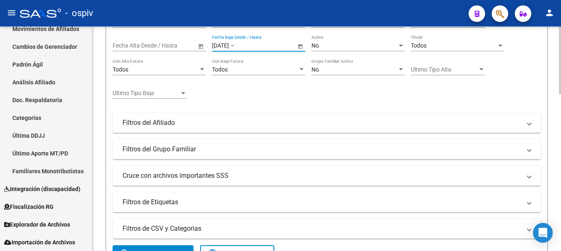
scroll to position [248, 0]
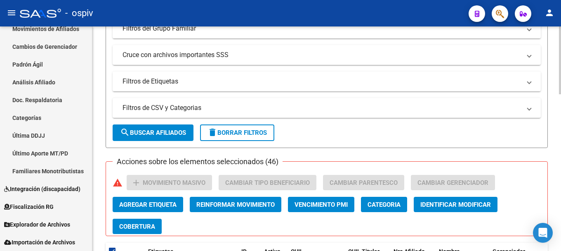
click at [156, 135] on span "search Buscar Afiliados" at bounding box center [153, 132] width 66 height 7
checkbox input "false"
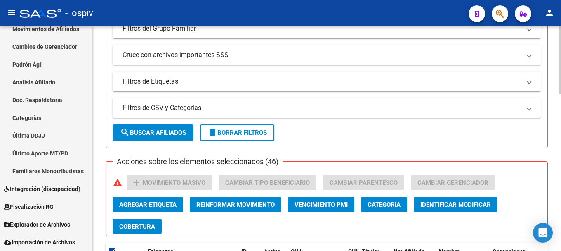
checkbox input "false"
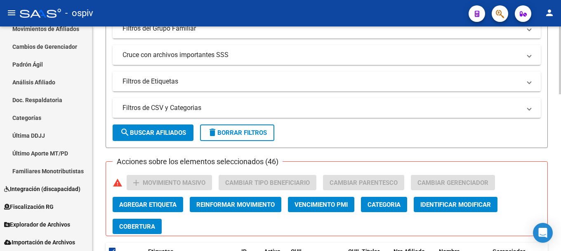
checkbox input "false"
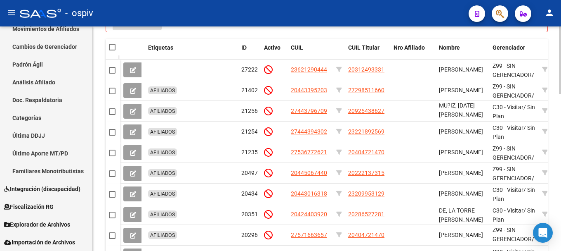
scroll to position [520, 0]
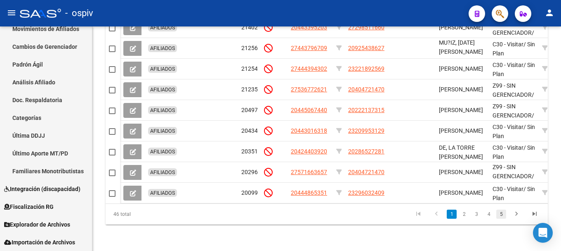
click at [504, 214] on link "5" at bounding box center [501, 213] width 10 height 9
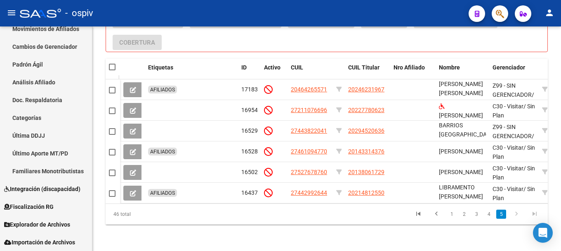
scroll to position [437, 0]
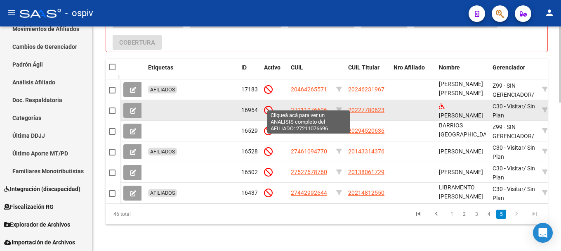
click at [297, 106] on span "27211076696" at bounding box center [309, 109] width 36 height 7
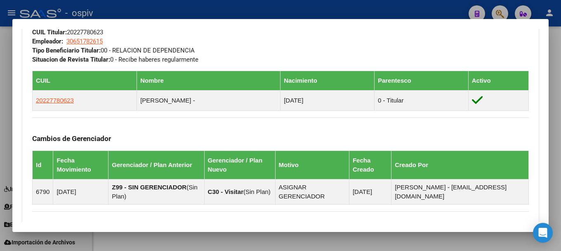
scroll to position [475, 0]
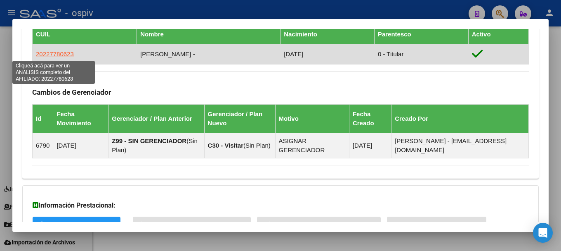
click at [66, 56] on span "20227780623" at bounding box center [55, 53] width 38 height 7
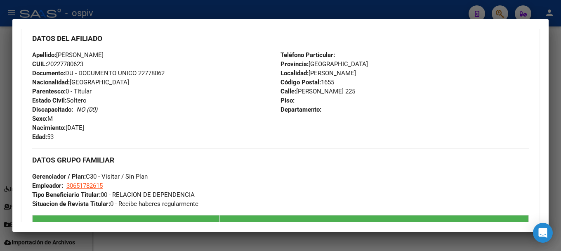
scroll to position [330, 0]
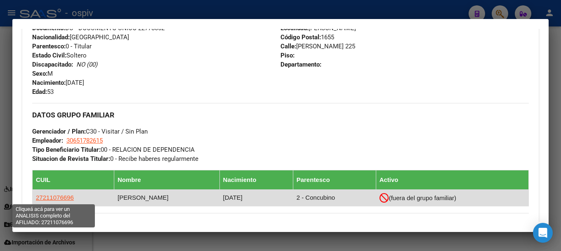
click at [66, 198] on span "27211076696" at bounding box center [55, 197] width 38 height 7
type textarea "27211076696"
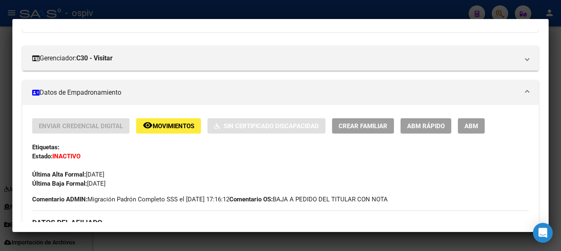
scroll to position [124, 0]
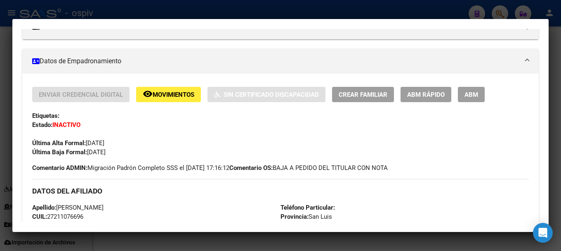
click at [0, 143] on div at bounding box center [280, 125] width 561 height 251
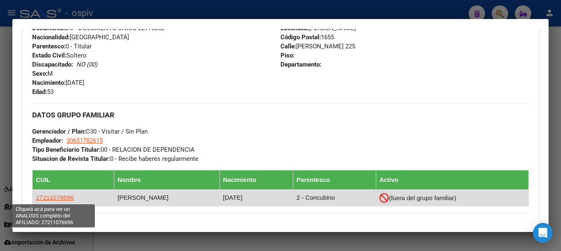
click at [52, 196] on span "27211076696" at bounding box center [55, 197] width 38 height 7
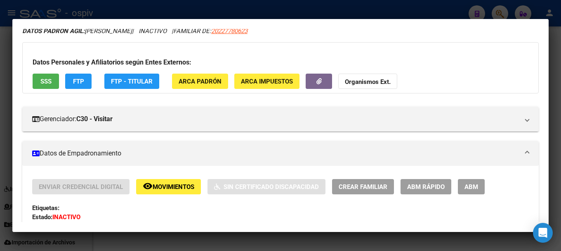
scroll to position [83, 0]
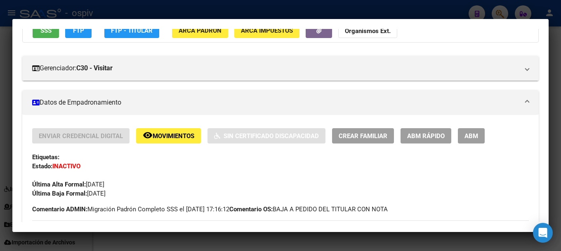
click at [0, 141] on div at bounding box center [280, 125] width 561 height 251
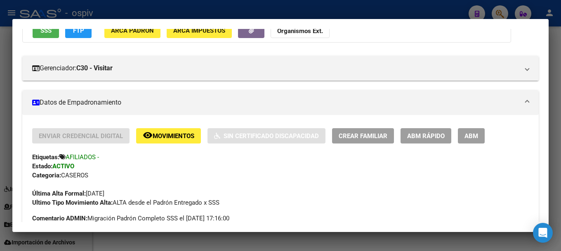
scroll to position [0, 0]
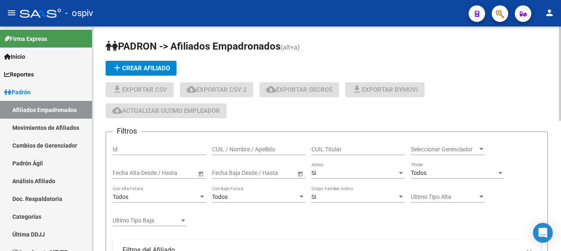
click at [322, 170] on div "Si" at bounding box center [355, 172] width 86 height 7
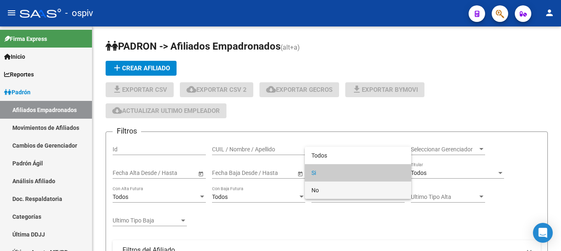
click at [319, 191] on span "No" at bounding box center [358, 189] width 93 height 17
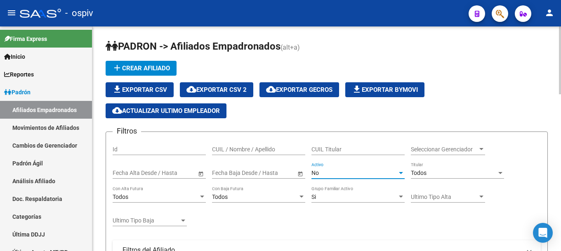
click at [241, 173] on input "text" at bounding box center [227, 172] width 30 height 7
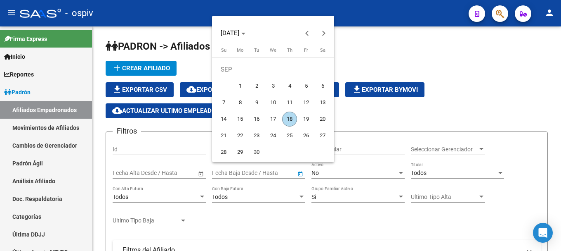
drag, startPoint x: 267, startPoint y: 118, endPoint x: 280, endPoint y: 118, distance: 12.8
click at [268, 118] on span "17" at bounding box center [273, 118] width 15 height 15
type input "[DATE]"
click at [291, 118] on span "18" at bounding box center [289, 118] width 15 height 15
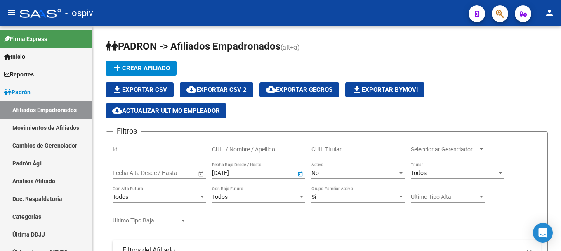
type input "[DATE]"
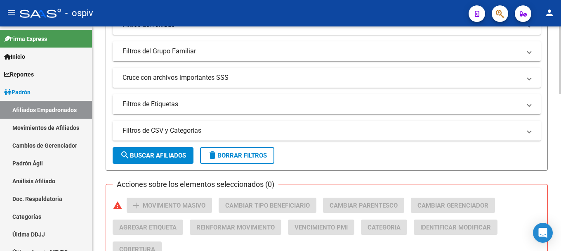
scroll to position [206, 0]
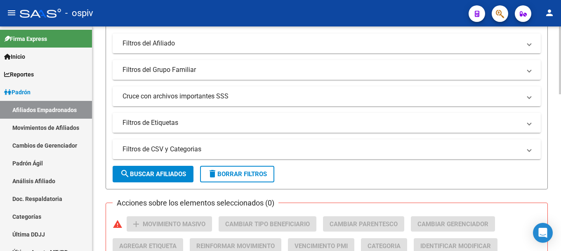
click at [158, 124] on mat-panel-title "Filtros de Etiquetas" at bounding box center [322, 122] width 399 height 9
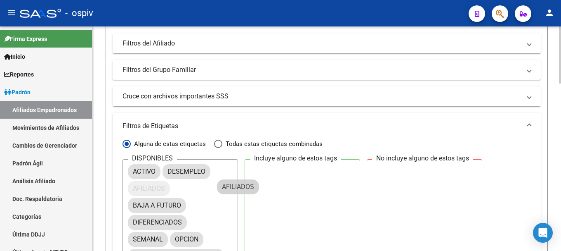
drag, startPoint x: 248, startPoint y: 187, endPoint x: 265, endPoint y: 169, distance: 24.6
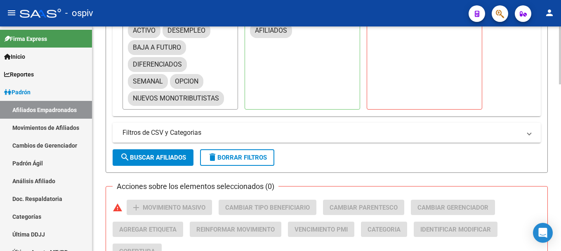
scroll to position [371, 0]
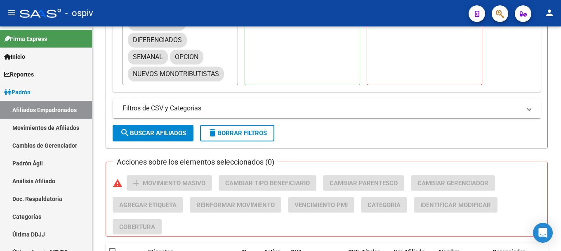
click at [163, 132] on span "search Buscar Afiliados" at bounding box center [153, 132] width 66 height 7
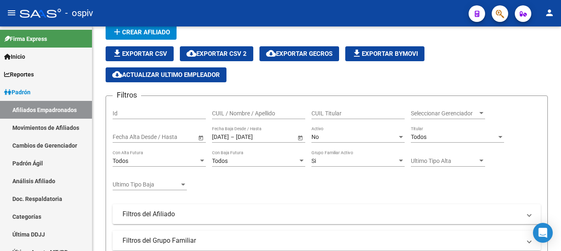
scroll to position [0, 0]
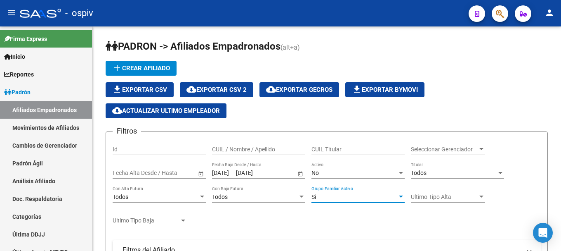
click at [400, 198] on div at bounding box center [400, 196] width 7 height 7
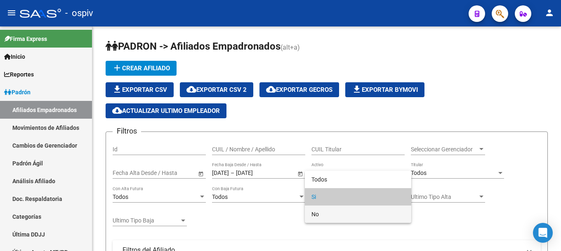
click at [315, 212] on span "No" at bounding box center [358, 213] width 93 height 17
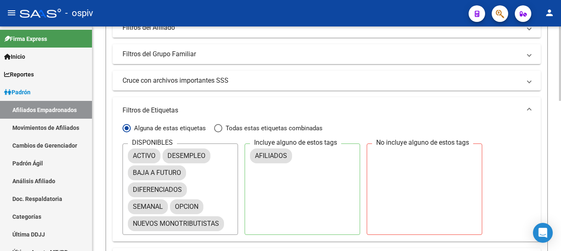
scroll to position [289, 0]
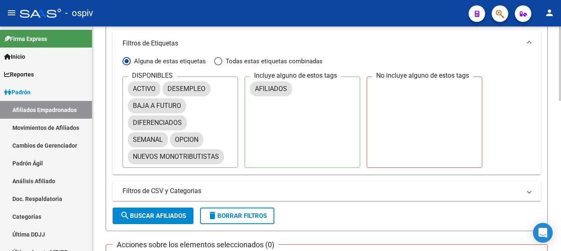
click at [169, 215] on span "search Buscar Afiliados" at bounding box center [153, 215] width 66 height 7
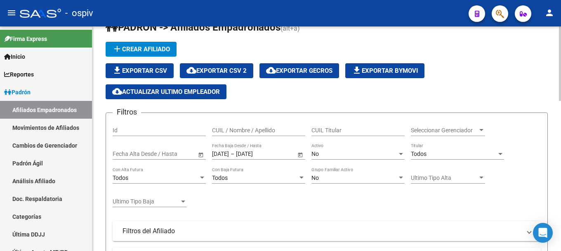
scroll to position [0, 0]
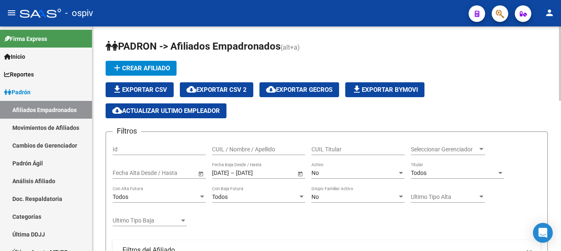
click at [483, 148] on div at bounding box center [481, 149] width 7 height 7
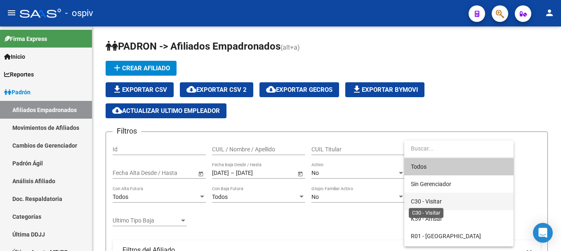
click at [432, 201] on span "C30 - Visitar" at bounding box center [426, 201] width 31 height 7
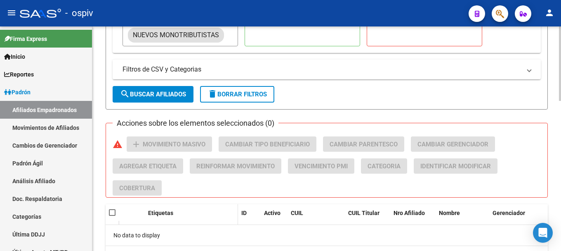
scroll to position [452, 0]
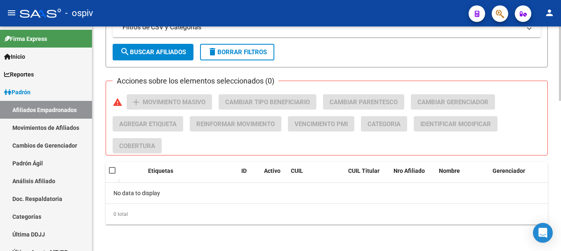
click at [164, 52] on span "search Buscar Afiliados" at bounding box center [153, 51] width 66 height 7
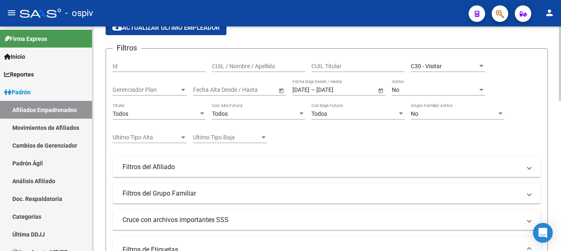
scroll to position [81, 0]
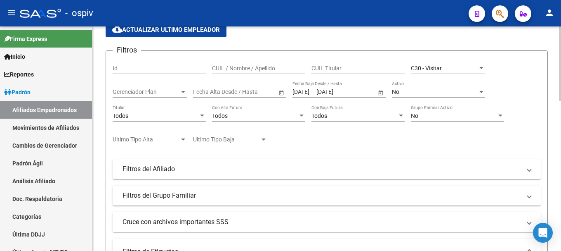
click at [480, 69] on div at bounding box center [482, 68] width 4 height 2
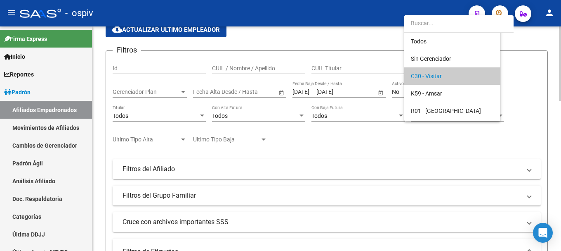
scroll to position [8, 0]
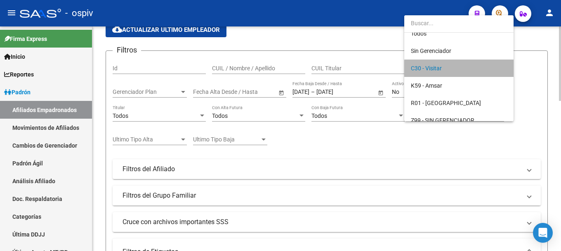
click at [480, 69] on span "C30 - Visitar" at bounding box center [459, 67] width 96 height 17
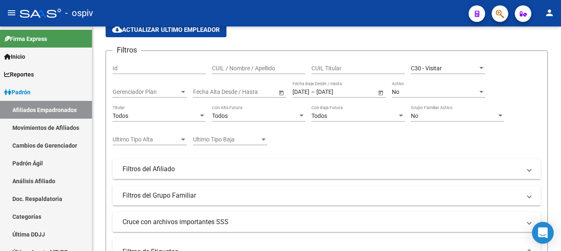
click at [538, 234] on div "Open Intercom Messenger" at bounding box center [543, 233] width 22 height 22
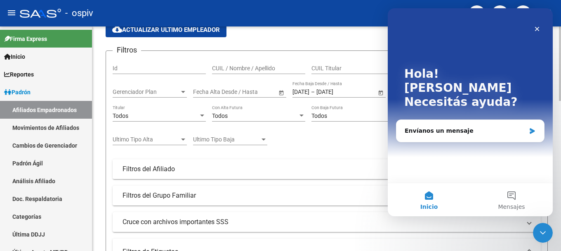
scroll to position [0, 0]
click at [470, 126] on div "Envíanos un mensaje" at bounding box center [465, 130] width 121 height 9
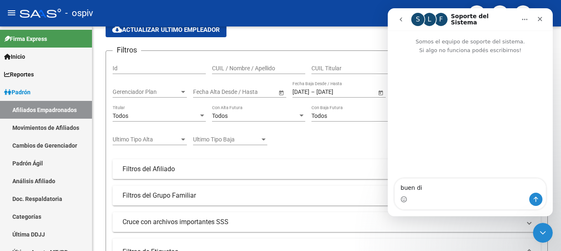
type textarea "buen dia"
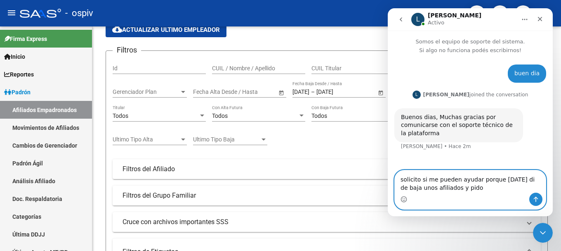
drag, startPoint x: 442, startPoint y: 189, endPoint x: 464, endPoint y: 189, distance: 21.9
click at [464, 189] on textarea "solicito si me pueden ayudar porque [DATE] di de baja unos afiliados y pido" at bounding box center [470, 181] width 151 height 22
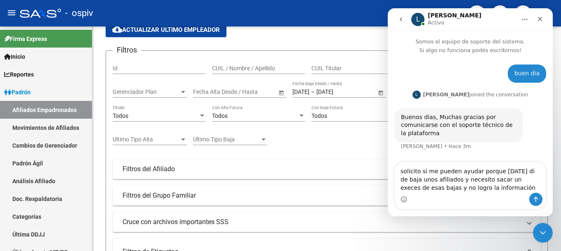
drag, startPoint x: 504, startPoint y: 179, endPoint x: 492, endPoint y: 193, distance: 17.6
click at [492, 193] on div "Intercom Messenger" at bounding box center [470, 198] width 151 height 13
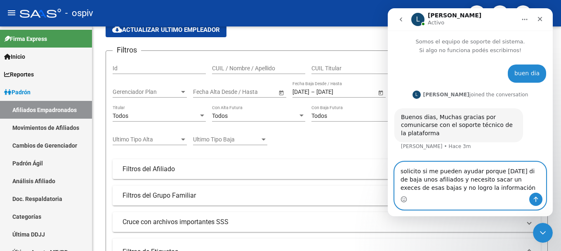
drag, startPoint x: 494, startPoint y: 181, endPoint x: 504, endPoint y: 180, distance: 10.0
click at [504, 180] on textarea "solicito si me pueden ayudar porque [DATE] di de baja unos afiliados y necesito…" at bounding box center [470, 177] width 151 height 31
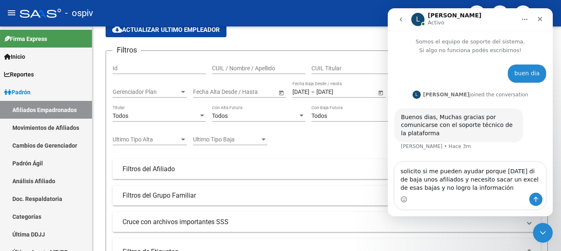
click at [507, 195] on div "Intercom Messenger" at bounding box center [470, 198] width 151 height 13
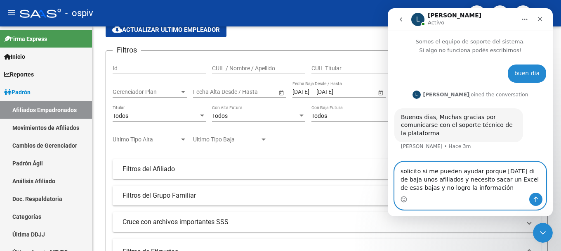
type textarea "solicito si me pueden ayudar porque [DATE] di de baja unos afiliados y necesito…"
drag, startPoint x: 535, startPoint y: 196, endPoint x: 528, endPoint y: 199, distance: 7.6
click at [535, 197] on icon "Enviar un mensaje…" at bounding box center [536, 199] width 7 height 7
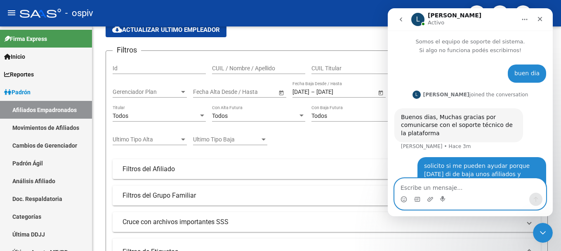
scroll to position [22, 0]
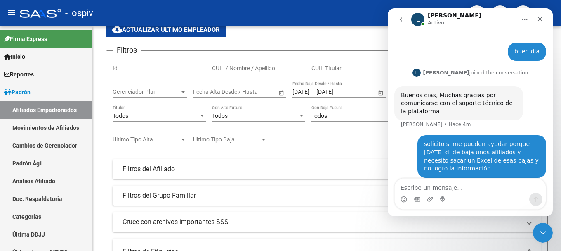
click at [260, 139] on span "Ultimo Tipo Baja" at bounding box center [226, 139] width 67 height 7
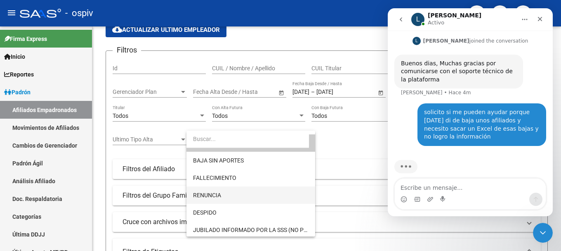
scroll to position [0, 0]
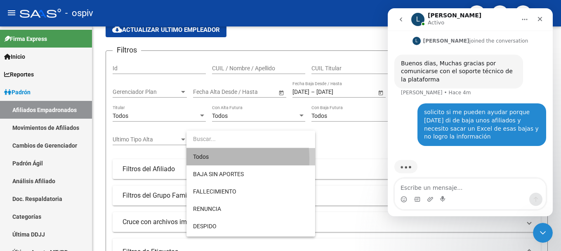
click at [202, 159] on span "Todos" at bounding box center [251, 156] width 116 height 17
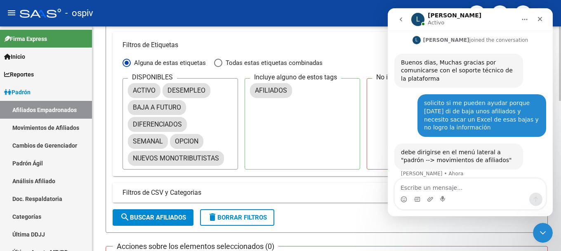
scroll to position [86, 0]
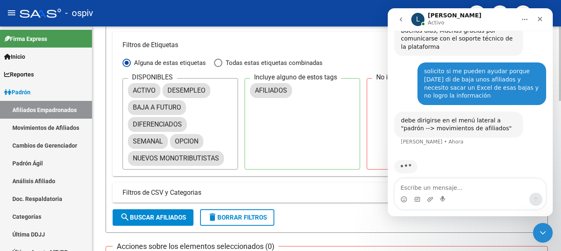
click at [165, 218] on span "search Buscar Afiliados" at bounding box center [153, 216] width 66 height 7
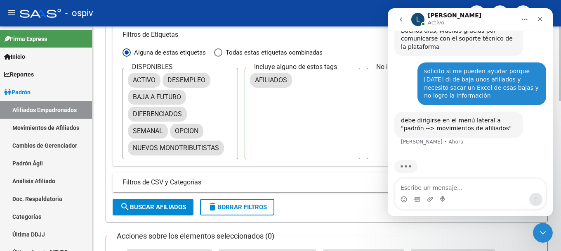
scroll to position [205, 0]
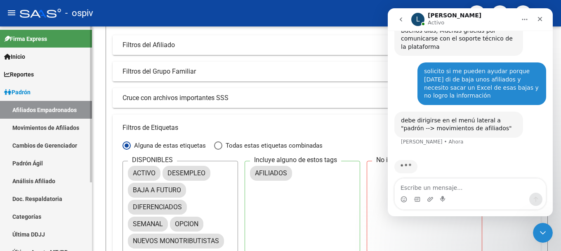
click at [57, 130] on link "Movimientos de Afiliados" at bounding box center [46, 127] width 92 height 18
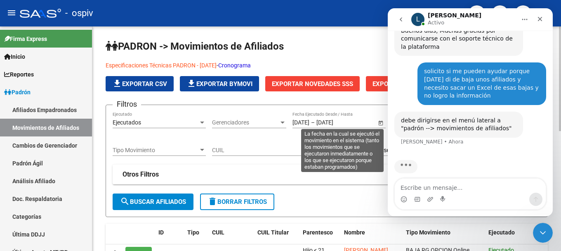
click at [296, 122] on input "[DATE]" at bounding box center [301, 122] width 17 height 7
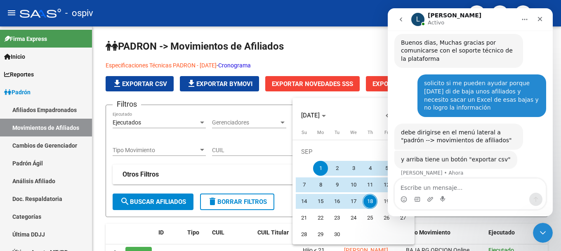
scroll to position [73, 0]
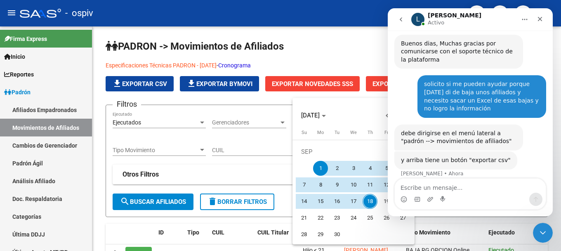
click at [357, 201] on span "17" at bounding box center [353, 201] width 15 height 15
type input "[DATE]"
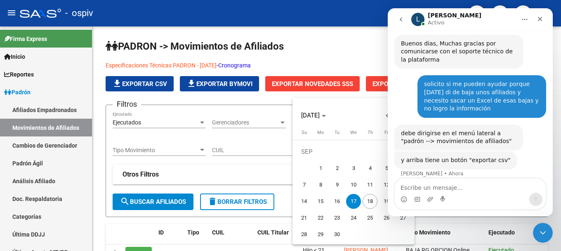
drag, startPoint x: 275, startPoint y: 112, endPoint x: 281, endPoint y: 111, distance: 5.8
click at [275, 112] on div at bounding box center [280, 125] width 561 height 251
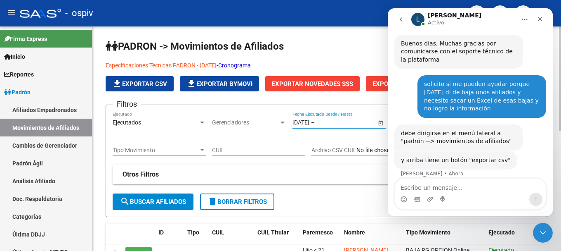
click at [334, 123] on input "text" at bounding box center [337, 122] width 40 height 7
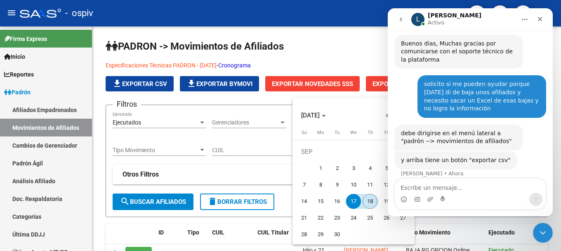
click at [369, 201] on span "18" at bounding box center [370, 201] width 15 height 15
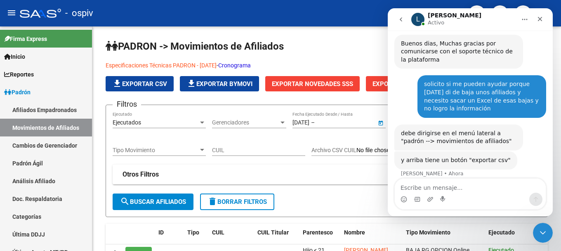
type input "[DATE]"
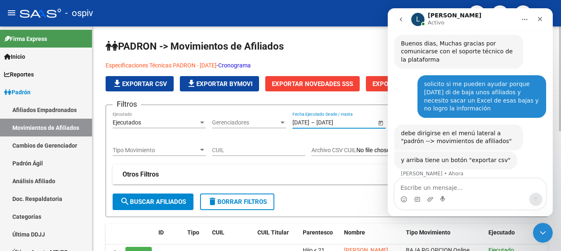
click at [147, 201] on span "search Buscar Afiliados" at bounding box center [153, 201] width 66 height 7
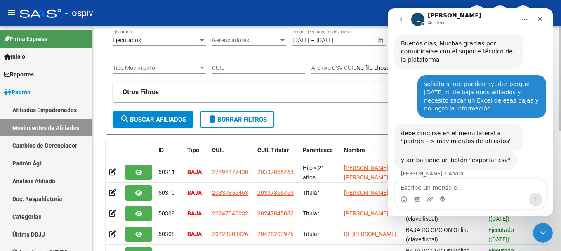
scroll to position [83, 0]
click at [154, 91] on strong "Otros Filtros" at bounding box center [141, 91] width 36 height 9
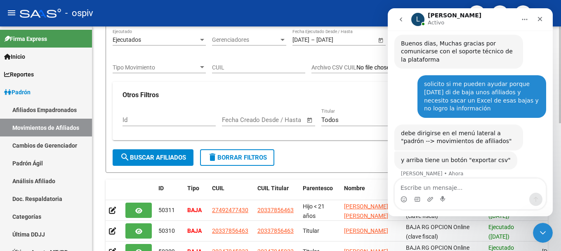
click at [154, 91] on strong "Otros Filtros" at bounding box center [141, 94] width 36 height 9
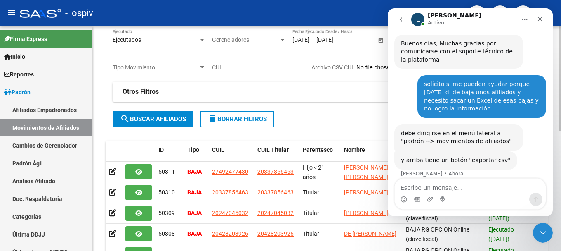
click at [154, 91] on strong "Otros Filtros" at bounding box center [141, 91] width 36 height 9
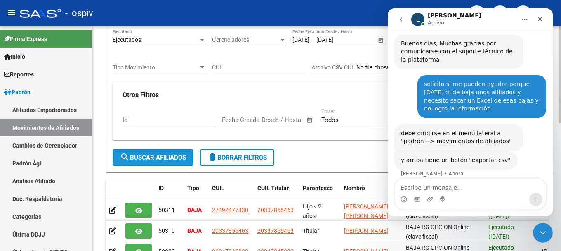
click at [153, 157] on span "search Buscar Afiliados" at bounding box center [153, 157] width 66 height 7
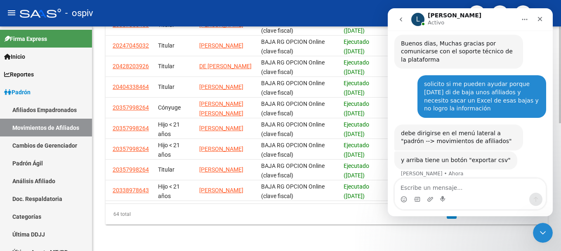
scroll to position [0, 0]
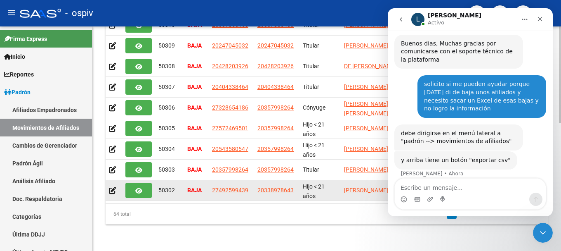
click at [258, 194] on datatable-body-cell "20338978643" at bounding box center [276, 190] width 45 height 20
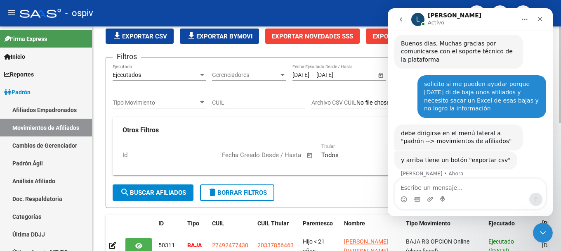
scroll to position [6, 0]
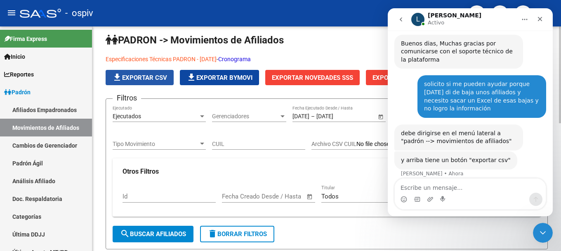
click at [156, 80] on span "file_download Exportar CSV" at bounding box center [139, 77] width 55 height 7
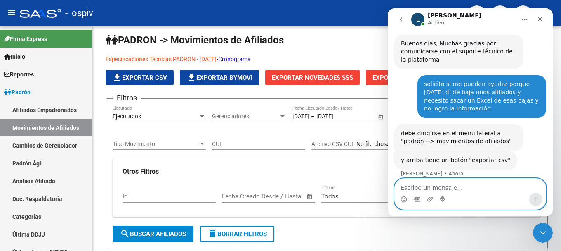
click at [447, 181] on textarea "Escribe un mensaje..." at bounding box center [470, 185] width 151 height 14
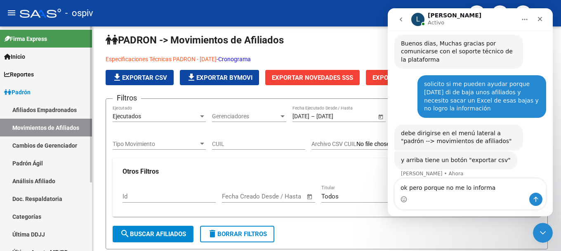
click at [36, 111] on link "Afiliados Empadronados" at bounding box center [46, 110] width 92 height 18
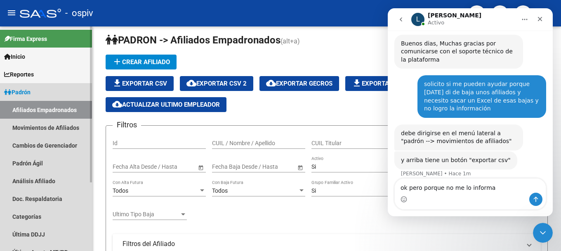
click at [51, 114] on link "Afiliados Empadronados" at bounding box center [46, 110] width 92 height 18
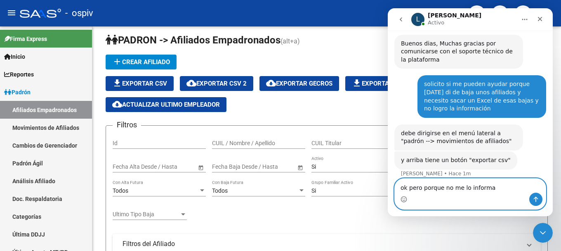
click at [489, 189] on textarea "ok pero porque no me lo informa" at bounding box center [470, 185] width 151 height 14
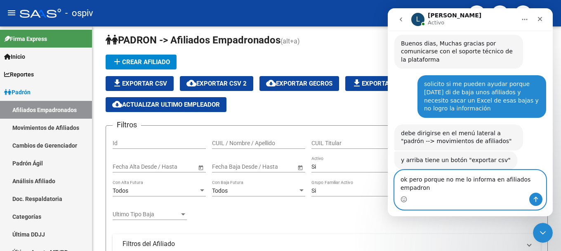
scroll to position [82, 0]
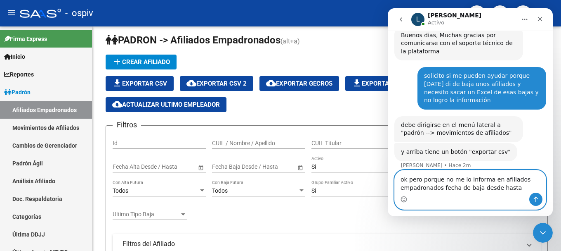
type textarea "ok pero porque no me lo informa en afiliados empadronados fecha de baja desde h…"
click at [534, 199] on icon "Enviar un mensaje…" at bounding box center [536, 198] width 5 height 5
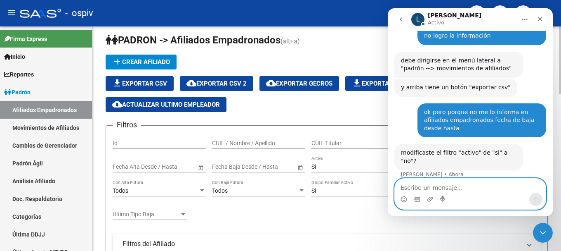
scroll to position [170, 0]
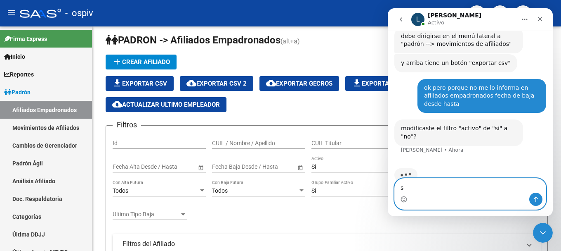
type textarea "si"
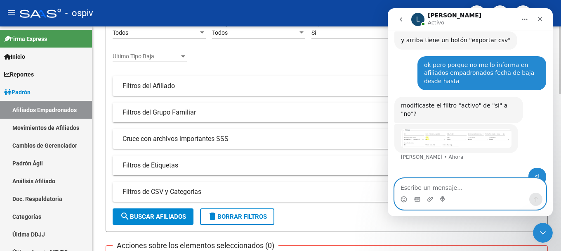
scroll to position [165, 0]
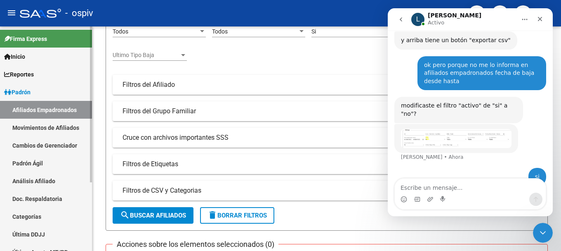
click at [27, 128] on link "Movimientos de Afiliados" at bounding box center [46, 127] width 92 height 18
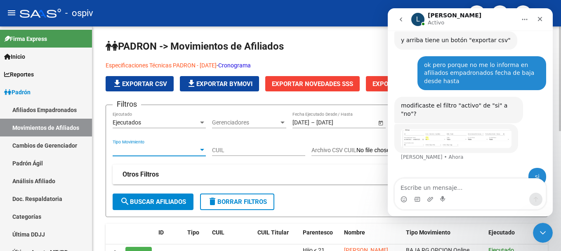
click at [204, 151] on div at bounding box center [202, 150] width 7 height 7
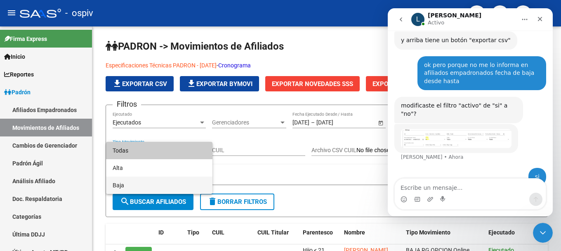
click at [116, 182] on span "Baja" at bounding box center [159, 184] width 93 height 17
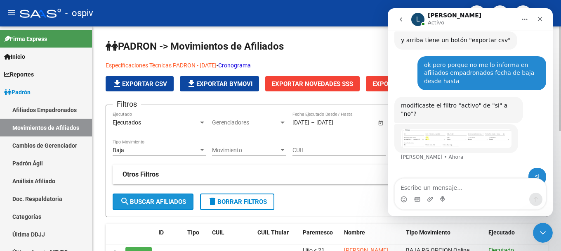
click at [154, 200] on span "search Buscar Afiliados" at bounding box center [153, 201] width 66 height 7
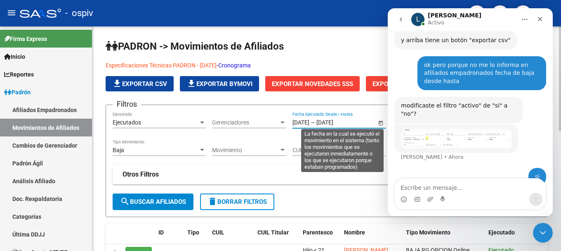
click at [306, 123] on input "01/09/2025" at bounding box center [301, 122] width 17 height 7
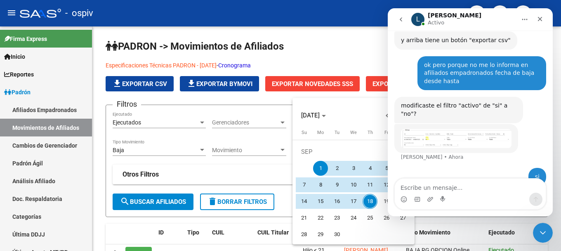
click at [355, 201] on span "17" at bounding box center [353, 201] width 15 height 15
type input "17/09/2025"
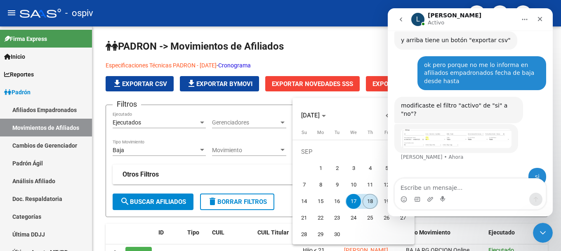
click at [369, 200] on span "18" at bounding box center [370, 201] width 15 height 15
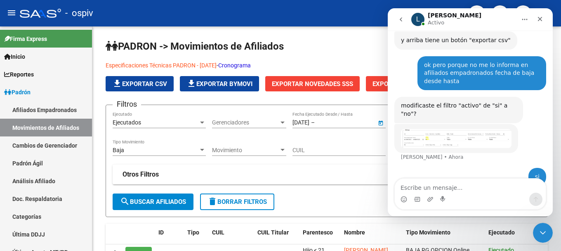
type input "[DATE]"
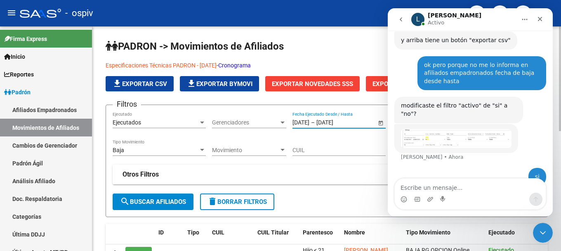
click at [154, 201] on span "search Buscar Afiliados" at bounding box center [153, 201] width 66 height 7
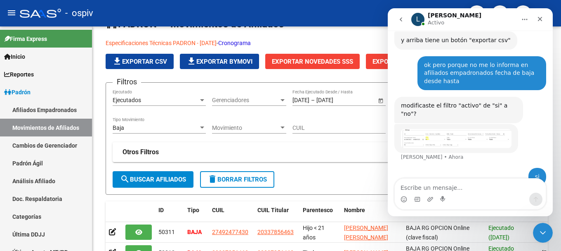
scroll to position [9, 0]
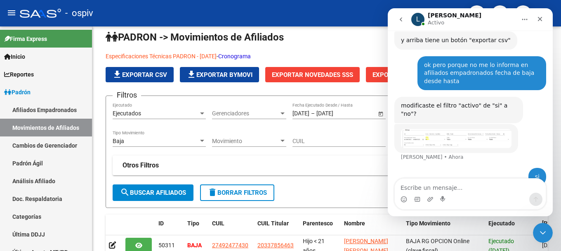
click at [458, 129] on img "Ludmila dice…" at bounding box center [456, 138] width 111 height 19
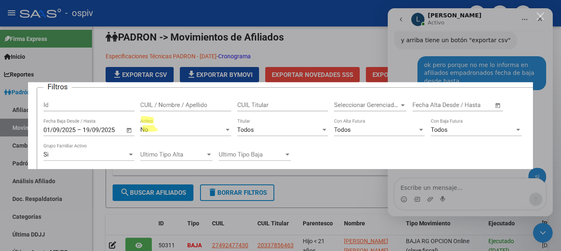
click at [173, 45] on div "Intercom Messenger" at bounding box center [280, 125] width 561 height 251
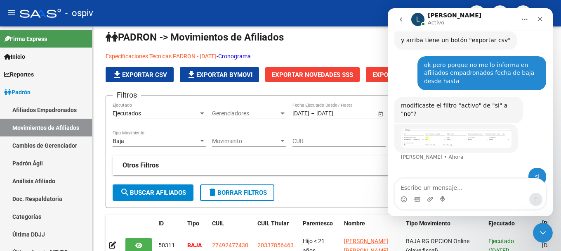
click at [448, 129] on img "Ludmila dice…" at bounding box center [456, 138] width 111 height 19
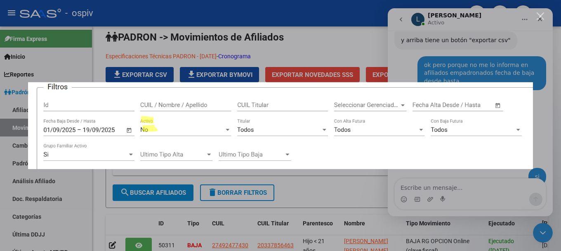
click at [293, 43] on div "Intercom Messenger" at bounding box center [280, 125] width 561 height 251
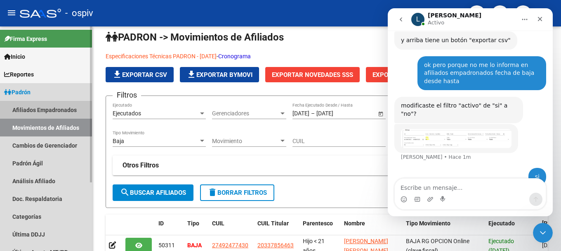
click at [44, 110] on link "Afiliados Empadronados" at bounding box center [46, 110] width 92 height 18
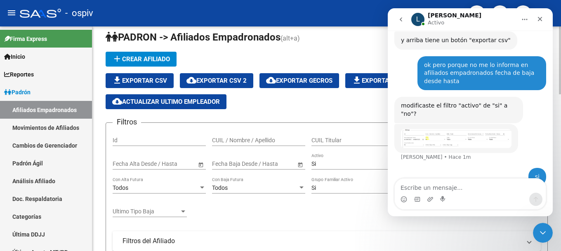
scroll to position [50, 0]
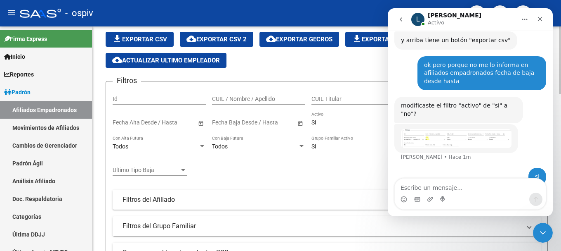
click at [267, 123] on input "text" at bounding box center [269, 122] width 40 height 7
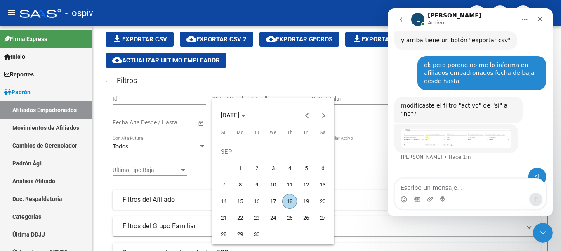
click at [273, 201] on span "17" at bounding box center [273, 201] width 15 height 15
type input "17/09/2025"
click at [288, 203] on span "18" at bounding box center [289, 201] width 15 height 15
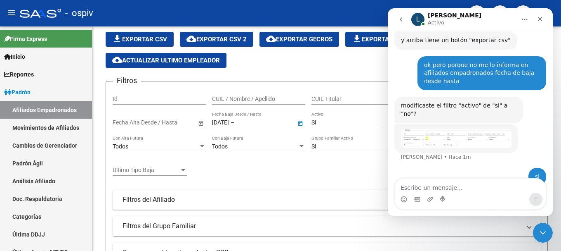
type input "[DATE]"
click at [323, 116] on div "Si Activo" at bounding box center [358, 119] width 93 height 17
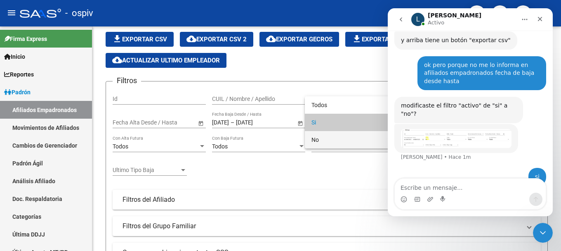
click at [330, 141] on span "No" at bounding box center [358, 139] width 93 height 17
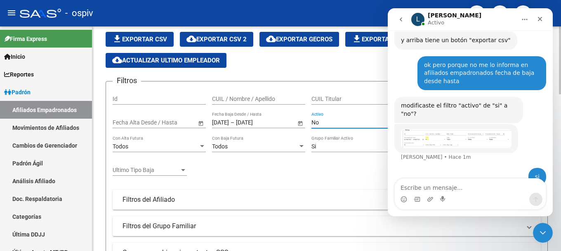
click at [320, 146] on div "Si" at bounding box center [355, 146] width 86 height 7
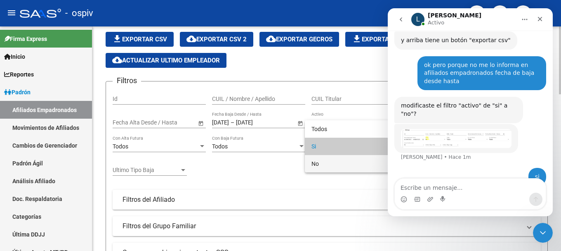
click at [321, 165] on span "No" at bounding box center [358, 163] width 93 height 17
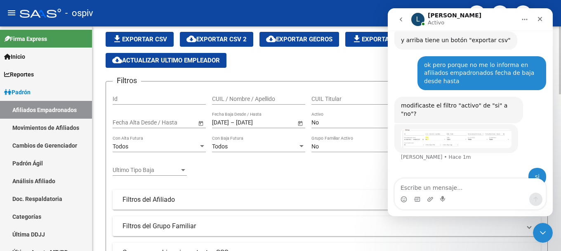
click at [319, 174] on div "Filtros Id CUIL / Nombre / Apellido CUIL Titular Seleccionar Gerenciador Selecc…" at bounding box center [327, 188] width 428 height 201
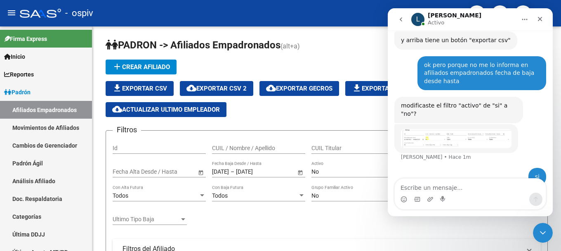
scroll to position [0, 0]
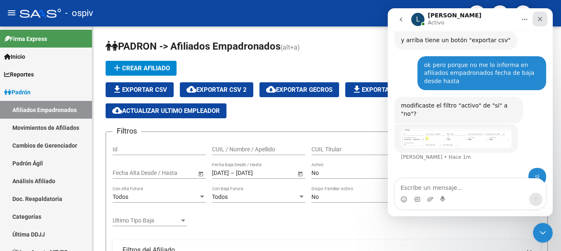
click at [544, 19] on div "Cerrar" at bounding box center [540, 19] width 15 height 15
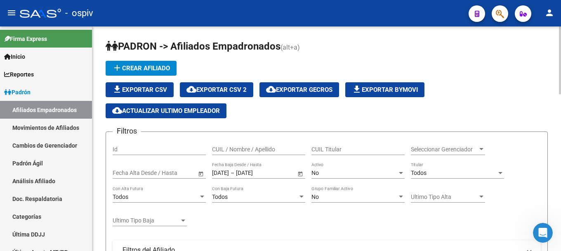
scroll to position [193, 0]
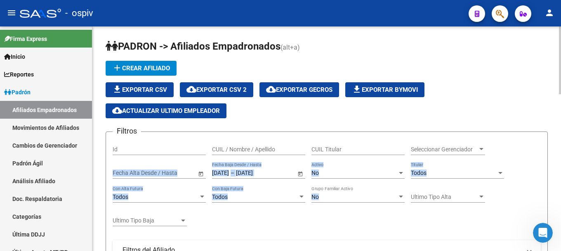
drag, startPoint x: 175, startPoint y: 163, endPoint x: 366, endPoint y: 201, distance: 194.7
click at [366, 201] on div "Filtros Id CUIL / Nombre / Apellido CUIL Titular Seleccionar Gerenciador Selecc…" at bounding box center [327, 238] width 428 height 201
copy div "Fecha Alta Desde / Hasta 17/09/2025 – 18/09/2025 Fecha Baja Desde / Hasta No Ac…"
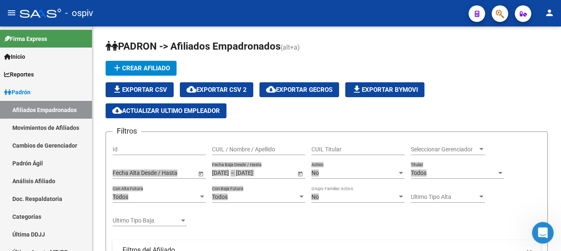
click at [542, 229] on icon "Abrir Intercom Messenger" at bounding box center [542, 231] width 6 height 7
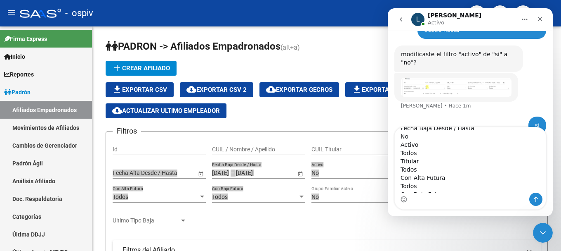
scroll to position [64, 0]
type textarea "Fecha Alta Desde / Hasta 17/09/2025 – 18/09/2025 Fecha Baja Desde / Hasta No Ac…"
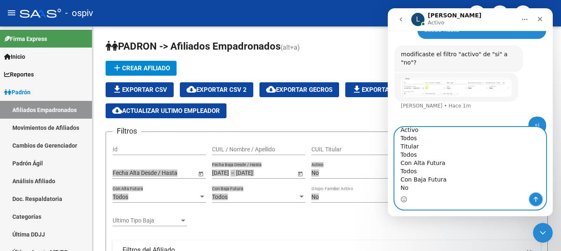
click at [537, 198] on icon "Enviar un mensaje…" at bounding box center [536, 198] width 5 height 5
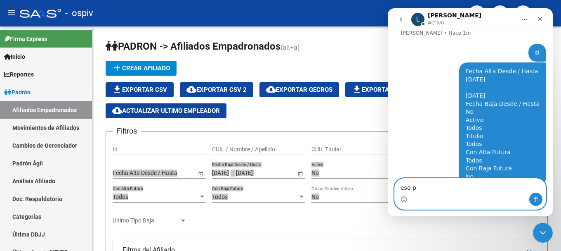
scroll to position [325, 0]
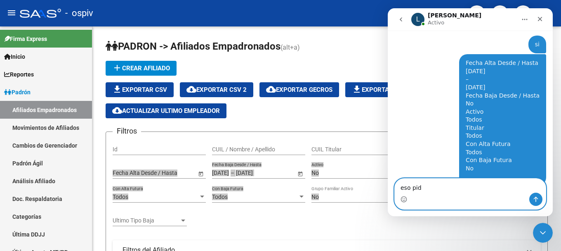
type textarea "eso pido"
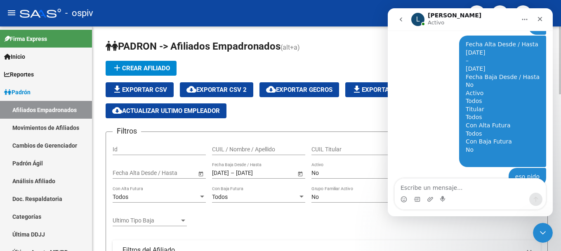
click at [352, 49] on h1 "PADRON -> Afiliados Empadronados (alt+a)" at bounding box center [327, 47] width 442 height 14
click at [294, 72] on div "add Crear Afiliado file_download Exportar CSV cloud_download Exportar CSV 2 clo…" at bounding box center [327, 89] width 442 height 57
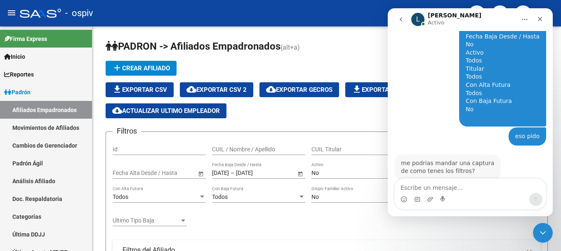
scroll to position [377, 0]
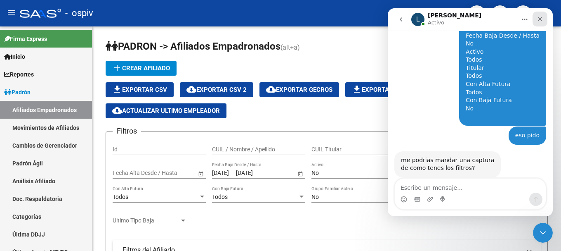
click at [541, 21] on icon "Cerrar" at bounding box center [540, 19] width 7 height 7
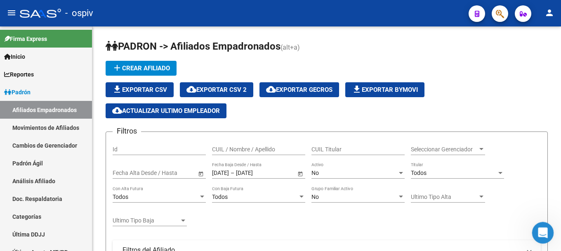
click at [543, 230] on icon "Abrir Intercom Messenger" at bounding box center [542, 232] width 14 height 14
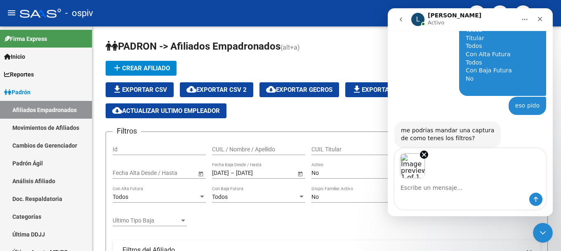
scroll to position [407, 0]
click at [412, 165] on img "Image previews" at bounding box center [413, 166] width 26 height 26
click at [415, 166] on img "Image previews" at bounding box center [413, 166] width 26 height 26
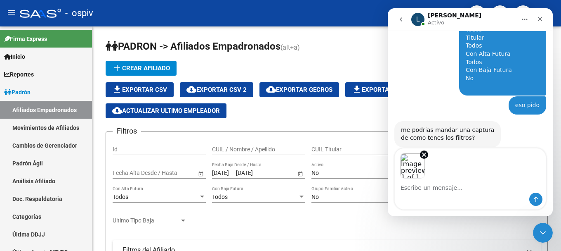
click at [411, 164] on img "Image previews" at bounding box center [413, 166] width 26 height 26
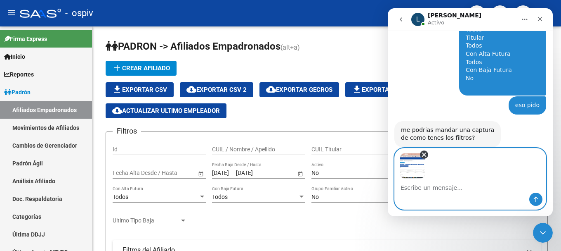
click at [426, 154] on icon "Remove image 1" at bounding box center [424, 154] width 7 height 7
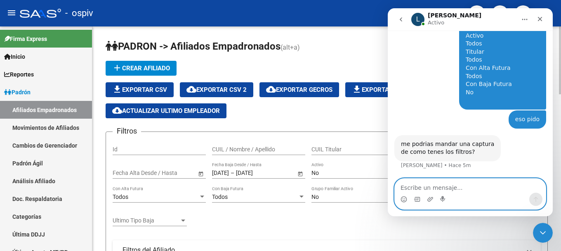
scroll to position [377, 0]
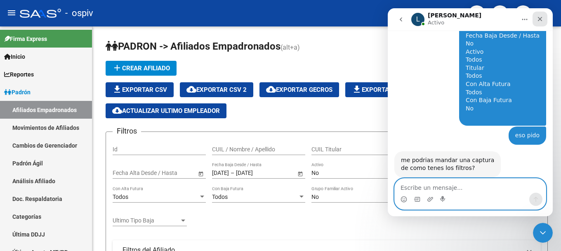
drag, startPoint x: 546, startPoint y: 18, endPoint x: 793, endPoint y: 128, distance: 270.5
click at [546, 18] on div "Cerrar" at bounding box center [540, 19] width 15 height 15
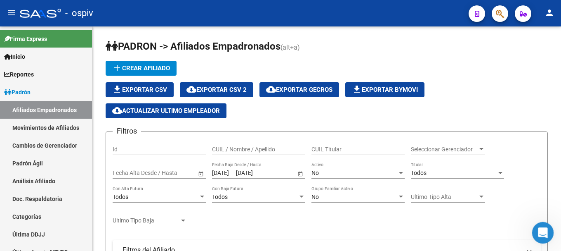
click at [544, 229] on icon "Abrir Intercom Messenger" at bounding box center [542, 232] width 14 height 14
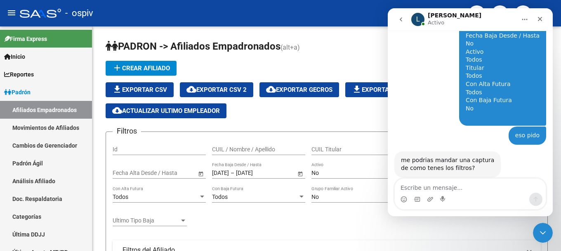
click at [425, 189] on textarea "Escribe un mensaje..." at bounding box center [470, 185] width 151 height 14
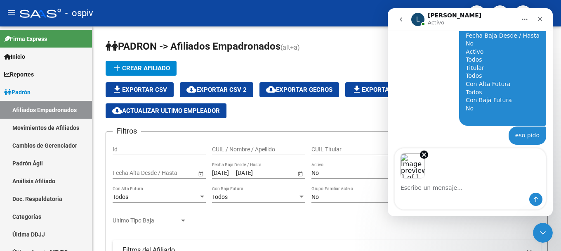
scroll to position [407, 0]
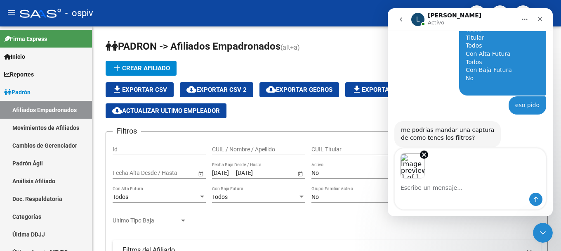
click at [418, 167] on img "Image previews" at bounding box center [413, 166] width 26 height 26
drag, startPoint x: 411, startPoint y: 168, endPoint x: 405, endPoint y: 170, distance: 6.5
click at [405, 170] on img "Image previews" at bounding box center [413, 166] width 26 height 26
click at [418, 165] on img "Image previews" at bounding box center [413, 166] width 26 height 26
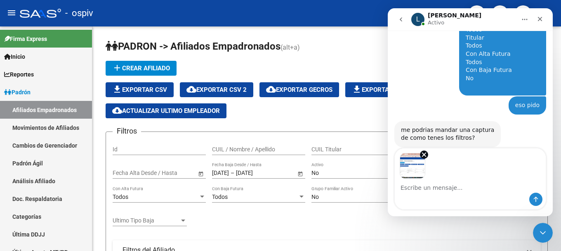
click at [418, 165] on img "Image previews" at bounding box center [413, 166] width 26 height 26
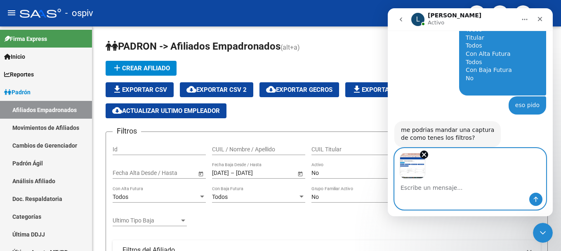
drag, startPoint x: 423, startPoint y: 155, endPoint x: 441, endPoint y: 152, distance: 18.3
click at [441, 152] on div "Image previews" at bounding box center [470, 163] width 151 height 30
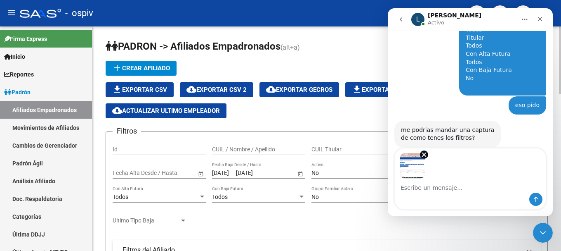
click at [340, 122] on app-list-header "PADRON -> Afiliados Empadronados (alt+a) add Crear Afiliado file_download Expor…" at bounding box center [327, 218] width 442 height 356
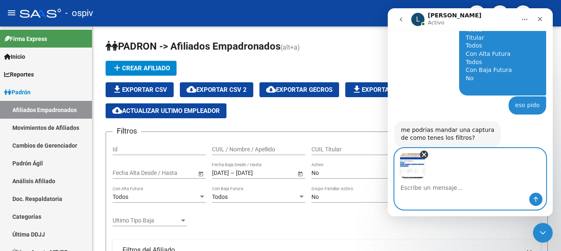
click at [425, 152] on icon "Remove image 1" at bounding box center [424, 154] width 7 height 7
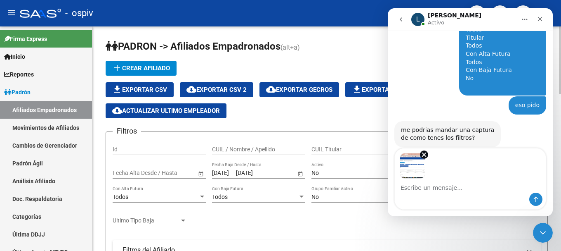
scroll to position [377, 0]
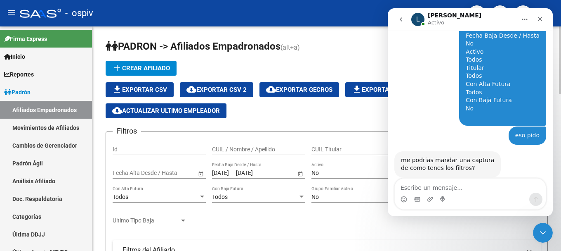
click at [376, 120] on app-list-header "PADRON -> Afiliados Empadronados (alt+a) add Crear Afiliado file_download Expor…" at bounding box center [327, 218] width 442 height 356
click at [544, 21] on div "Cerrar" at bounding box center [540, 19] width 15 height 15
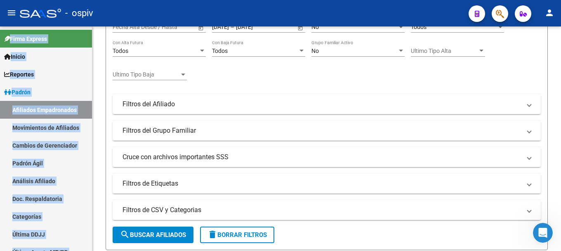
scroll to position [0, 0]
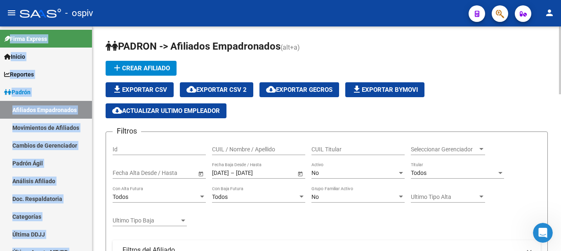
drag, startPoint x: 104, startPoint y: 37, endPoint x: 447, endPoint y: 233, distance: 394.9
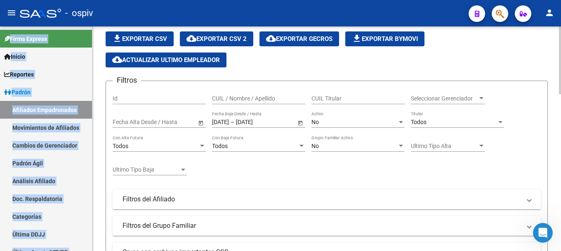
scroll to position [83, 0]
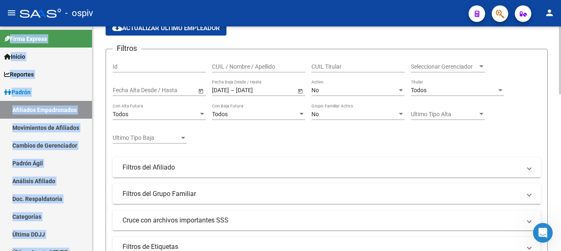
copy app-list-header "PADRON -> Afiliados Empadronados (alt+a) add Crear Afiliado file_download Expor…"
click at [544, 231] on icon "Abrir Intercom Messenger" at bounding box center [542, 232] width 14 height 14
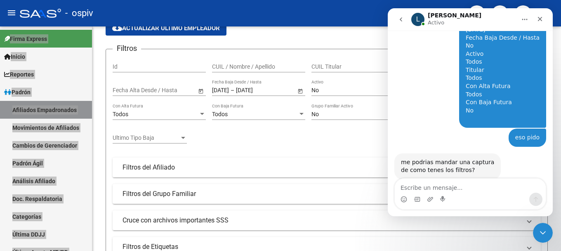
scroll to position [377, 0]
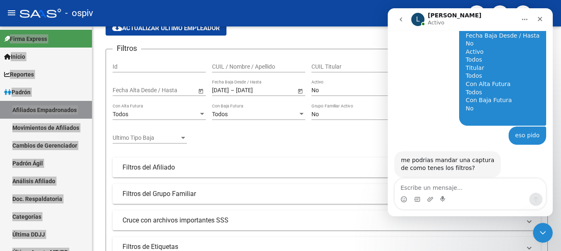
type textarea "PADRON -> Afiliados Empadronados (alt+a) Filtros Id CUIL / Nombre / Apellido CU…"
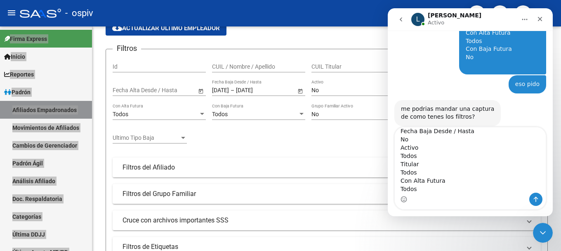
scroll to position [93, 0]
drag, startPoint x: 461, startPoint y: 134, endPoint x: 396, endPoint y: 149, distance: 67.0
click at [396, 149] on textarea "PADRON -> Afiliados Empadronados (alt+a) Filtros Id CUIL / Nombre / Apellido CU…" at bounding box center [470, 159] width 151 height 65
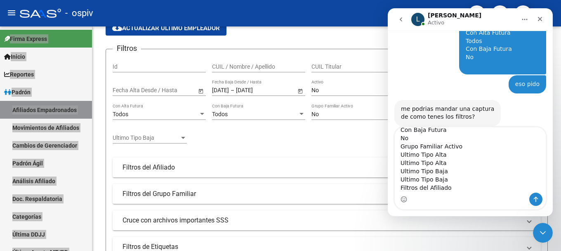
drag, startPoint x: 399, startPoint y: 135, endPoint x: 457, endPoint y: 196, distance: 84.4
click at [457, 196] on div "PADRON -> Afiliados Empadronados (alt+a) Filtros Id CUIL / Nombre / Apellido CU…" at bounding box center [470, 168] width 151 height 82
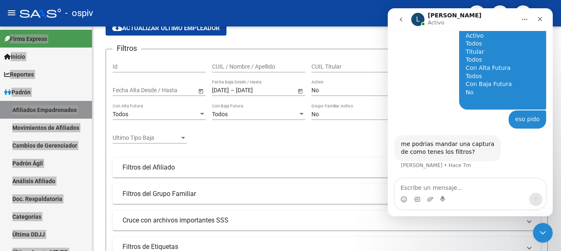
scroll to position [377, 0]
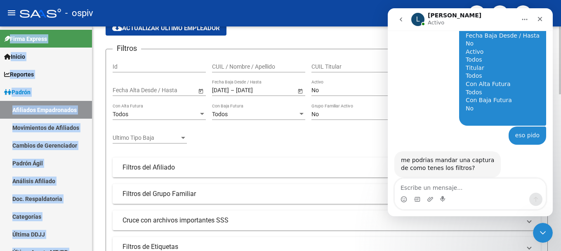
click at [282, 139] on div "Filtros Id CUIL / Nombre / Apellido CUIL Titular Seleccionar Gerenciador Selecc…" at bounding box center [327, 156] width 428 height 201
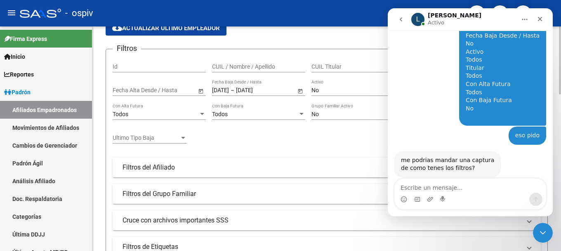
click at [307, 145] on div "Filtros Id CUIL / Nombre / Apellido CUIL Titular Seleccionar Gerenciador Selecc…" at bounding box center [327, 156] width 428 height 201
click at [539, 17] on icon "Cerrar" at bounding box center [540, 19] width 7 height 7
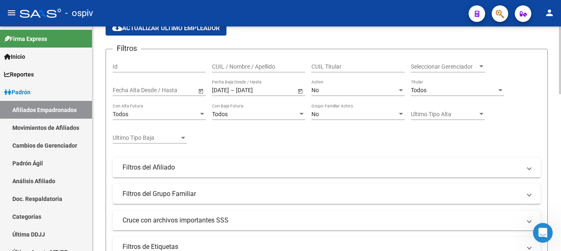
scroll to position [41, 0]
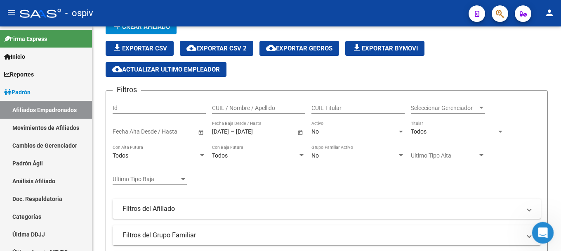
click at [539, 229] on icon "Abrir Intercom Messenger" at bounding box center [542, 232] width 14 height 14
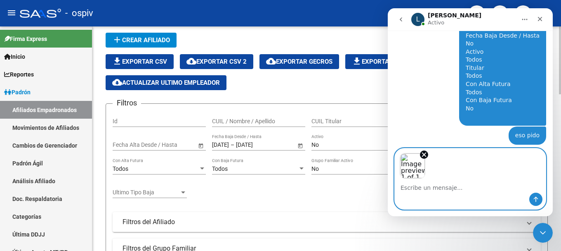
scroll to position [407, 0]
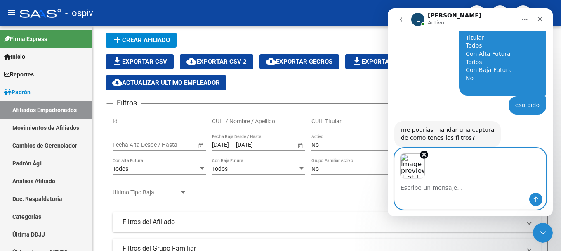
click at [411, 166] on img "Image previews" at bounding box center [413, 166] width 26 height 26
click at [441, 189] on textarea "Escribe un mensaje..." at bounding box center [470, 185] width 151 height 14
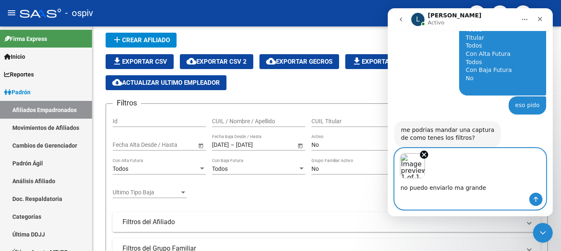
click at [457, 189] on textarea "no puedo enviarlo ma grande" at bounding box center [470, 185] width 151 height 14
type textarea "no puedo enviarlo mas grande"
click at [537, 201] on icon "Enviar un mensaje…" at bounding box center [536, 199] width 7 height 7
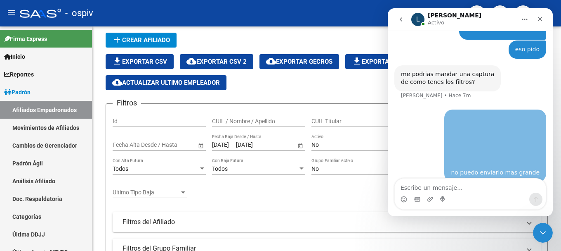
scroll to position [468, 0]
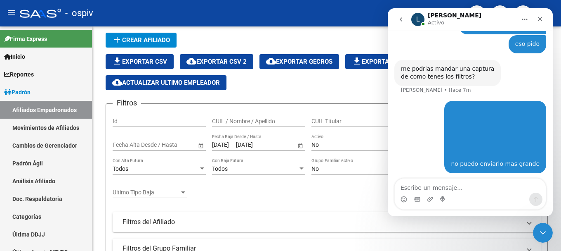
click at [494, 121] on img "user dice…" at bounding box center [495, 131] width 89 height 50
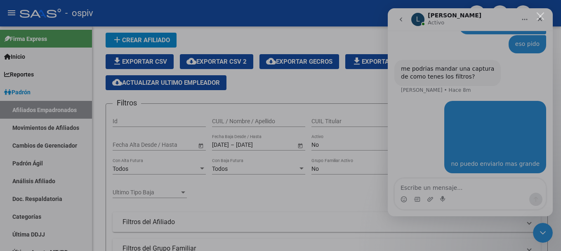
scroll to position [0, 0]
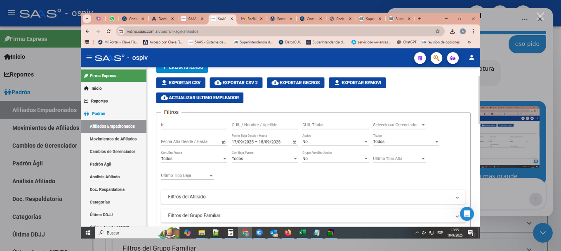
click at [477, 20] on img "Cerrar" at bounding box center [280, 124] width 399 height 225
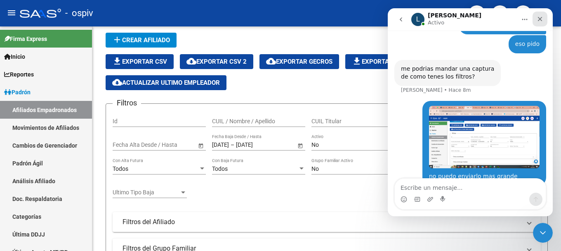
click at [540, 21] on icon "Cerrar" at bounding box center [540, 19] width 7 height 7
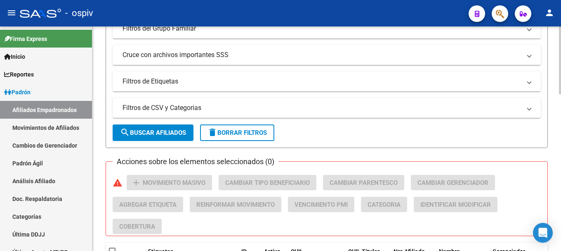
drag, startPoint x: 163, startPoint y: 134, endPoint x: 231, endPoint y: 132, distance: 67.7
click at [164, 134] on span "search Buscar Afiliados" at bounding box center [153, 132] width 66 height 7
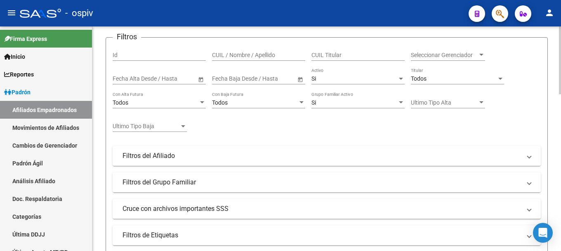
scroll to position [107, 0]
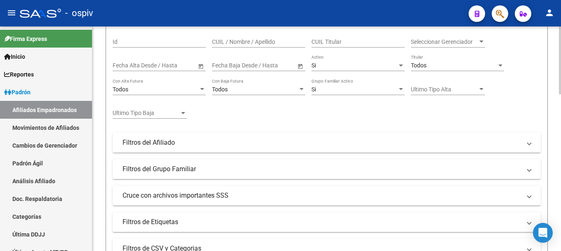
click at [166, 139] on mat-panel-title "Filtros del Afiliado" at bounding box center [322, 142] width 399 height 9
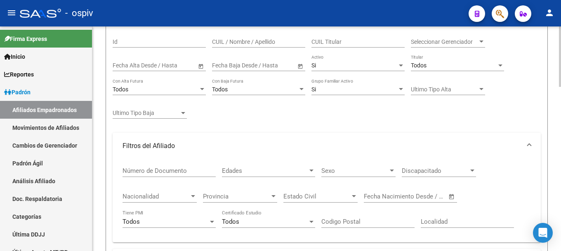
click at [229, 199] on span "Provincia" at bounding box center [236, 195] width 67 height 7
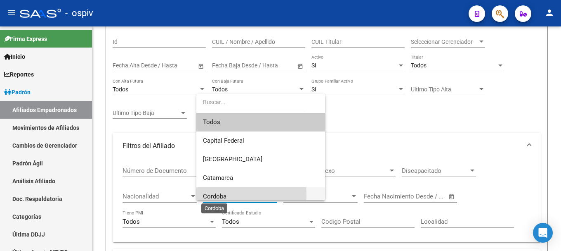
click at [224, 195] on span "Cordoba" at bounding box center [215, 195] width 24 height 7
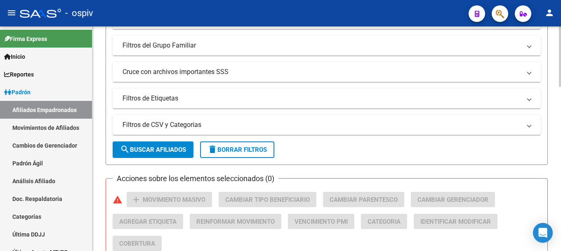
scroll to position [314, 0]
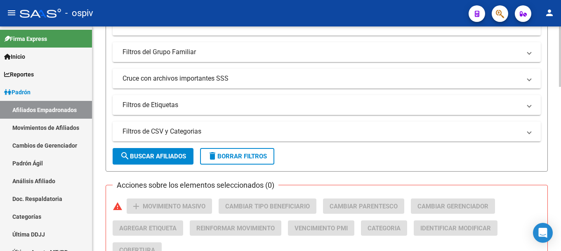
click at [173, 150] on button "search Buscar Afiliados" at bounding box center [153, 156] width 81 height 17
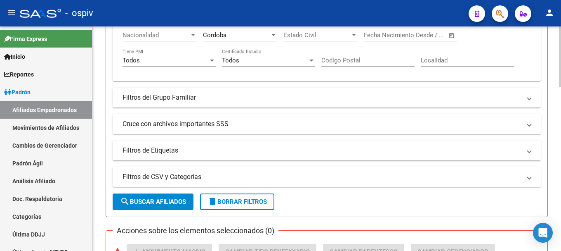
scroll to position [238, 0]
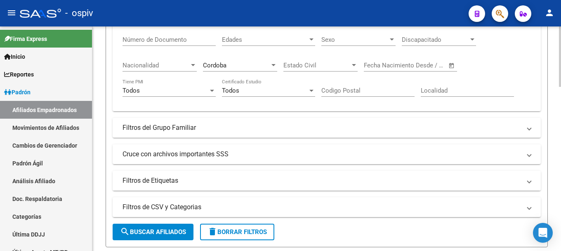
click at [174, 181] on mat-panel-title "Filtros de Etiquetas" at bounding box center [322, 180] width 399 height 9
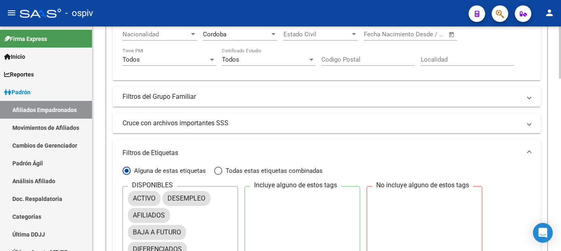
scroll to position [362, 0]
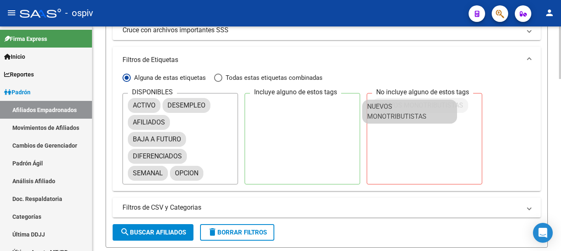
drag, startPoint x: 166, startPoint y: 187, endPoint x: 403, endPoint y: 104, distance: 251.5
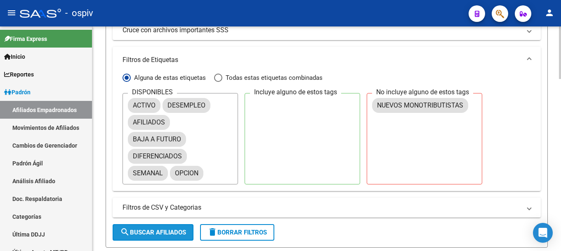
click at [163, 226] on button "search Buscar Afiliados" at bounding box center [153, 232] width 81 height 17
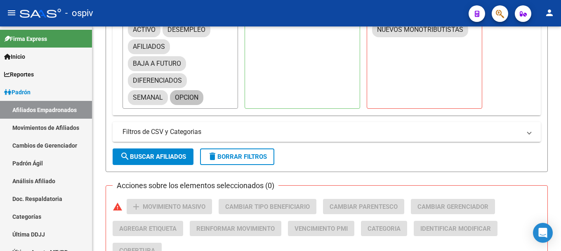
scroll to position [404, 0]
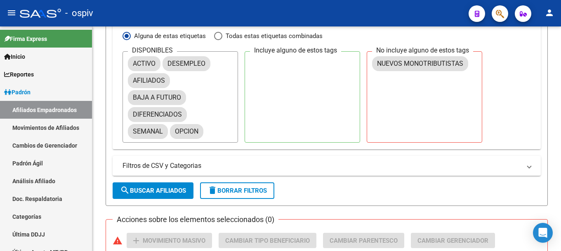
drag, startPoint x: 549, startPoint y: 103, endPoint x: 504, endPoint y: 107, distance: 45.6
click at [539, 105] on div "[PERSON_NAME] -> Afiliados Empadronados (alt+a) add Crear Afiliado file_downloa…" at bounding box center [326, 99] width 469 height 952
click at [512, 107] on div "DISPONIBLES ACTIVO DESEMPLEO AFILIADOS BAJA A FUTURO DIFERENCIADOS SEMANAL OPCI…" at bounding box center [327, 96] width 409 height 91
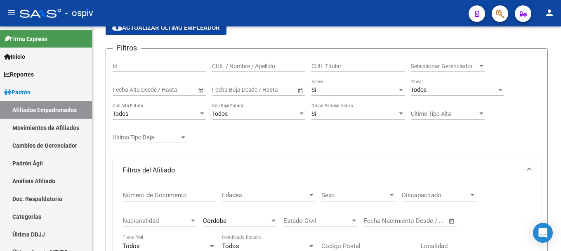
scroll to position [0, 0]
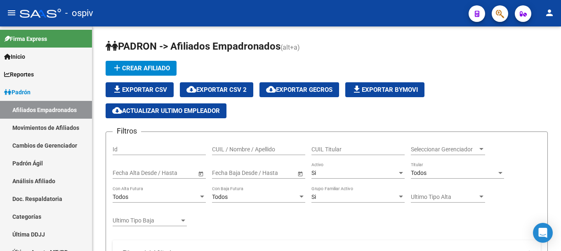
click at [464, 144] on div "Seleccionar Gerenciador Seleccionar Gerenciador" at bounding box center [448, 146] width 74 height 17
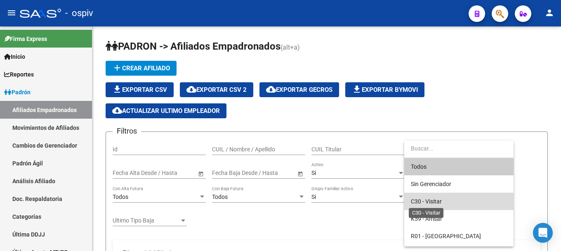
click at [425, 203] on span "C30 - Visitar" at bounding box center [426, 201] width 31 height 7
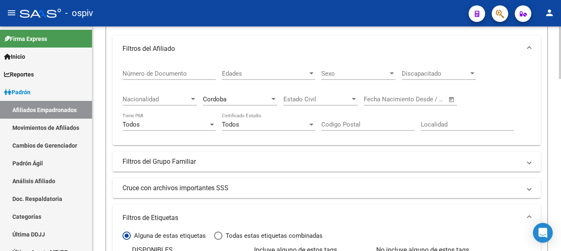
scroll to position [371, 0]
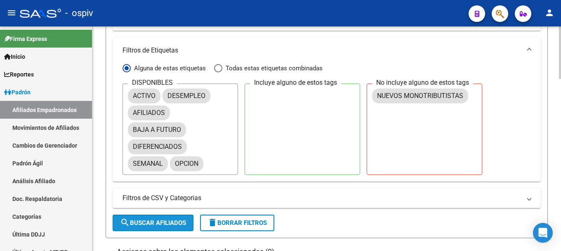
click at [153, 218] on button "search Buscar Afiliados" at bounding box center [153, 222] width 81 height 17
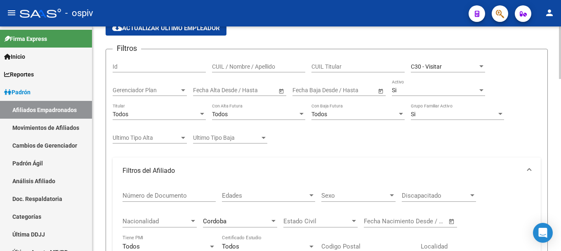
scroll to position [0, 0]
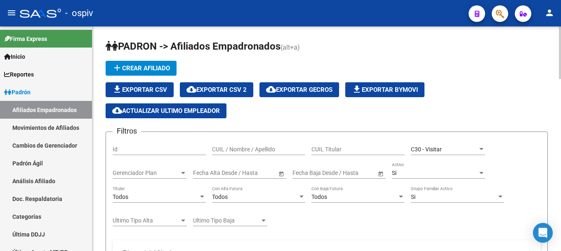
click at [466, 149] on div "C30 - Visitar" at bounding box center [444, 149] width 67 height 7
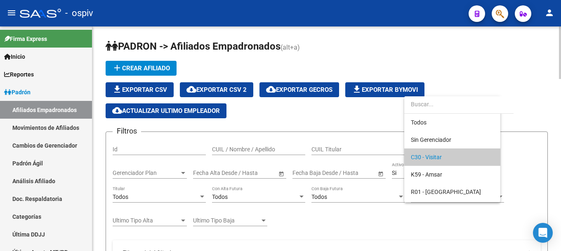
scroll to position [8, 0]
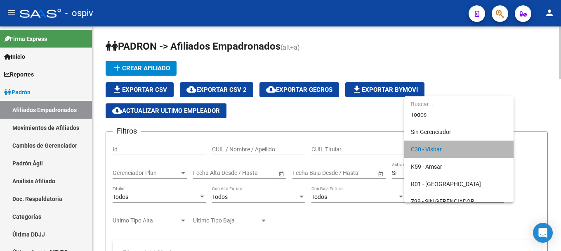
click at [466, 149] on span "C30 - Visitar" at bounding box center [459, 148] width 96 height 17
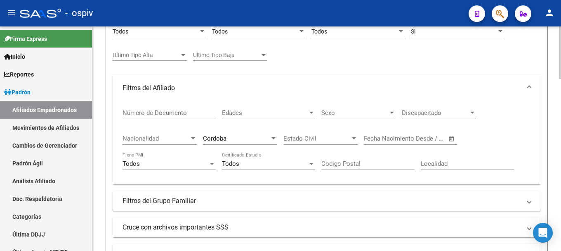
scroll to position [124, 0]
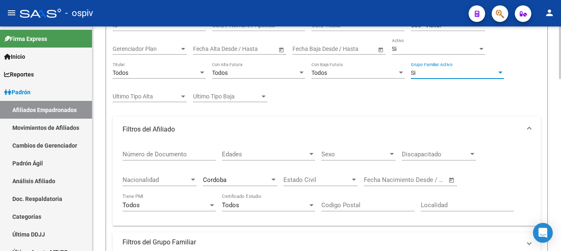
click at [422, 73] on div "Si" at bounding box center [454, 72] width 86 height 7
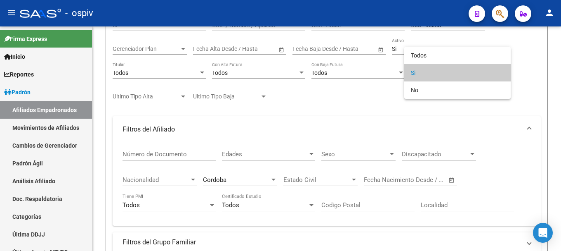
click at [423, 73] on span "Si" at bounding box center [457, 72] width 93 height 17
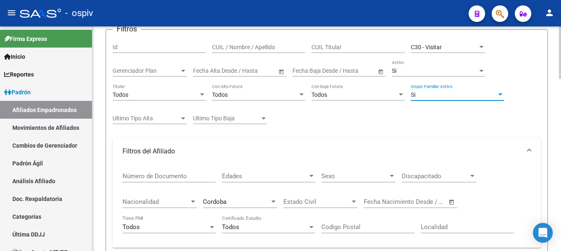
scroll to position [83, 0]
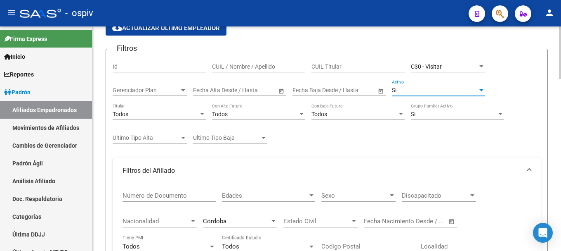
click at [397, 91] on div "Si" at bounding box center [435, 90] width 86 height 7
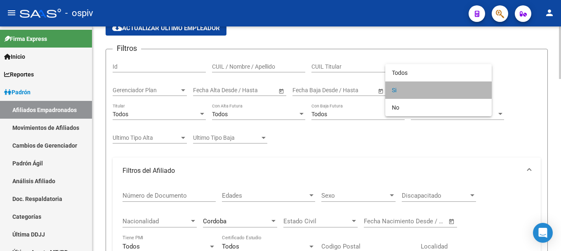
click at [397, 91] on span "Si" at bounding box center [438, 89] width 93 height 17
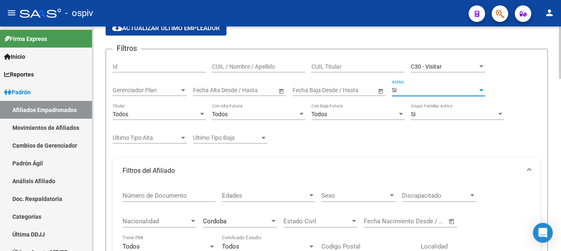
click at [457, 116] on div "Si" at bounding box center [454, 114] width 86 height 7
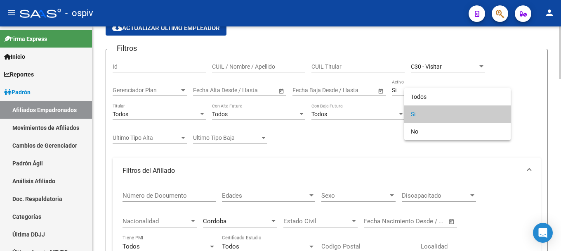
click at [457, 116] on span "Si" at bounding box center [457, 113] width 93 height 17
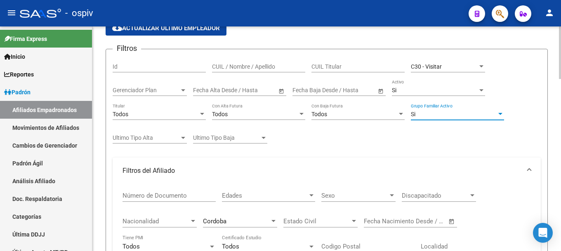
click at [457, 116] on div "Si" at bounding box center [454, 114] width 86 height 7
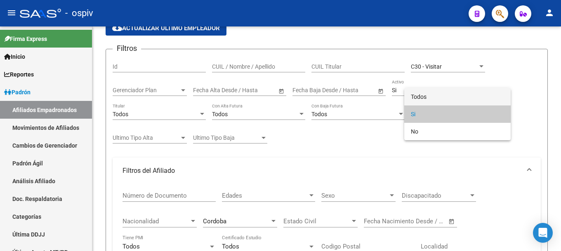
click at [428, 97] on span "Todos" at bounding box center [457, 96] width 93 height 17
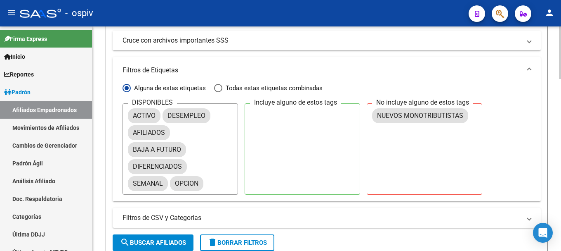
scroll to position [454, 0]
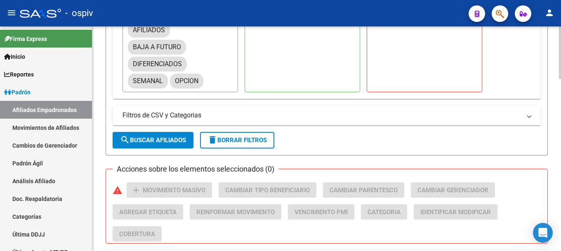
click at [165, 140] on span "search Buscar Afiliados" at bounding box center [153, 139] width 66 height 7
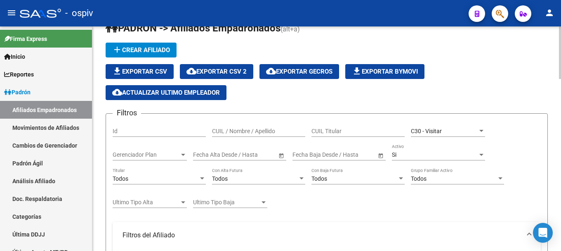
scroll to position [0, 0]
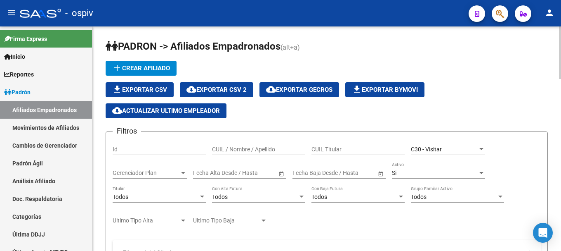
click at [465, 175] on div "Si" at bounding box center [435, 172] width 86 height 7
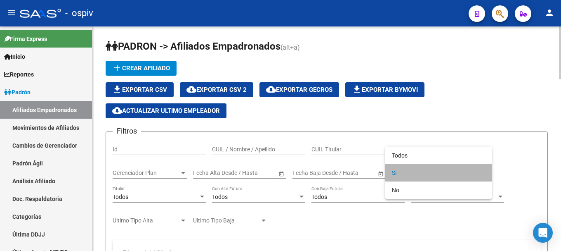
click at [465, 175] on span "Si" at bounding box center [438, 172] width 93 height 17
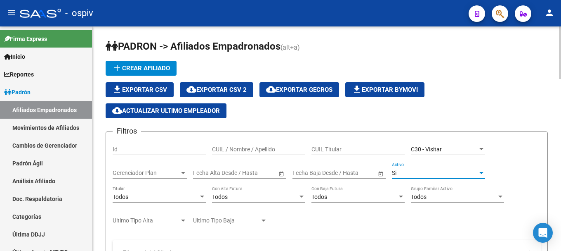
click at [172, 198] on div "Todos" at bounding box center [156, 196] width 86 height 7
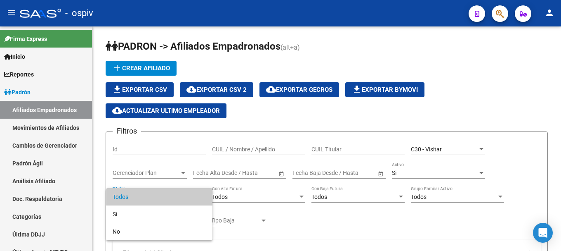
click at [155, 196] on span "Todos" at bounding box center [159, 196] width 93 height 17
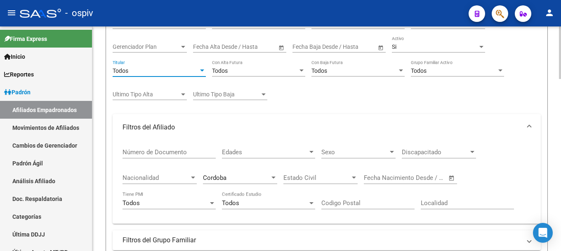
scroll to position [41, 0]
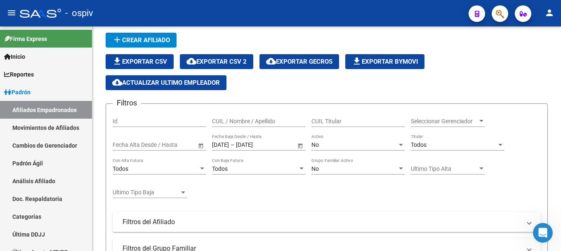
scroll to position [687, 0]
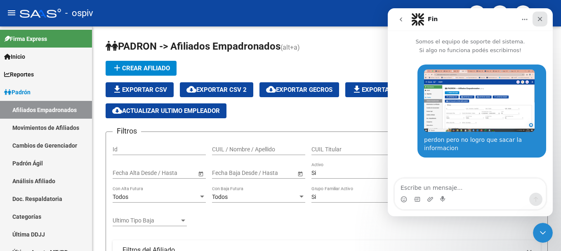
click at [546, 18] on div "Cerrar" at bounding box center [540, 19] width 15 height 15
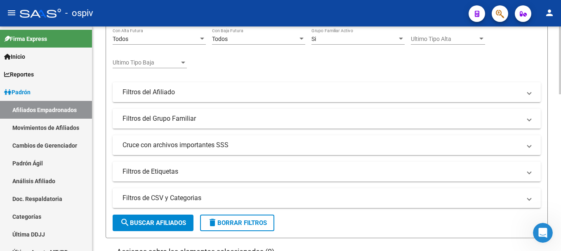
scroll to position [165, 0]
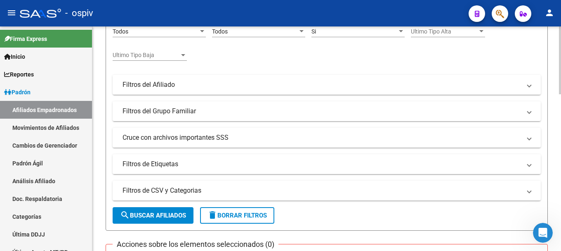
click at [162, 165] on mat-panel-title "Filtros de Etiquetas" at bounding box center [322, 163] width 399 height 9
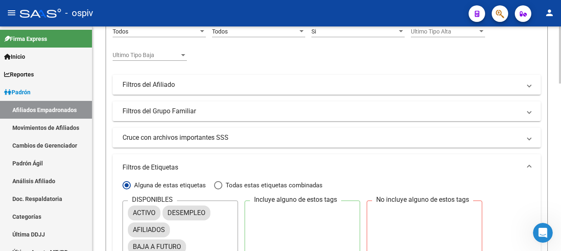
click at [162, 165] on mat-panel-title "Filtros de Etiquetas" at bounding box center [322, 167] width 399 height 9
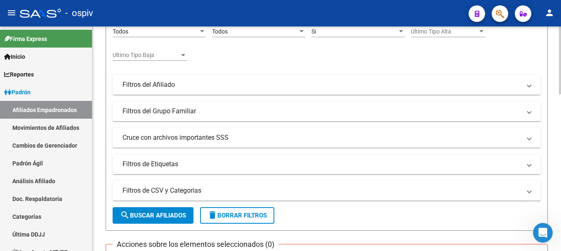
click at [170, 83] on mat-panel-title "Filtros del Afiliado" at bounding box center [322, 84] width 399 height 9
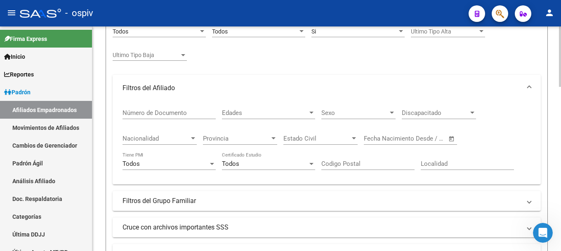
click at [224, 137] on span "Provincia" at bounding box center [236, 138] width 67 height 7
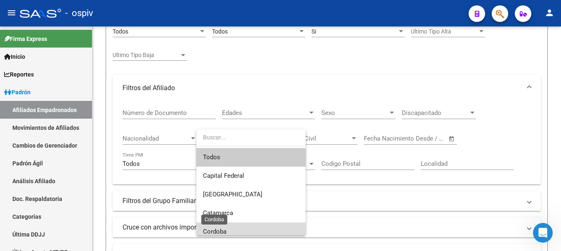
click at [214, 232] on span "Cordoba" at bounding box center [215, 230] width 24 height 7
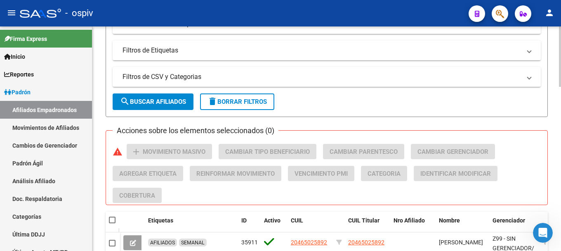
scroll to position [371, 0]
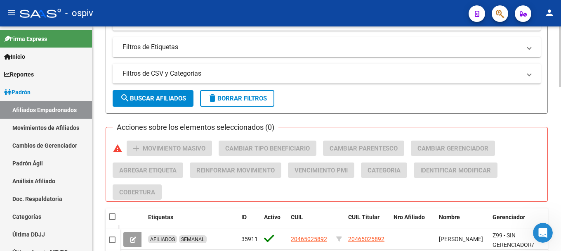
click at [153, 97] on span "search Buscar Afiliados" at bounding box center [153, 98] width 66 height 7
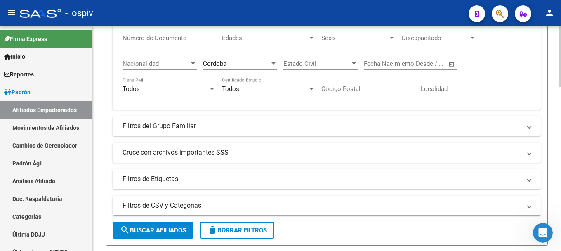
scroll to position [248, 0]
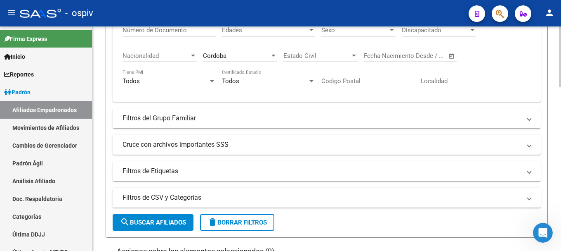
click at [169, 173] on mat-panel-title "Filtros de Etiquetas" at bounding box center [322, 170] width 399 height 9
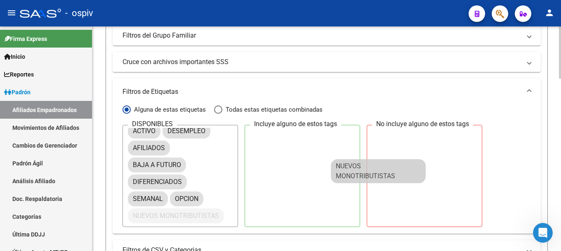
scroll to position [0, 0]
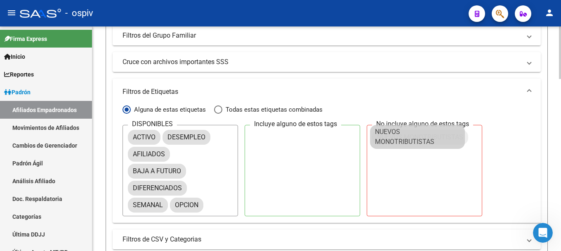
drag, startPoint x: 166, startPoint y: 213, endPoint x: 409, endPoint y: 138, distance: 253.8
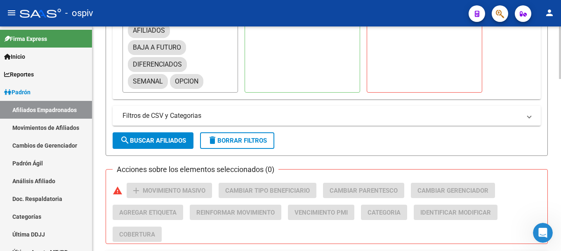
scroll to position [454, 0]
click at [150, 139] on span "search Buscar Afiliados" at bounding box center [153, 139] width 66 height 7
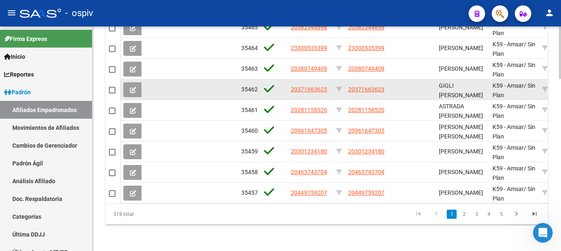
scroll to position [610, 0]
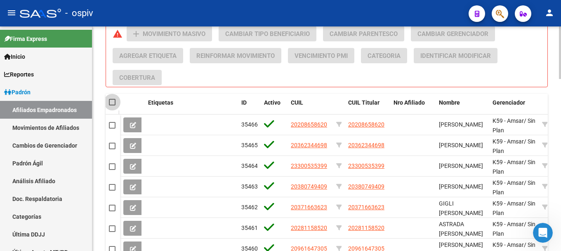
click at [112, 102] on span at bounding box center [112, 102] width 7 height 7
click at [112, 105] on input "checkbox" at bounding box center [112, 105] width 0 height 0
checkbox input "true"
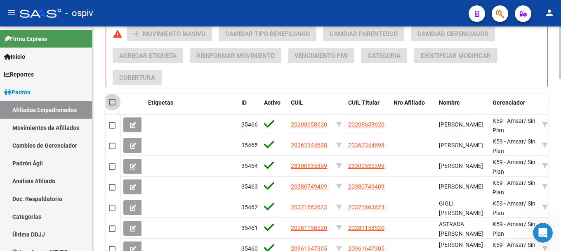
checkbox input "true"
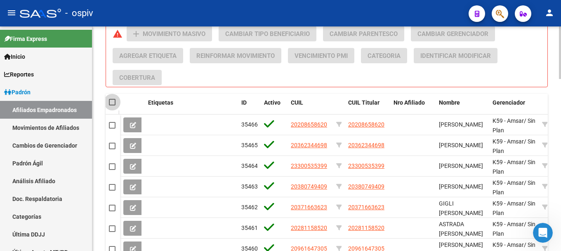
checkbox input "true"
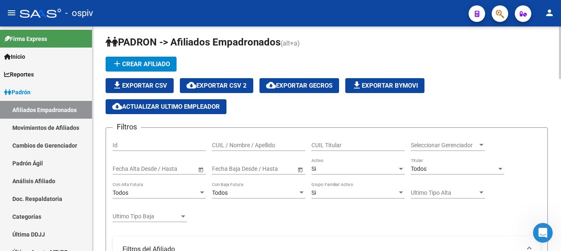
scroll to position [0, 0]
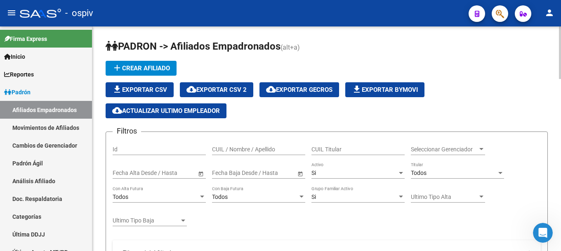
click at [146, 91] on span "file_download Exportar CSV" at bounding box center [139, 89] width 55 height 7
click at [532, 235] on html at bounding box center [542, 231] width 20 height 20
click at [520, 17] on icon "button" at bounding box center [523, 14] width 7 height 6
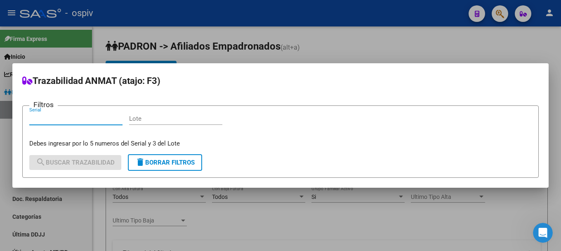
click at [503, 12] on div at bounding box center [280, 125] width 561 height 251
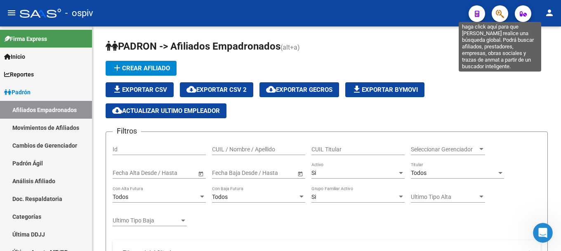
click at [499, 13] on icon "button" at bounding box center [500, 13] width 8 height 9
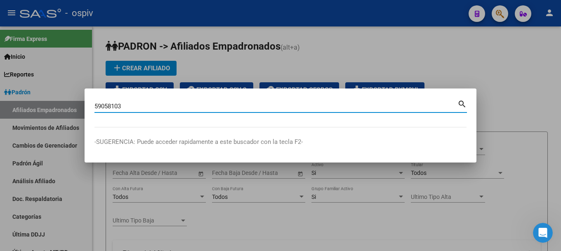
type input "59058103"
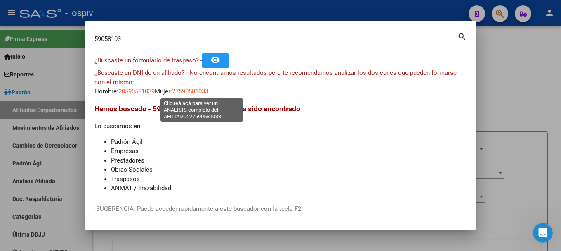
click at [197, 92] on span "27590581033" at bounding box center [190, 90] width 36 height 7
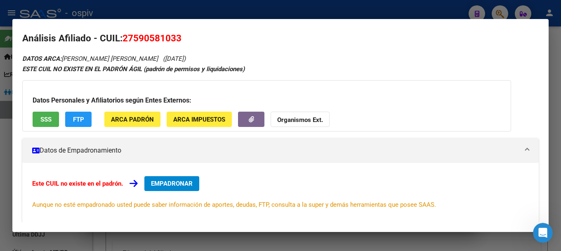
scroll to position [0, 0]
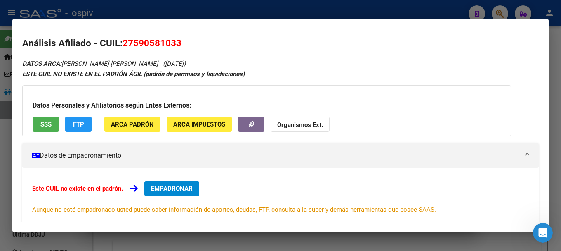
click at [3, 182] on div at bounding box center [280, 125] width 561 height 251
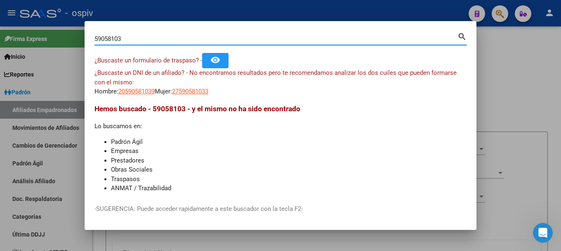
click at [15, 41] on div "59058103 Buscar (apellido, dni, cuil, nro traspaso, cuit, obra social) search ¿…" at bounding box center [280, 125] width 561 height 251
type input "40301940"
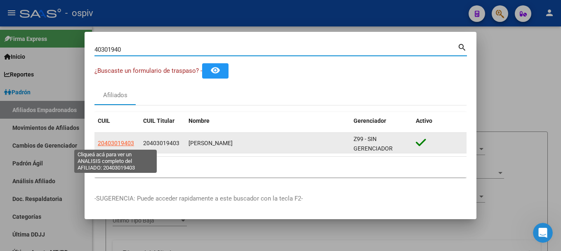
click at [112, 142] on span "20403019403" at bounding box center [116, 142] width 36 height 7
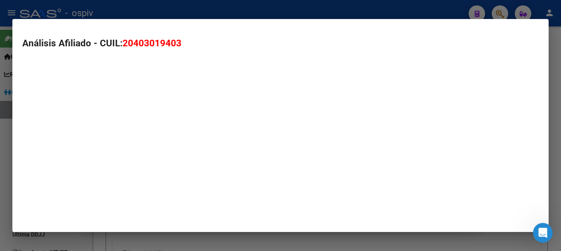
type textarea "20403019403"
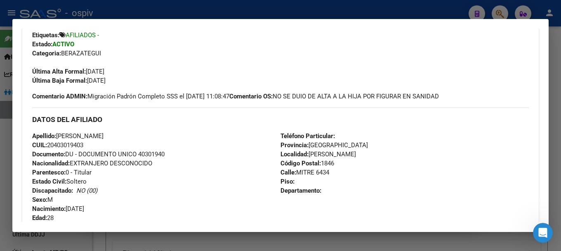
scroll to position [195, 0]
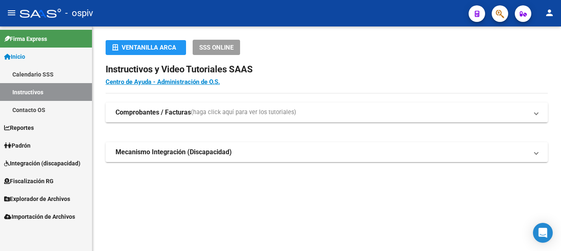
click at [25, 57] on span "Inicio" at bounding box center [14, 56] width 21 height 9
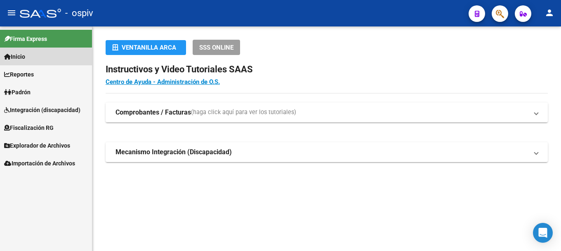
click at [25, 59] on span "Inicio" at bounding box center [14, 56] width 21 height 9
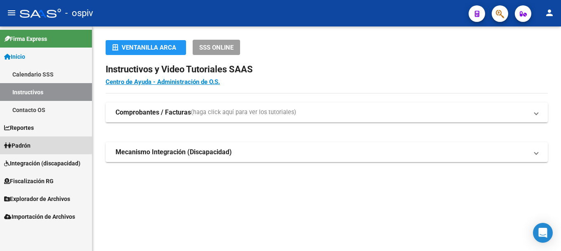
click at [31, 143] on span "Padrón" at bounding box center [17, 145] width 26 height 9
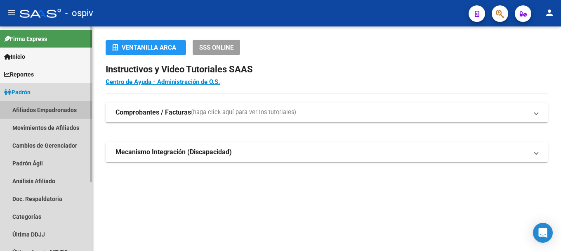
click at [43, 109] on link "Afiliados Empadronados" at bounding box center [46, 110] width 92 height 18
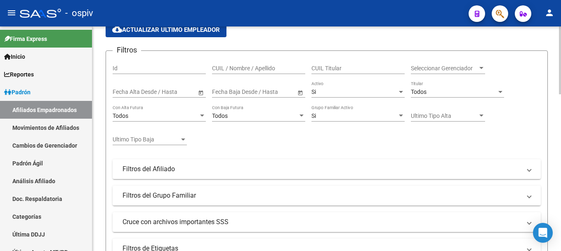
scroll to position [83, 0]
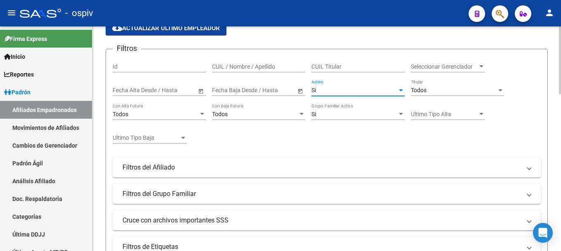
click at [328, 91] on div "Si" at bounding box center [355, 90] width 86 height 7
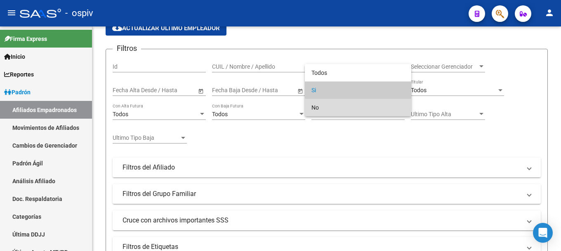
click at [319, 105] on span "No" at bounding box center [358, 107] width 93 height 17
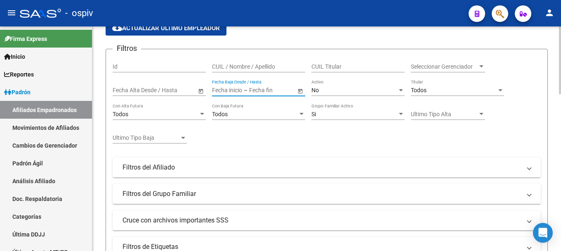
click at [258, 91] on input "text" at bounding box center [269, 90] width 40 height 7
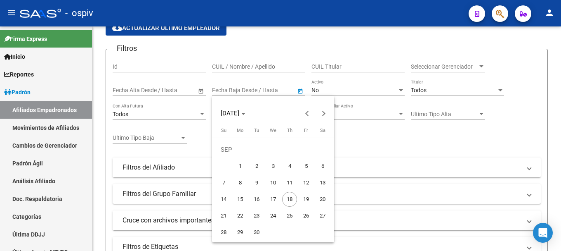
click at [242, 167] on span "1" at bounding box center [240, 165] width 15 height 15
type input "01/09/2025"
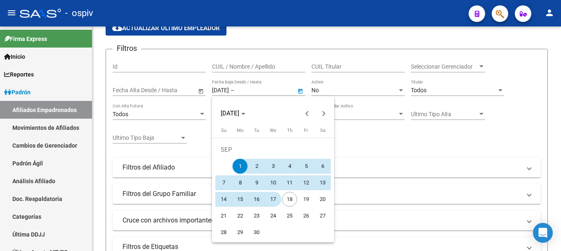
click at [275, 199] on span "17" at bounding box center [273, 199] width 15 height 15
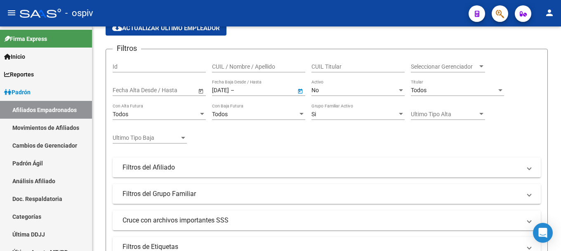
type input "17/09/2025"
click at [303, 90] on span "Open calendar" at bounding box center [301, 90] width 20 height 20
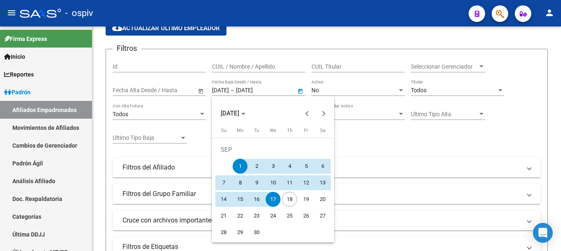
click at [293, 200] on span "18" at bounding box center [289, 199] width 15 height 15
type input "[DATE]"
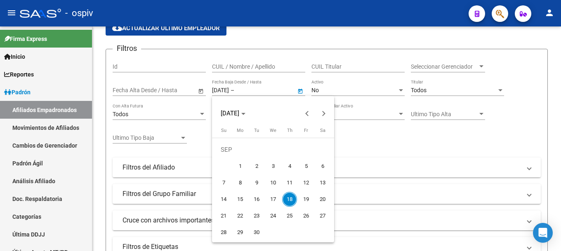
click at [272, 198] on span "17" at bounding box center [273, 199] width 15 height 15
type input "17/09/2025"
click at [256, 89] on div at bounding box center [280, 125] width 561 height 251
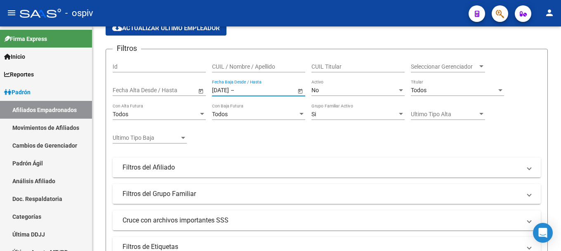
click at [256, 89] on input "text" at bounding box center [256, 90] width 40 height 7
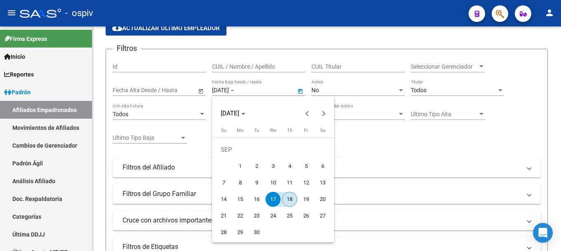
click at [290, 199] on span "18" at bounding box center [289, 199] width 15 height 15
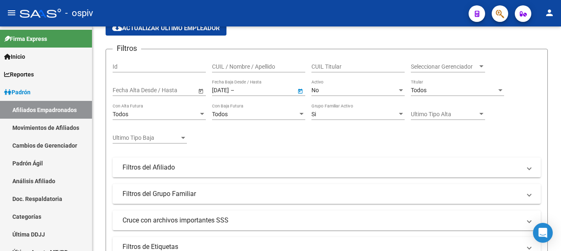
type input "[DATE]"
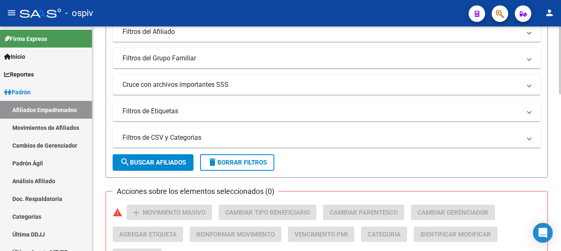
scroll to position [248, 0]
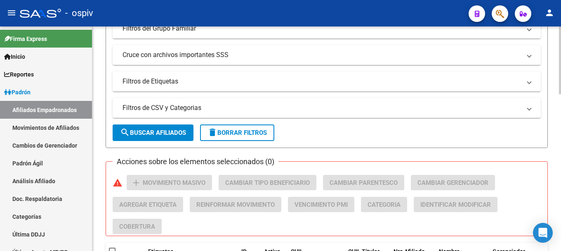
click at [173, 134] on span "search Buscar Afiliados" at bounding box center [153, 132] width 66 height 7
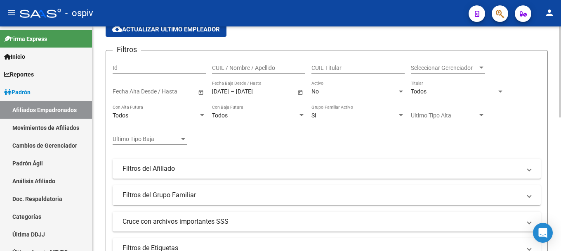
scroll to position [80, 0]
click at [430, 66] on span "Seleccionar Gerenciador" at bounding box center [444, 68] width 67 height 7
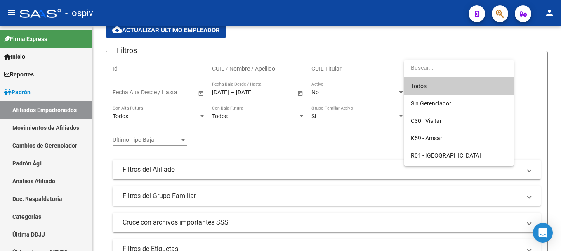
click at [421, 86] on span "Todos" at bounding box center [459, 85] width 96 height 17
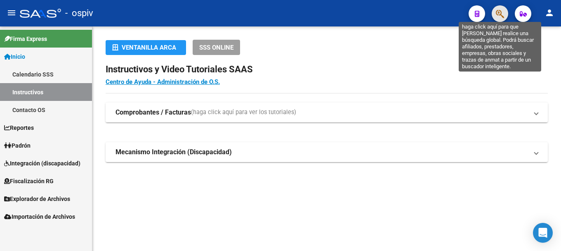
click at [502, 9] on icon "button" at bounding box center [500, 13] width 8 height 9
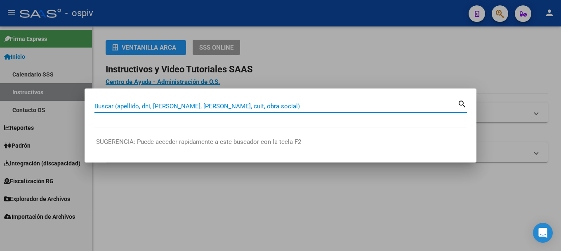
paste input "35799826"
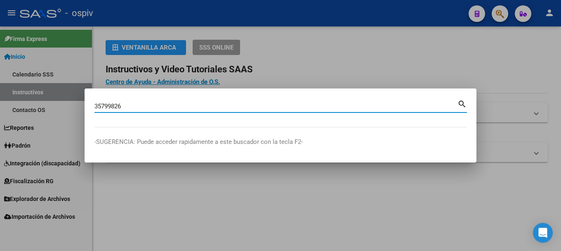
type input "35799826"
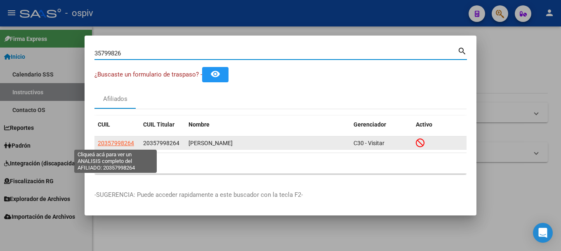
click at [123, 143] on span "20357998264" at bounding box center [116, 142] width 36 height 7
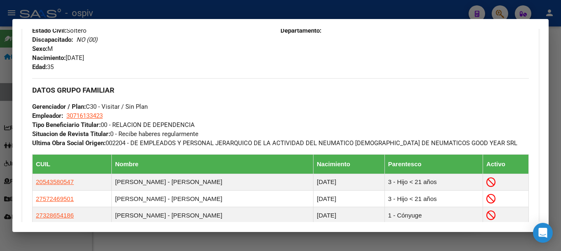
scroll to position [414, 0]
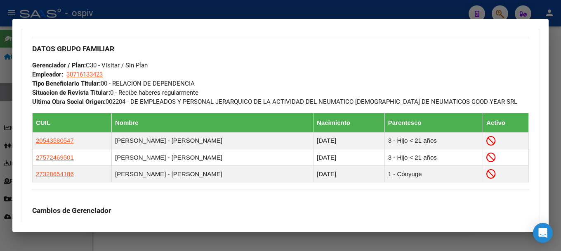
click at [500, 14] on div at bounding box center [280, 125] width 561 height 251
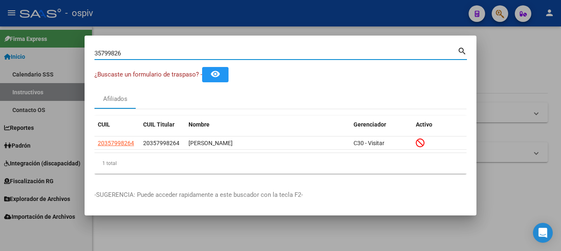
drag, startPoint x: 131, startPoint y: 53, endPoint x: 0, endPoint y: 33, distance: 132.8
click at [0, 33] on div "35799826 Buscar (apellido, dni, cuil, nro traspaso, cuit, obra social) search ¿…" at bounding box center [280, 125] width 561 height 251
type input "16623099"
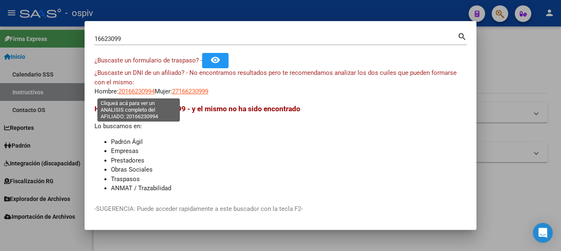
click at [130, 92] on span "20166230994" at bounding box center [136, 90] width 36 height 7
type textarea "20166230994"
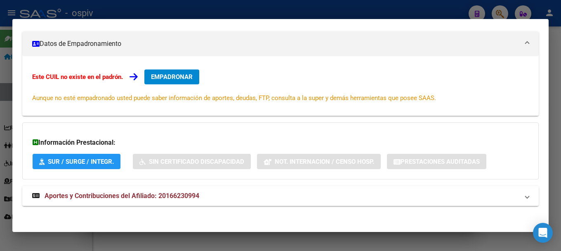
scroll to position [114, 0]
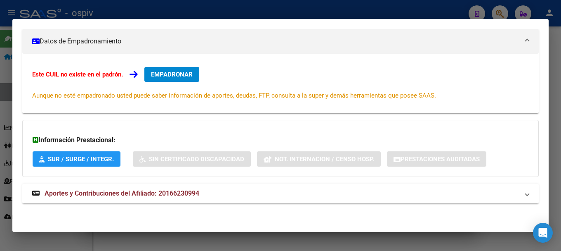
click at [158, 192] on span "Aportes y Contribuciones del Afiliado: 20166230994" at bounding box center [122, 193] width 155 height 8
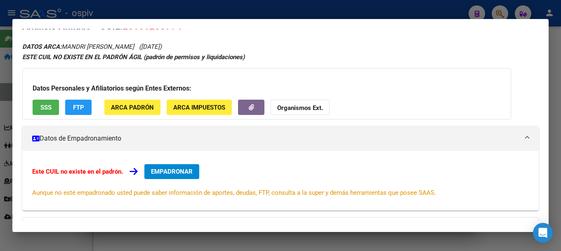
scroll to position [0, 0]
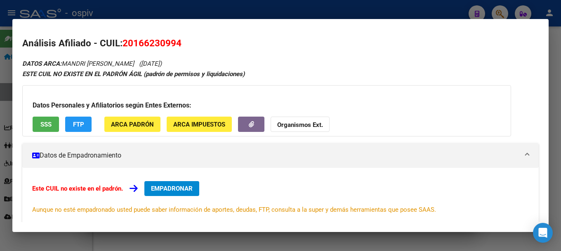
click at [43, 116] on div "Datos Personales y Afiliatorios según Entes Externos: SSS FTP ARCA Padrón ARCA …" at bounding box center [266, 110] width 489 height 51
click at [49, 126] on span "SSS" at bounding box center [45, 124] width 11 height 7
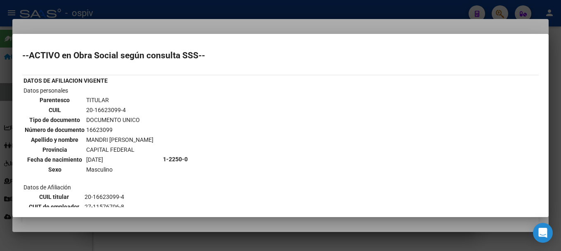
click at [5, 102] on div at bounding box center [280, 125] width 561 height 251
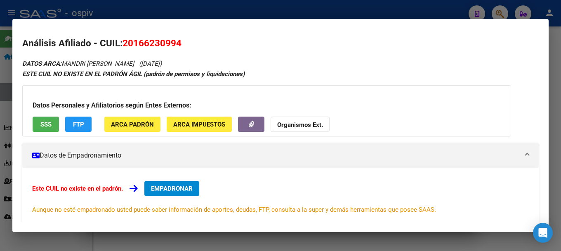
click at [73, 121] on span "FTP" at bounding box center [78, 124] width 11 height 7
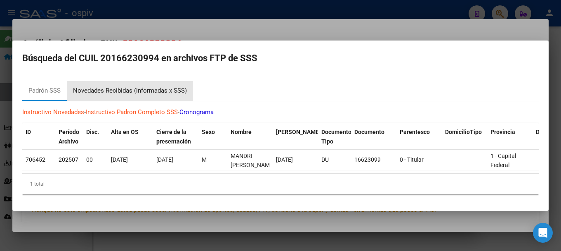
click at [160, 86] on div "Novedades Recibidas (informadas x SSS)" at bounding box center [130, 90] width 114 height 9
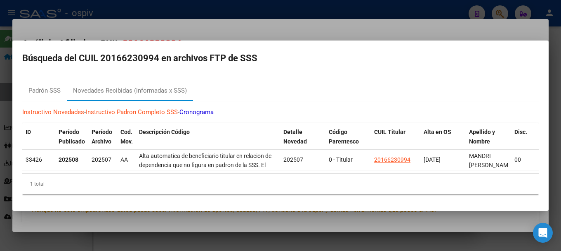
click at [15, 135] on mat-dialog-content "Padrón SSS Novedades Recibidas (informadas x SSS) Instructivo Novedades - Instr…" at bounding box center [280, 137] width 537 height 126
click at [14, 135] on mat-dialog-content "Padrón SSS Novedades Recibidas (informadas x SSS) Instructivo Novedades - Instr…" at bounding box center [280, 137] width 537 height 126
click at [5, 112] on div at bounding box center [280, 125] width 561 height 251
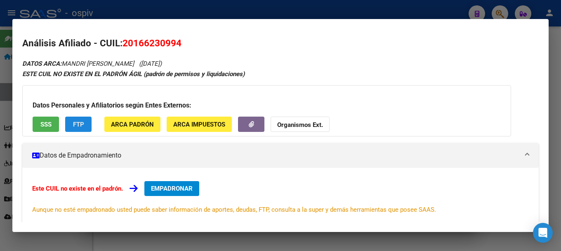
click at [78, 125] on span "FTP" at bounding box center [78, 124] width 11 height 7
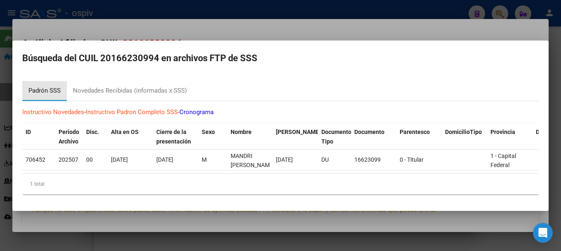
click at [49, 86] on div "Padrón SSS" at bounding box center [44, 90] width 32 height 9
click at [0, 115] on div at bounding box center [280, 125] width 561 height 251
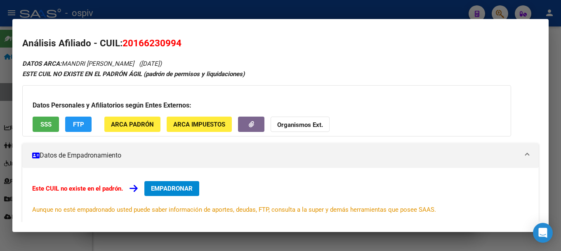
drag, startPoint x: 126, startPoint y: 44, endPoint x: 183, endPoint y: 43, distance: 57.0
click at [183, 43] on h2 "Análisis Afiliado - CUIL: 20166230994" at bounding box center [280, 43] width 517 height 14
drag, startPoint x: 122, startPoint y: 40, endPoint x: 203, endPoint y: 51, distance: 81.7
drag, startPoint x: 248, startPoint y: 41, endPoint x: 184, endPoint y: 49, distance: 64.0
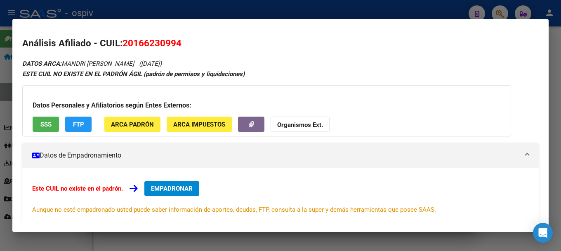
click at [248, 41] on h2 "Análisis Afiliado - CUIL: 20166230994" at bounding box center [280, 43] width 517 height 14
click at [143, 44] on span "20166230994" at bounding box center [152, 43] width 59 height 11
drag, startPoint x: 125, startPoint y: 41, endPoint x: 187, endPoint y: 48, distance: 62.3
click at [187, 48] on h2 "Análisis Afiliado - CUIL: 20166230994" at bounding box center [280, 43] width 517 height 14
copy span "20166230994"
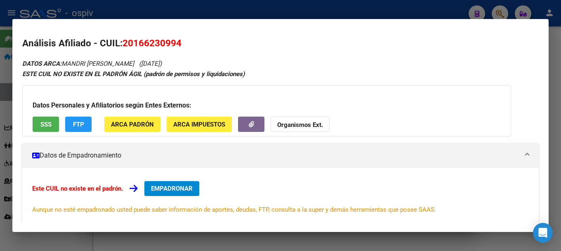
drag, startPoint x: 506, startPoint y: 11, endPoint x: 500, endPoint y: 13, distance: 6.4
click at [506, 12] on div at bounding box center [280, 125] width 561 height 251
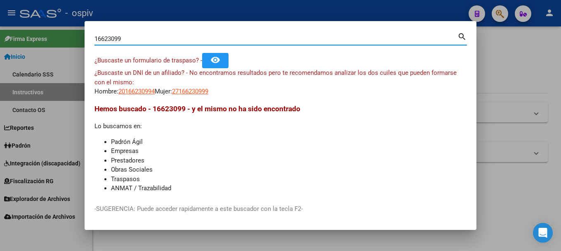
click at [36, 35] on div "16623099 Buscar (apellido, dni, cuil, nro traspaso, cuit, obra social) search ¿…" at bounding box center [280, 125] width 561 height 251
paste input "20276878752"
type input "20276878752"
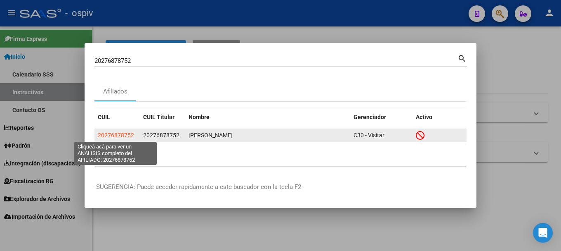
click at [110, 137] on span "20276878752" at bounding box center [116, 135] width 36 height 7
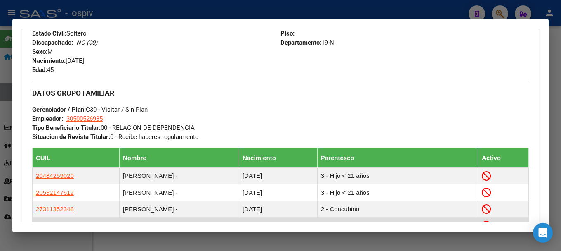
scroll to position [455, 0]
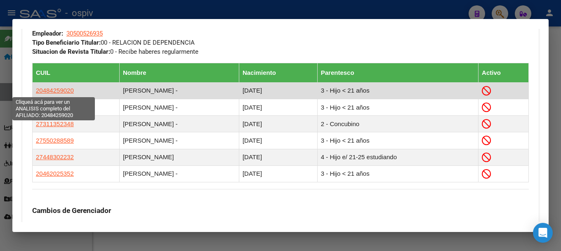
click at [71, 91] on span "20484259020" at bounding box center [55, 90] width 38 height 7
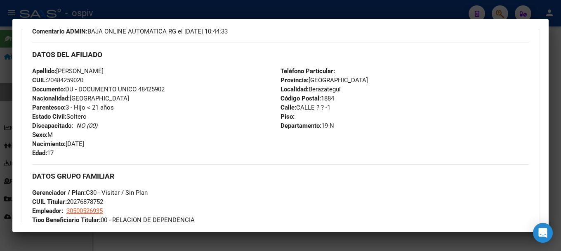
scroll to position [371, 0]
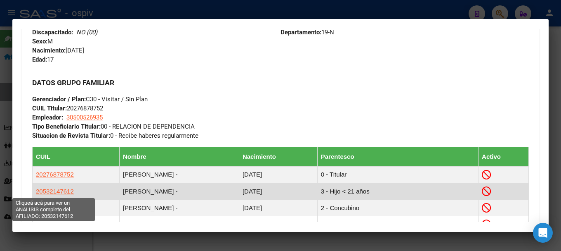
click at [55, 190] on span "20532147612" at bounding box center [55, 190] width 38 height 7
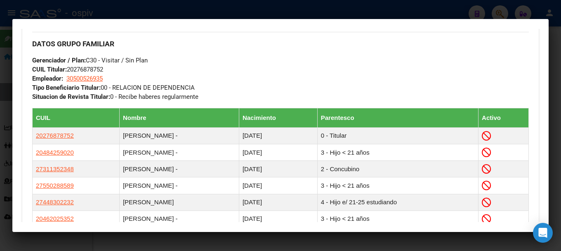
scroll to position [475, 0]
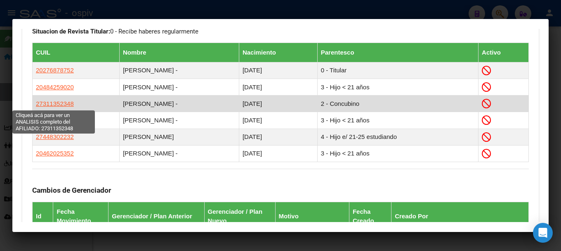
click at [57, 104] on span "27311352348" at bounding box center [55, 103] width 38 height 7
type textarea "27311352348"
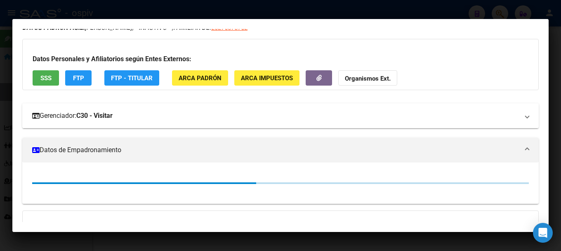
scroll to position [145, 0]
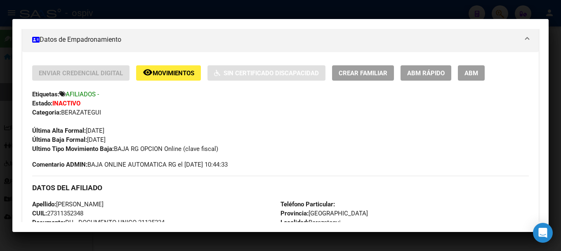
click at [477, 4] on div at bounding box center [280, 125] width 561 height 251
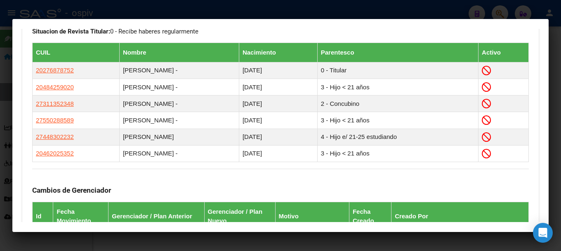
click at [497, 13] on div at bounding box center [280, 125] width 561 height 251
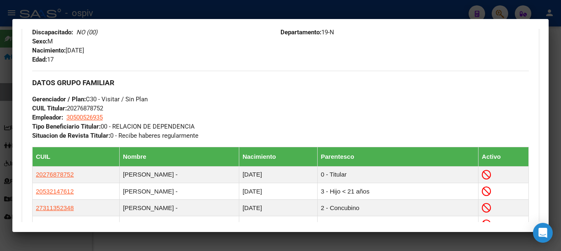
click at [499, 14] on div at bounding box center [280, 125] width 561 height 251
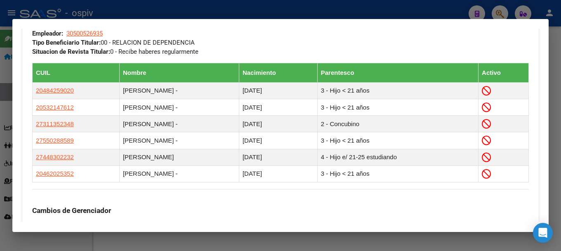
click at [497, 8] on div at bounding box center [280, 125] width 561 height 251
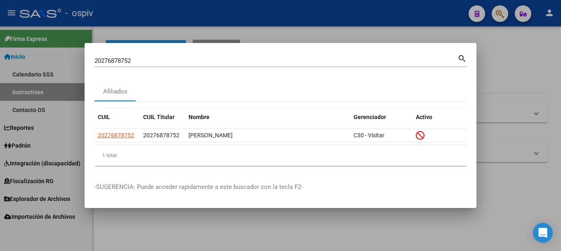
drag, startPoint x: 148, startPoint y: 65, endPoint x: 66, endPoint y: 57, distance: 81.7
click at [66, 57] on div "20276878752 Buscar (apellido, dni, cuil, nro traspaso, cuit, obra social) searc…" at bounding box center [280, 125] width 561 height 251
drag, startPoint x: 158, startPoint y: 53, endPoint x: 149, endPoint y: 59, distance: 11.1
click at [157, 54] on div "20276878752 Buscar (apellido, dni, cuil, [PERSON_NAME], cuit, obra social) sear…" at bounding box center [281, 60] width 373 height 14
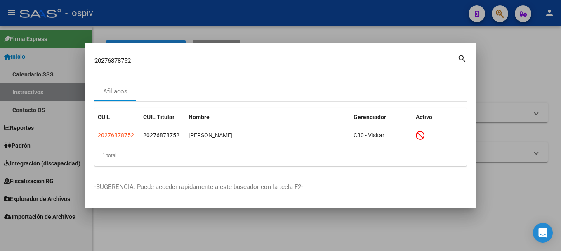
drag, startPoint x: 148, startPoint y: 59, endPoint x: 21, endPoint y: 49, distance: 127.5
click at [21, 49] on div "20276878752 Buscar (apellido, dni, cuil, nro traspaso, cuit, obra social) searc…" at bounding box center [280, 125] width 561 height 251
paste input "20462025352"
type input "20462025352"
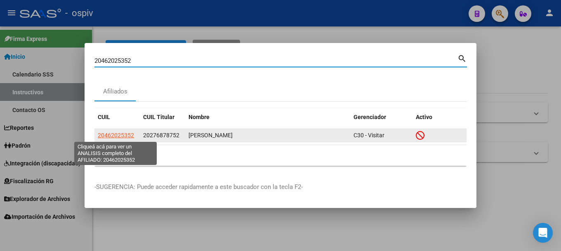
click at [119, 137] on span "20462025352" at bounding box center [116, 135] width 36 height 7
type textarea "20462025352"
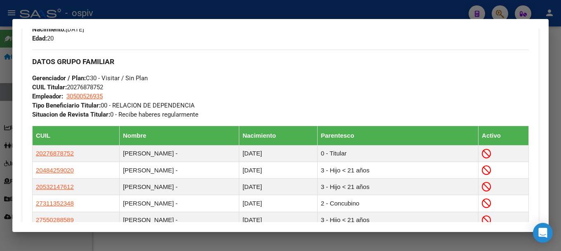
scroll to position [475, 0]
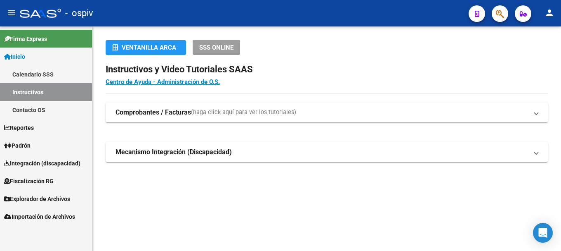
click at [23, 144] on span "Padrón" at bounding box center [17, 145] width 26 height 9
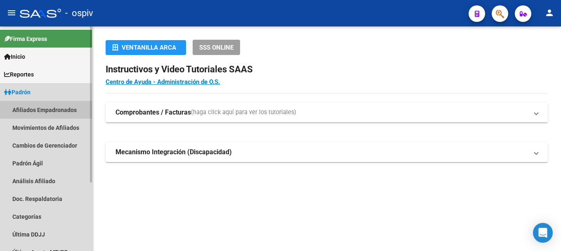
click at [50, 109] on link "Afiliados Empadronados" at bounding box center [46, 110] width 92 height 18
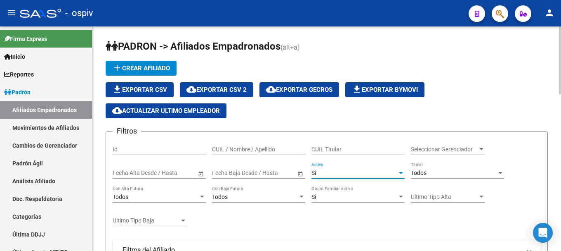
click at [317, 173] on div "Si" at bounding box center [355, 172] width 86 height 7
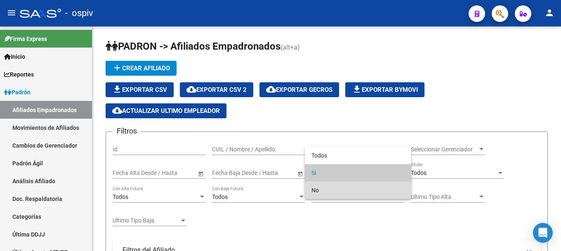
click at [315, 186] on span "No" at bounding box center [358, 189] width 93 height 17
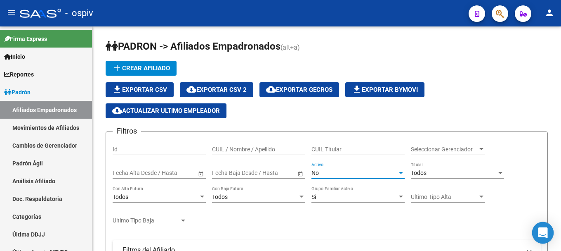
click at [541, 235] on icon "Open Intercom Messenger" at bounding box center [543, 232] width 11 height 11
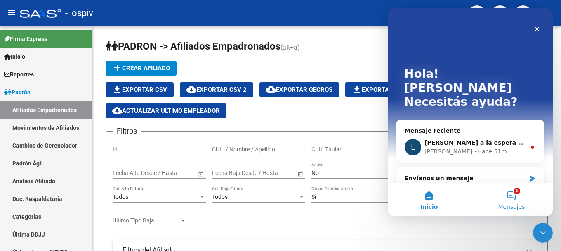
click at [517, 191] on button "1 Mensajes" at bounding box center [511, 199] width 83 height 33
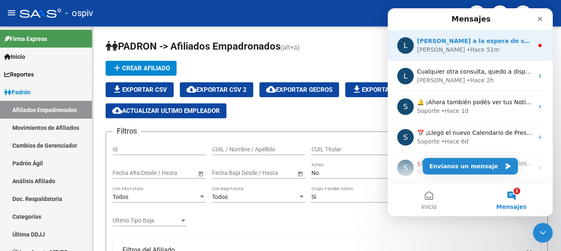
click at [467, 49] on div "• Hace 51m" at bounding box center [483, 49] width 33 height 9
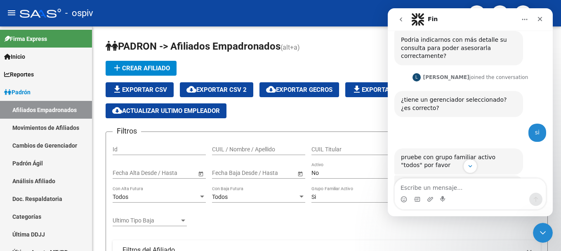
scroll to position [219, 0]
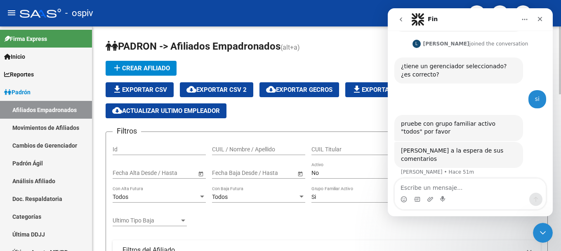
click at [352, 115] on div "file_download Exportar CSV cloud_download Exportar CSV 2 cloud_download Exporta…" at bounding box center [327, 100] width 442 height 36
click at [548, 17] on nav "Fin" at bounding box center [470, 19] width 165 height 22
click at [541, 18] on icon "Cerrar" at bounding box center [540, 19] width 5 height 5
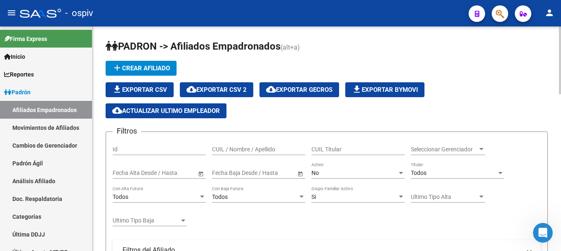
click at [400, 192] on div "Si Grupo Familiar Activo" at bounding box center [358, 194] width 93 height 17
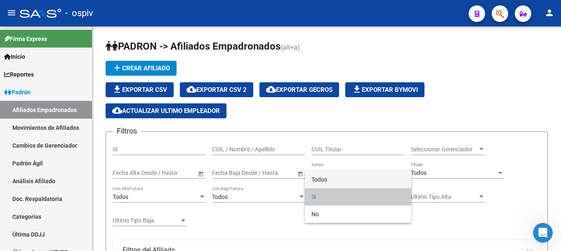
click at [336, 178] on span "Todos" at bounding box center [358, 178] width 93 height 17
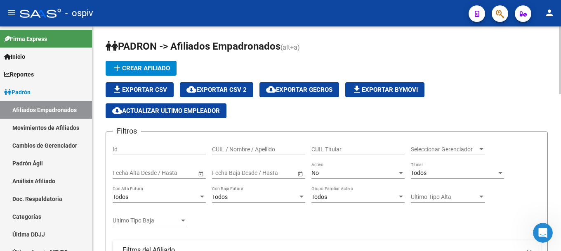
click at [244, 173] on span "–" at bounding box center [246, 172] width 4 height 7
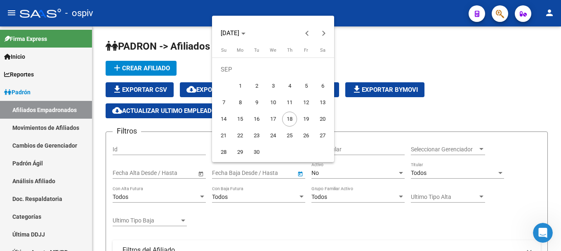
click at [270, 116] on span "17" at bounding box center [273, 118] width 15 height 15
type input "17/09/2025"
click at [290, 118] on span "18" at bounding box center [289, 118] width 15 height 15
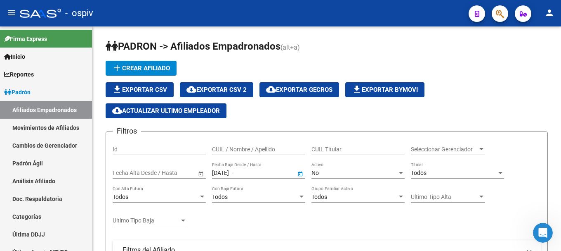
type input "[DATE]"
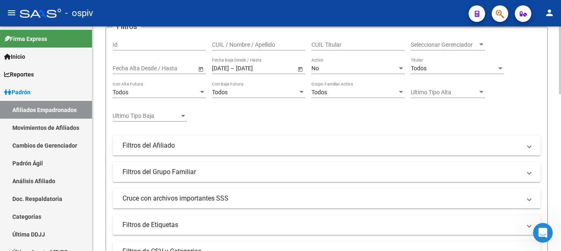
scroll to position [165, 0]
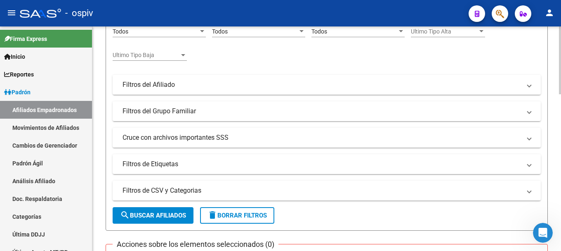
click at [158, 218] on span "search Buscar Afiliados" at bounding box center [153, 214] width 66 height 7
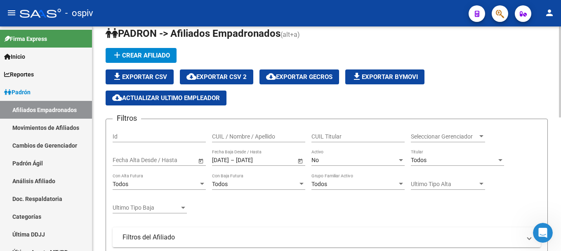
scroll to position [0, 0]
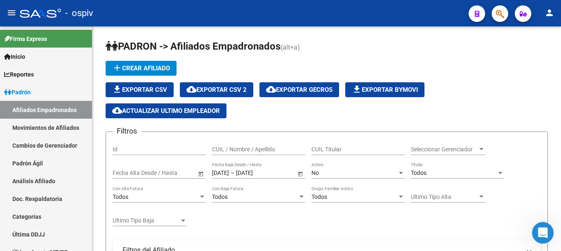
click at [535, 229] on div "Abrir Intercom Messenger" at bounding box center [541, 231] width 27 height 27
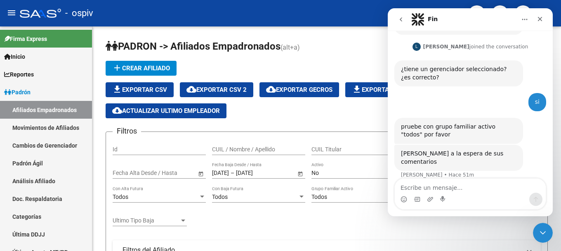
scroll to position [219, 0]
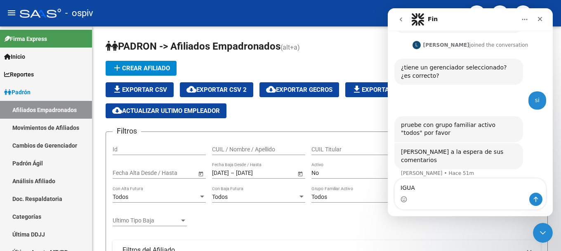
type textarea "IGUAL"
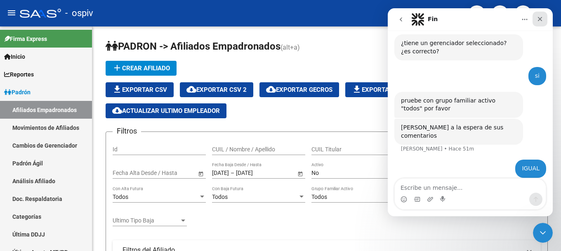
click at [542, 21] on icon "Cerrar" at bounding box center [540, 19] width 5 height 5
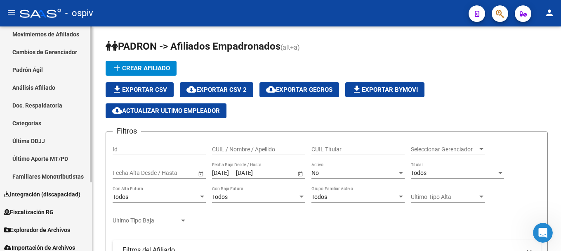
scroll to position [99, 0]
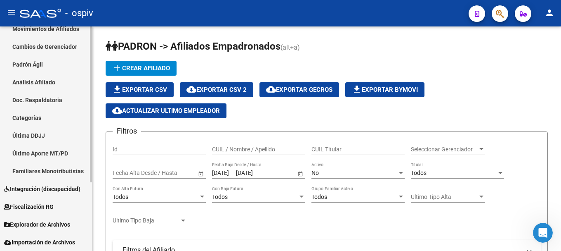
click at [54, 200] on link "Fiscalización RG" at bounding box center [46, 206] width 92 height 18
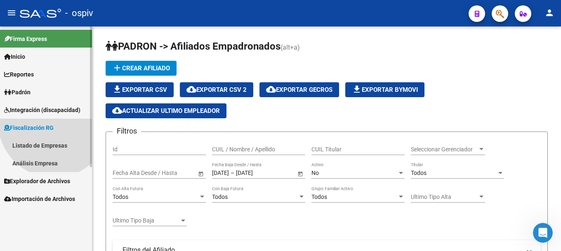
scroll to position [0, 0]
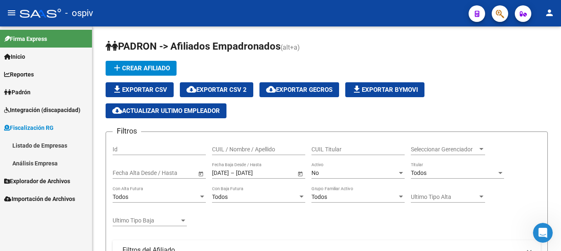
click at [50, 177] on span "Explorador de Archivos" at bounding box center [37, 180] width 66 height 9
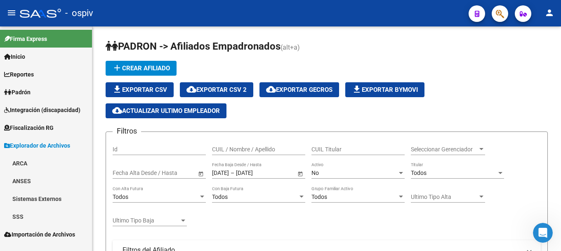
click at [22, 213] on link "SSS" at bounding box center [46, 216] width 92 height 18
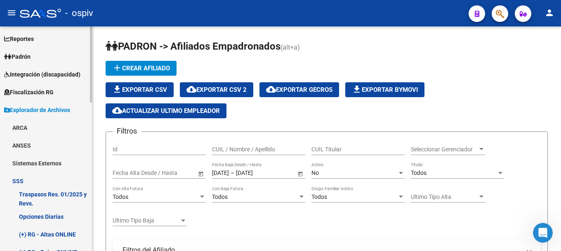
scroll to position [124, 0]
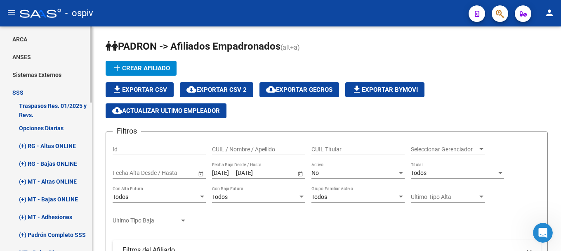
click at [54, 144] on link "(+) RG - Altas ONLINE" at bounding box center [46, 146] width 92 height 18
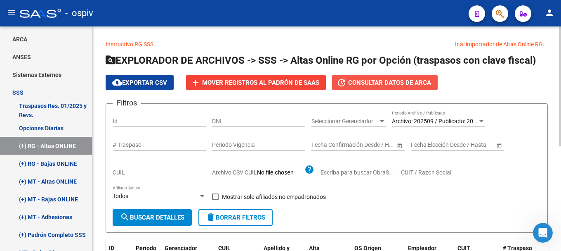
click at [420, 84] on span "Consultar datos de ARCA" at bounding box center [389, 82] width 83 height 7
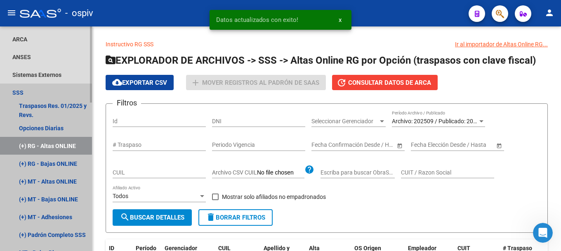
click at [56, 147] on link "(+) RG - Altas ONLINE" at bounding box center [46, 146] width 92 height 18
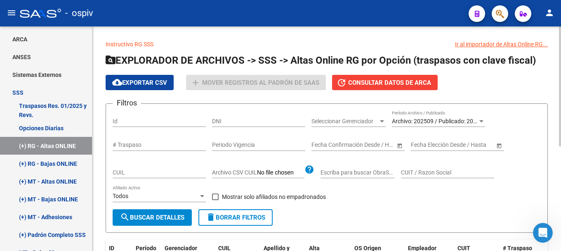
click at [392, 84] on span "Consultar datos de ARCA" at bounding box center [389, 82] width 83 height 7
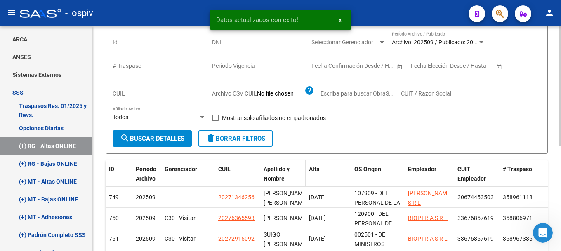
scroll to position [83, 0]
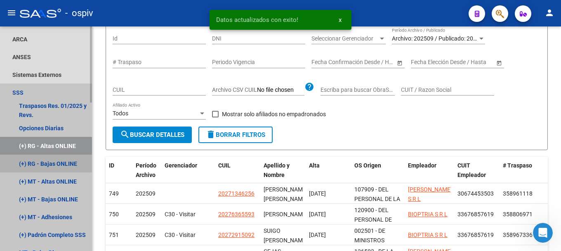
click at [52, 166] on link "(+) RG - Bajas ONLINE" at bounding box center [46, 163] width 92 height 18
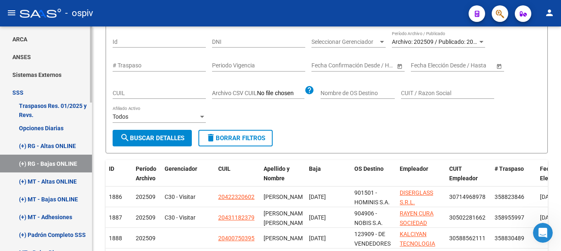
scroll to position [83, 0]
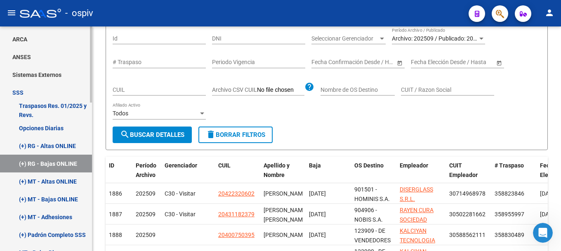
click at [57, 182] on link "(+) MT - Altas ONLINE" at bounding box center [46, 181] width 92 height 18
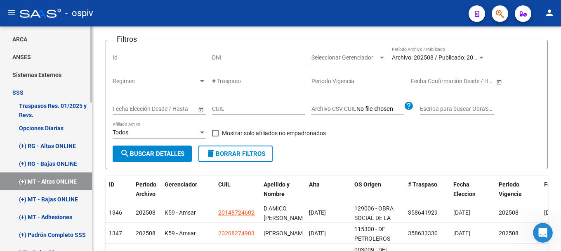
scroll to position [83, 0]
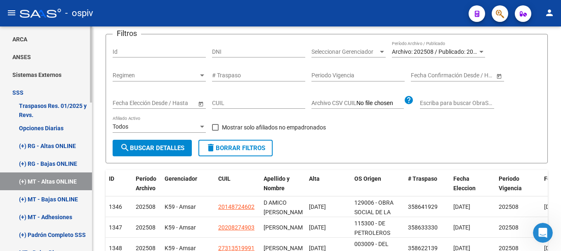
click at [58, 201] on link "(+) MT - Bajas ONLINE" at bounding box center [46, 199] width 92 height 18
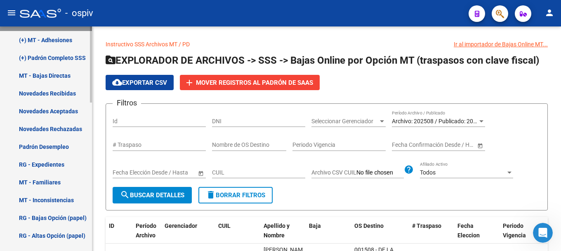
scroll to position [330, 0]
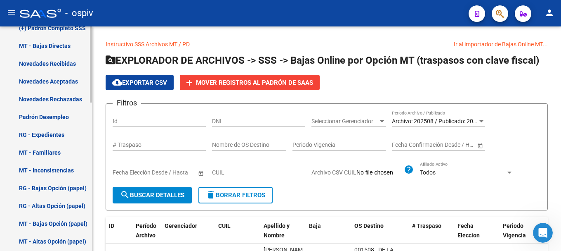
click at [52, 97] on link "Novedades Rechazadas" at bounding box center [46, 99] width 92 height 18
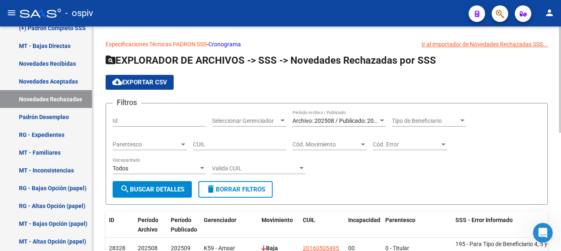
click at [201, 87] on div "cloud_download Exportar CSV" at bounding box center [327, 82] width 442 height 15
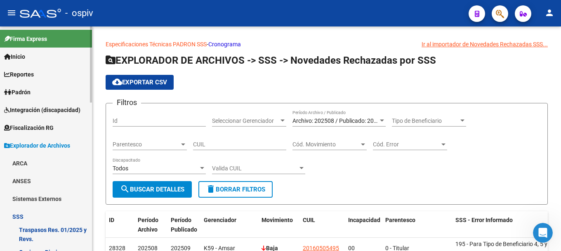
click at [24, 176] on link "ANSES" at bounding box center [46, 181] width 92 height 18
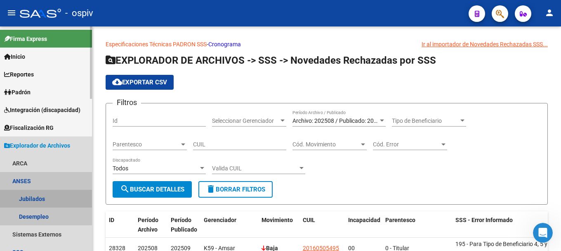
click at [37, 198] on link "Jubilados" at bounding box center [46, 198] width 92 height 18
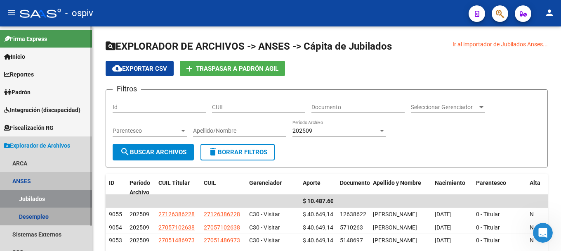
click at [40, 212] on link "Desempleo" at bounding box center [46, 216] width 92 height 18
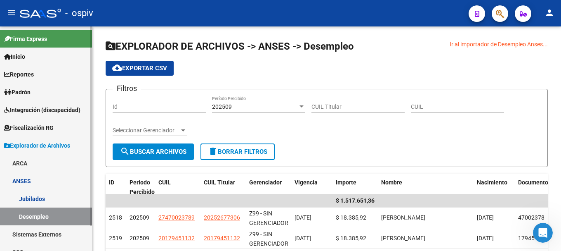
click at [53, 232] on link "Sistemas Externos" at bounding box center [46, 234] width 92 height 18
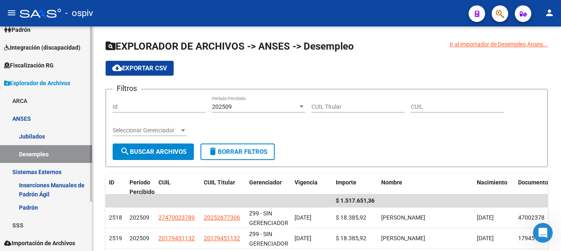
scroll to position [63, 0]
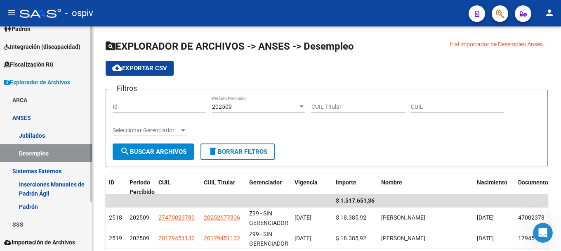
click at [32, 208] on link "Padrón" at bounding box center [46, 206] width 92 height 18
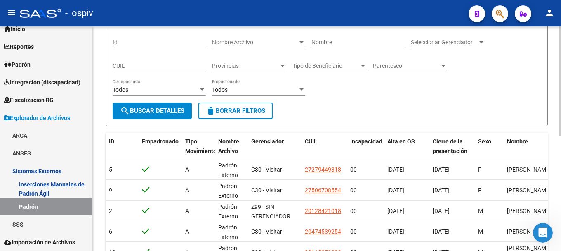
scroll to position [83, 0]
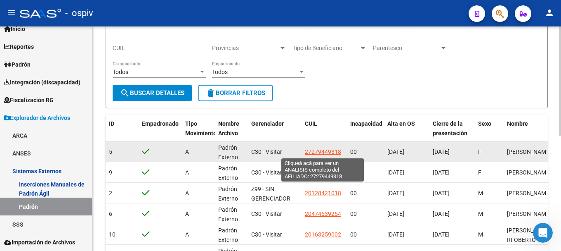
click at [331, 151] on span "27279449318" at bounding box center [323, 151] width 36 height 7
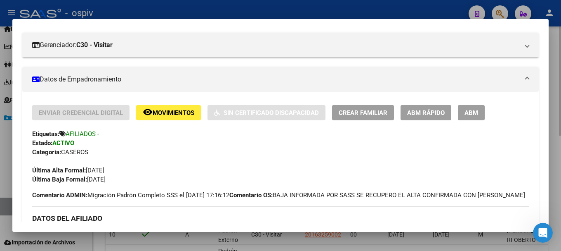
scroll to position [124, 0]
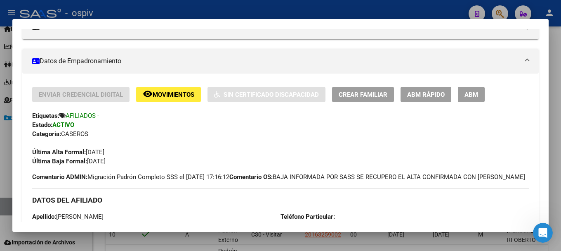
click at [0, 165] on div at bounding box center [280, 125] width 561 height 251
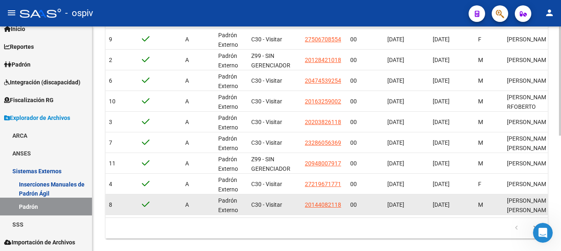
scroll to position [236, 0]
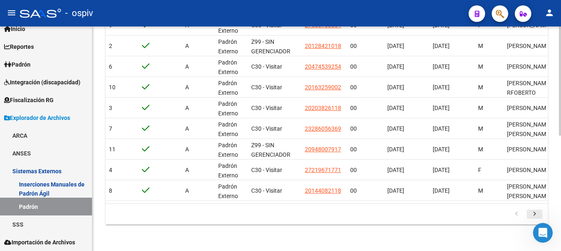
click at [533, 214] on icon "go to next page" at bounding box center [535, 215] width 11 height 10
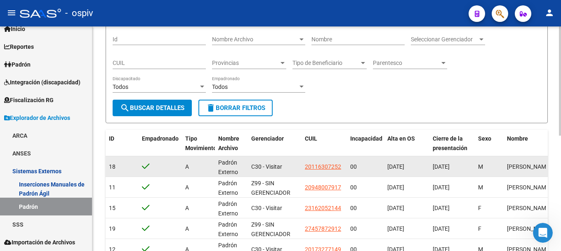
scroll to position [206, 0]
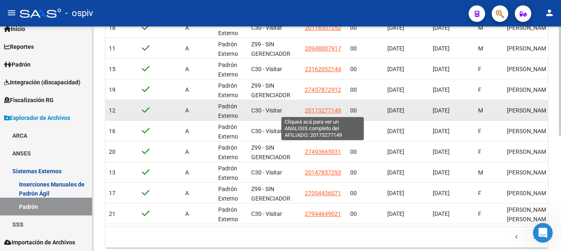
click at [317, 111] on span "20173277149" at bounding box center [323, 110] width 36 height 7
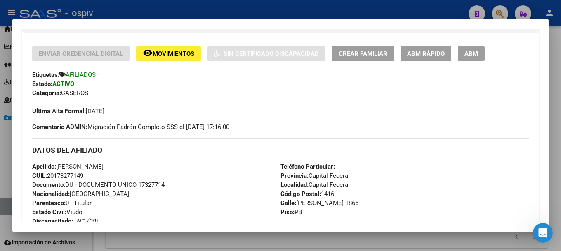
scroll to position [165, 0]
click at [2, 157] on div at bounding box center [280, 125] width 561 height 251
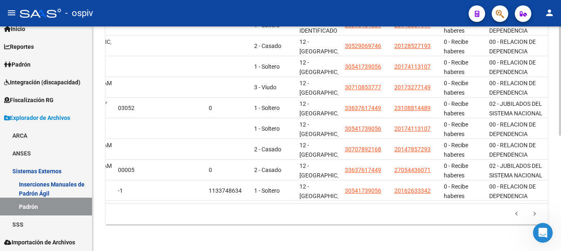
scroll to position [0, 0]
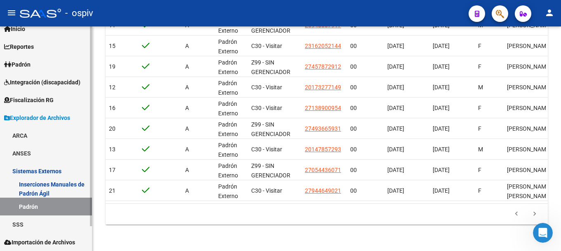
click at [15, 222] on link "SSS" at bounding box center [46, 224] width 92 height 18
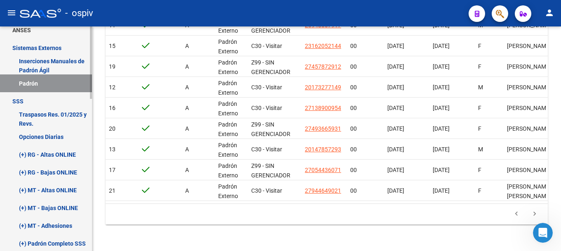
scroll to position [193, 0]
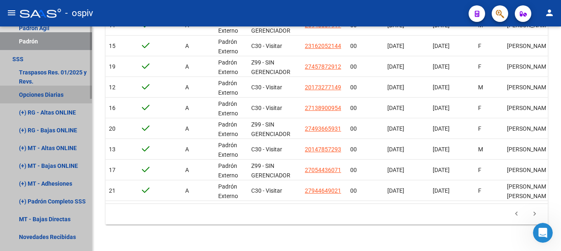
click at [57, 94] on link "Opciones Diarias" at bounding box center [46, 94] width 92 height 18
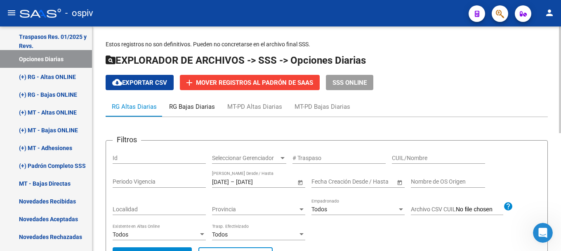
click at [191, 109] on div "RG Bajas Diarias" at bounding box center [192, 106] width 46 height 9
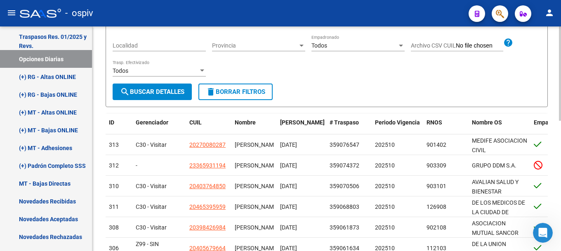
scroll to position [165, 0]
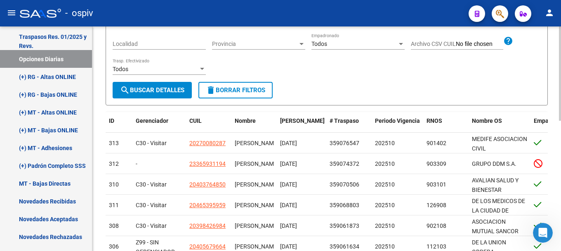
click at [161, 88] on span "search Buscar Detalles" at bounding box center [152, 89] width 64 height 7
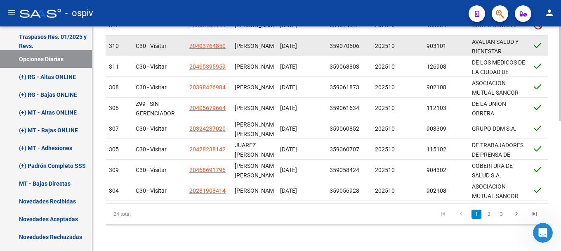
scroll to position [310, 0]
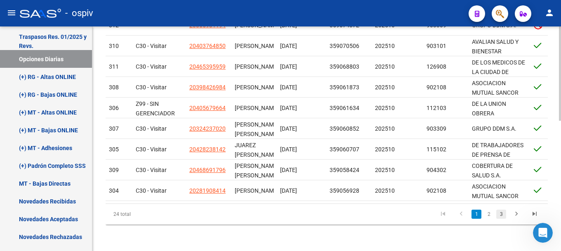
click at [501, 215] on link "3" at bounding box center [501, 213] width 10 height 9
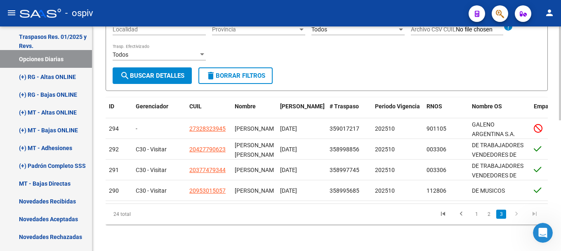
scroll to position [187, 0]
click at [460, 217] on icon "go to previous page" at bounding box center [461, 215] width 11 height 10
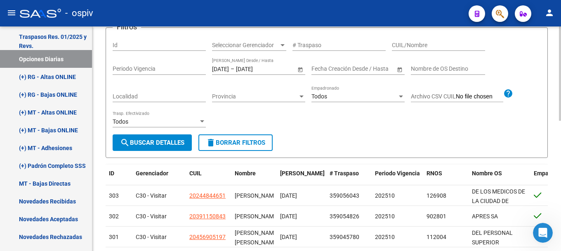
scroll to position [21, 0]
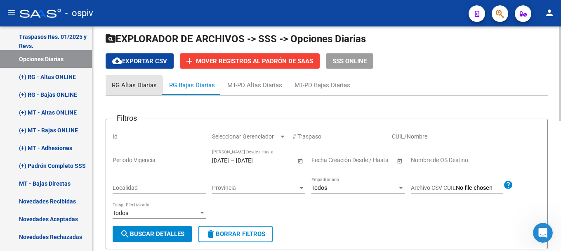
click at [130, 87] on div "RG Altas Diarias" at bounding box center [134, 84] width 45 height 9
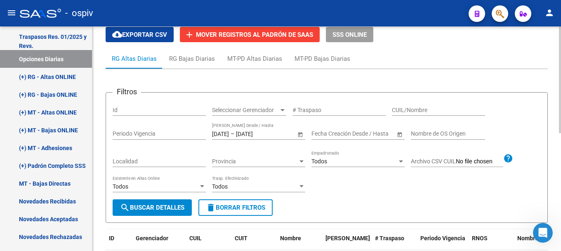
scroll to position [0, 0]
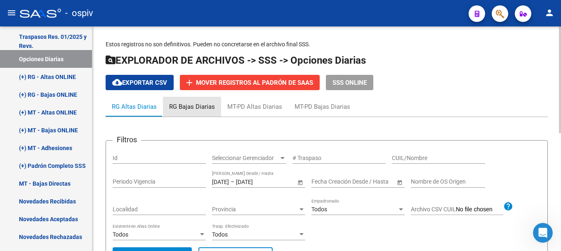
click at [209, 106] on div "RG Bajas Diarias" at bounding box center [192, 106] width 46 height 9
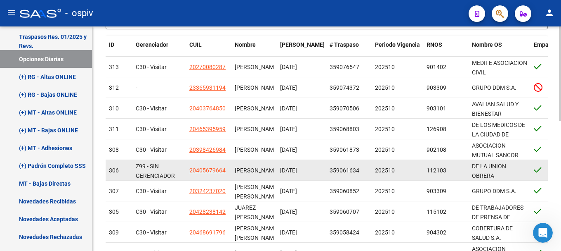
scroll to position [248, 0]
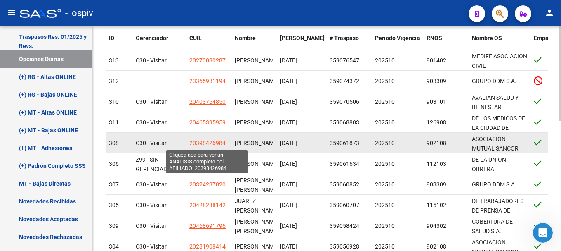
click at [217, 144] on span "20398426984" at bounding box center [207, 142] width 36 height 7
type textarea "20398426984"
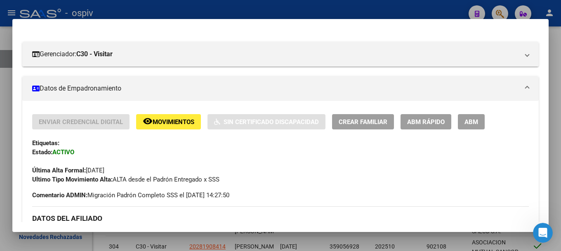
scroll to position [41, 0]
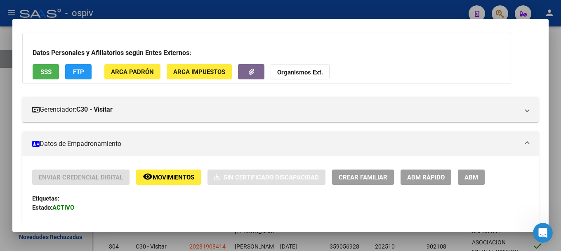
click at [79, 69] on span "FTP" at bounding box center [78, 71] width 11 height 7
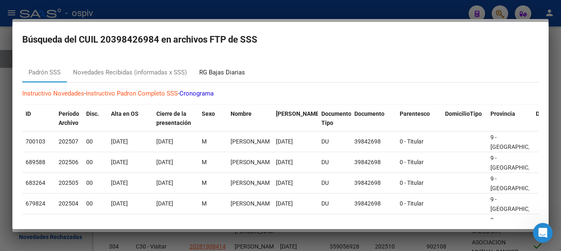
click at [210, 73] on div "RG Bajas Diarias" at bounding box center [222, 72] width 46 height 9
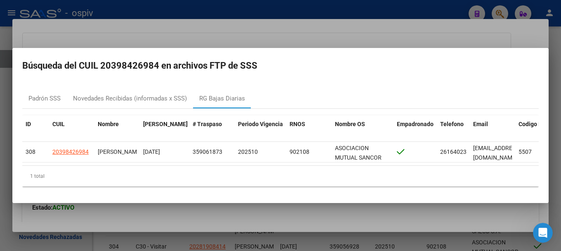
click at [0, 151] on div at bounding box center [280, 125] width 561 height 251
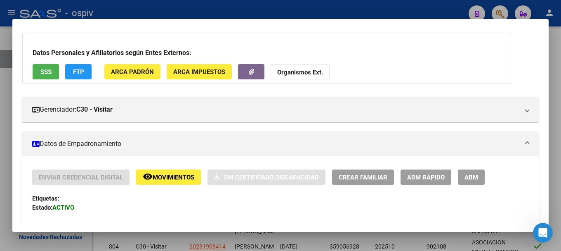
click at [447, 4] on div at bounding box center [280, 125] width 561 height 251
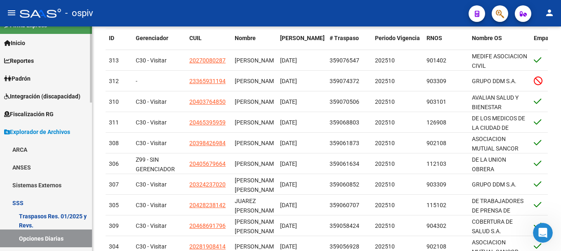
scroll to position [0, 0]
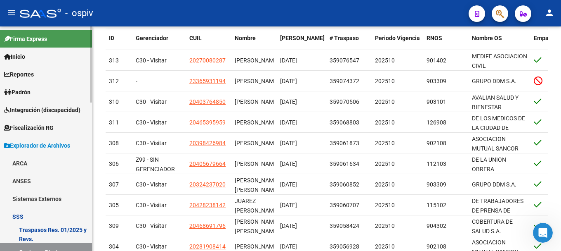
click at [30, 57] on link "Inicio" at bounding box center [46, 56] width 92 height 18
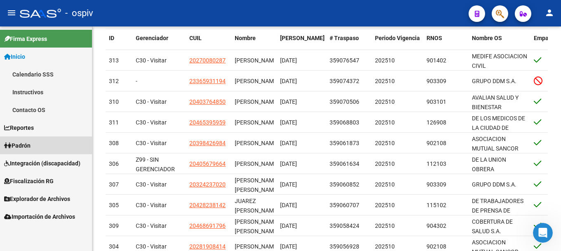
click at [29, 139] on link "Padrón" at bounding box center [46, 145] width 92 height 18
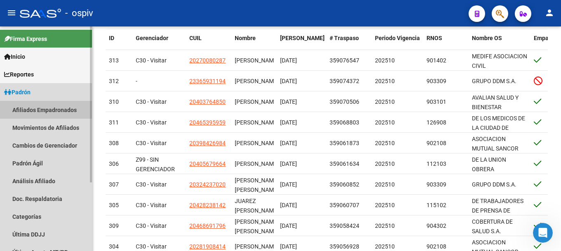
click at [47, 111] on link "Afiliados Empadronados" at bounding box center [46, 110] width 92 height 18
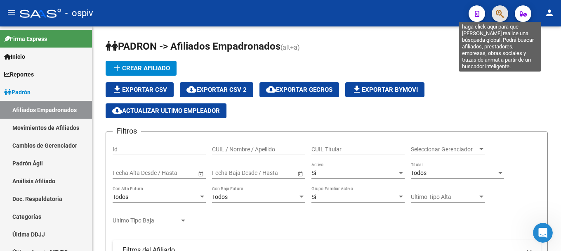
click at [500, 12] on icon "button" at bounding box center [500, 13] width 8 height 9
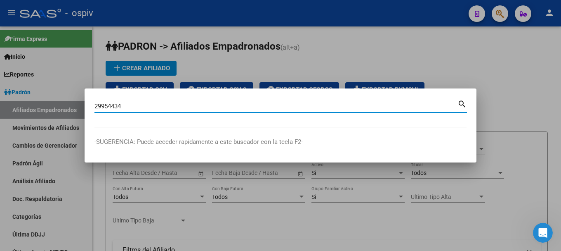
type input "29954434"
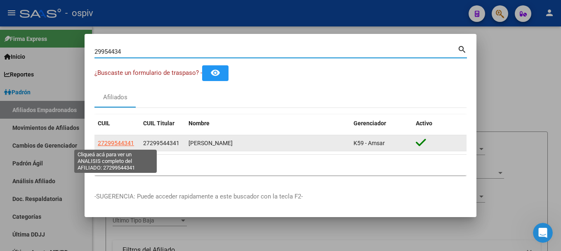
click at [114, 140] on span "27299544341" at bounding box center [116, 142] width 36 height 7
type textarea "27299544341"
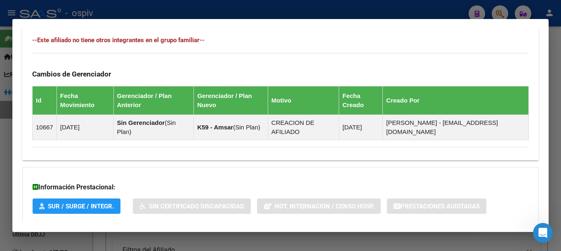
scroll to position [497, 0]
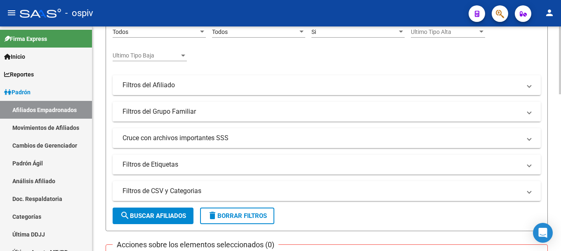
scroll to position [165, 0]
click at [175, 85] on mat-panel-title "Filtros del Afiliado" at bounding box center [322, 84] width 399 height 9
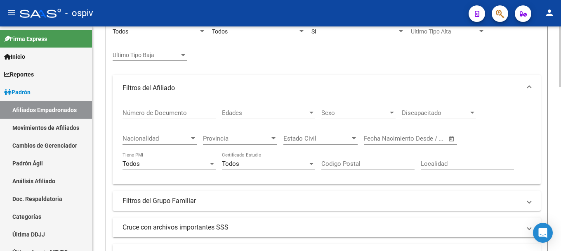
click at [275, 139] on div at bounding box center [273, 138] width 7 height 7
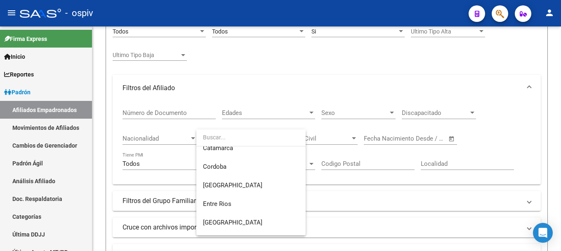
scroll to position [2, 0]
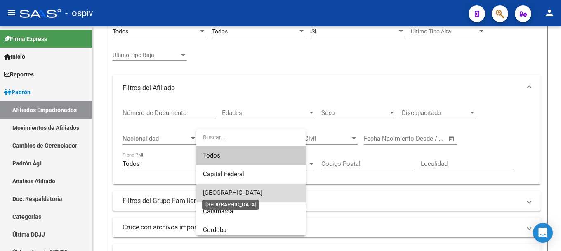
click at [235, 195] on span "[GEOGRAPHIC_DATA]" at bounding box center [232, 192] width 59 height 7
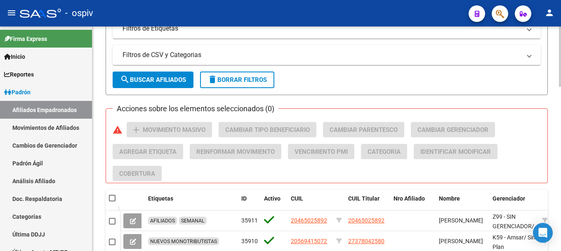
scroll to position [371, 0]
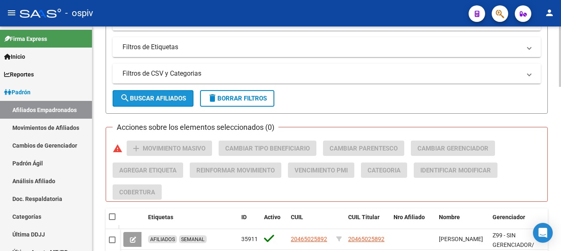
click at [165, 99] on span "search Buscar Afiliados" at bounding box center [153, 98] width 66 height 7
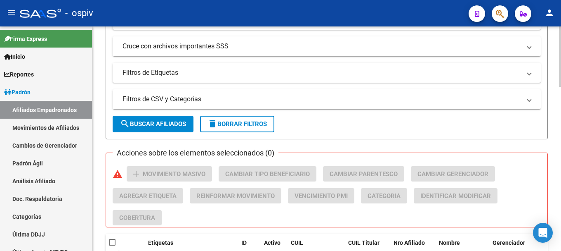
scroll to position [321, 0]
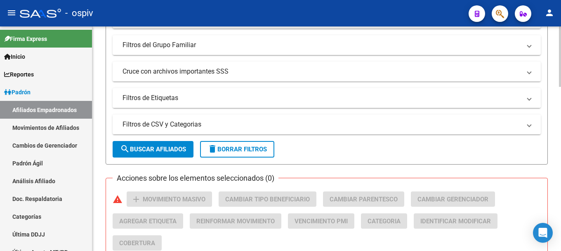
click at [143, 95] on mat-panel-title "Filtros de Etiquetas" at bounding box center [322, 97] width 399 height 9
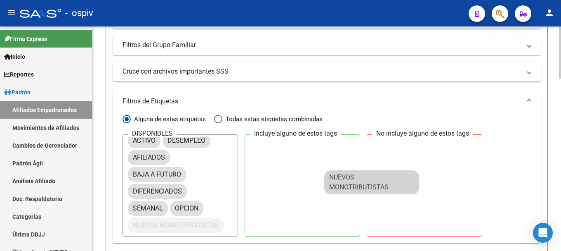
scroll to position [0, 0]
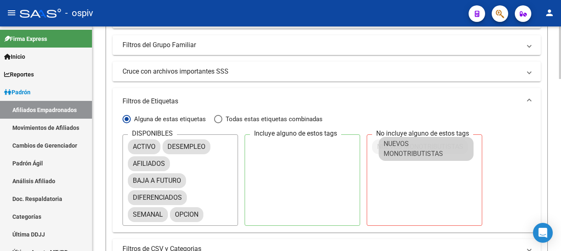
drag, startPoint x: 147, startPoint y: 218, endPoint x: 404, endPoint y: 140, distance: 268.6
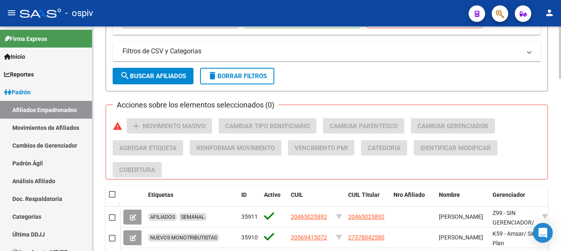
scroll to position [527, 0]
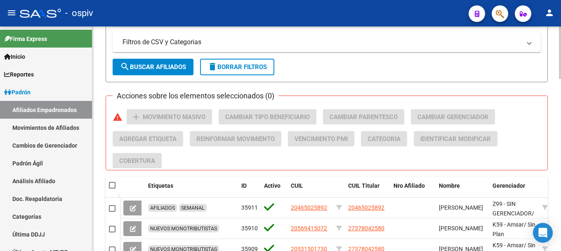
click at [171, 65] on span "search Buscar Afiliados" at bounding box center [153, 66] width 66 height 7
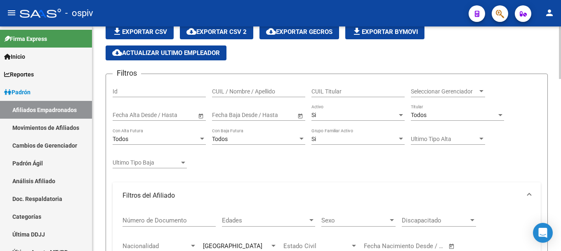
scroll to position [0, 0]
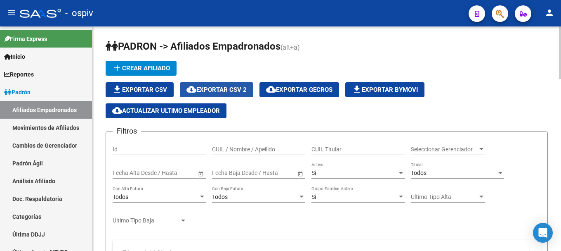
click at [227, 90] on span "cloud_download Exportar CSV 2" at bounding box center [217, 89] width 60 height 7
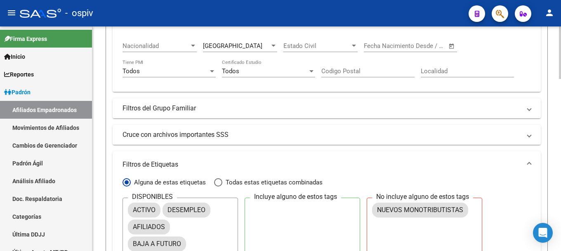
scroll to position [289, 0]
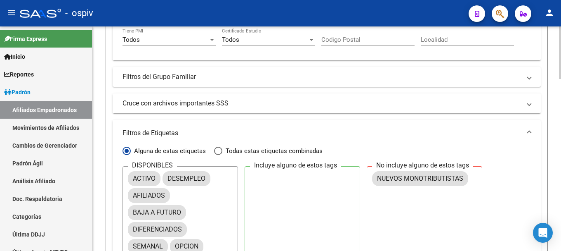
click at [288, 106] on mat-panel-title "Cruce con archivos importantes SSS" at bounding box center [322, 103] width 399 height 9
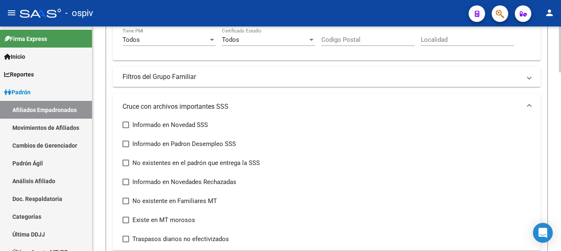
click at [267, 79] on mat-panel-title "Filtros del Grupo Familiar" at bounding box center [322, 76] width 399 height 9
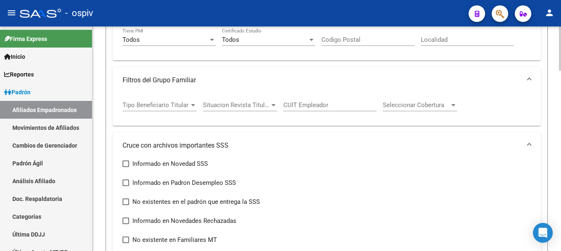
click at [456, 106] on div at bounding box center [453, 105] width 7 height 7
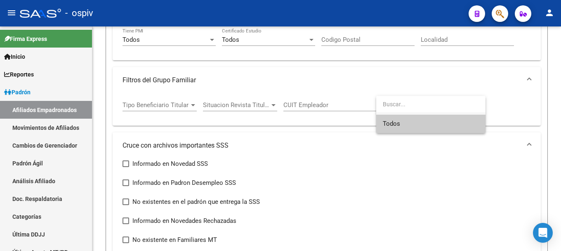
click at [352, 95] on div at bounding box center [280, 125] width 561 height 251
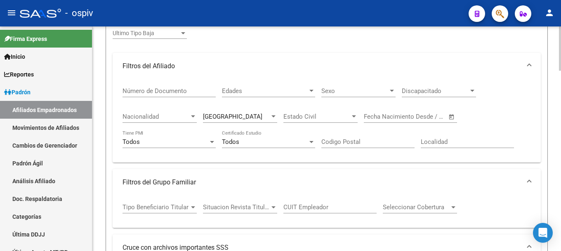
scroll to position [206, 0]
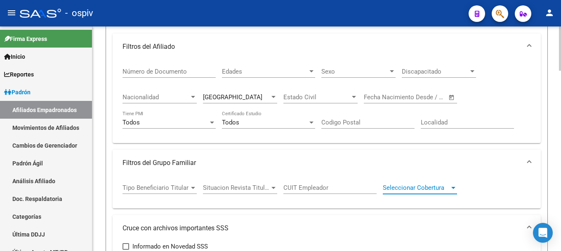
click at [447, 187] on span "Seleccionar Cobertura" at bounding box center [416, 187] width 67 height 7
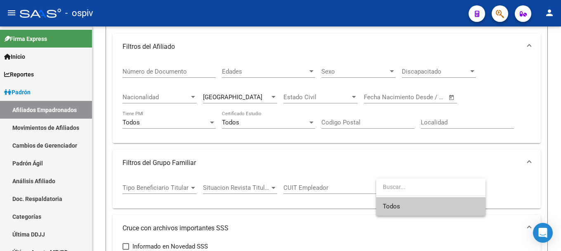
click at [381, 156] on div at bounding box center [280, 125] width 561 height 251
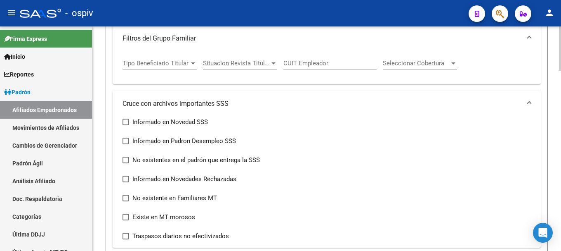
scroll to position [330, 0]
click at [177, 104] on mat-panel-title "Cruce con archivos importantes SSS" at bounding box center [322, 103] width 399 height 9
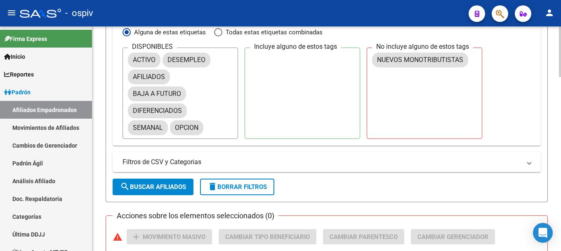
scroll to position [537, 0]
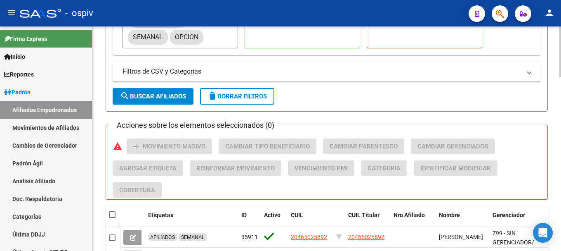
click at [227, 71] on mat-panel-title "Filtros de CSV y Categorias" at bounding box center [322, 71] width 399 height 9
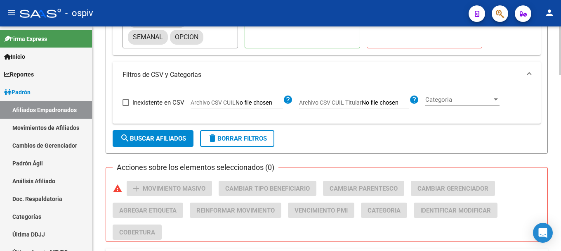
click at [499, 98] on div at bounding box center [495, 99] width 7 height 7
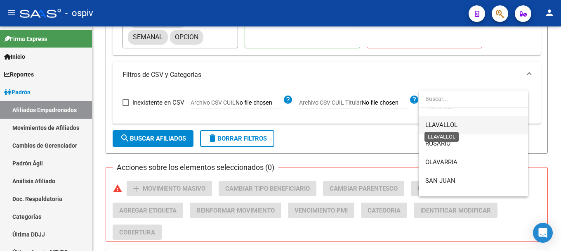
scroll to position [101, 0]
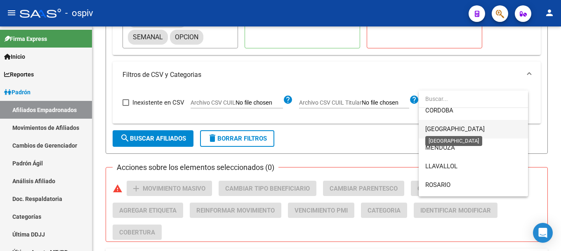
click at [463, 127] on span "[GEOGRAPHIC_DATA]" at bounding box center [455, 128] width 59 height 7
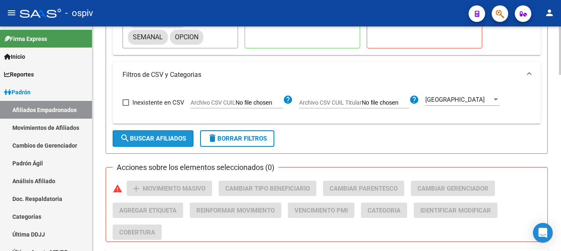
click at [146, 138] on span "search Buscar Afiliados" at bounding box center [153, 138] width 66 height 7
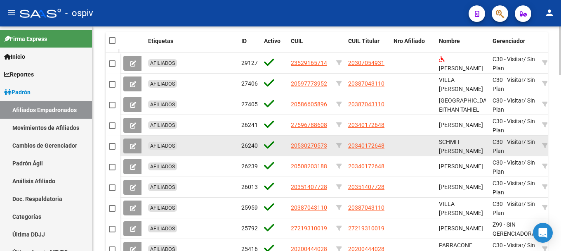
scroll to position [650, 0]
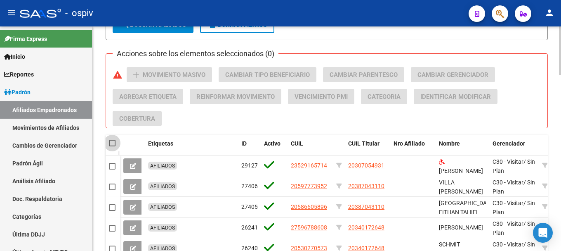
click at [112, 143] on span at bounding box center [112, 142] width 7 height 7
click at [112, 146] on input "checkbox" at bounding box center [112, 146] width 0 height 0
checkbox input "true"
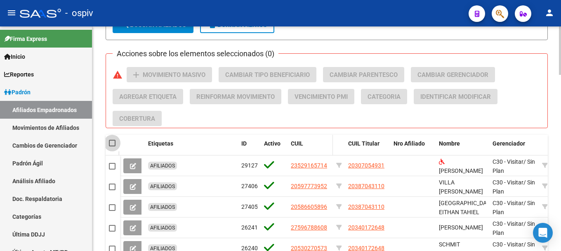
checkbox input "true"
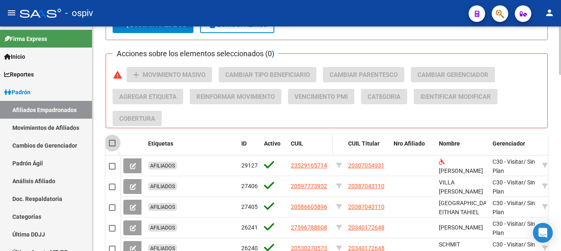
checkbox input "true"
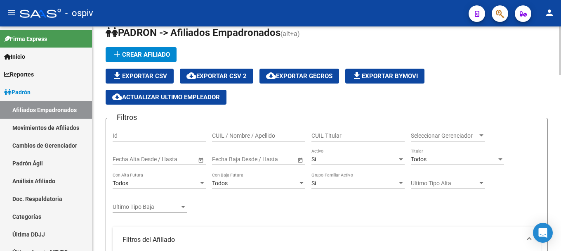
scroll to position [0, 0]
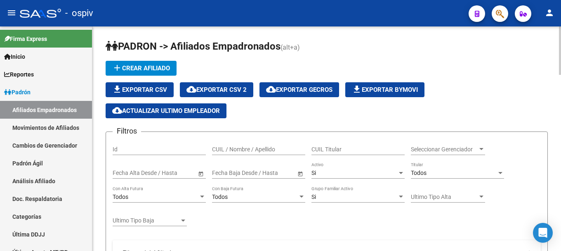
click at [162, 91] on span "file_download Exportar CSV" at bounding box center [139, 89] width 55 height 7
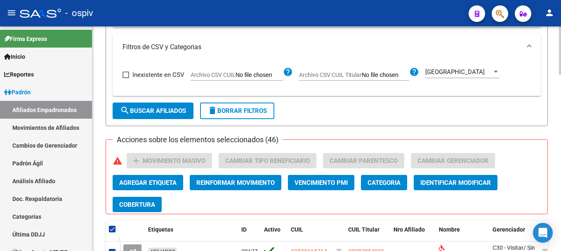
scroll to position [578, 0]
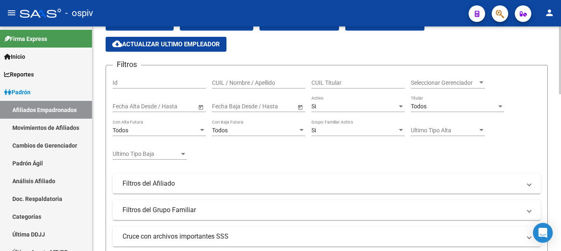
scroll to position [83, 0]
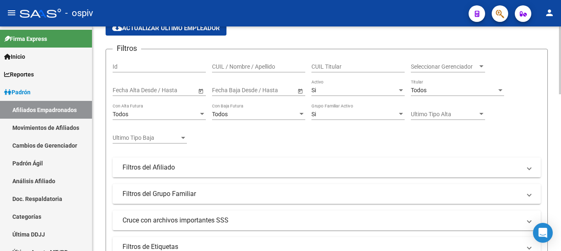
click at [181, 170] on mat-panel-title "Filtros del Afiliado" at bounding box center [322, 167] width 399 height 9
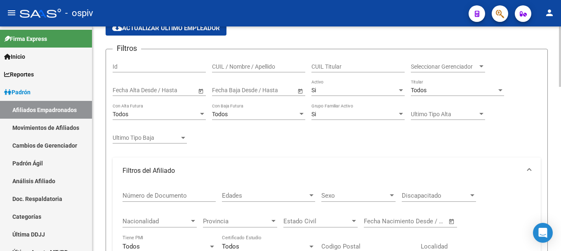
click at [226, 222] on span "Provincia" at bounding box center [236, 220] width 67 height 7
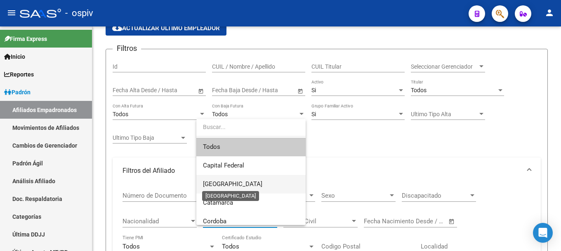
click at [225, 184] on span "[GEOGRAPHIC_DATA]" at bounding box center [232, 183] width 59 height 7
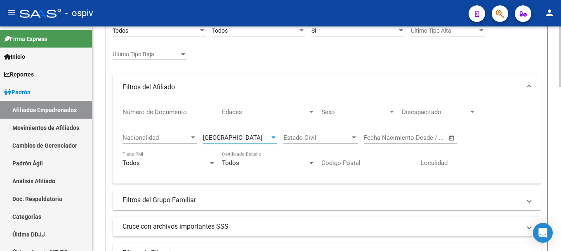
scroll to position [248, 0]
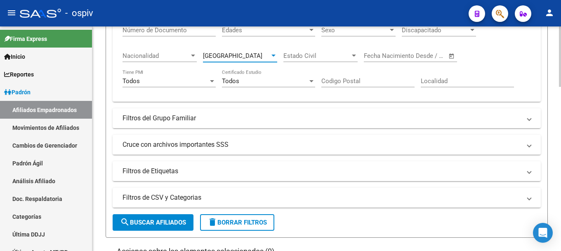
click at [165, 226] on span "search Buscar Afiliados" at bounding box center [153, 221] width 66 height 7
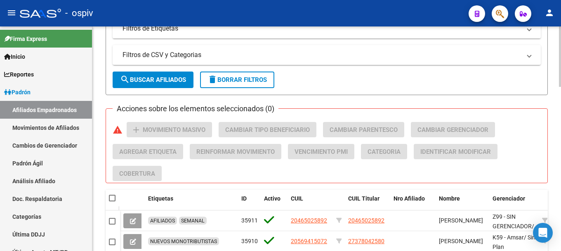
scroll to position [362, 0]
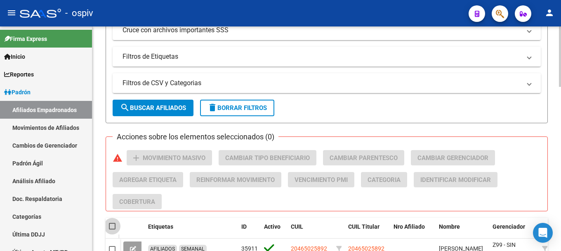
click at [112, 225] on span at bounding box center [112, 225] width 7 height 7
click at [112, 229] on input "checkbox" at bounding box center [112, 229] width 0 height 0
checkbox input "true"
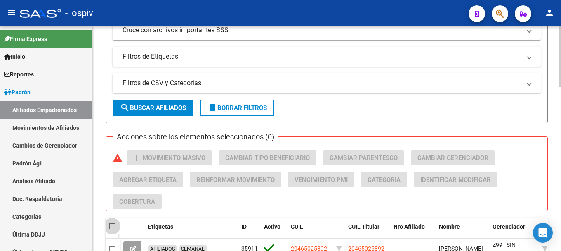
checkbox input "true"
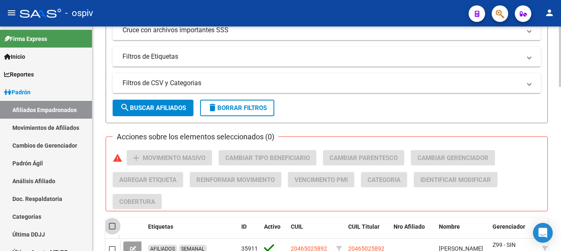
checkbox input "true"
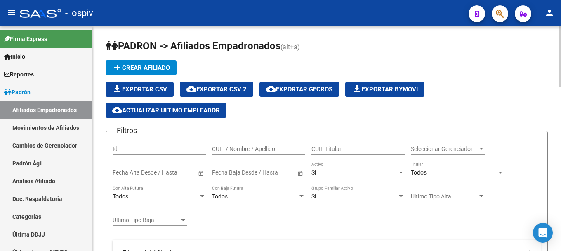
scroll to position [0, 0]
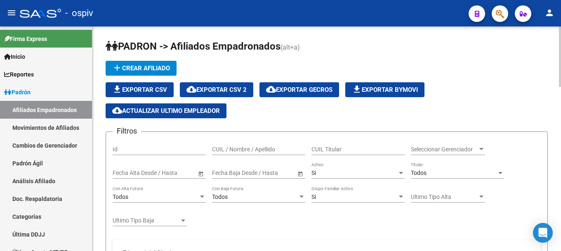
click at [145, 86] on span "file_download Exportar CSV" at bounding box center [139, 89] width 55 height 7
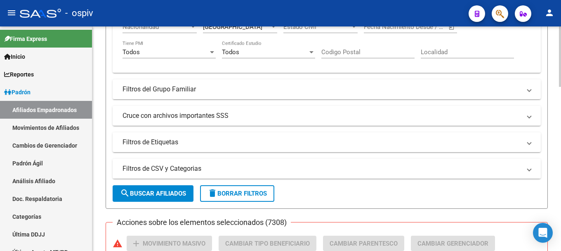
scroll to position [289, 0]
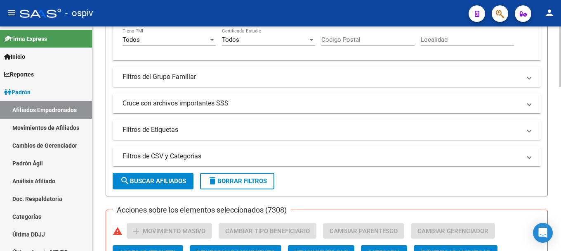
click at [534, 158] on mat-expansion-panel-header "Filtros de CSV y Categorias" at bounding box center [327, 156] width 428 height 20
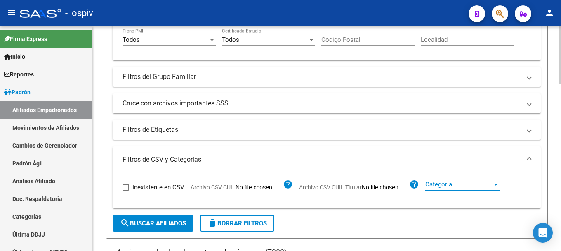
click at [456, 184] on span "Categoria" at bounding box center [459, 183] width 67 height 7
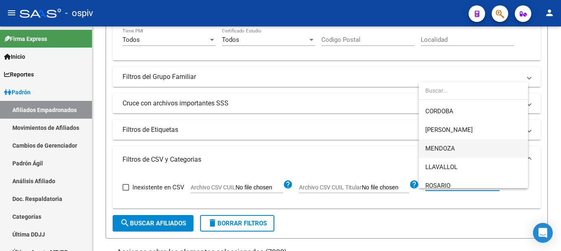
scroll to position [83, 0]
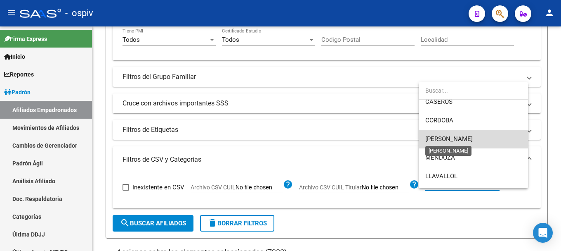
click at [462, 138] on span "[PERSON_NAME]" at bounding box center [449, 138] width 47 height 7
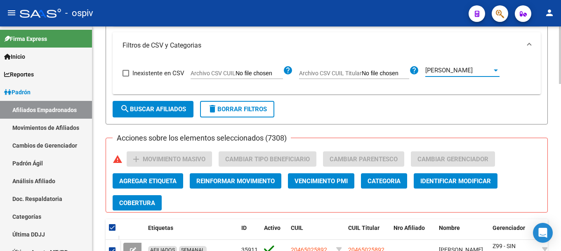
scroll to position [413, 0]
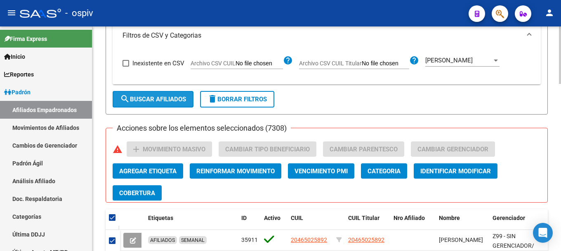
click at [167, 100] on span "search Buscar Afiliados" at bounding box center [153, 98] width 66 height 7
checkbox input "false"
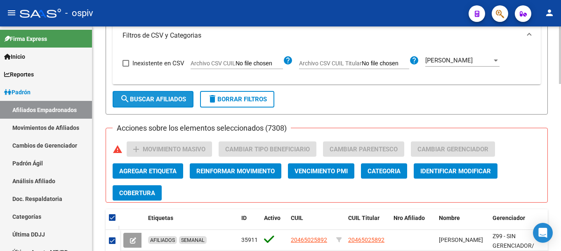
checkbox input "false"
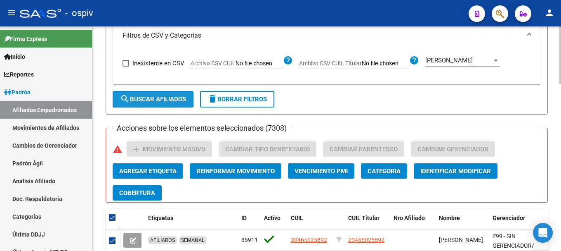
checkbox input "false"
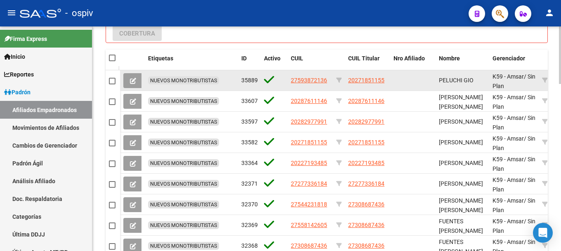
scroll to position [570, 0]
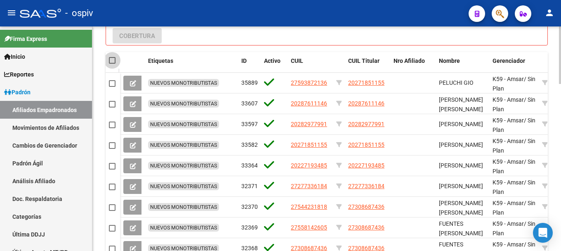
click at [114, 60] on span at bounding box center [112, 60] width 7 height 7
click at [112, 64] on input "checkbox" at bounding box center [112, 64] width 0 height 0
checkbox input "true"
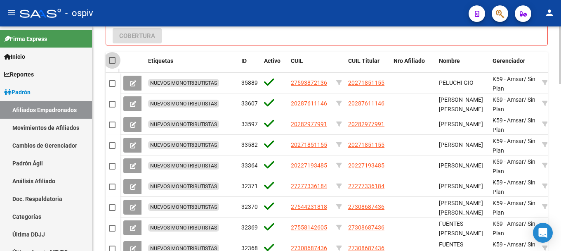
checkbox input "true"
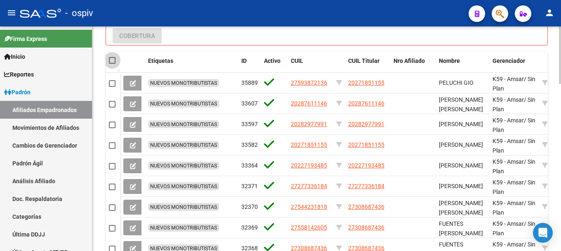
checkbox input "true"
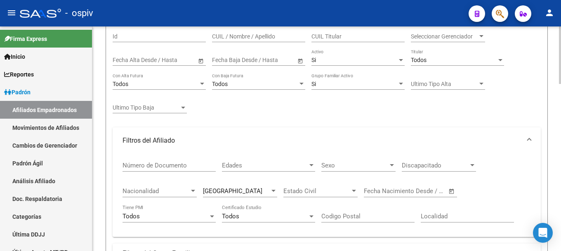
scroll to position [0, 0]
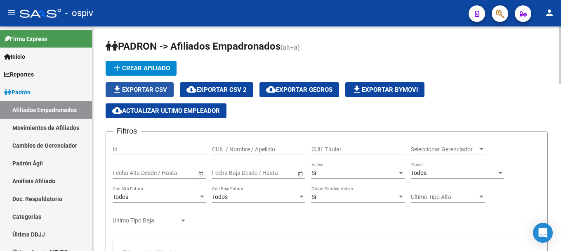
click at [148, 88] on span "file_download Exportar CSV" at bounding box center [139, 89] width 55 height 7
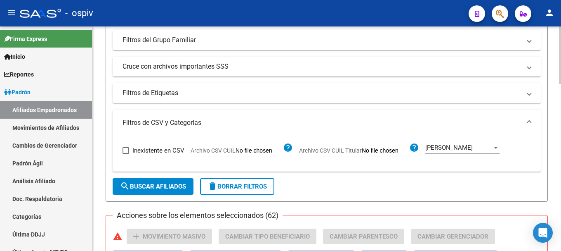
scroll to position [330, 0]
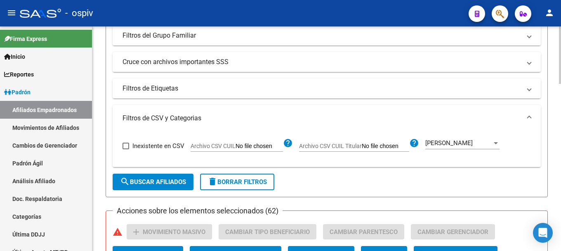
click at [478, 140] on div "[GEOGRAPHIC_DATA]" at bounding box center [459, 142] width 67 height 7
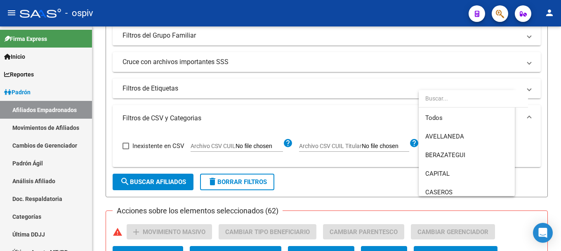
scroll to position [87, 0]
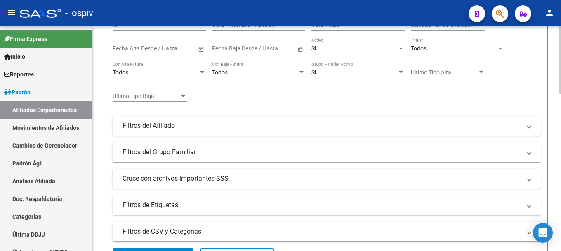
scroll to position [124, 0]
click at [189, 156] on mat-panel-title "Filtros del Grupo Familiar" at bounding box center [322, 152] width 399 height 9
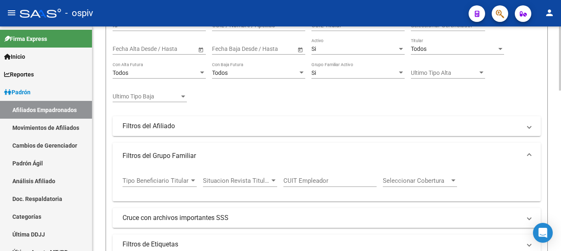
click at [188, 157] on mat-panel-title "Filtros del Grupo Familiar" at bounding box center [322, 155] width 399 height 9
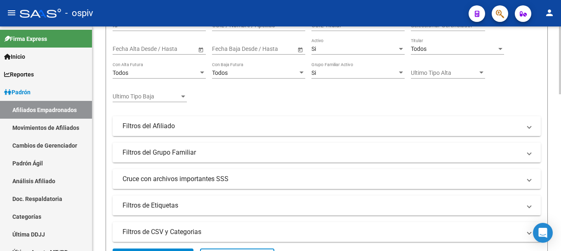
click at [167, 128] on mat-panel-title "Filtros del Afiliado" at bounding box center [322, 125] width 399 height 9
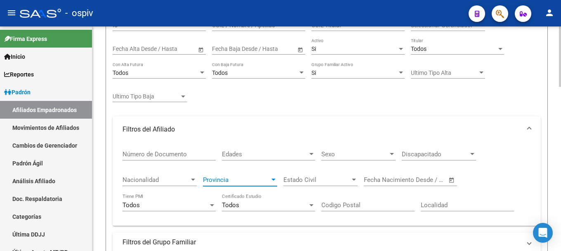
click at [242, 182] on span "Provincia" at bounding box center [236, 179] width 67 height 7
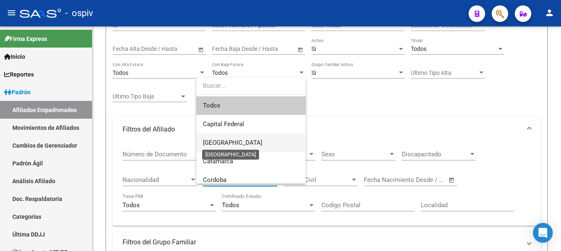
click at [225, 144] on span "[GEOGRAPHIC_DATA]" at bounding box center [232, 142] width 59 height 7
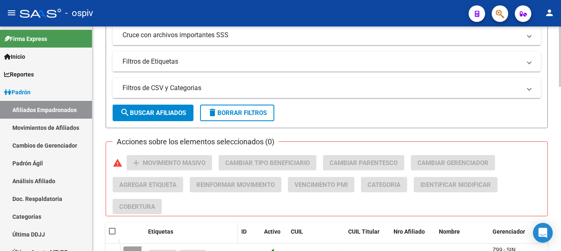
scroll to position [413, 0]
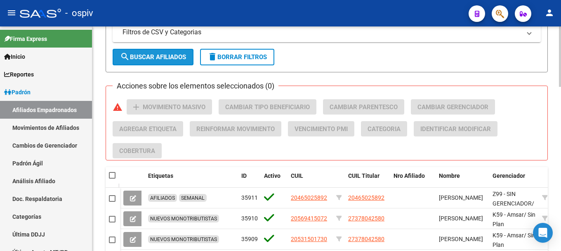
click at [156, 59] on span "search Buscar Afiliados" at bounding box center [153, 56] width 66 height 7
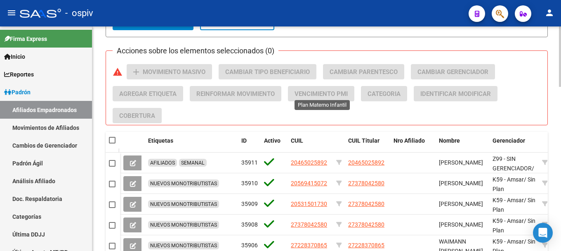
scroll to position [444, 0]
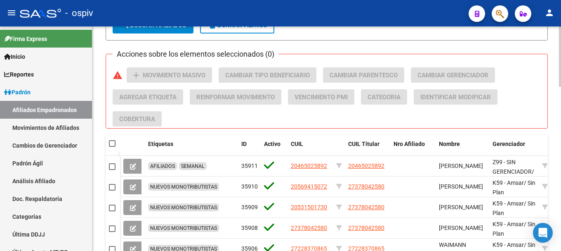
click at [111, 142] on span at bounding box center [112, 143] width 7 height 7
click at [112, 147] on input "checkbox" at bounding box center [112, 147] width 0 height 0
checkbox input "true"
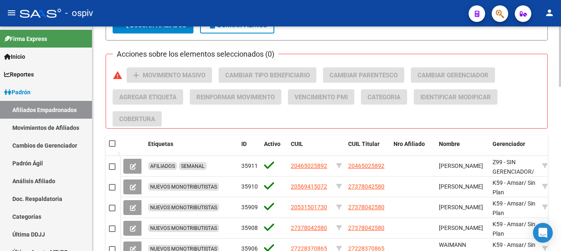
checkbox input "true"
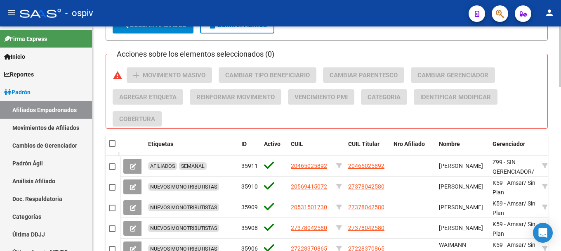
checkbox input "true"
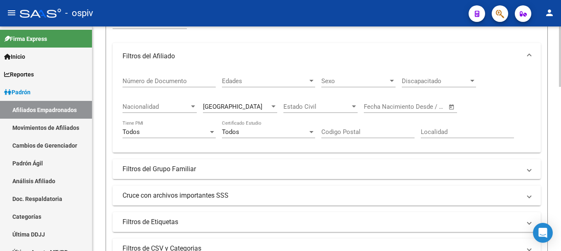
scroll to position [0, 0]
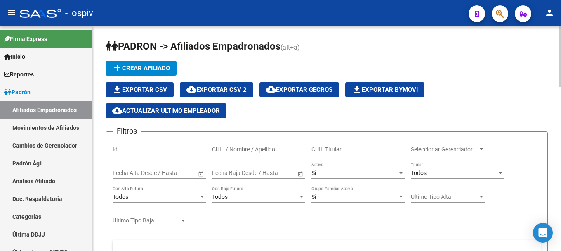
click at [155, 90] on span "file_download Exportar CSV" at bounding box center [139, 89] width 55 height 7
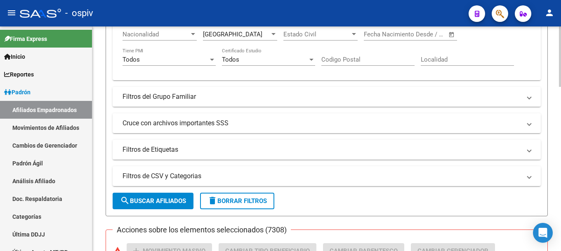
scroll to position [289, 0]
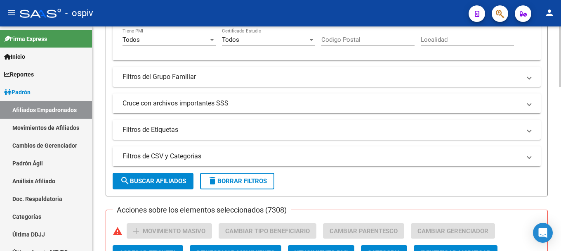
click at [531, 158] on mat-expansion-panel-header "Filtros de CSV y Categorias" at bounding box center [327, 156] width 428 height 20
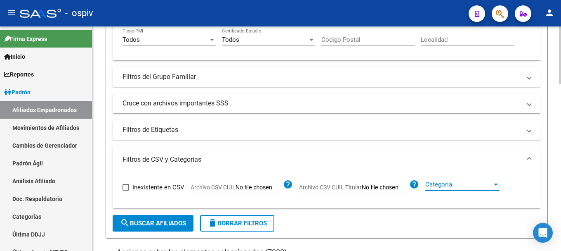
click at [444, 186] on span "Categoria" at bounding box center [459, 183] width 67 height 7
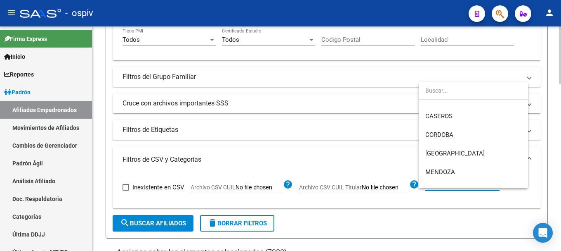
scroll to position [83, 0]
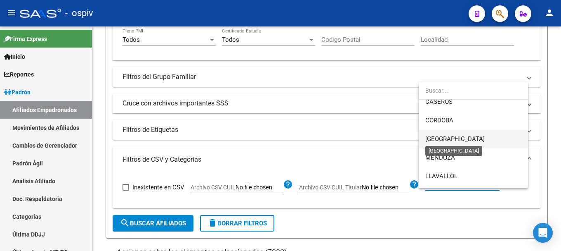
click at [454, 137] on span "[GEOGRAPHIC_DATA]" at bounding box center [455, 138] width 59 height 7
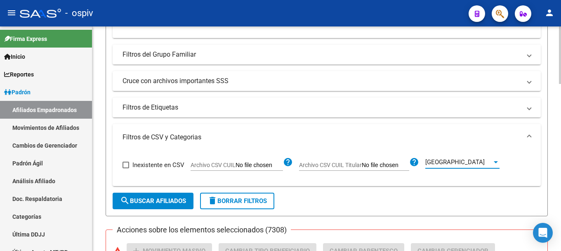
scroll to position [289, 0]
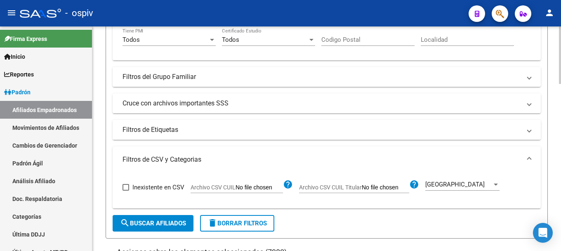
click at [175, 129] on mat-panel-title "Filtros de Etiquetas" at bounding box center [322, 129] width 399 height 9
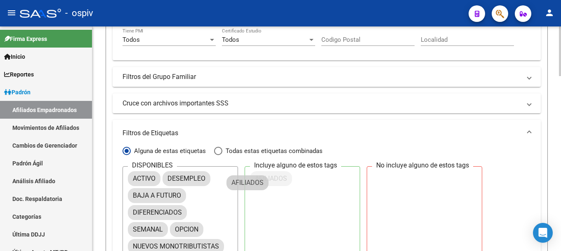
scroll to position [0, 0]
drag, startPoint x: 151, startPoint y: 177, endPoint x: 273, endPoint y: 171, distance: 122.3
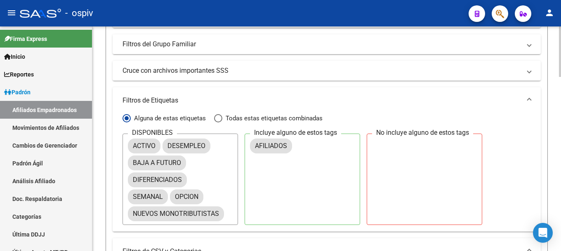
scroll to position [371, 0]
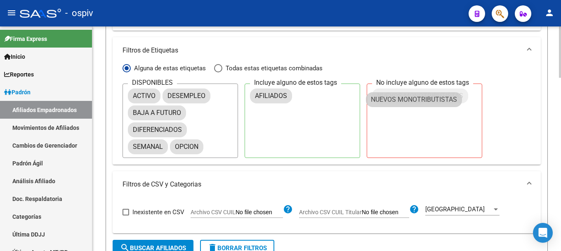
drag, startPoint x: 202, startPoint y: 163, endPoint x: 434, endPoint y: 101, distance: 240.7
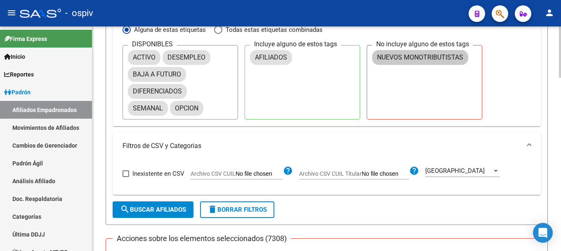
scroll to position [454, 0]
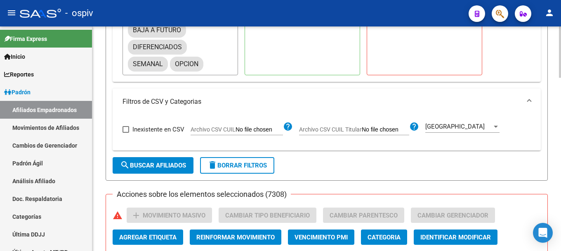
click at [165, 164] on span "search Buscar Afiliados" at bounding box center [153, 164] width 66 height 7
checkbox input "false"
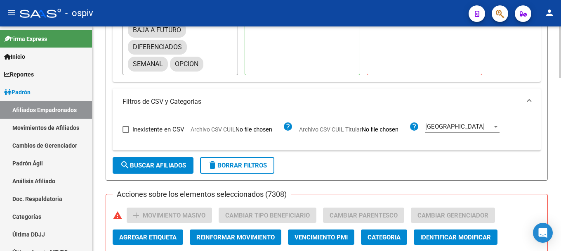
checkbox input "false"
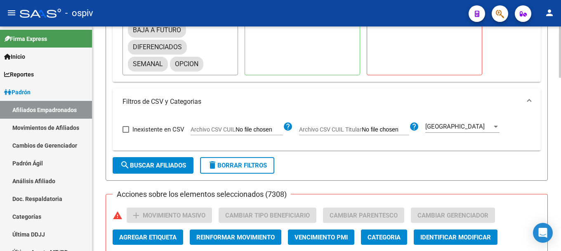
checkbox input "false"
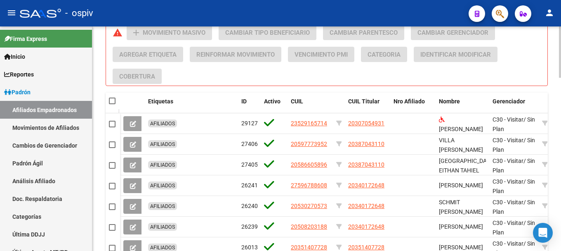
scroll to position [636, 0]
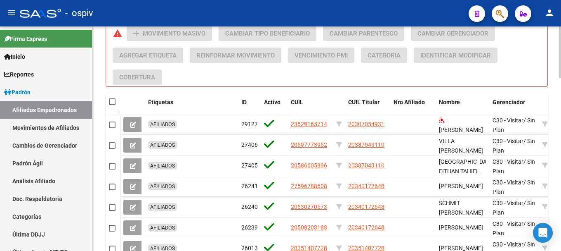
click at [112, 103] on span at bounding box center [112, 101] width 7 height 7
click at [112, 105] on input "checkbox" at bounding box center [112, 105] width 0 height 0
checkbox input "true"
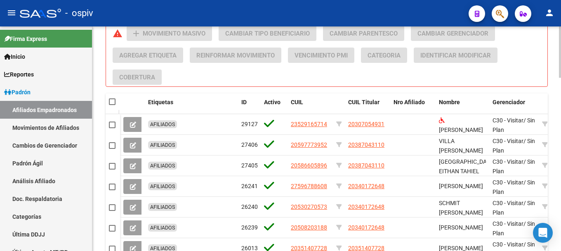
checkbox input "true"
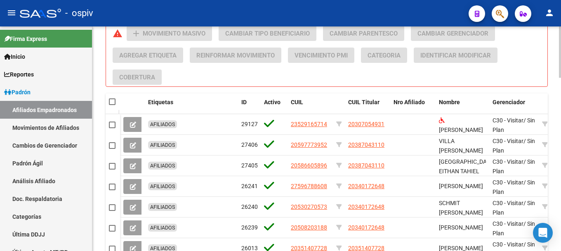
checkbox input "true"
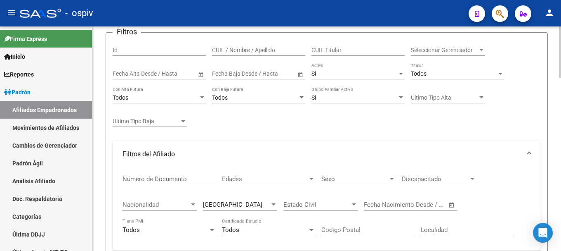
scroll to position [0, 0]
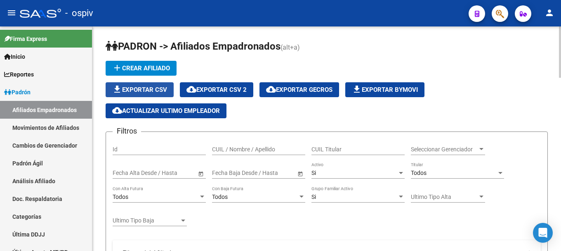
click at [151, 90] on span "file_download Exportar CSV" at bounding box center [139, 89] width 55 height 7
click at [496, 13] on button "button" at bounding box center [500, 13] width 17 height 17
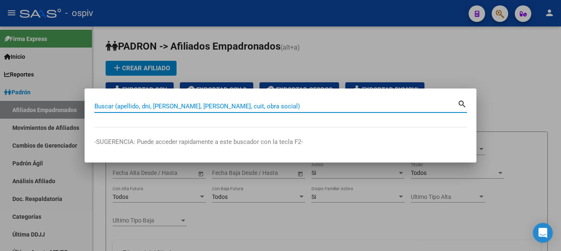
click at [148, 106] on input "Buscar (apellido, dni, [PERSON_NAME], [PERSON_NAME], cuit, obra social)" at bounding box center [276, 105] width 363 height 7
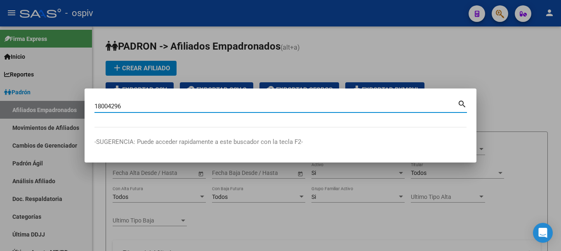
type input "18004296"
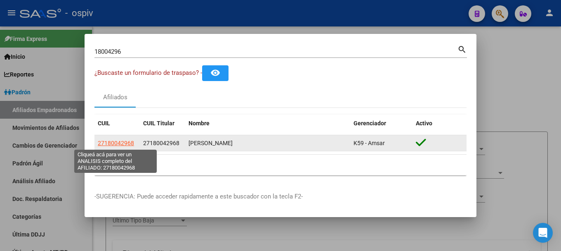
click at [113, 144] on span "27180042968" at bounding box center [116, 142] width 36 height 7
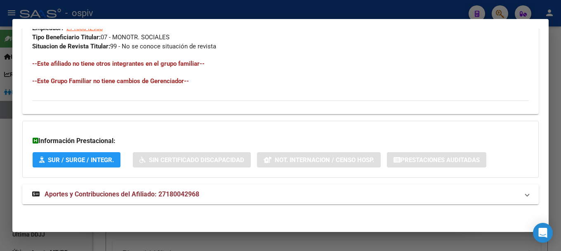
scroll to position [434, 0]
click at [145, 199] on mat-expansion-panel-header "Aportes y Contribuciones del Afiliado: 27180042968" at bounding box center [280, 194] width 517 height 20
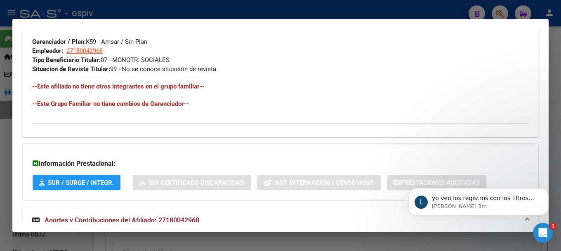
scroll to position [0, 0]
click at [0, 171] on div at bounding box center [280, 125] width 561 height 251
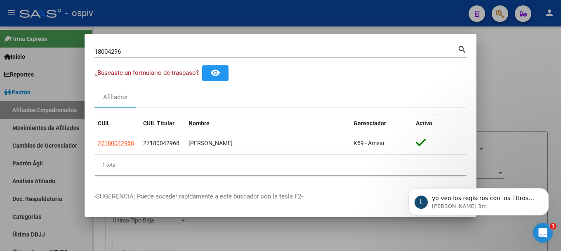
click at [534, 93] on div at bounding box center [280, 125] width 561 height 251
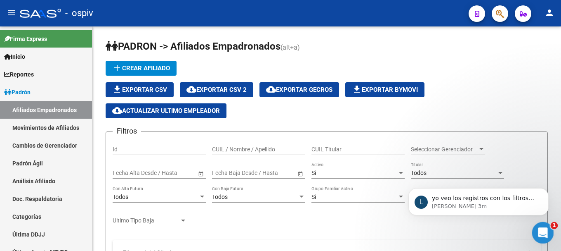
click at [537, 229] on icon "Abrir Intercom Messenger" at bounding box center [542, 232] width 14 height 14
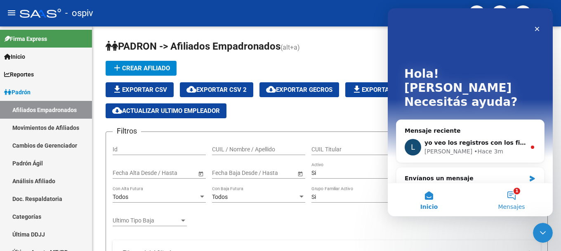
click at [513, 195] on button "1 Mensajes" at bounding box center [511, 199] width 83 height 33
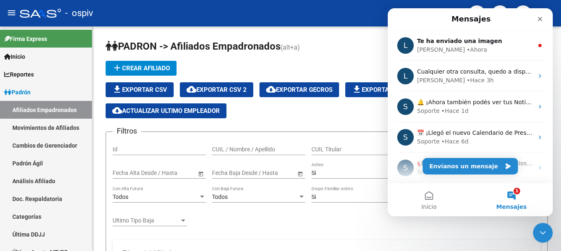
click at [509, 191] on button "1 Mensajes" at bounding box center [511, 199] width 83 height 33
click at [514, 194] on button "1 Mensajes" at bounding box center [511, 199] width 83 height 33
click at [514, 201] on button "1 Mensajes" at bounding box center [511, 199] width 83 height 33
click at [536, 20] on div "Cerrar" at bounding box center [540, 19] width 15 height 15
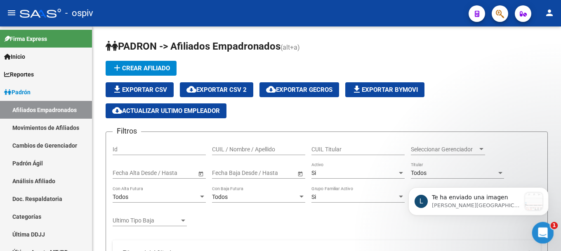
click at [548, 238] on div "Abrir Intercom Messenger" at bounding box center [541, 231] width 27 height 27
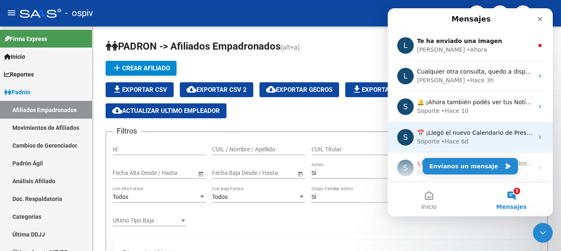
click at [474, 150] on div "S ​📅 ¡Llegó el nuevo Calendario de Presentaciones de la SSS! ​ Tené todas tus f…" at bounding box center [470, 137] width 165 height 31
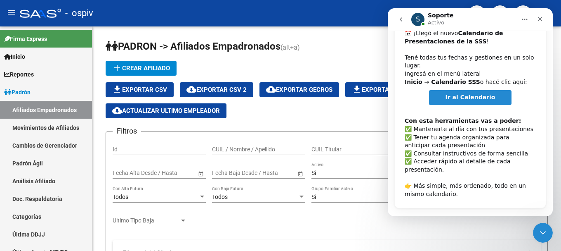
scroll to position [74, 0]
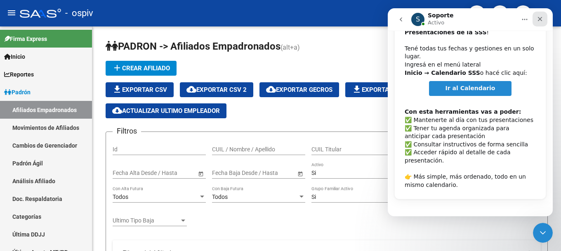
click at [542, 22] on icon "Cerrar" at bounding box center [540, 19] width 7 height 7
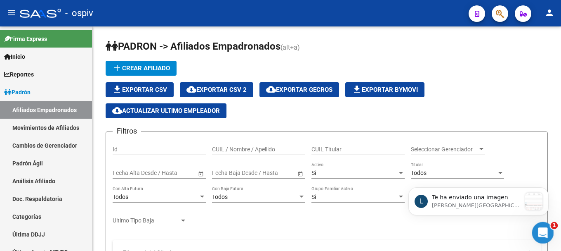
scroll to position [0, 0]
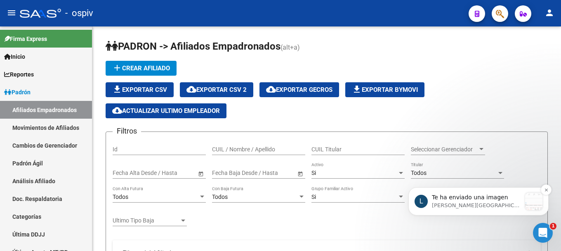
click at [534, 201] on div "message notification from Ludmila, Ahora. Te ha enviado una imagen" at bounding box center [533, 200] width 17 height 17
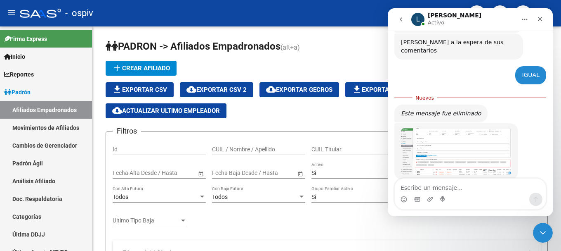
scroll to position [339, 0]
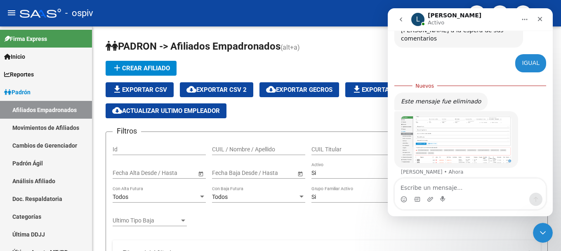
click at [475, 132] on img "Ludmila dice…" at bounding box center [456, 139] width 111 height 47
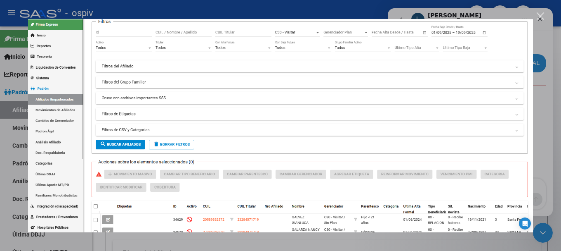
scroll to position [0, 0]
click at [263, 113] on img "Cerrar" at bounding box center [280, 125] width 505 height 213
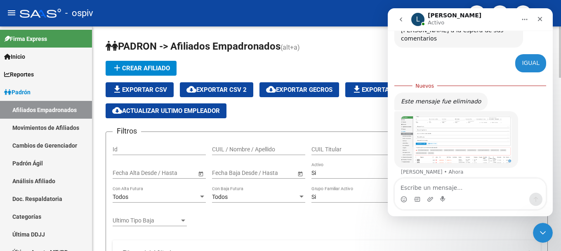
click at [489, 128] on img "Ludmila dice…" at bounding box center [456, 139] width 111 height 47
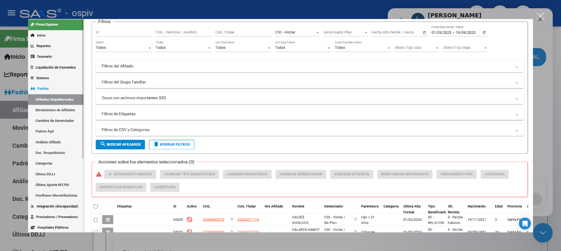
scroll to position [344, 0]
click at [540, 16] on div "Cerrar" at bounding box center [541, 16] width 8 height 8
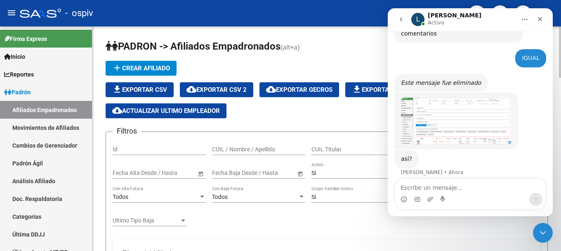
click at [262, 64] on div "add Crear Afiliado file_download Exportar CSV cloud_download Exportar CSV 2 clo…" at bounding box center [327, 89] width 442 height 57
click at [545, 16] on div "Cerrar" at bounding box center [540, 19] width 15 height 15
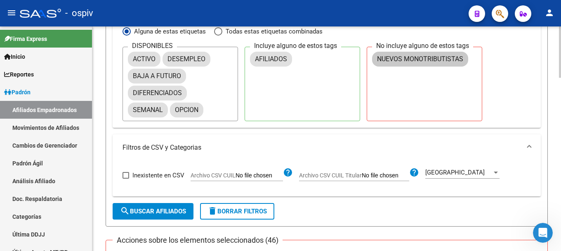
scroll to position [413, 0]
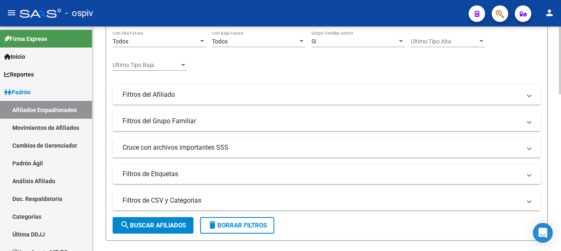
scroll to position [41, 0]
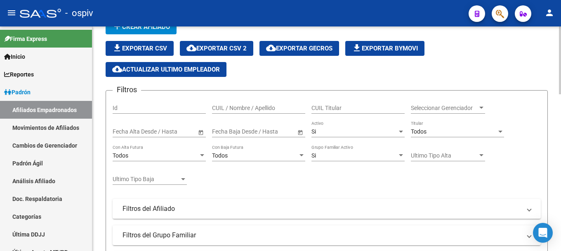
click at [267, 128] on div "Fecha inicio – Fecha fin Fecha Baja Desde / Hasta" at bounding box center [254, 129] width 84 height 17
click at [298, 133] on span "Open calendar" at bounding box center [301, 132] width 20 height 20
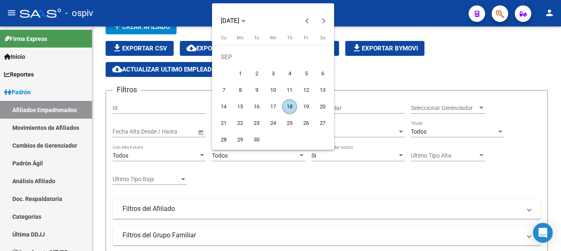
click at [244, 71] on span "1" at bounding box center [240, 73] width 15 height 15
type input "[DATE]"
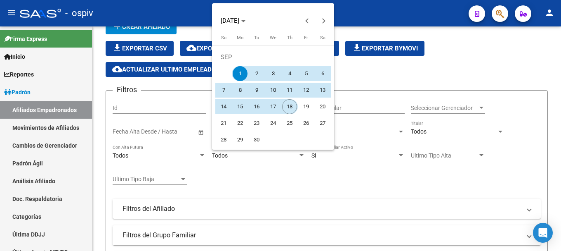
click at [291, 106] on span "18" at bounding box center [289, 106] width 15 height 15
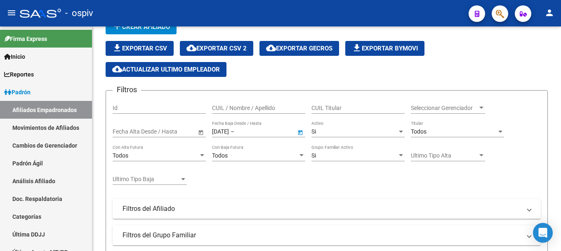
type input "[DATE]"
click at [349, 157] on div "Si" at bounding box center [355, 155] width 86 height 7
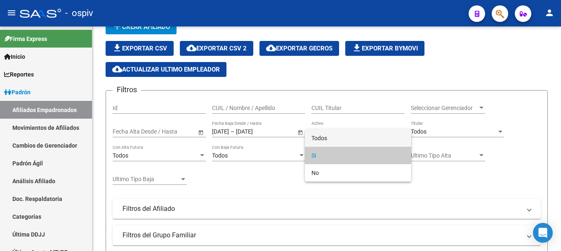
click at [336, 135] on span "Todos" at bounding box center [358, 137] width 93 height 17
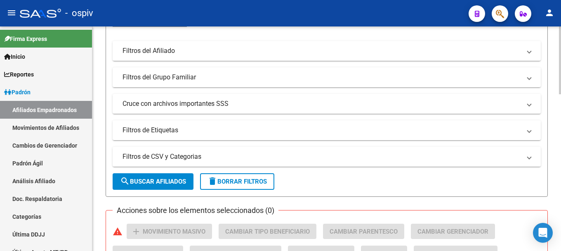
scroll to position [206, 0]
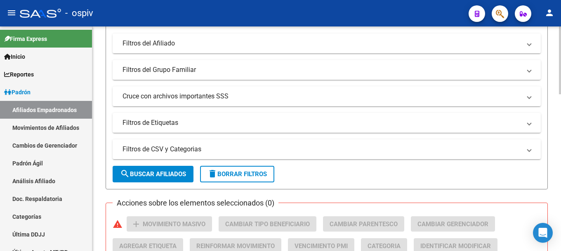
click at [179, 173] on span "search Buscar Afiliados" at bounding box center [153, 173] width 66 height 7
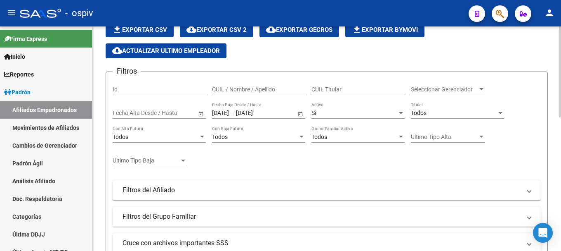
scroll to position [0, 0]
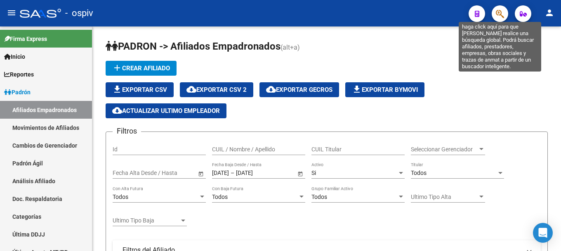
click at [501, 15] on icon "button" at bounding box center [500, 13] width 8 height 9
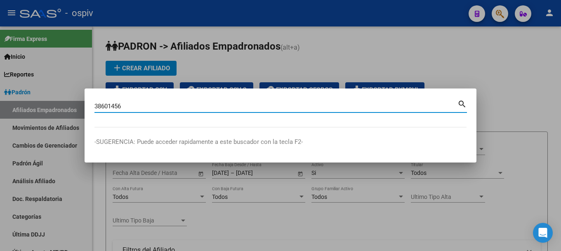
type input "38601456"
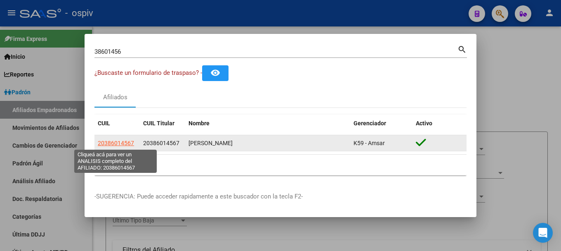
click at [122, 142] on span "20386014567" at bounding box center [116, 142] width 36 height 7
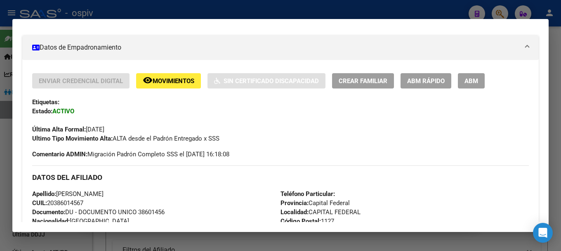
scroll to position [165, 0]
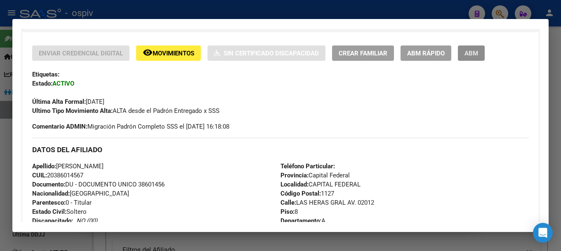
click at [466, 51] on span "ABM" at bounding box center [472, 53] width 14 height 7
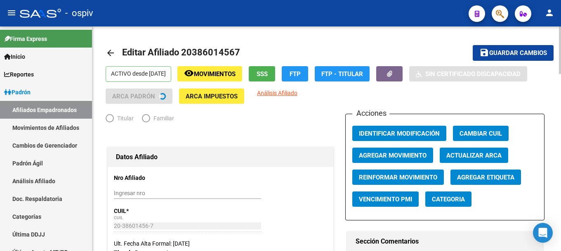
radio input "true"
type input "20-38601456-7"
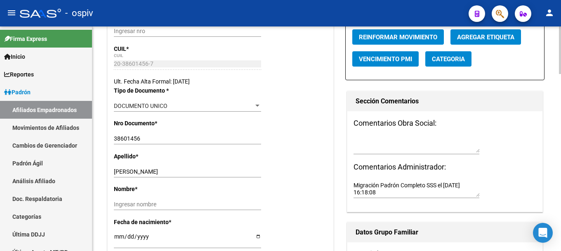
scroll to position [165, 0]
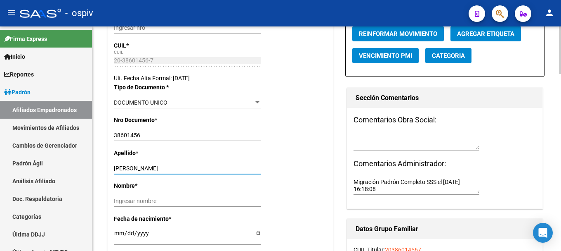
drag, startPoint x: 134, startPoint y: 168, endPoint x: 207, endPoint y: 163, distance: 72.8
click at [207, 163] on div "[PERSON_NAME] apellido" at bounding box center [187, 168] width 147 height 12
type input "SIVINA"
click at [134, 198] on input "Ingresar nombre" at bounding box center [187, 200] width 147 height 7
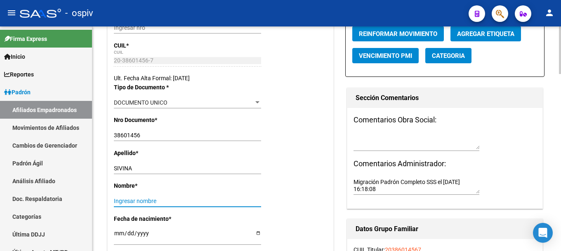
paste input "[PERSON_NAME]"
type input "[PERSON_NAME]"
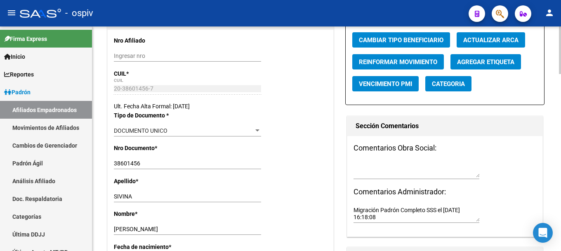
scroll to position [0, 0]
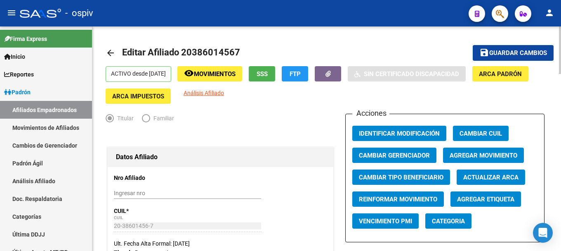
click at [530, 52] on span "Guardar cambios" at bounding box center [518, 53] width 58 height 7
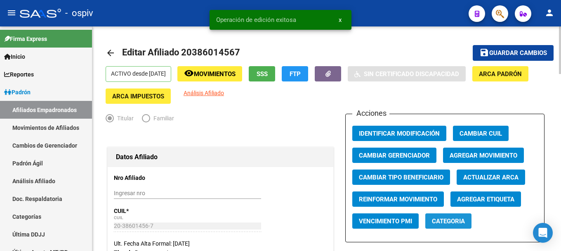
click at [448, 217] on span "Categoria" at bounding box center [448, 220] width 33 height 7
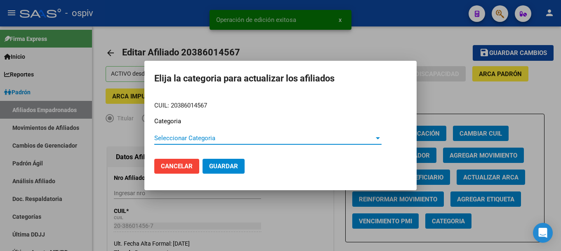
click at [171, 141] on span "Seleccionar Categoria" at bounding box center [264, 137] width 220 height 7
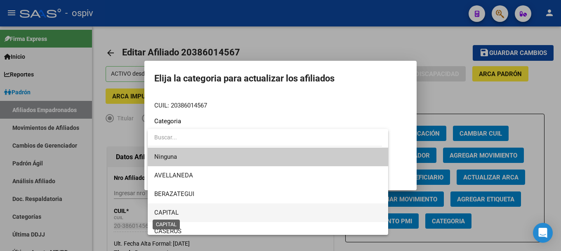
click at [171, 210] on span "CAPITAL" at bounding box center [166, 211] width 24 height 7
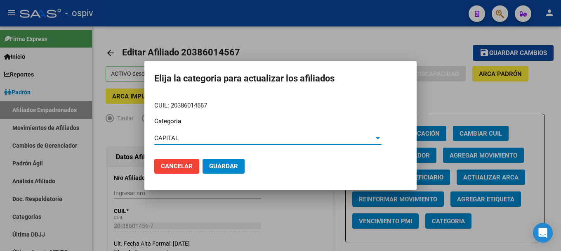
click at [225, 171] on button "Guardar" at bounding box center [224, 165] width 42 height 15
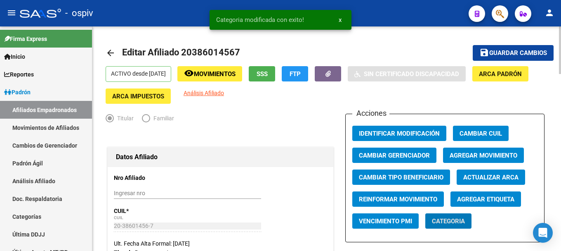
click at [453, 221] on span "Categoria" at bounding box center [448, 220] width 33 height 7
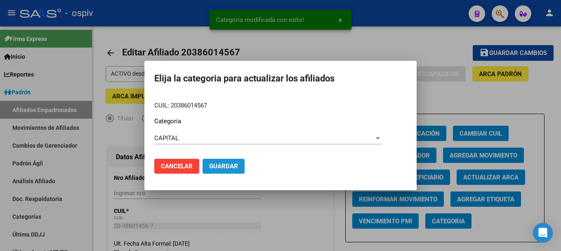
drag, startPoint x: 218, startPoint y: 163, endPoint x: 471, endPoint y: 190, distance: 254.0
click at [220, 164] on span "Guardar" at bounding box center [223, 165] width 29 height 7
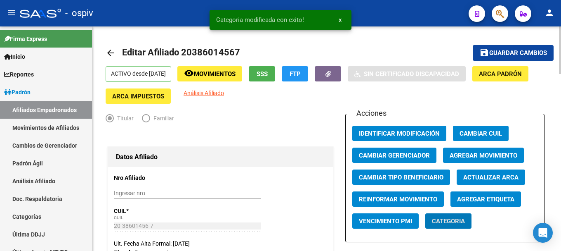
click at [485, 201] on span "Agregar Etiqueta" at bounding box center [485, 198] width 57 height 7
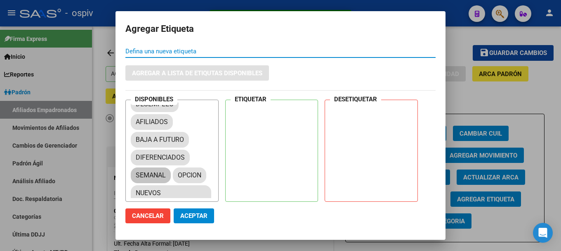
scroll to position [39, 0]
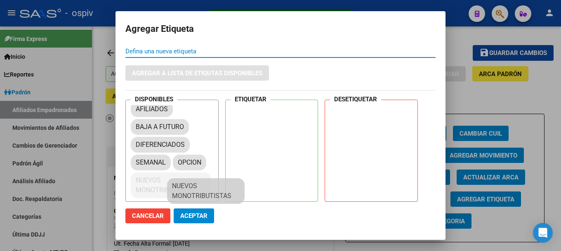
drag, startPoint x: 193, startPoint y: 189, endPoint x: 308, endPoint y: 139, distance: 125.1
click at [309, 144] on div "DISPONIBLES ACTIVO DESEMPLEO AFILIADOS BAJA A FUTURO DIFERENCIADOS SEMANAL OPCI…" at bounding box center [280, 150] width 310 height 102
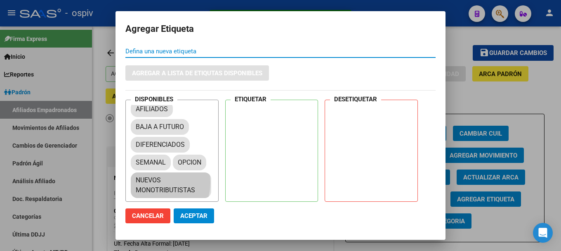
click at [300, 129] on div at bounding box center [274, 122] width 87 height 41
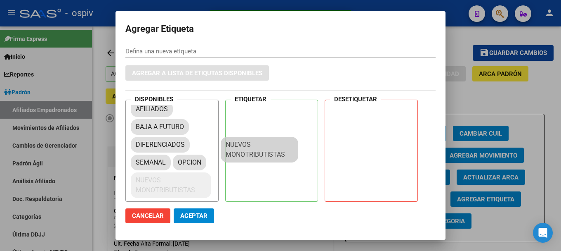
scroll to position [11, 0]
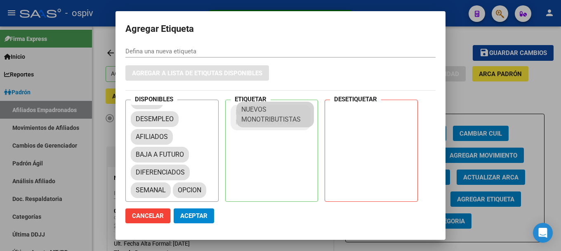
drag, startPoint x: 200, startPoint y: 186, endPoint x: 254, endPoint y: 126, distance: 81.0
click at [189, 215] on span "Aceptar" at bounding box center [193, 215] width 27 height 7
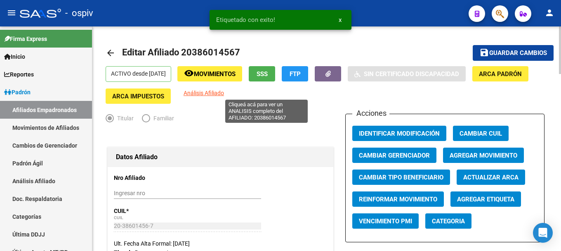
click at [224, 94] on span "Análisis Afiliado" at bounding box center [204, 93] width 40 height 7
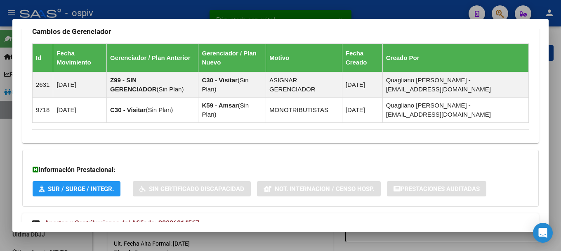
scroll to position [529, 0]
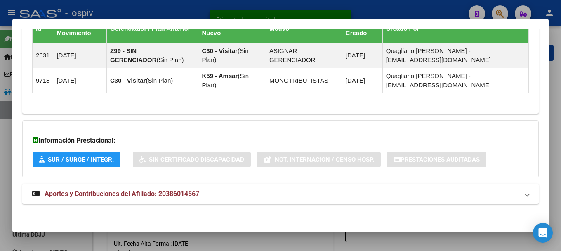
click at [172, 196] on span "Aportes y Contribuciones del Afiliado: 20386014567" at bounding box center [122, 193] width 155 height 8
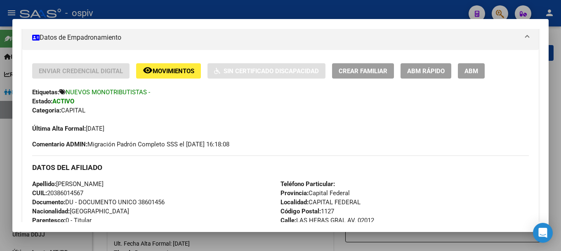
scroll to position [0, 0]
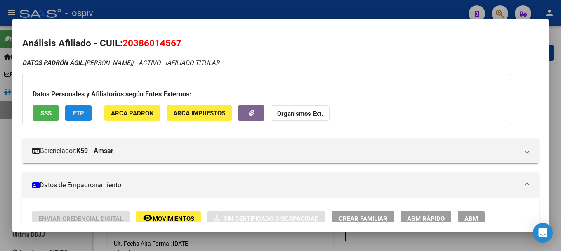
click at [79, 111] on span "FTP" at bounding box center [78, 112] width 11 height 7
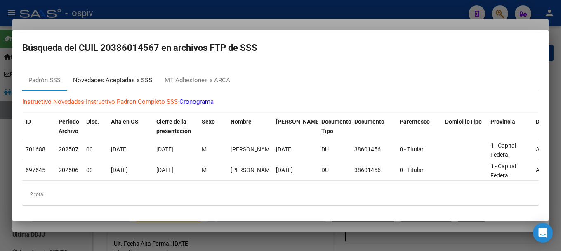
click at [132, 81] on div "Novedades Aceptadas x SSS" at bounding box center [112, 80] width 79 height 9
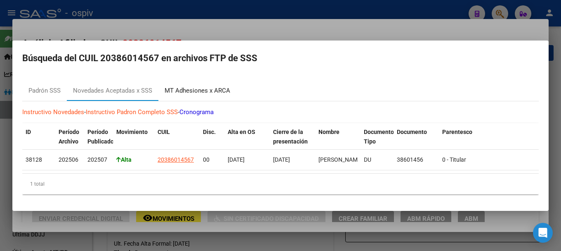
click at [203, 88] on div "MT Adhesiones x ARCA" at bounding box center [198, 90] width 66 height 9
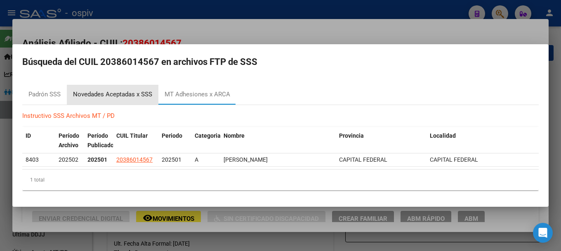
click at [143, 95] on div "Novedades Aceptadas x SSS" at bounding box center [112, 94] width 79 height 9
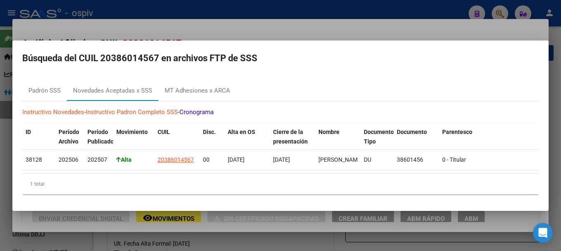
click at [500, 8] on div at bounding box center [280, 125] width 561 height 251
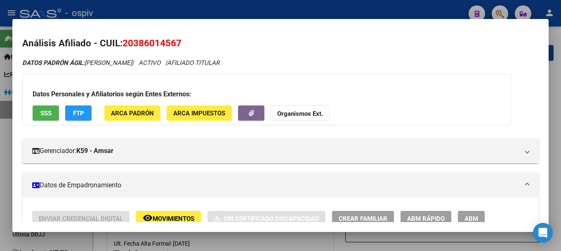
click at [498, 11] on div at bounding box center [280, 125] width 561 height 251
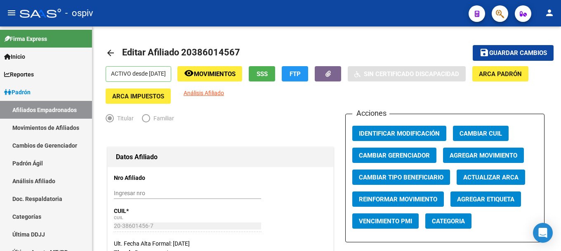
click at [509, 11] on mat-toolbar "menu - ospiv person" at bounding box center [280, 13] width 561 height 26
click at [505, 13] on button "button" at bounding box center [500, 13] width 17 height 17
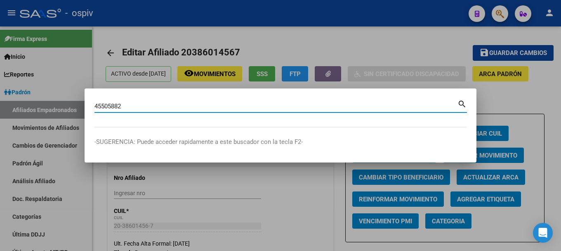
type input "45505882"
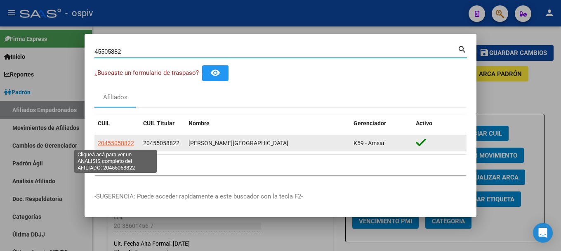
click at [127, 142] on span "20455058822" at bounding box center [116, 142] width 36 height 7
type textarea "20455058822"
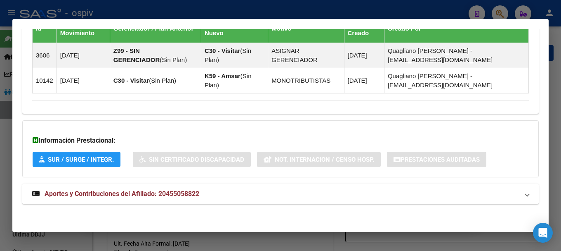
click at [128, 193] on span "Aportes y Contribuciones del Afiliado: 20455058822" at bounding box center [122, 193] width 155 height 8
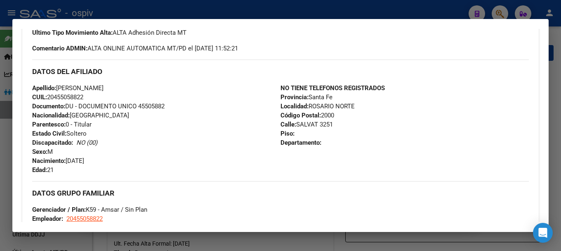
scroll to position [202, 0]
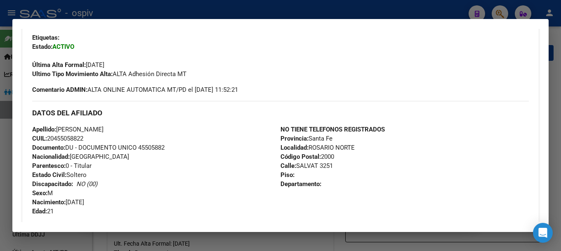
drag, startPoint x: 50, startPoint y: 137, endPoint x: 96, endPoint y: 138, distance: 45.8
click at [96, 138] on div "Apellido: [PERSON_NAME] CUIL: 20455058822 Documento: DU - DOCUMENTO UNICO 45505…" at bounding box center [156, 170] width 248 height 91
copy span "20455058822"
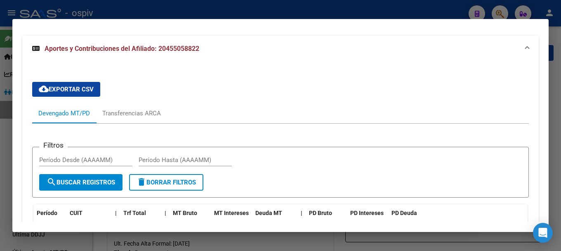
scroll to position [697, 0]
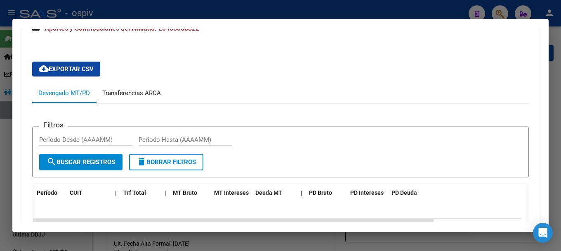
click at [149, 93] on div "Transferencias ARCA" at bounding box center [131, 92] width 59 height 9
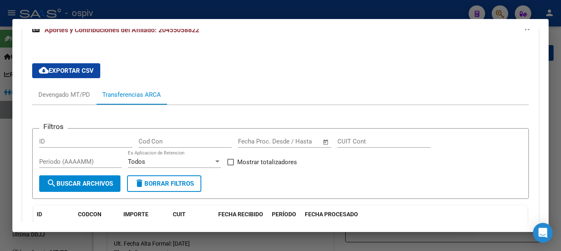
scroll to position [694, 0]
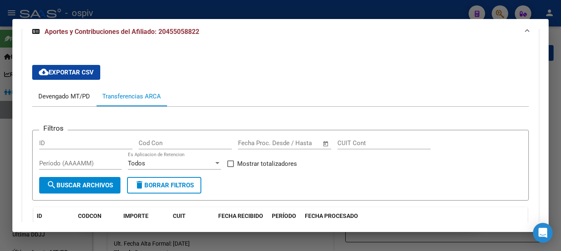
click at [74, 99] on div "Devengado MT/PD" at bounding box center [64, 96] width 52 height 9
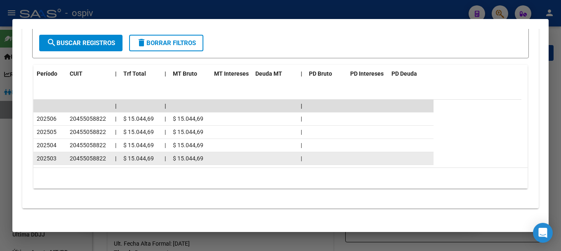
scroll to position [818, 0]
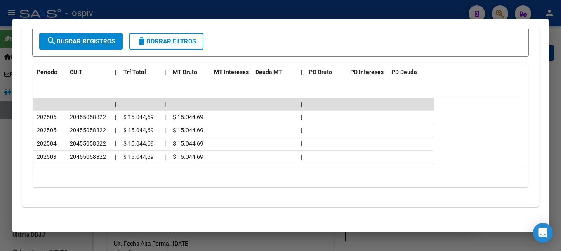
click at [499, 9] on div at bounding box center [280, 125] width 561 height 251
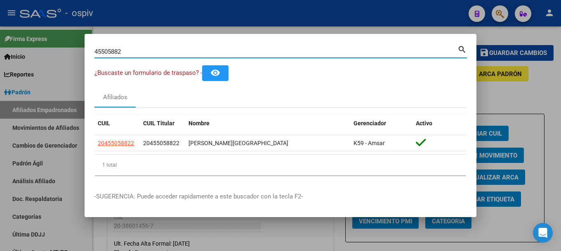
drag, startPoint x: 125, startPoint y: 50, endPoint x: 47, endPoint y: 41, distance: 79.3
click at [55, 33] on div "45505882 Buscar (apellido, dni, cuil, nro traspaso, cuit, obra social) search ¿…" at bounding box center [280, 125] width 561 height 251
type input "27589568"
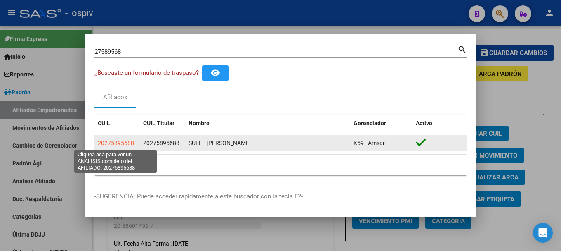
click at [128, 144] on span "20275895688" at bounding box center [116, 142] width 36 height 7
type textarea "20275895688"
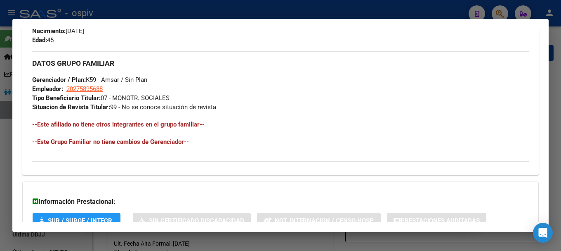
scroll to position [434, 0]
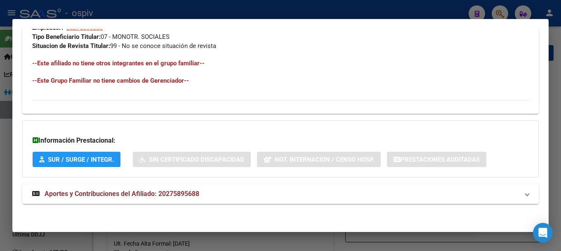
click at [182, 197] on span "Aportes y Contribuciones del Afiliado: 20275895688" at bounding box center [122, 193] width 155 height 8
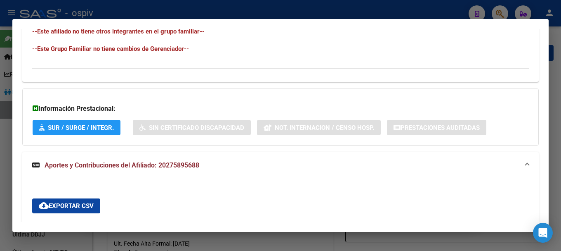
scroll to position [465, 0]
click at [501, 11] on div at bounding box center [280, 125] width 561 height 251
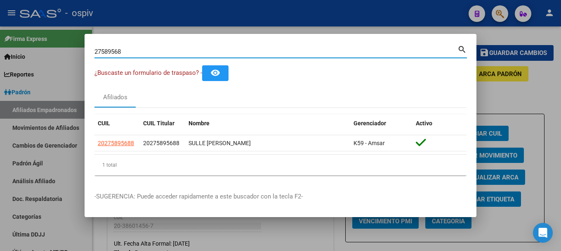
drag, startPoint x: 137, startPoint y: 51, endPoint x: 23, endPoint y: 50, distance: 113.5
click at [23, 50] on div "27589568 Buscar (apellido, dni, cuil, nro traspaso, cuit, obra social) search ¿…" at bounding box center [280, 125] width 561 height 251
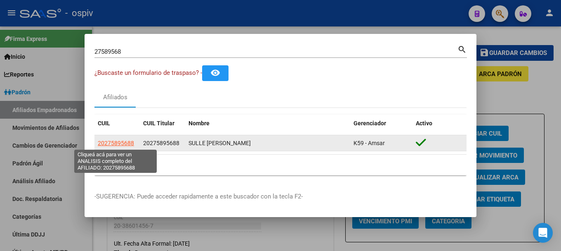
click at [127, 139] on span "20275895688" at bounding box center [116, 142] width 36 height 7
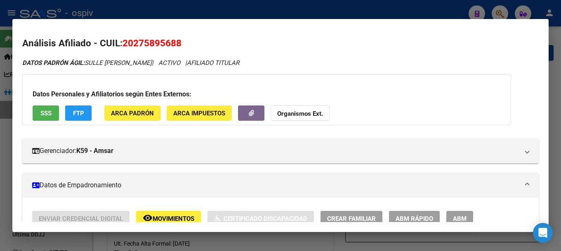
scroll to position [165, 0]
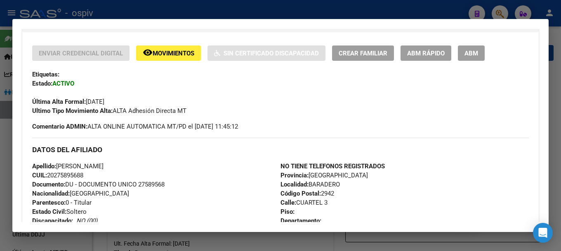
click at [479, 50] on button "ABM" at bounding box center [471, 52] width 27 height 15
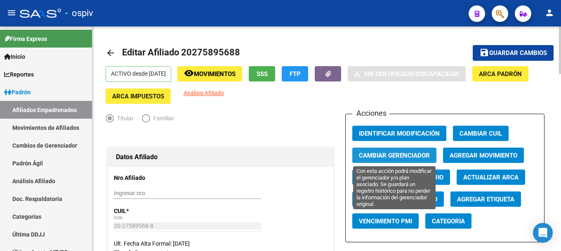
click at [416, 153] on span "Cambiar Gerenciador" at bounding box center [394, 154] width 71 height 7
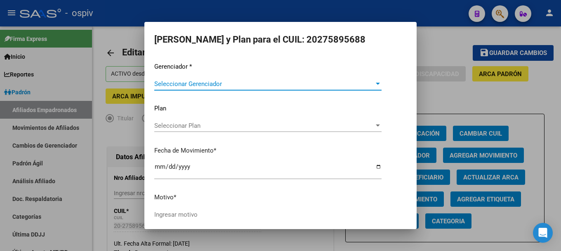
drag, startPoint x: 450, startPoint y: 46, endPoint x: 526, endPoint y: 154, distance: 131.6
click at [450, 46] on div at bounding box center [280, 125] width 561 height 251
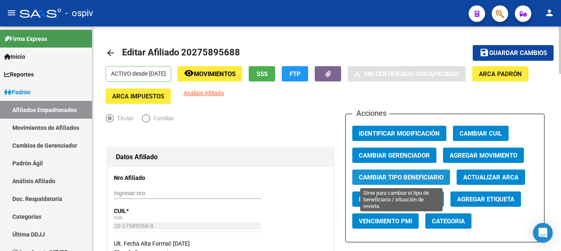
click at [401, 177] on span "Cambiar Tipo Beneficiario" at bounding box center [401, 176] width 85 height 7
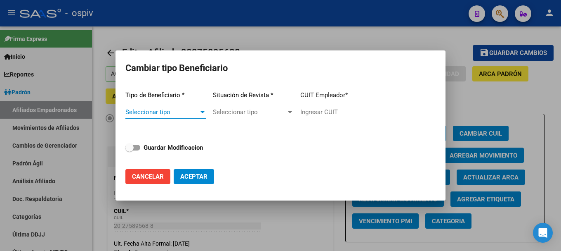
click at [202, 113] on div at bounding box center [202, 112] width 7 height 7
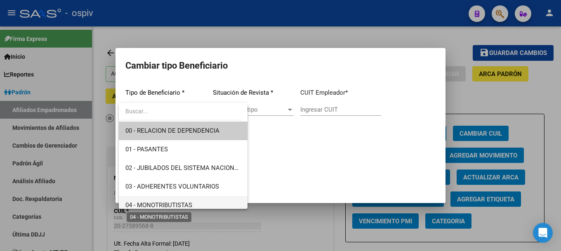
click at [173, 206] on span "04 - MONOTRIBUTISTAS" at bounding box center [158, 204] width 67 height 7
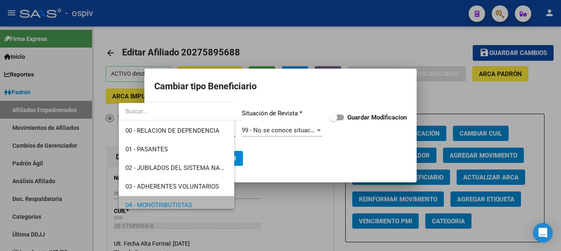
scroll to position [5, 0]
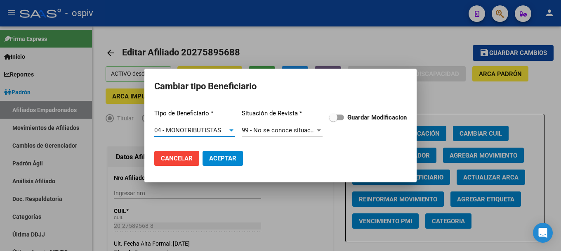
click at [225, 158] on span "Aceptar" at bounding box center [222, 157] width 27 height 7
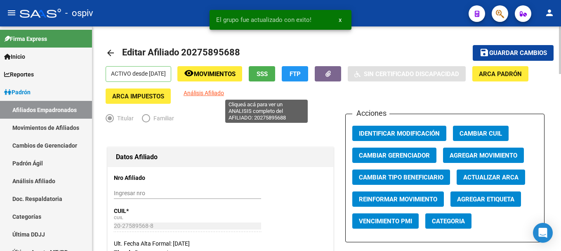
click at [224, 90] on span "Análisis Afiliado" at bounding box center [204, 93] width 40 height 7
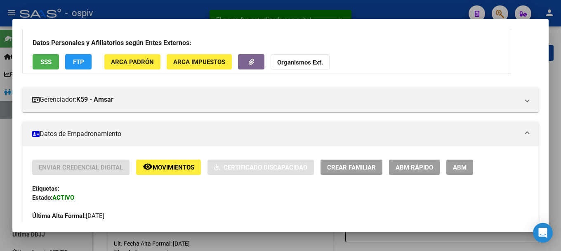
scroll to position [124, 0]
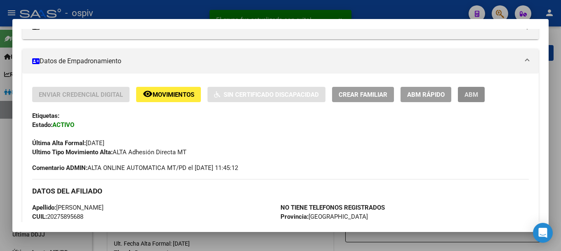
click at [472, 96] on span "ABM" at bounding box center [472, 94] width 14 height 7
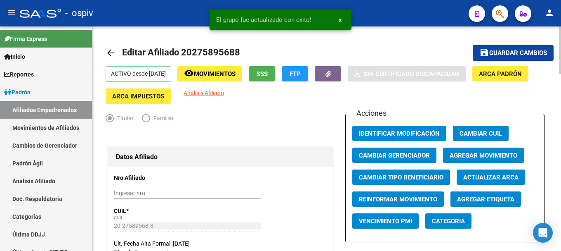
click at [456, 222] on span "Categoria" at bounding box center [448, 220] width 33 height 7
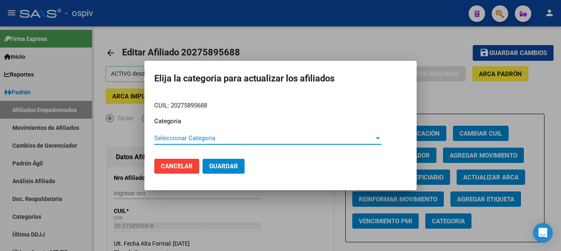
click at [213, 138] on span "Seleccionar Categoria" at bounding box center [264, 137] width 220 height 7
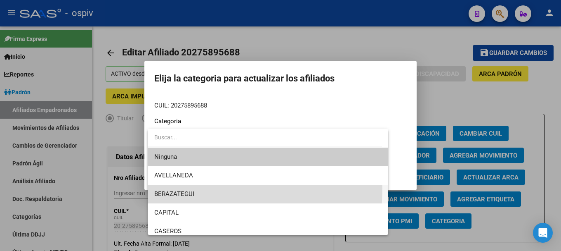
click at [185, 188] on span "BERAZATEGUI" at bounding box center [267, 193] width 227 height 19
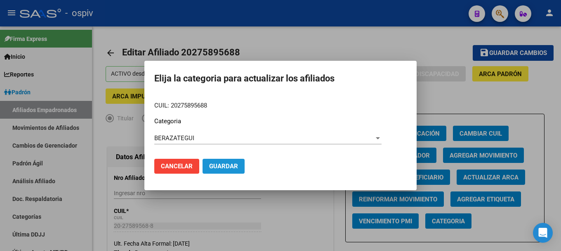
click at [232, 163] on span "Guardar" at bounding box center [223, 165] width 29 height 7
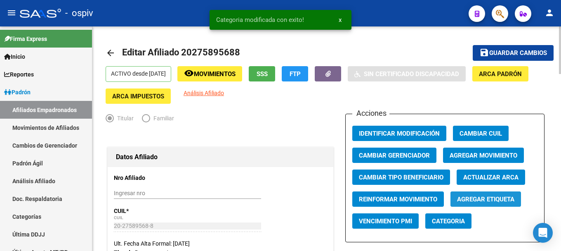
click at [505, 198] on span "Agregar Etiqueta" at bounding box center [485, 198] width 57 height 7
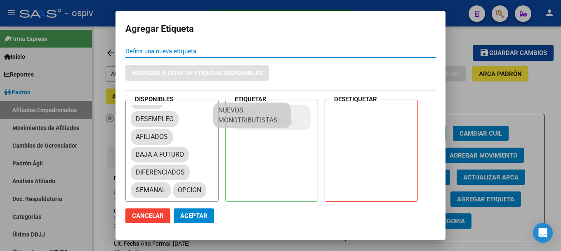
scroll to position [11, 0]
drag, startPoint x: 183, startPoint y: 187, endPoint x: 258, endPoint y: 117, distance: 102.5
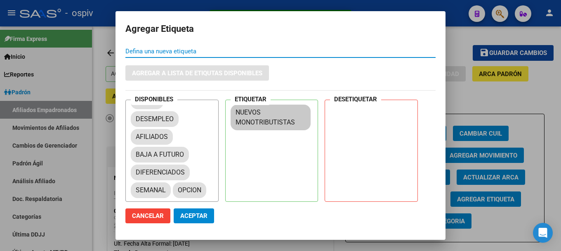
click at [191, 218] on span "Aceptar" at bounding box center [193, 215] width 27 height 7
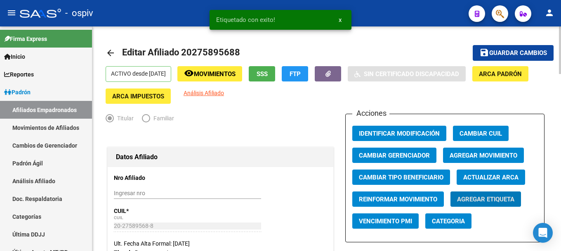
click at [224, 97] on app-link-go-to "Análisis Afiliado" at bounding box center [204, 95] width 40 height 15
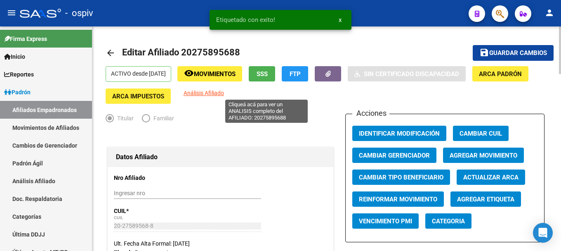
click at [224, 94] on span "Análisis Afiliado" at bounding box center [204, 93] width 40 height 7
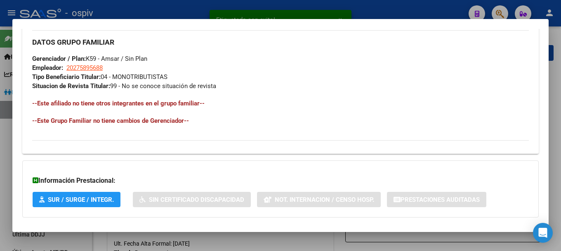
scroll to position [443, 0]
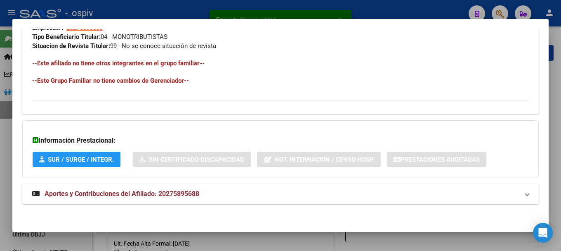
click at [174, 194] on span "Aportes y Contribuciones del Afiliado: 20275895688" at bounding box center [122, 193] width 155 height 8
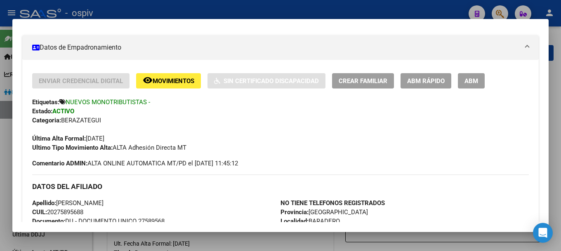
scroll to position [0, 0]
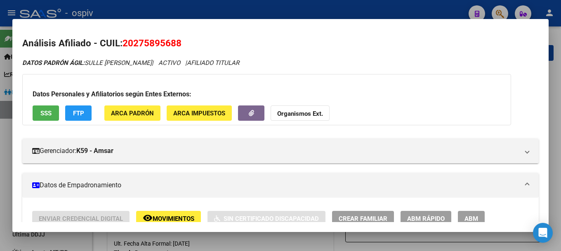
click at [81, 109] on span "FTP" at bounding box center [78, 112] width 11 height 7
